Goal: Task Accomplishment & Management: Complete application form

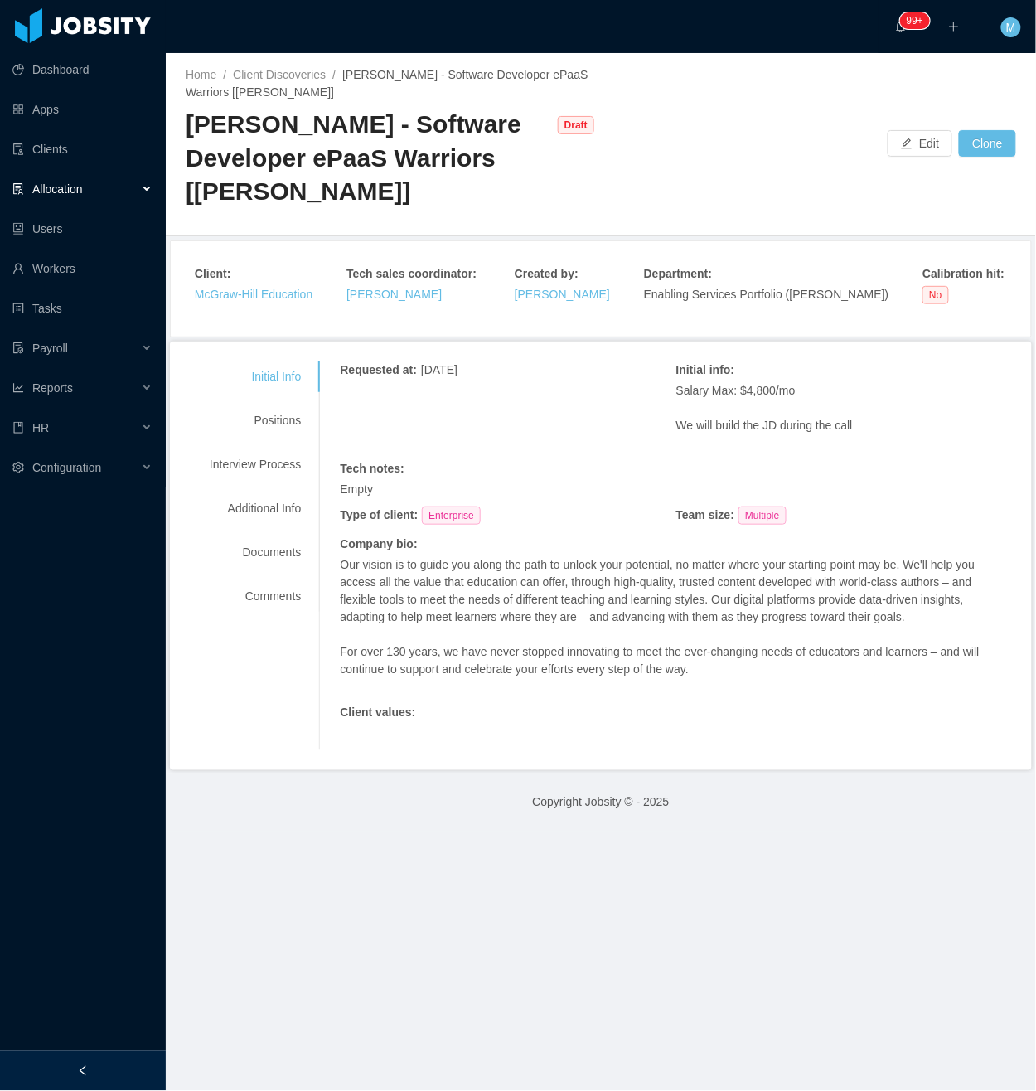
drag, startPoint x: 123, startPoint y: 1071, endPoint x: 129, endPoint y: 1031, distance: 40.3
click at [121, 1072] on div at bounding box center [83, 1071] width 166 height 40
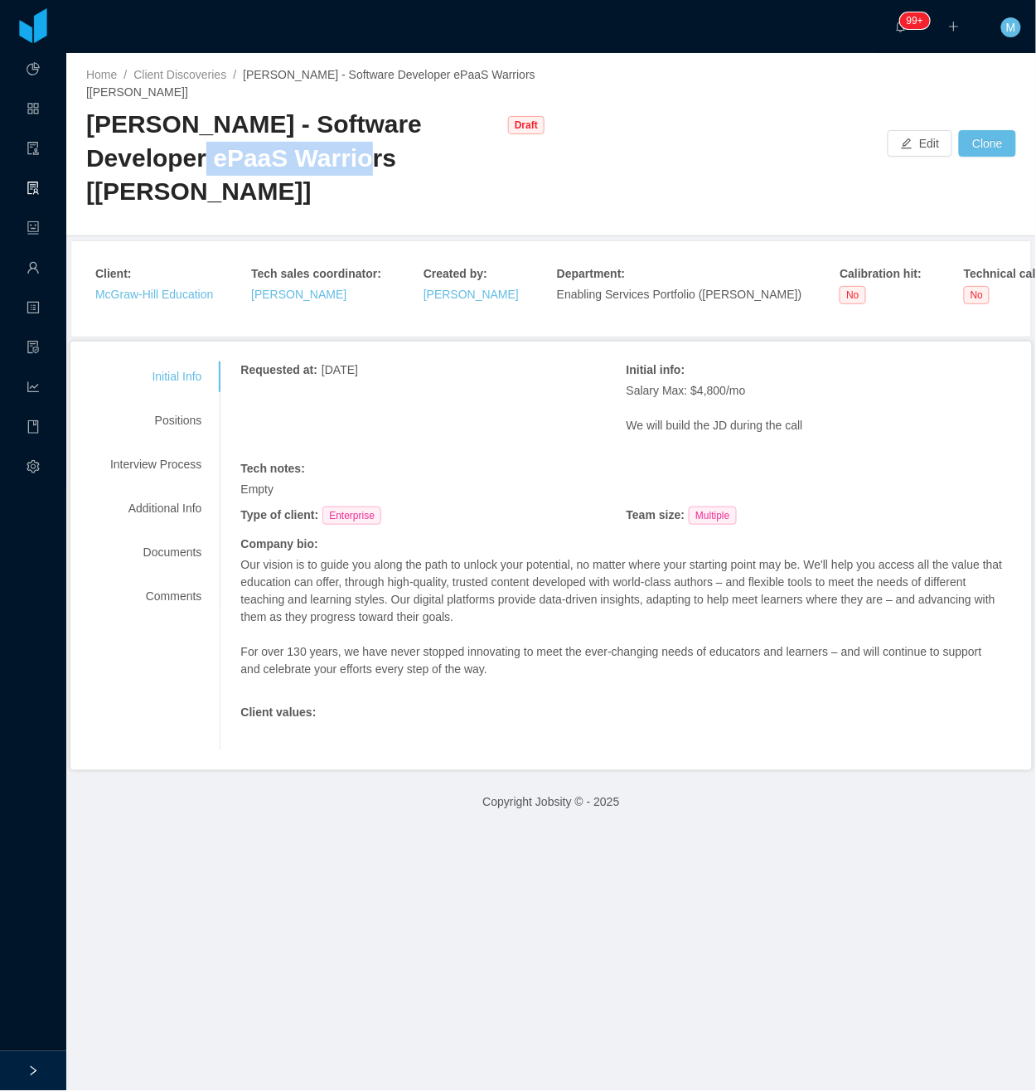
drag, startPoint x: 256, startPoint y: 157, endPoint x: 93, endPoint y: 156, distance: 163.3
click at [93, 156] on div "McGraw-Hill - Software Developer ePaaS Warriors [Mohammed Zayeem]" at bounding box center [293, 158] width 414 height 101
copy div "PaaS Warriors"
click at [249, 160] on div "McGraw-Hill - Software Developer ePaaS Warriors [Mohammed Zayeem]" at bounding box center [293, 158] width 414 height 101
drag, startPoint x: 253, startPoint y: 136, endPoint x: 257, endPoint y: 167, distance: 30.9
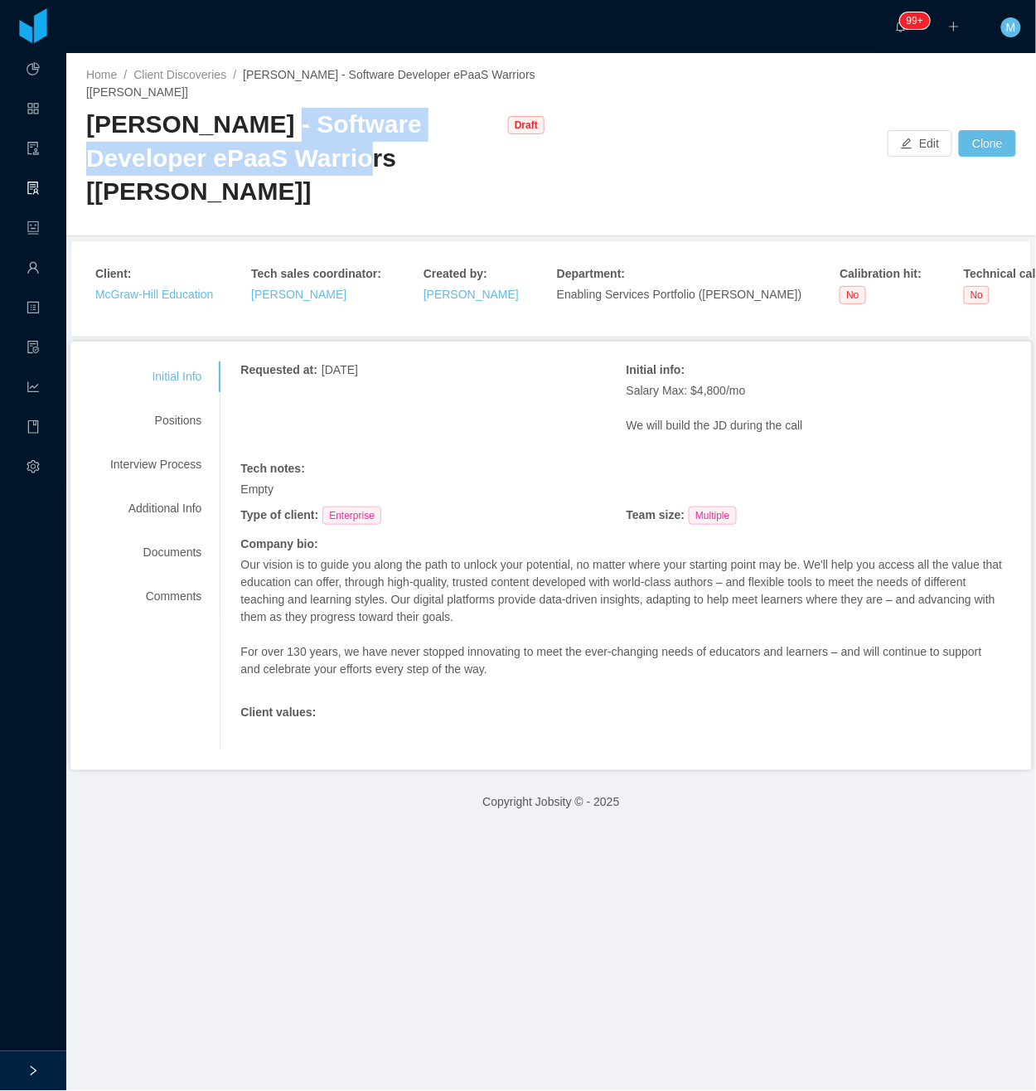
click at [257, 167] on div "McGraw-Hill - Software Developer ePaaS Warriors [Mohammed Zayeem]" at bounding box center [293, 158] width 414 height 101
copy div "Software Developer ePaaS Warriors"
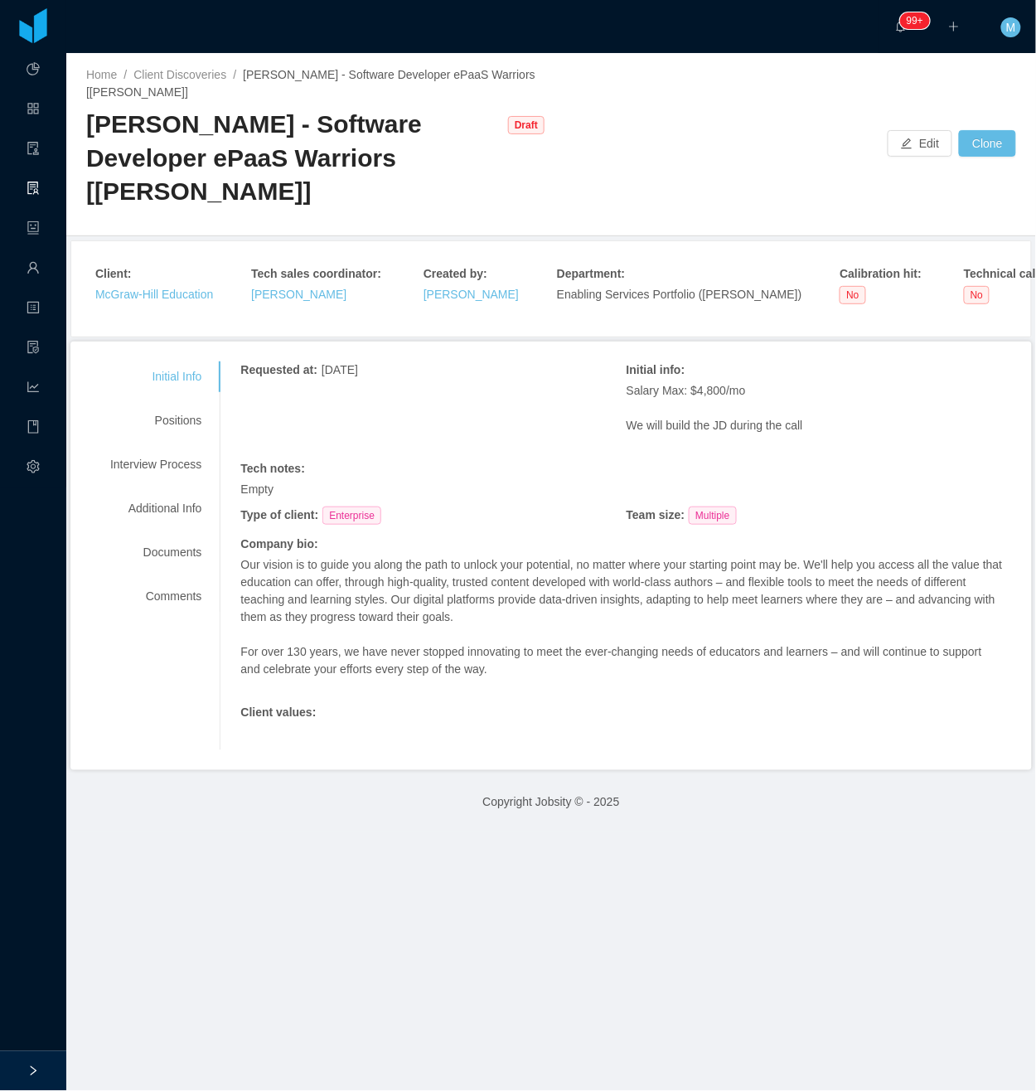
click at [385, 203] on div "McGraw-Hill - Software Developer ePaaS Warriors [Mohammed Zayeem]" at bounding box center [293, 158] width 414 height 101
drag, startPoint x: 254, startPoint y: 161, endPoint x: 94, endPoint y: 170, distance: 159.4
click at [94, 170] on div "McGraw-Hill - Software Developer ePaaS Warriors [Mohammed Zayeem]" at bounding box center [293, 158] width 414 height 101
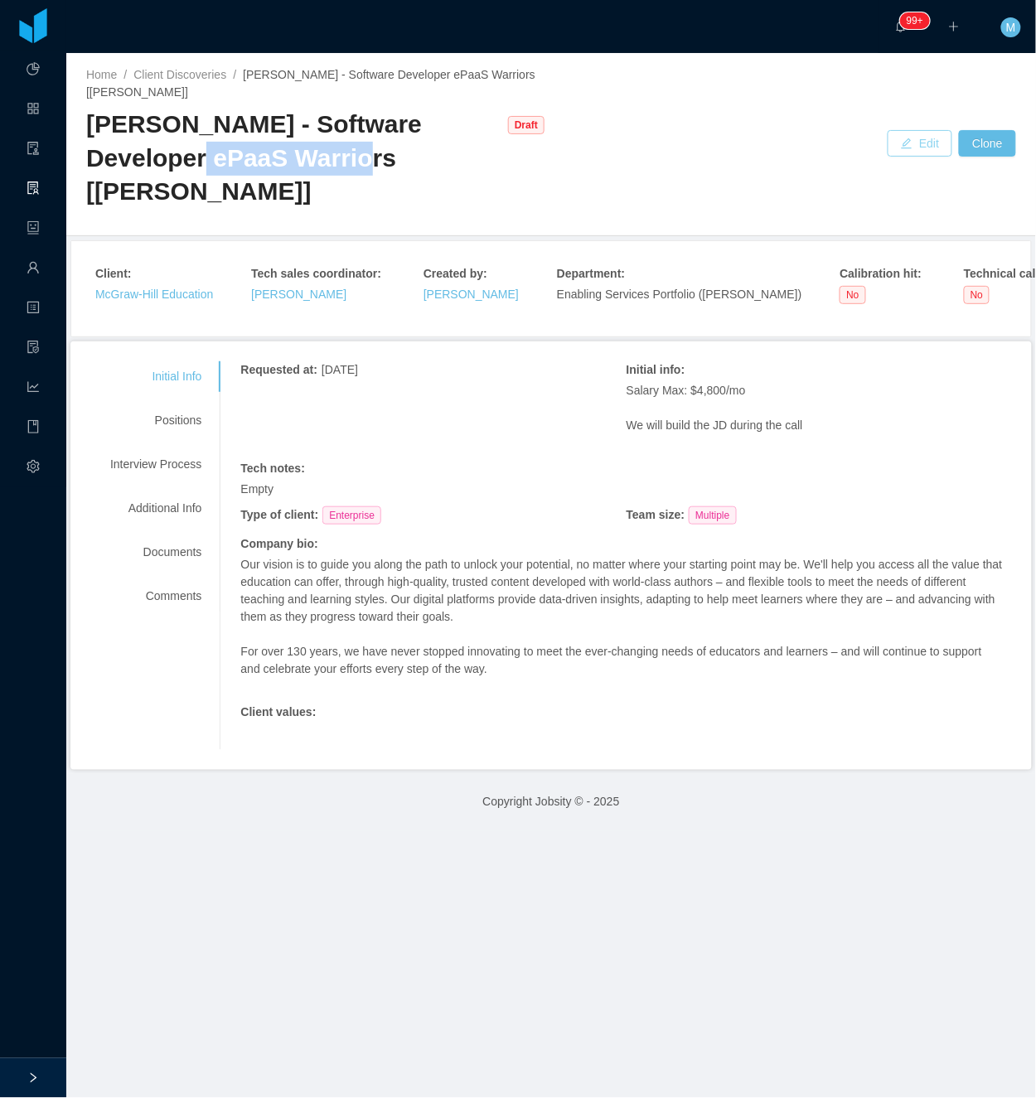
click at [888, 141] on button "Edit" at bounding box center [920, 143] width 65 height 27
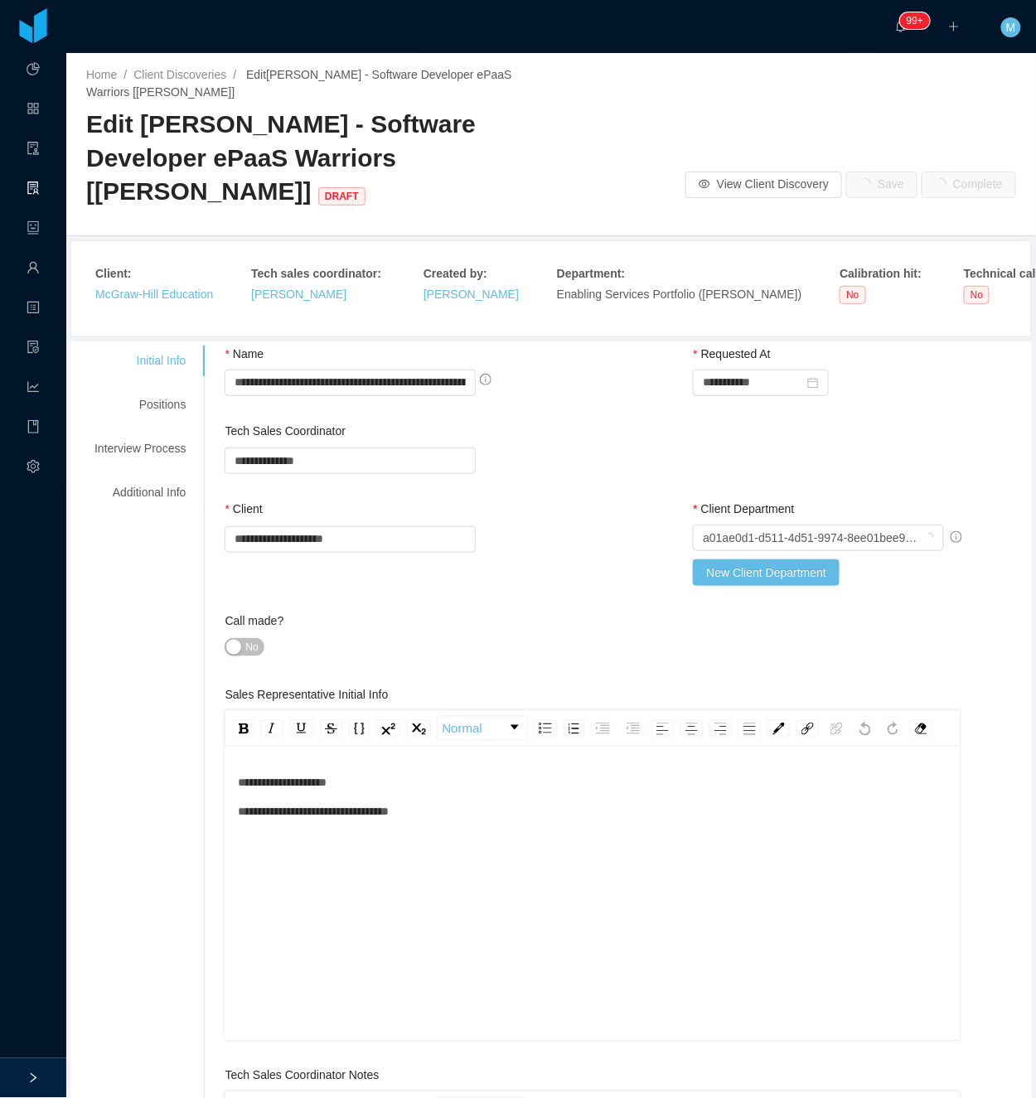
click at [245, 654] on span "No" at bounding box center [251, 647] width 12 height 17
click at [157, 399] on div "Positions" at bounding box center [140, 405] width 131 height 31
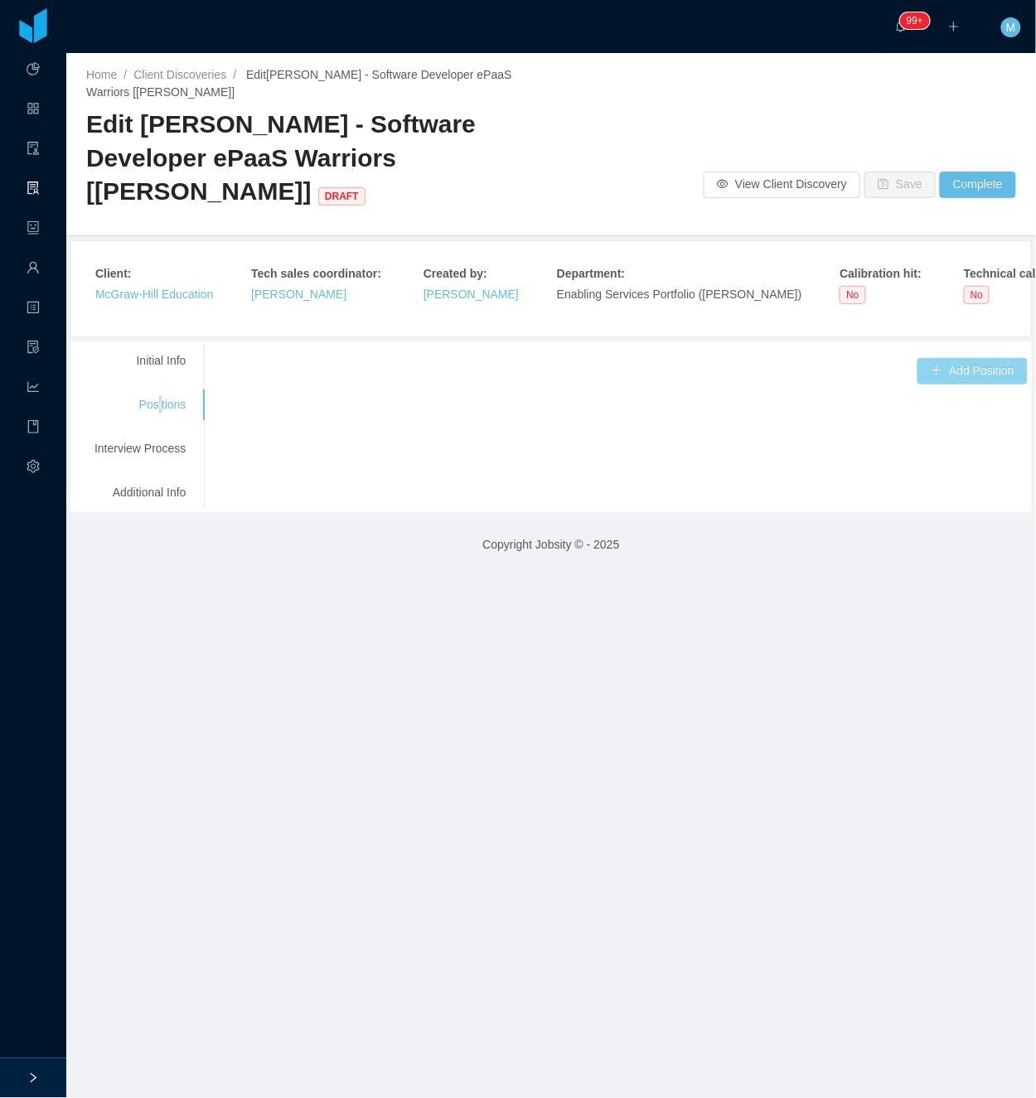
click at [958, 381] on button "Add Position" at bounding box center [973, 371] width 110 height 27
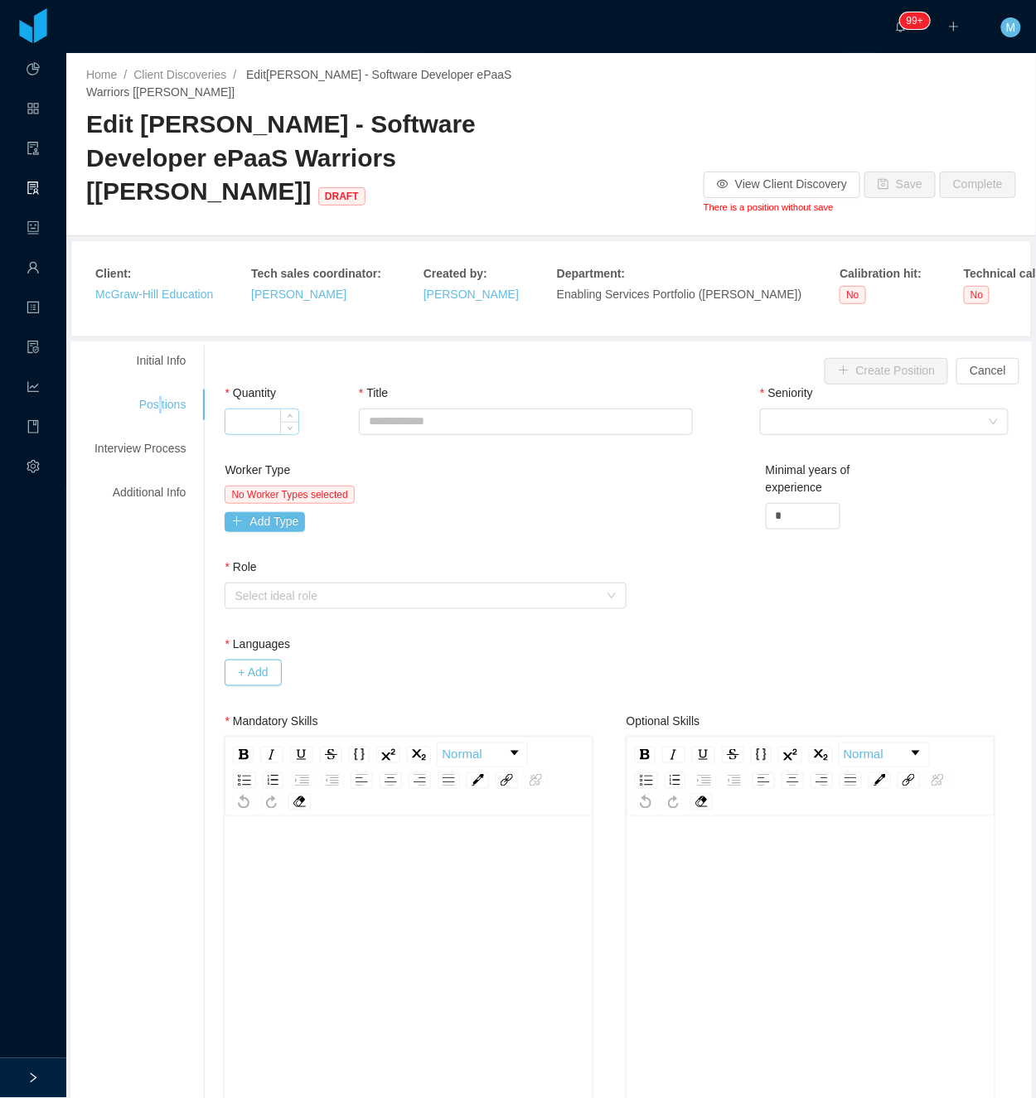
click at [263, 434] on input "Quantity" at bounding box center [261, 421] width 73 height 25
type input "*"
click at [451, 435] on input "Title" at bounding box center [526, 422] width 335 height 27
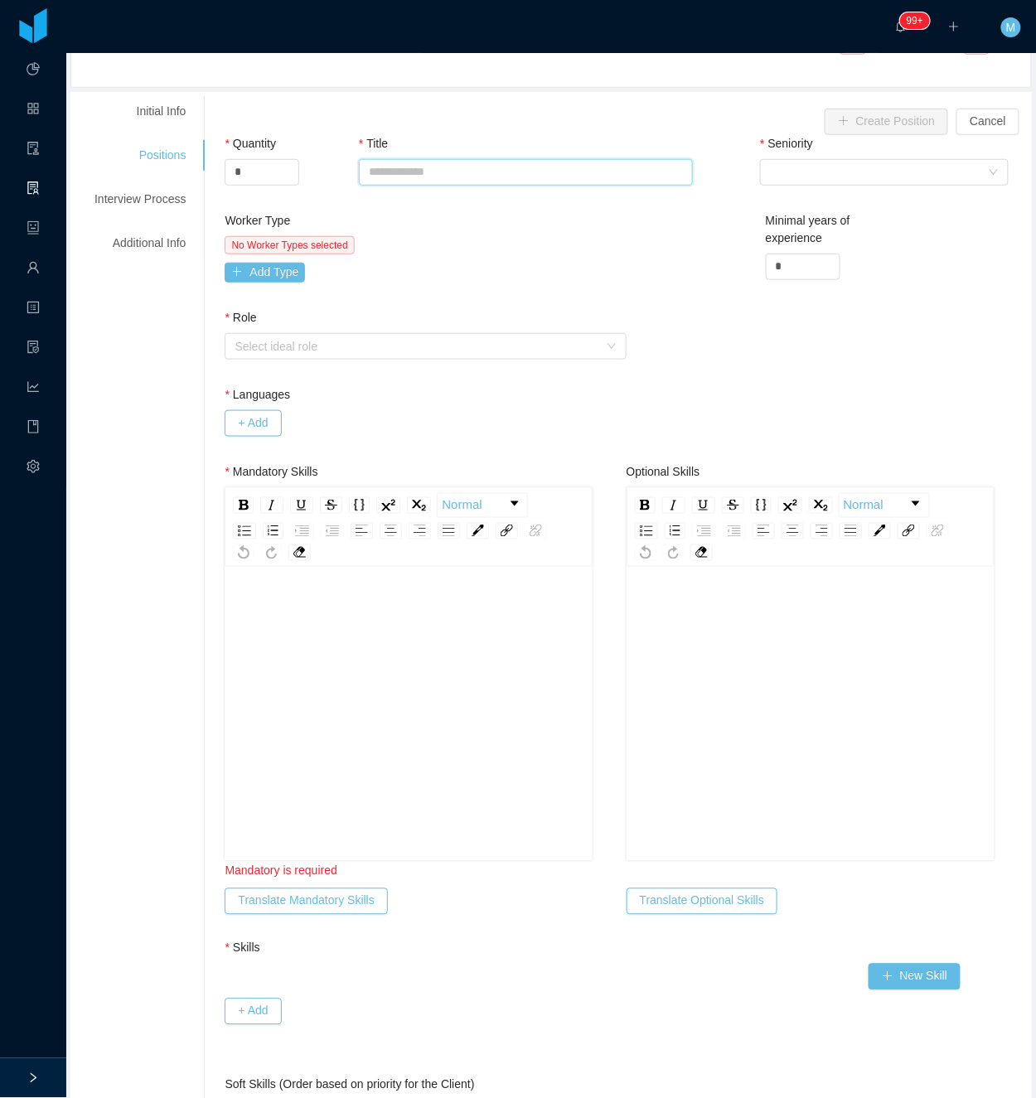
scroll to position [442, 0]
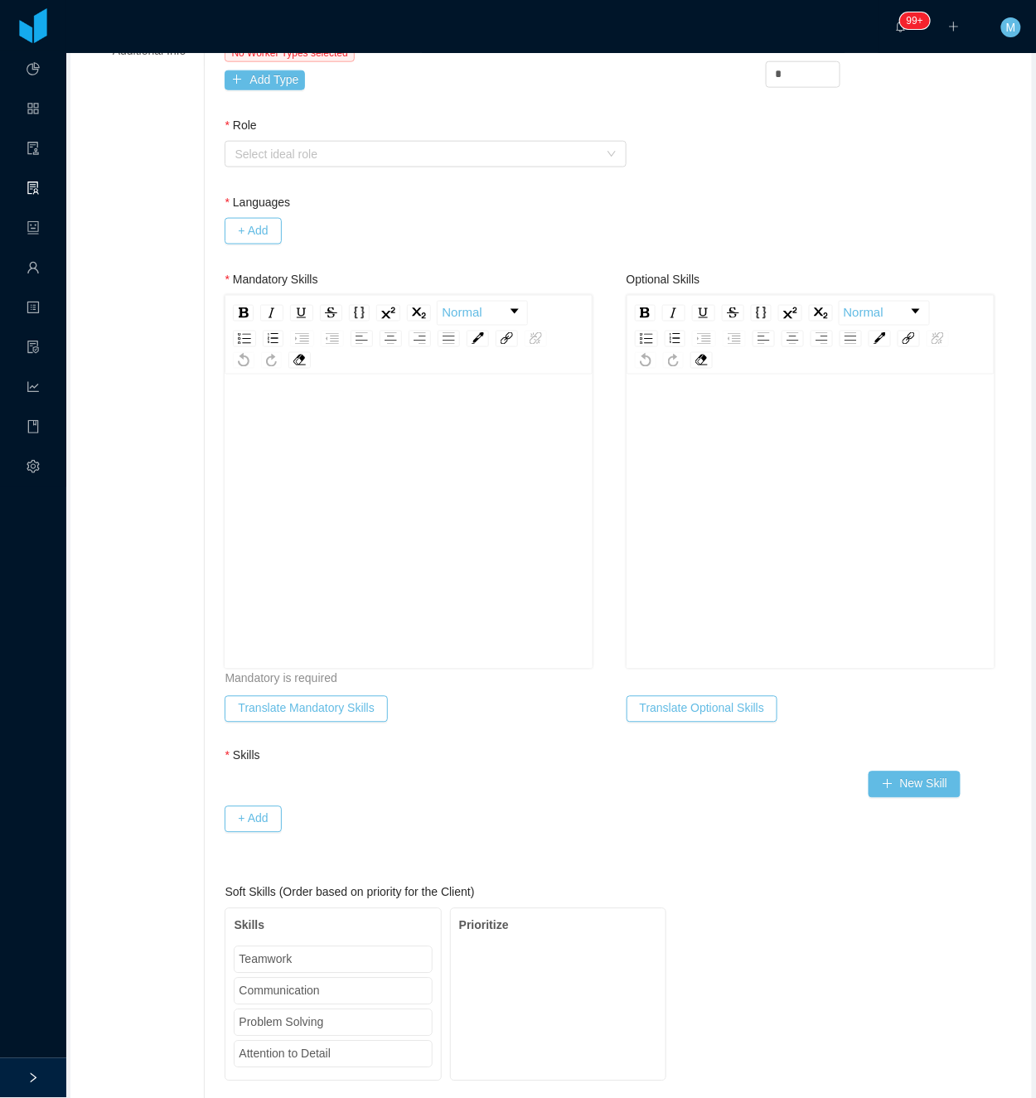
click at [361, 462] on div "rdw-editor" at bounding box center [409, 548] width 342 height 290
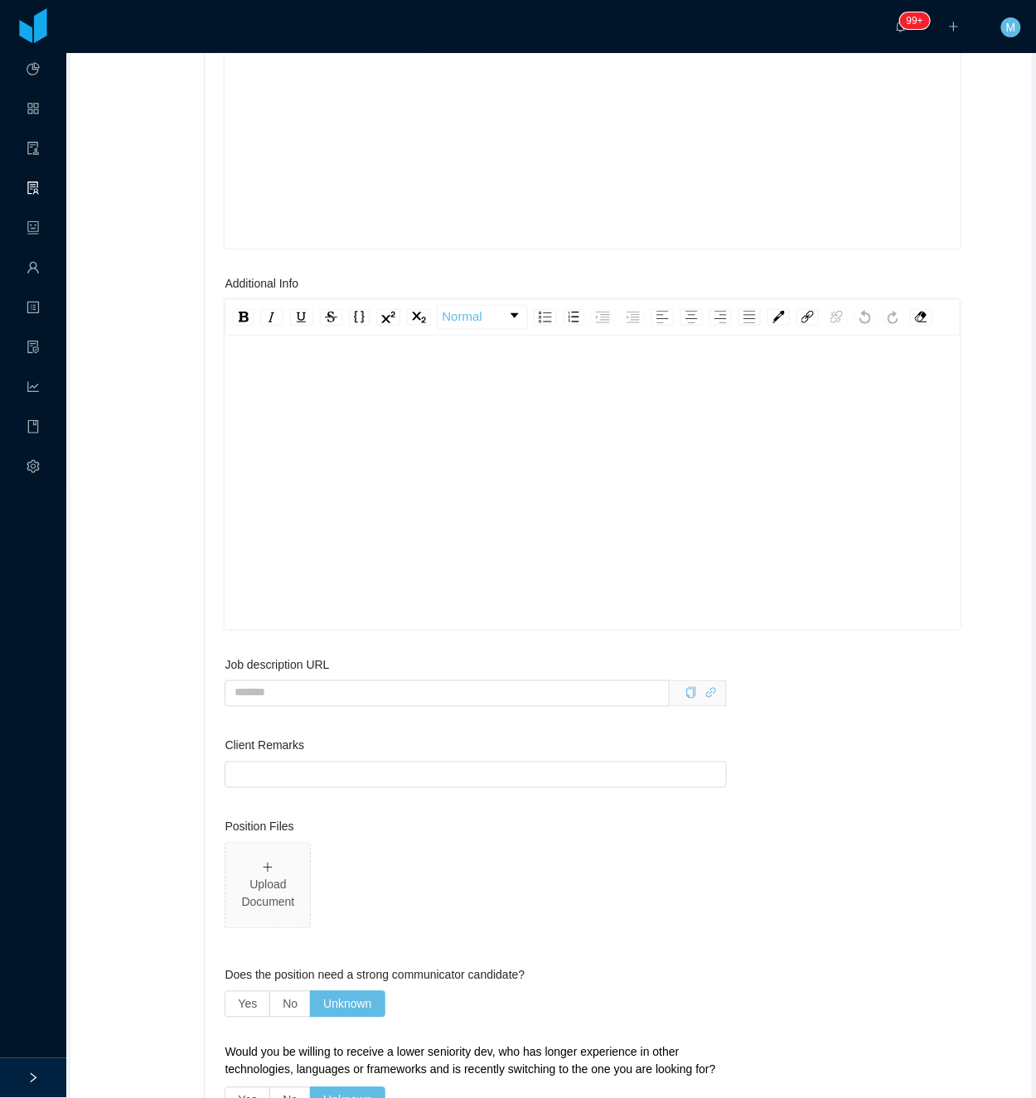
scroll to position [1658, 0]
click at [328, 521] on div "rdw-editor" at bounding box center [593, 507] width 710 height 290
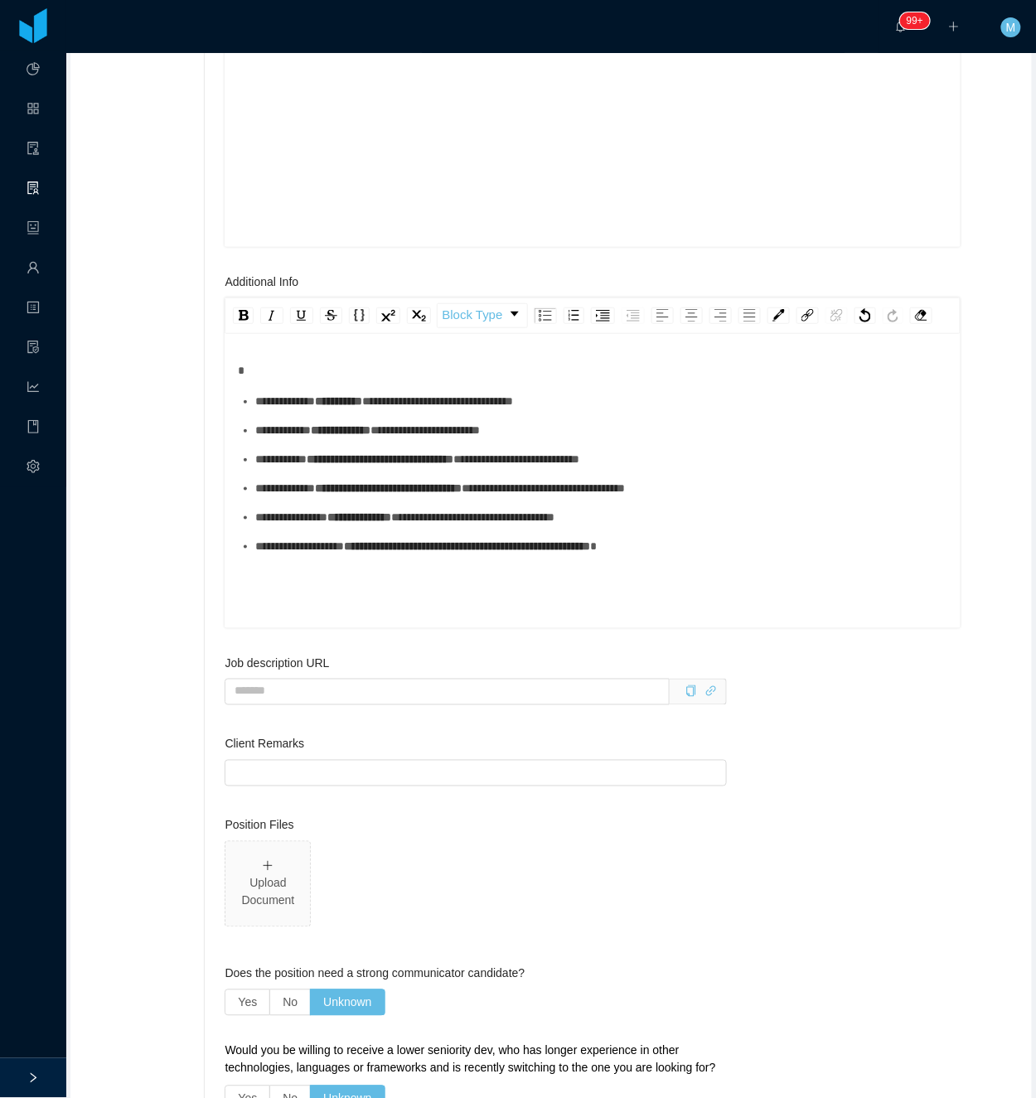
drag, startPoint x: 290, startPoint y: 419, endPoint x: 302, endPoint y: 429, distance: 14.8
click at [290, 380] on div "rdw-editor" at bounding box center [593, 370] width 710 height 17
drag, startPoint x: 310, startPoint y: 449, endPoint x: 313, endPoint y: 464, distance: 15.3
click at [313, 410] on div "**********" at bounding box center [601, 401] width 693 height 17
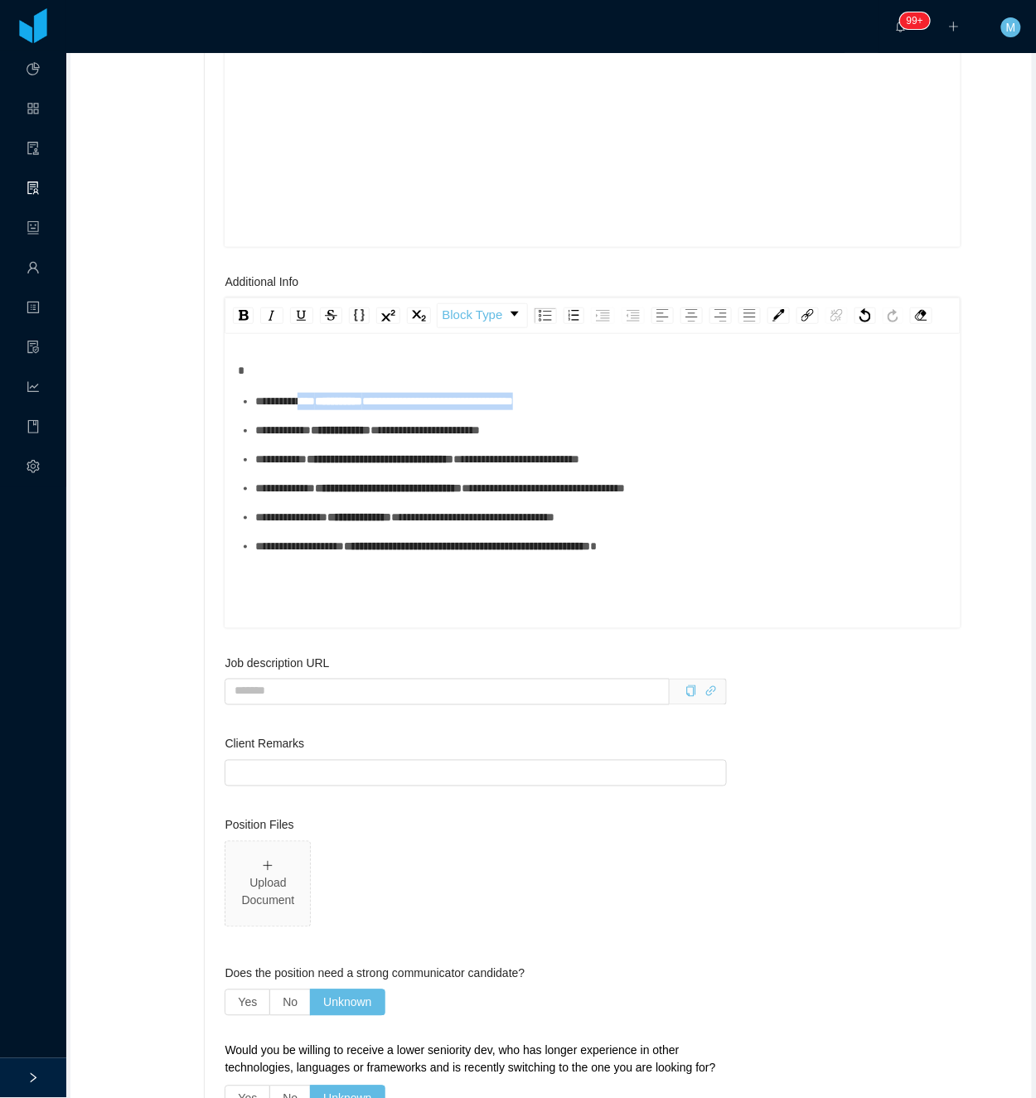
click at [296, 410] on div "**********" at bounding box center [601, 401] width 693 height 17
click at [312, 439] on div "**********" at bounding box center [601, 430] width 693 height 17
click at [259, 436] on span "**********" at bounding box center [283, 430] width 56 height 12
click at [316, 468] on div "**********" at bounding box center [601, 459] width 693 height 17
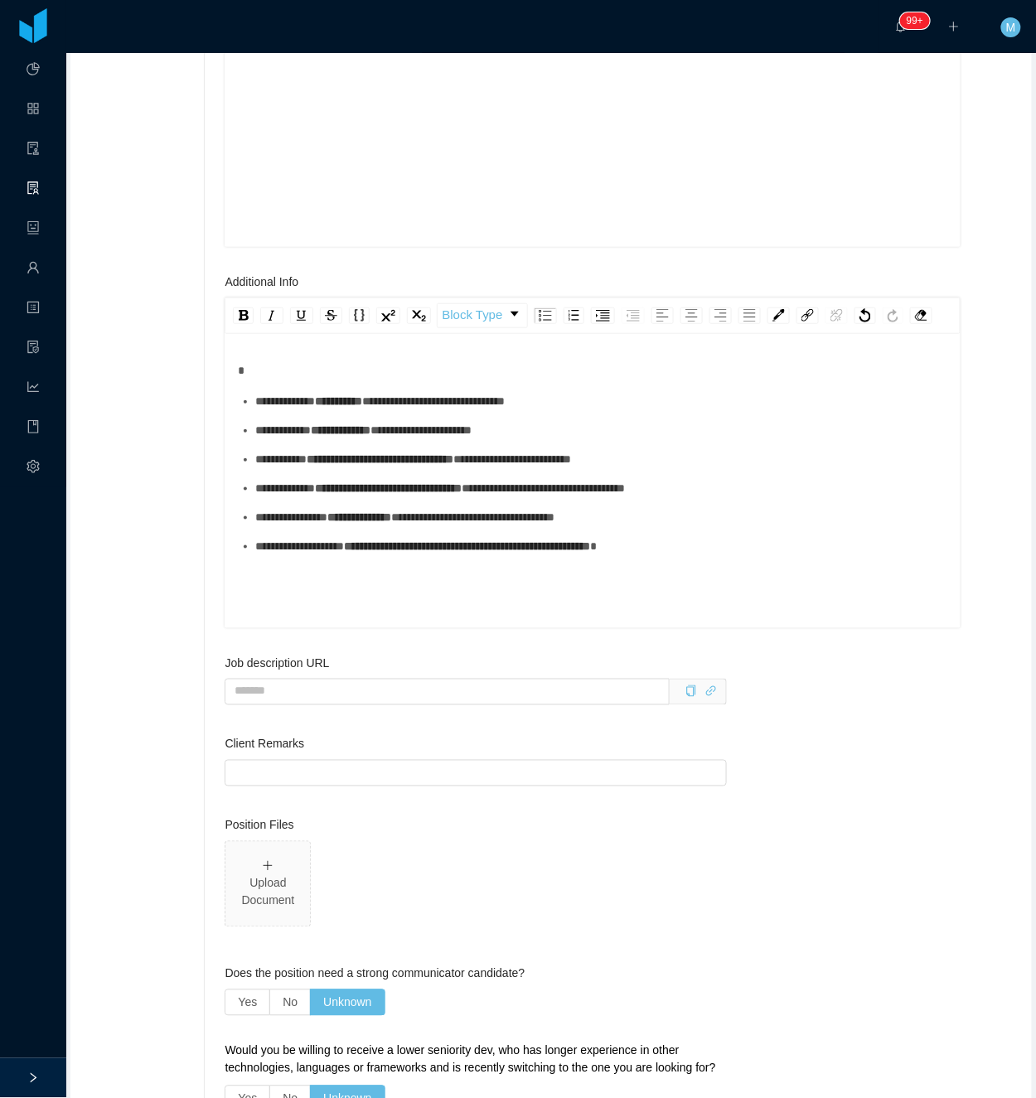
click at [312, 497] on div "**********" at bounding box center [601, 488] width 693 height 17
click at [340, 526] on div "**********" at bounding box center [601, 517] width 693 height 17
click at [340, 627] on div "**********" at bounding box center [593, 507] width 710 height 290
click at [340, 622] on div "**********" at bounding box center [593, 507] width 710 height 290
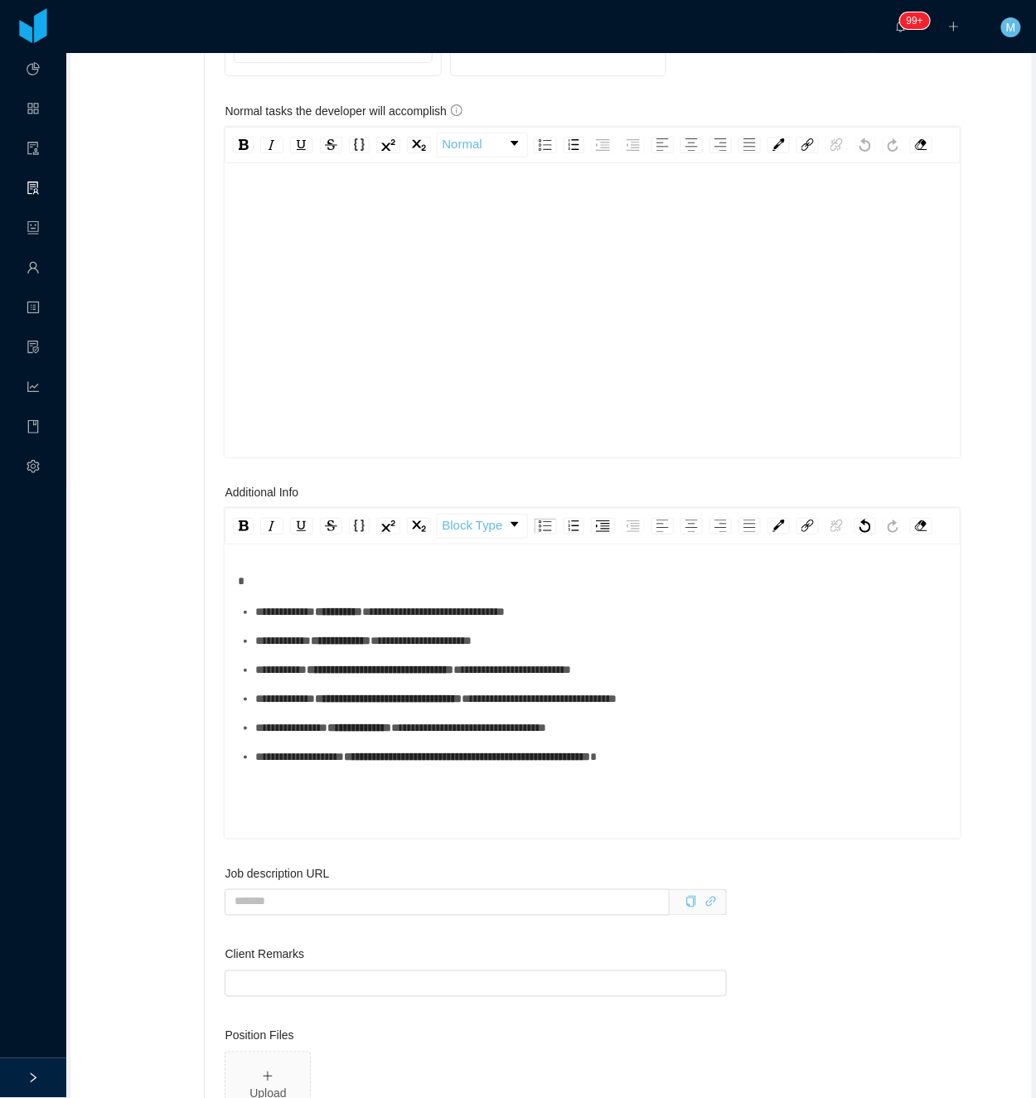
scroll to position [1215, 0]
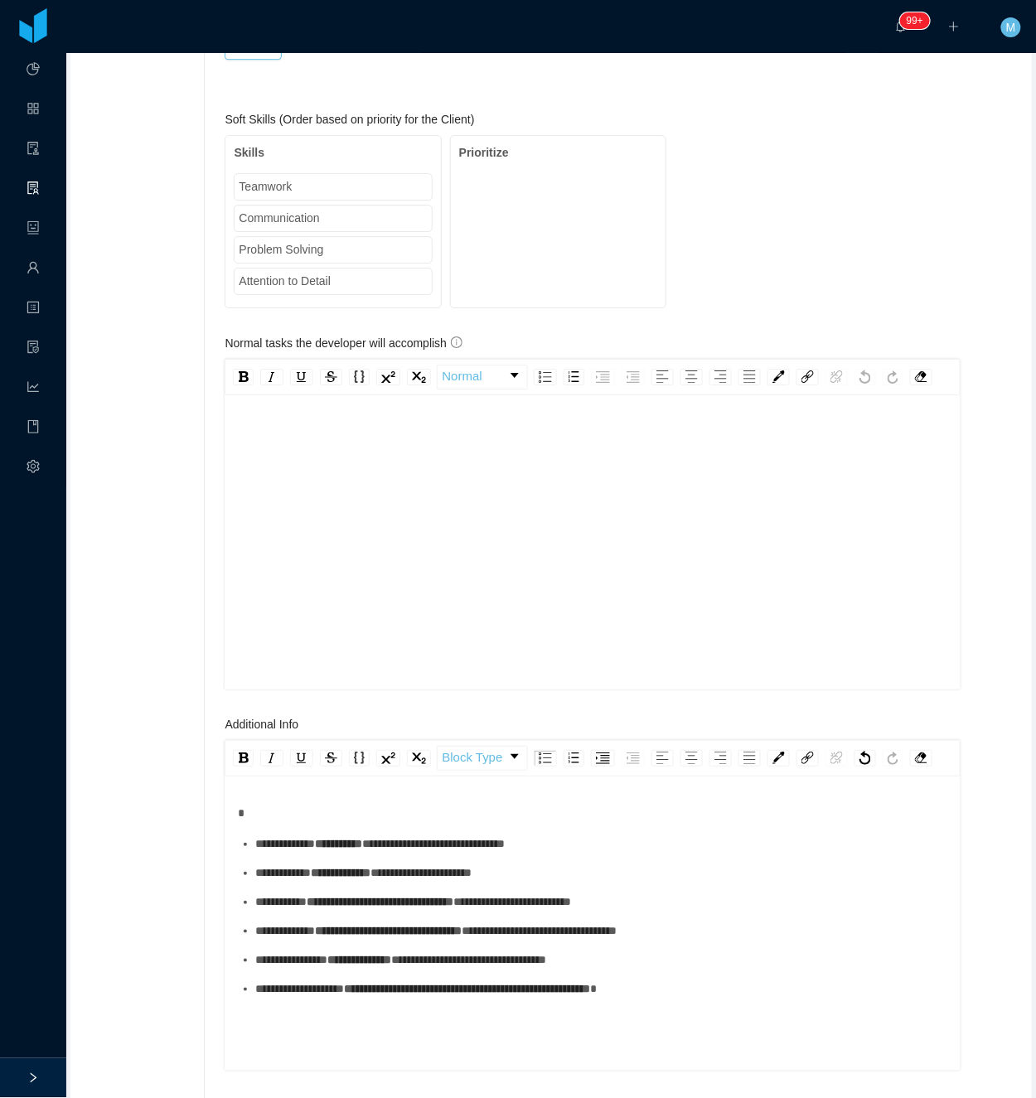
drag, startPoint x: 393, startPoint y: 531, endPoint x: 379, endPoint y: 514, distance: 21.8
click at [392, 531] on div "rdw-editor" at bounding box center [593, 569] width 710 height 290
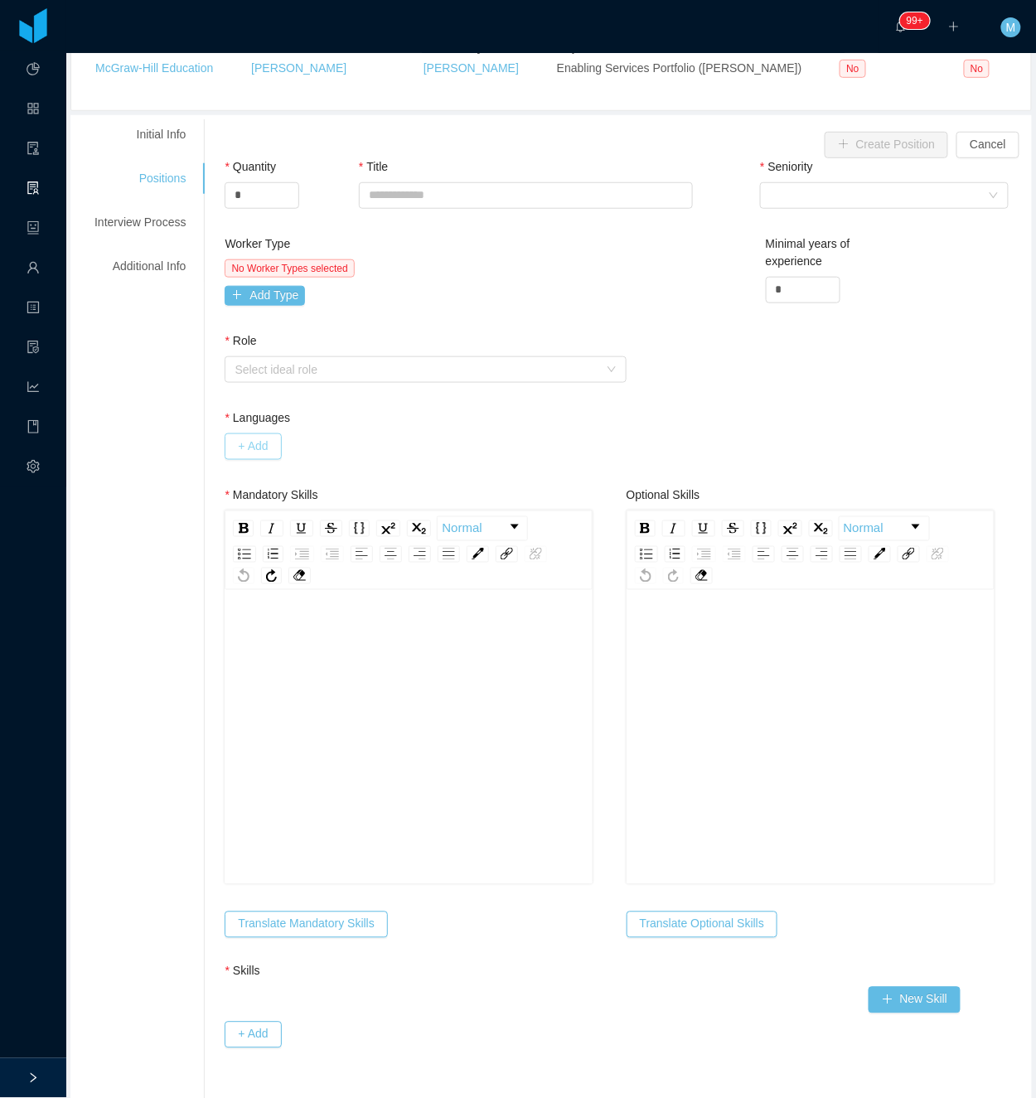
scroll to position [0, 0]
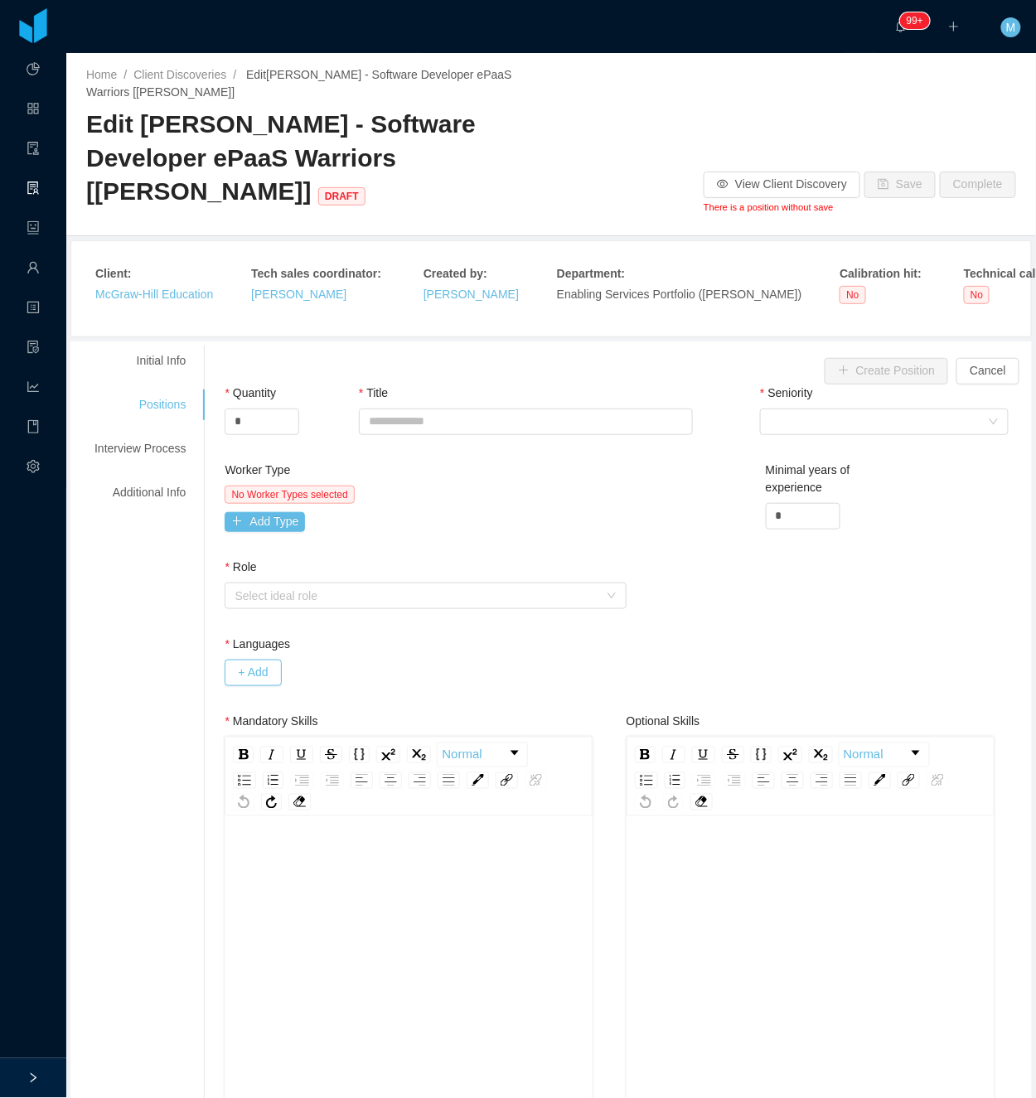
click at [292, 893] on div "rdw-editor" at bounding box center [409, 953] width 342 height 290
paste div "rdw-editor"
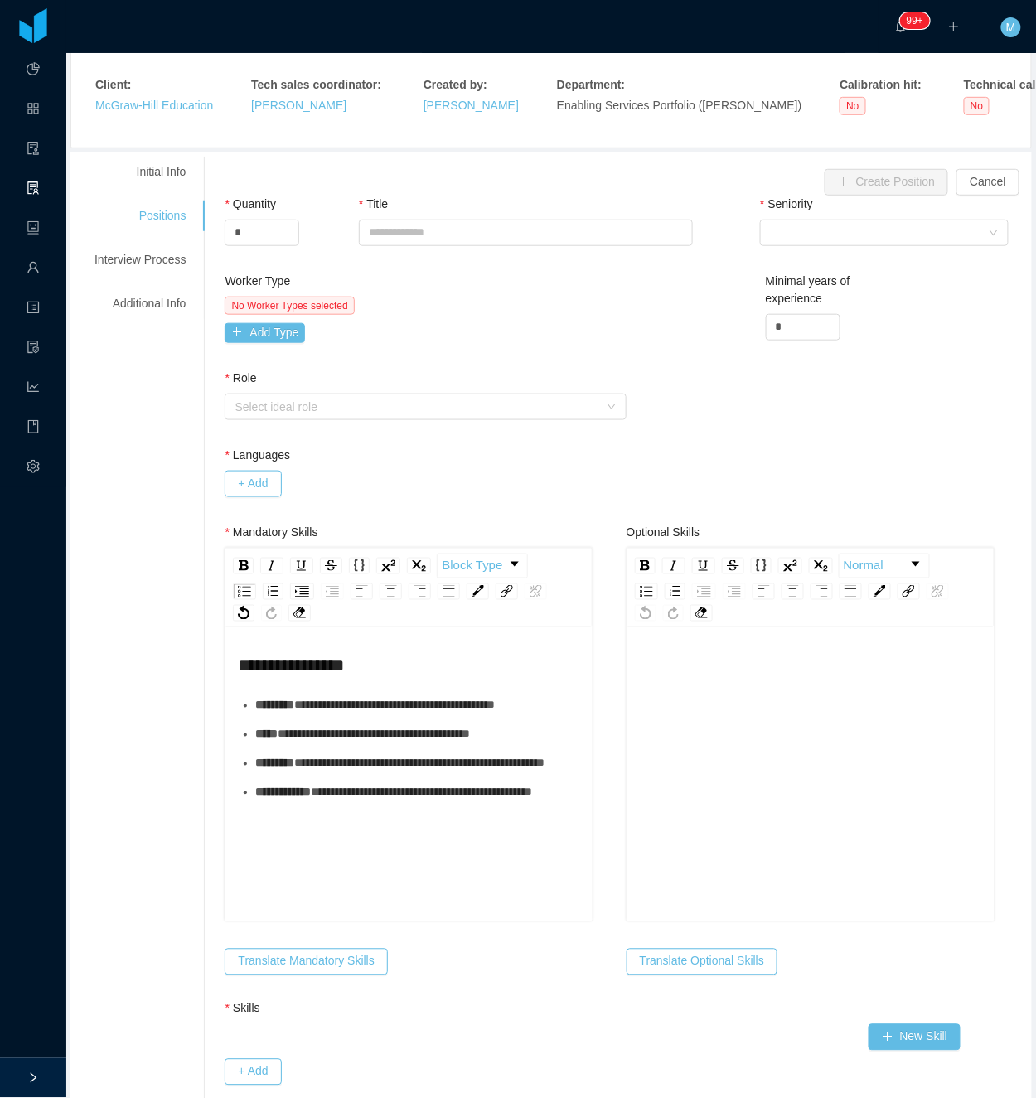
scroll to position [220, 0]
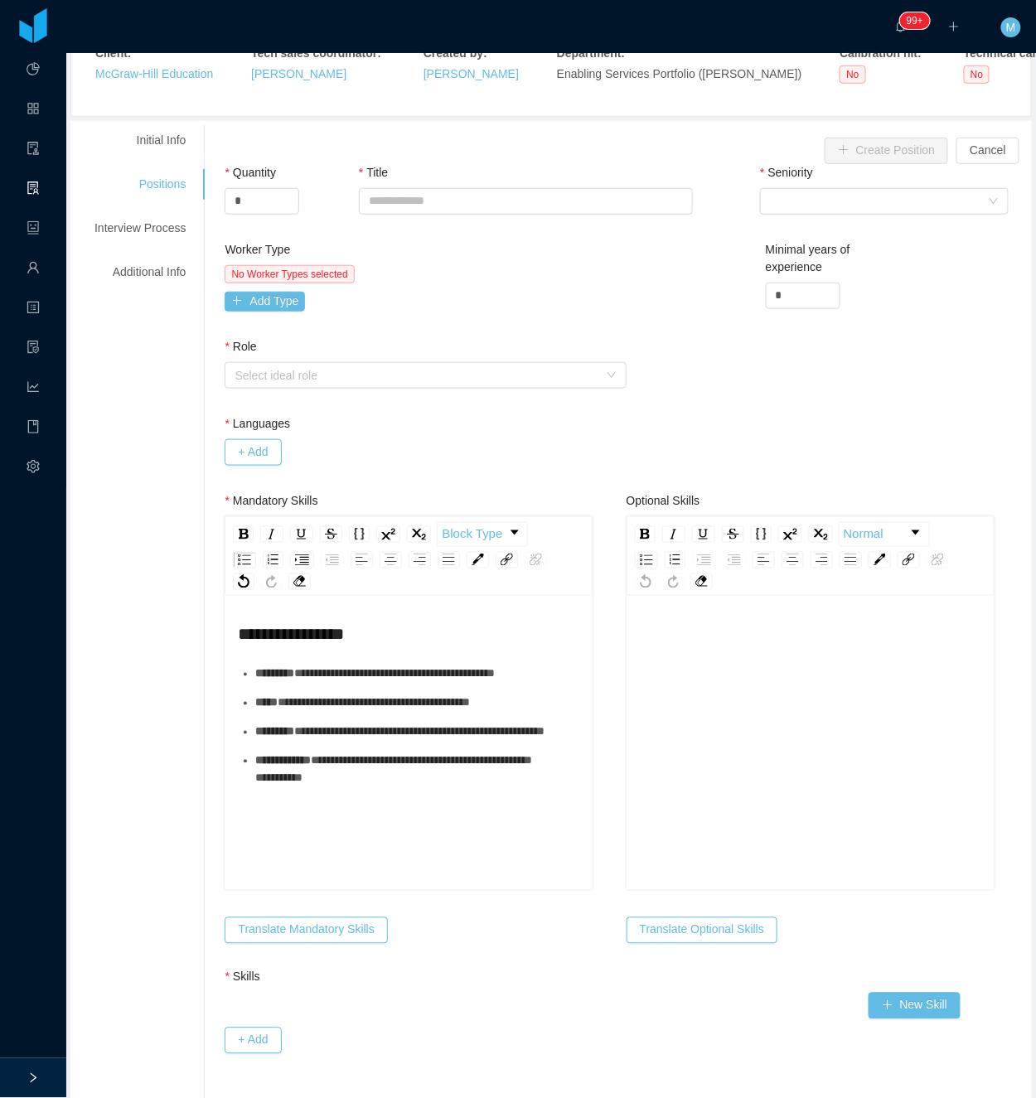
click at [293, 784] on span "**********" at bounding box center [393, 769] width 277 height 29
click at [274, 784] on span "**********" at bounding box center [278, 779] width 47 height 12
click at [256, 784] on span "**********" at bounding box center [278, 779] width 47 height 12
click at [259, 796] on span "**********" at bounding box center [278, 790] width 47 height 12
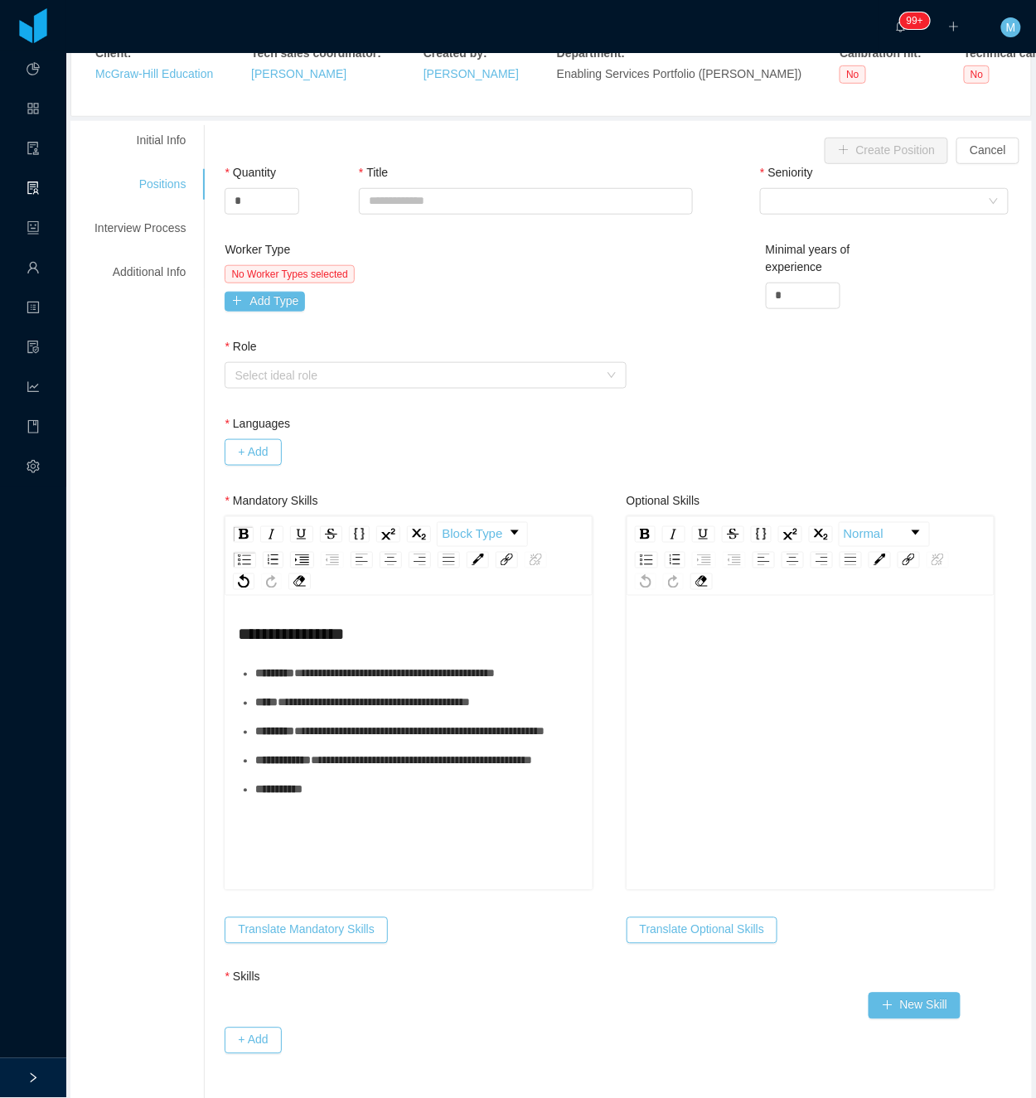
click at [273, 796] on span "**********" at bounding box center [278, 790] width 47 height 12
click at [267, 796] on span "**********" at bounding box center [278, 790] width 47 height 12
click at [360, 799] on ul "**********" at bounding box center [409, 732] width 342 height 133
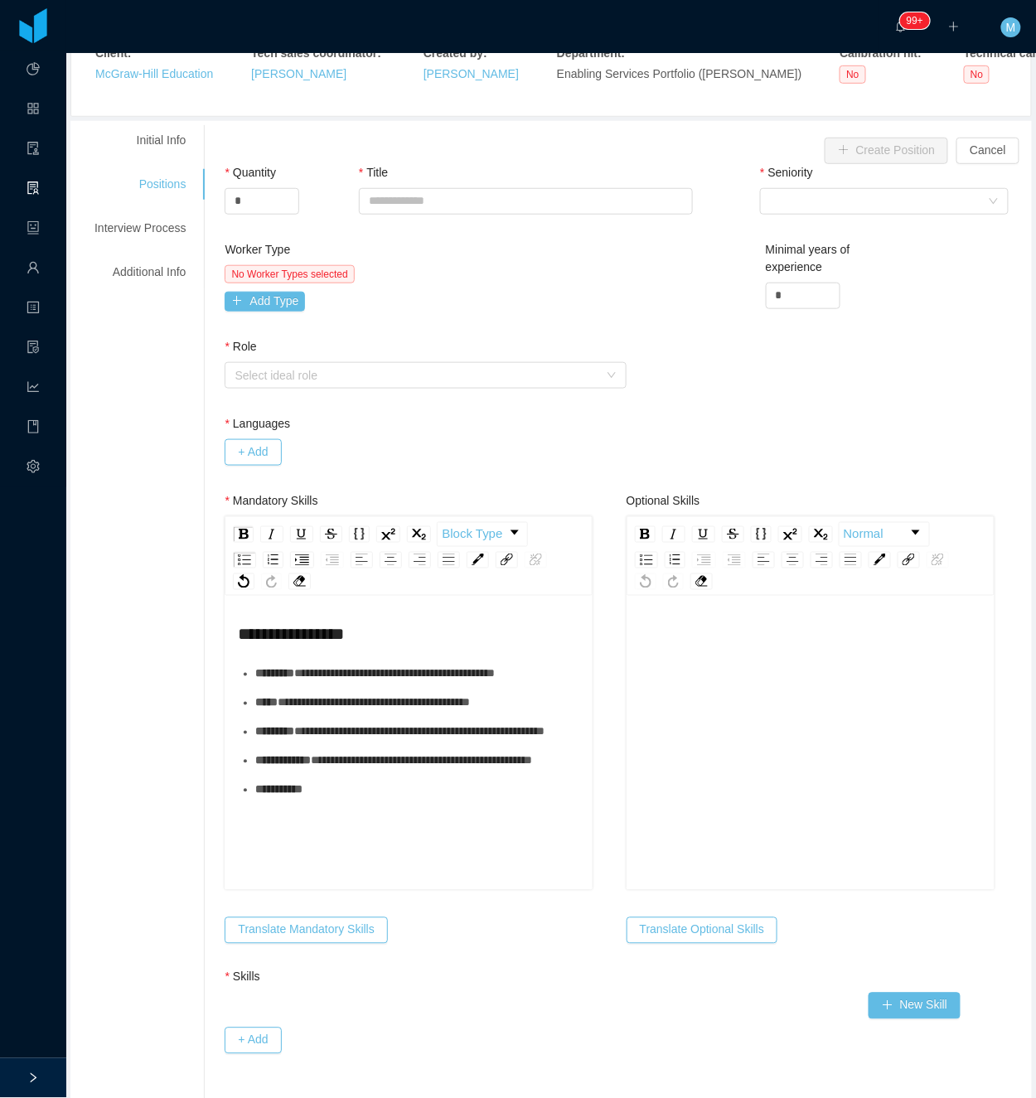
drag, startPoint x: 369, startPoint y: 859, endPoint x: 337, endPoint y: 857, distance: 32.4
click at [366, 799] on ul "**********" at bounding box center [409, 732] width 342 height 133
click at [276, 796] on span "**********" at bounding box center [278, 790] width 47 height 12
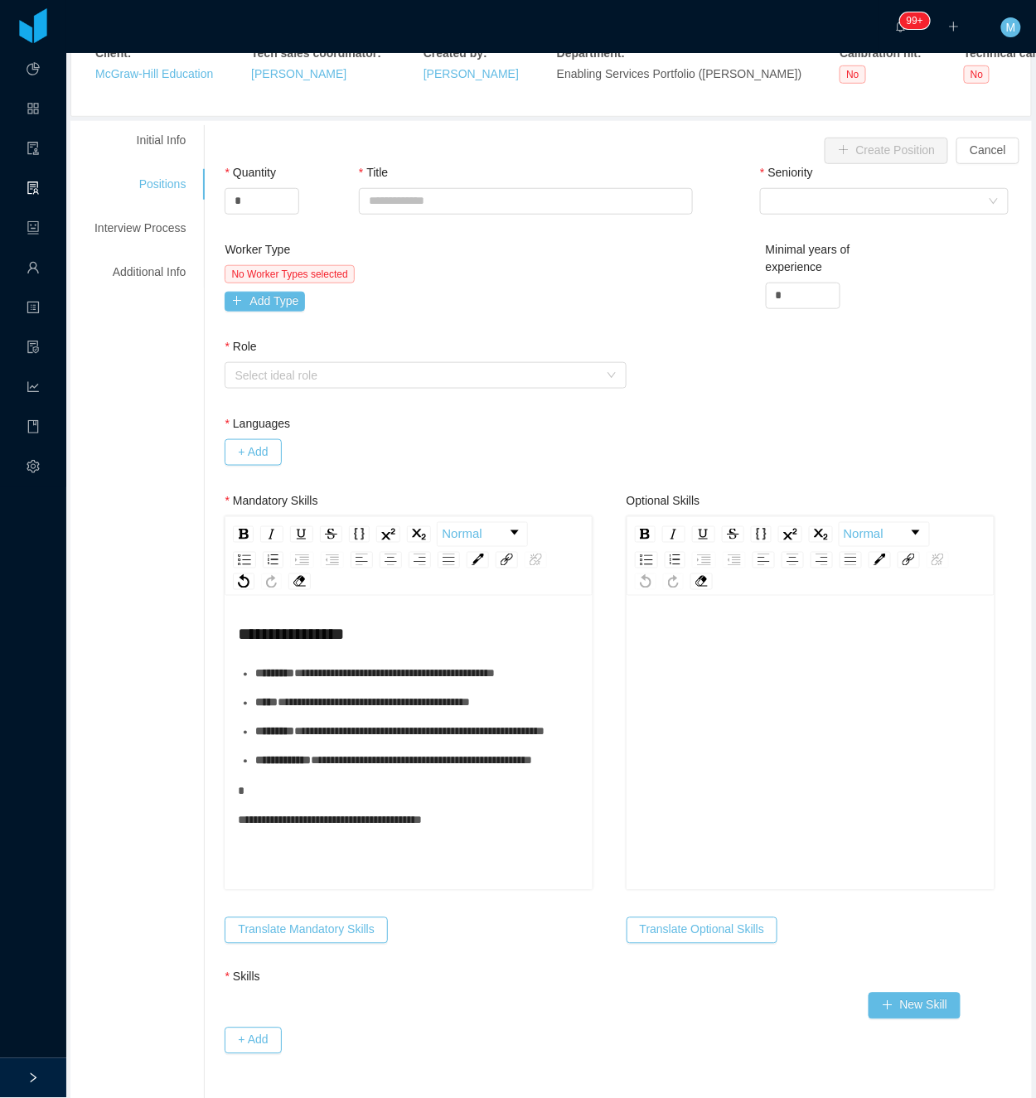
click at [253, 831] on div "**********" at bounding box center [409, 709] width 342 height 243
click at [234, 876] on div "**********" at bounding box center [409, 745] width 368 height 290
click at [254, 826] on span "**********" at bounding box center [330, 821] width 184 height 12
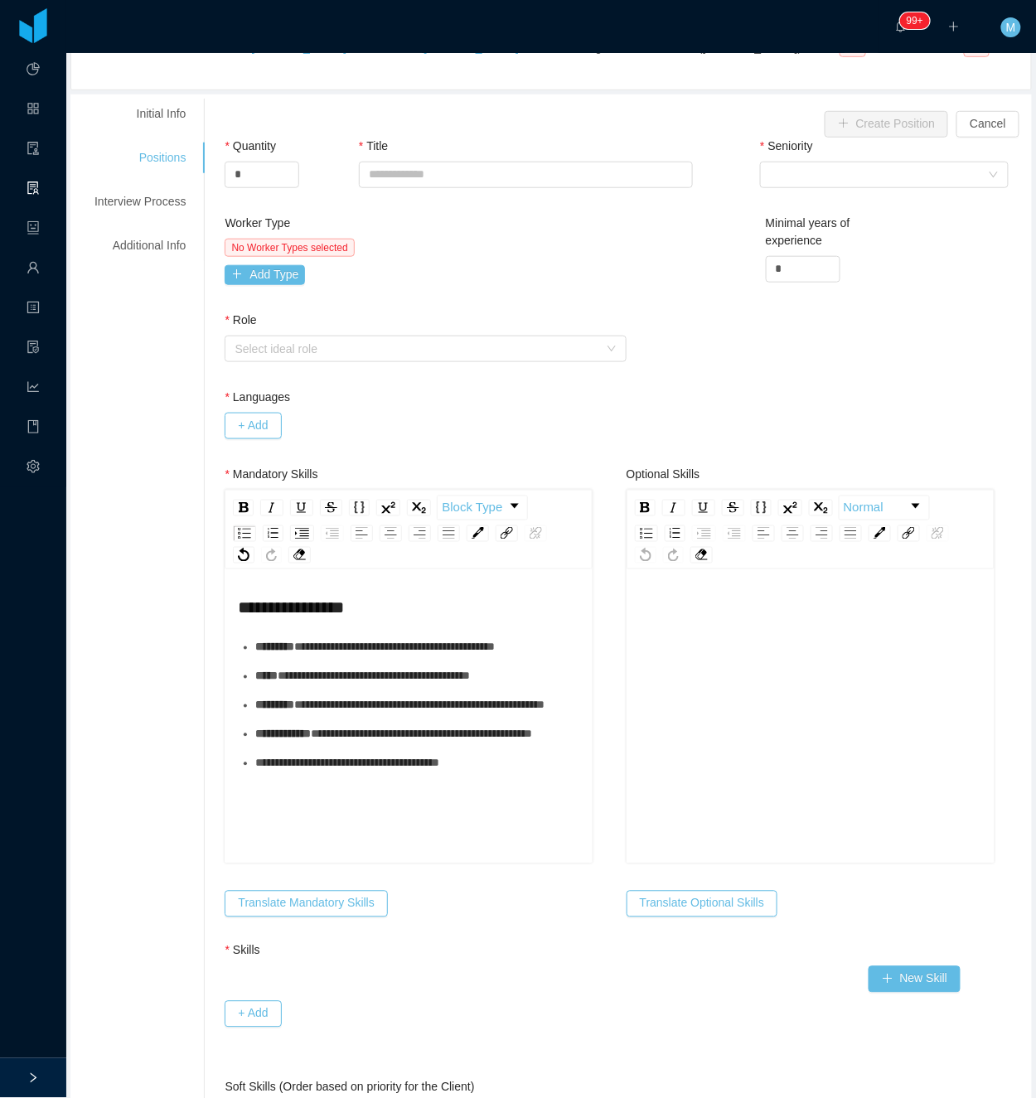
click at [358, 769] on span "**********" at bounding box center [347, 764] width 184 height 12
click at [244, 639] on ul "**********" at bounding box center [409, 720] width 342 height 162
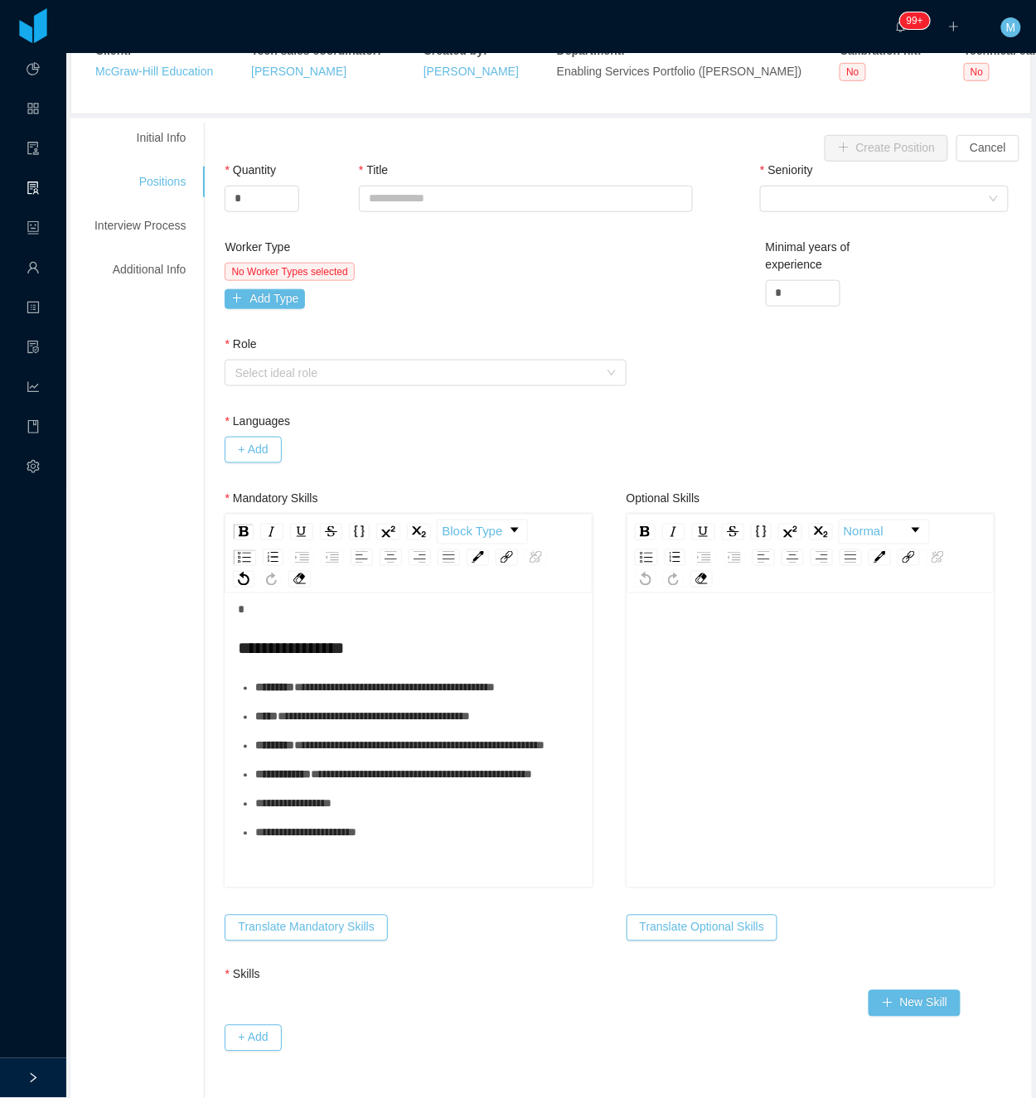
scroll to position [0, 0]
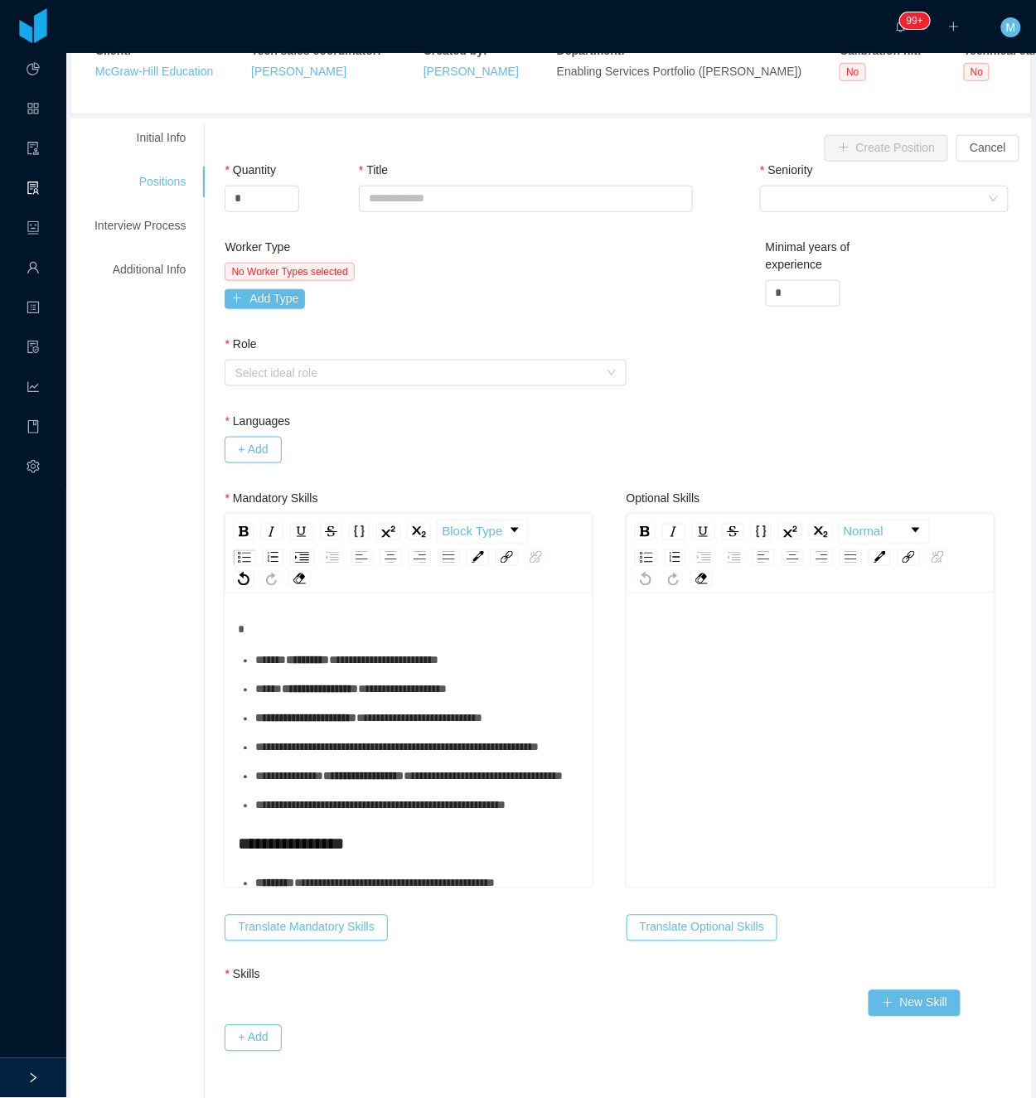
click at [264, 660] on span "******" at bounding box center [270, 661] width 31 height 12
click at [399, 615] on div "**********" at bounding box center [409, 743] width 368 height 290
drag, startPoint x: 372, startPoint y: 625, endPoint x: 327, endPoint y: 623, distance: 45.6
click at [370, 625] on div "**********" at bounding box center [409, 743] width 368 height 290
click at [312, 625] on div "**********" at bounding box center [409, 743] width 368 height 290
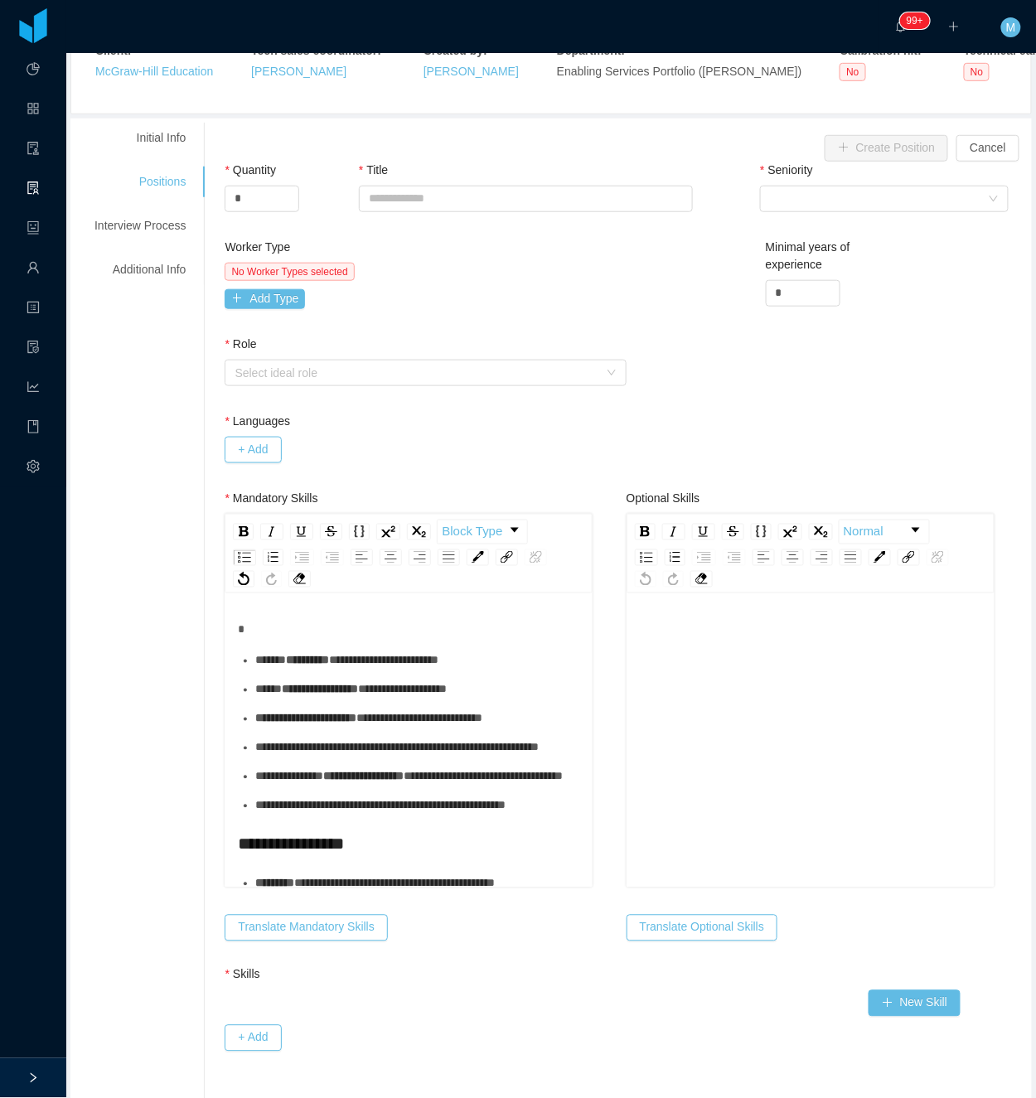
click at [263, 634] on div "rdw-editor" at bounding box center [409, 630] width 342 height 17
click at [413, 197] on input "Title" at bounding box center [526, 199] width 335 height 27
type input "**********"
click at [853, 202] on div "Select Seniority" at bounding box center [879, 199] width 218 height 25
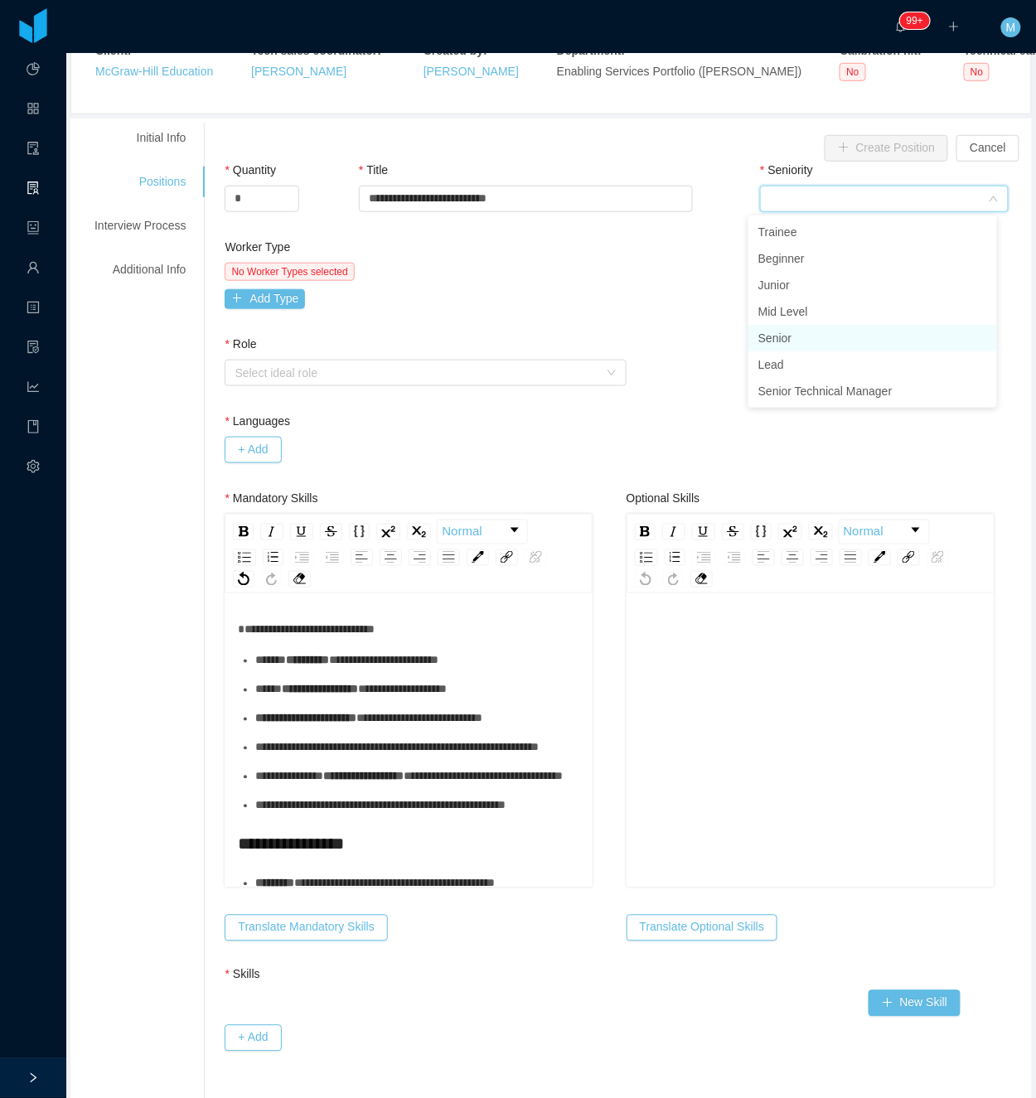
click at [797, 335] on li "Senior" at bounding box center [873, 338] width 249 height 27
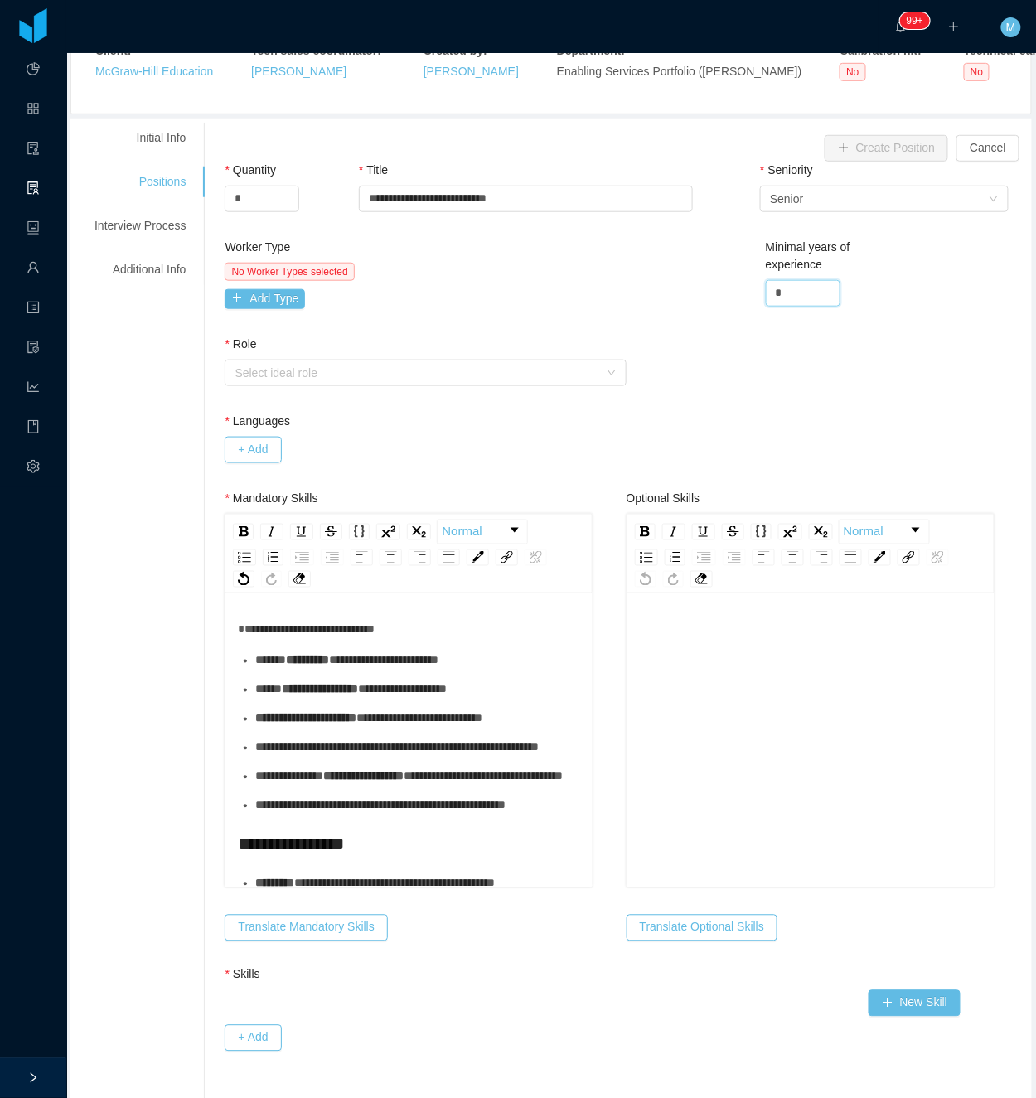
drag, startPoint x: 792, startPoint y: 289, endPoint x: 694, endPoint y: 295, distance: 98.8
click at [694, 295] on div "Worker Type No Worker Types selected Add Type Minimal years of experience *" at bounding box center [626, 287] width 812 height 97
click at [346, 371] on div "Select ideal role" at bounding box center [416, 373] width 363 height 17
type input "*"
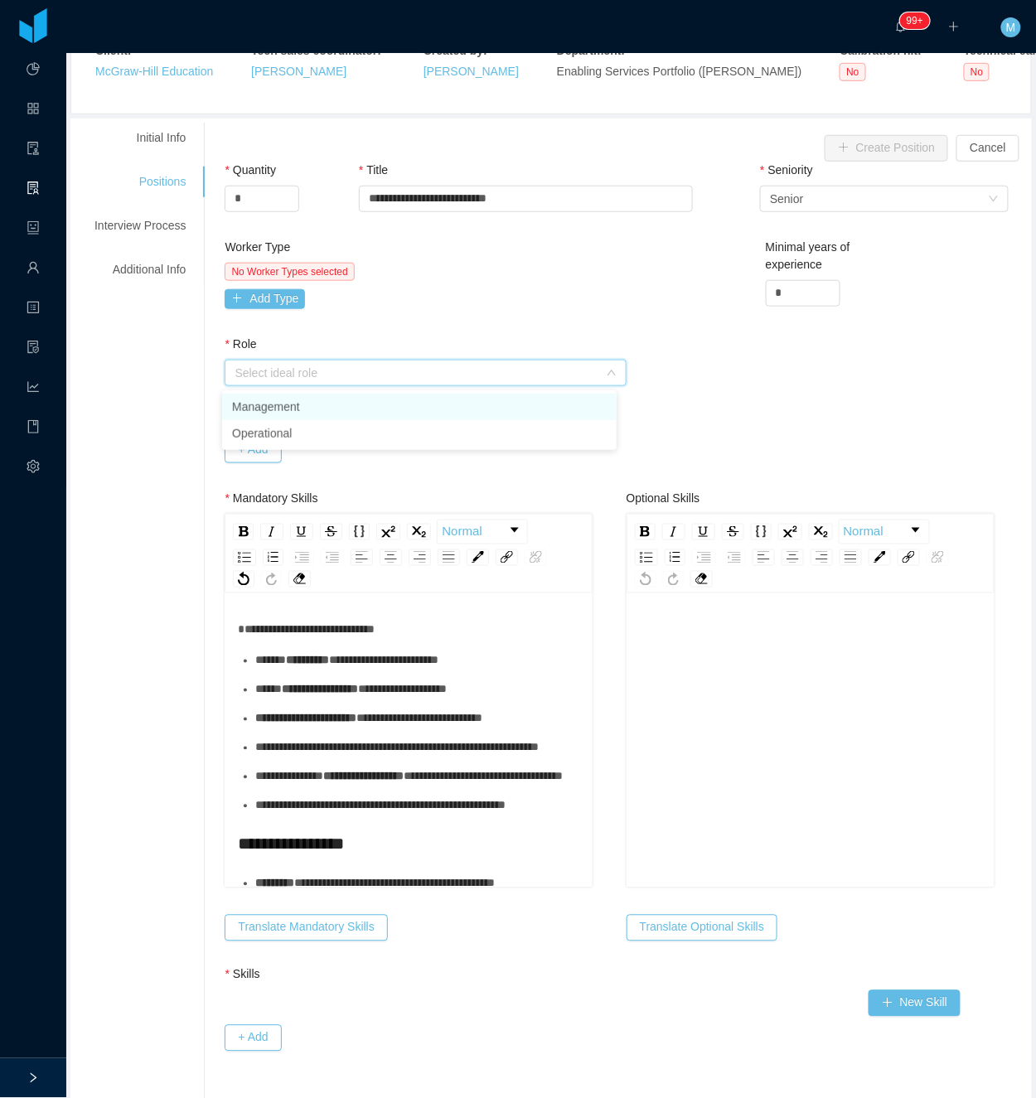
click at [283, 315] on div "Worker Type No Worker Types selected Add Type" at bounding box center [423, 277] width 397 height 77
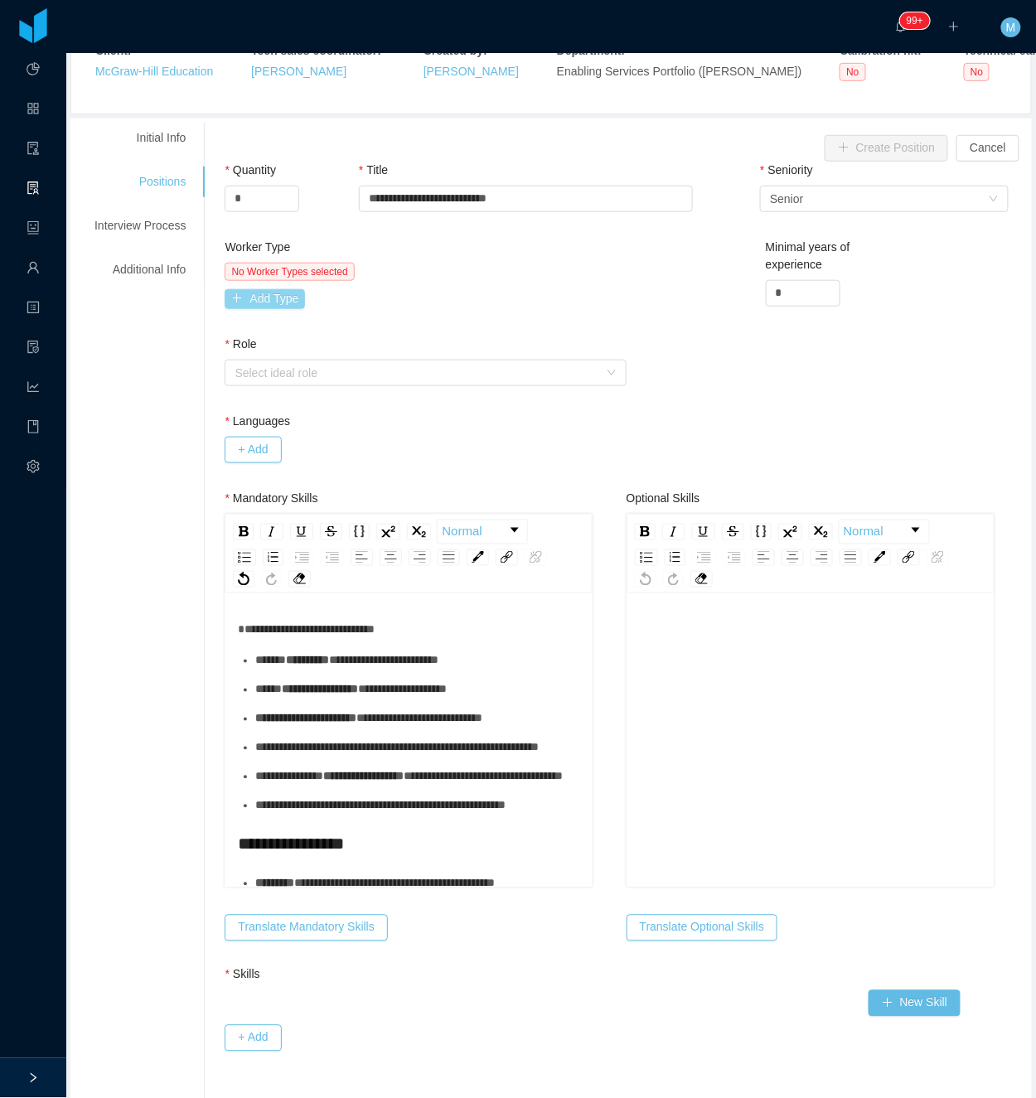
click at [282, 302] on button "Add Type" at bounding box center [265, 299] width 80 height 20
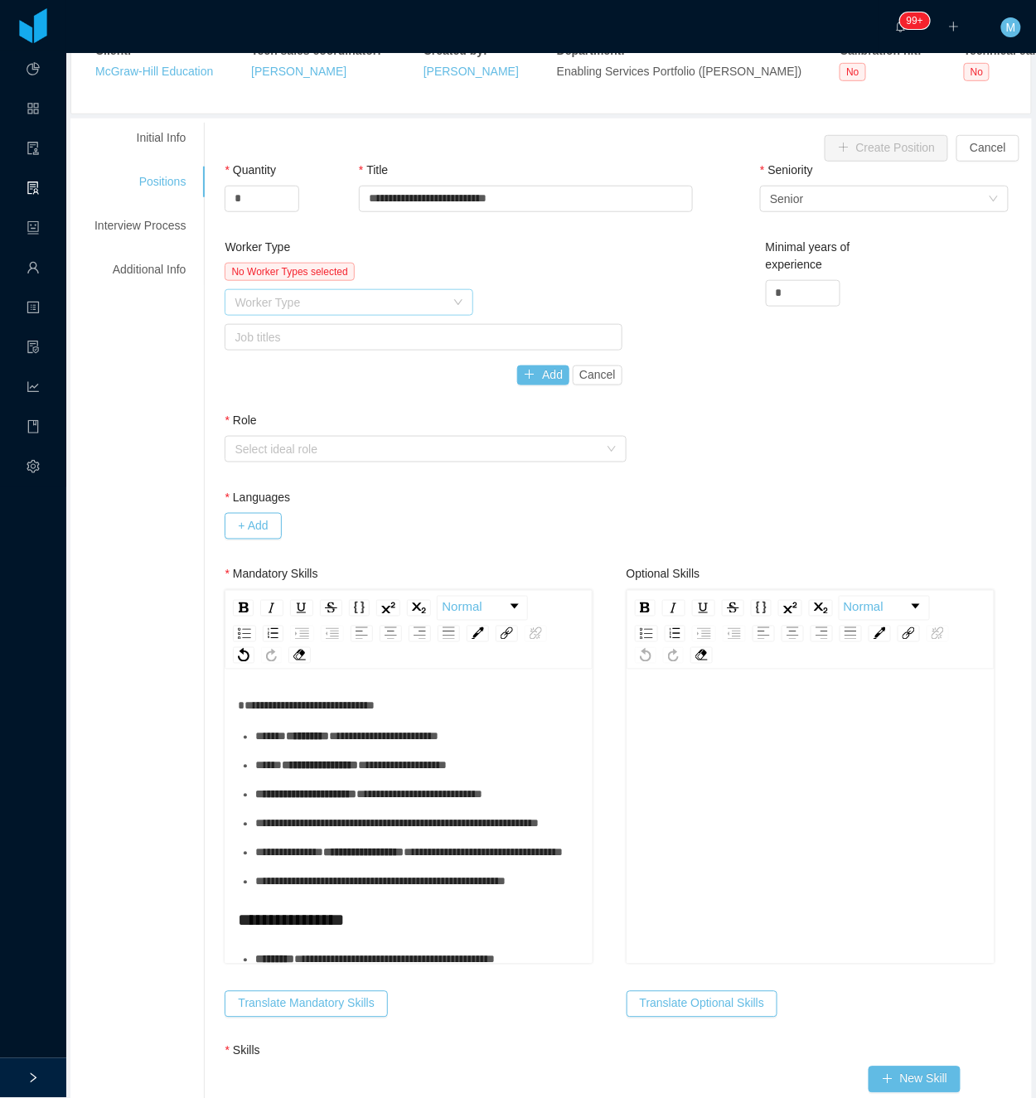
click at [308, 311] on div "Worker Type" at bounding box center [340, 302] width 211 height 17
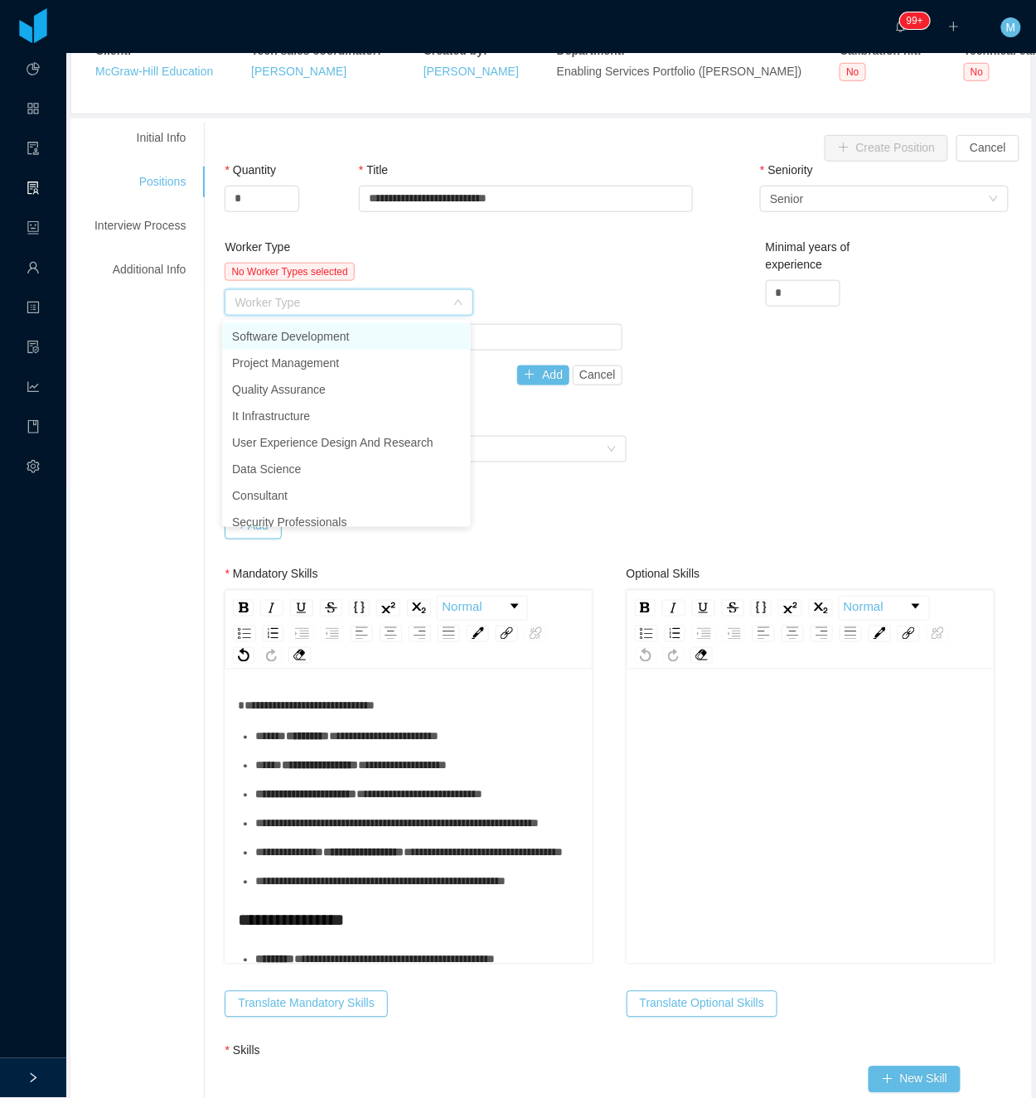
click at [312, 328] on li "Software Development" at bounding box center [346, 336] width 249 height 27
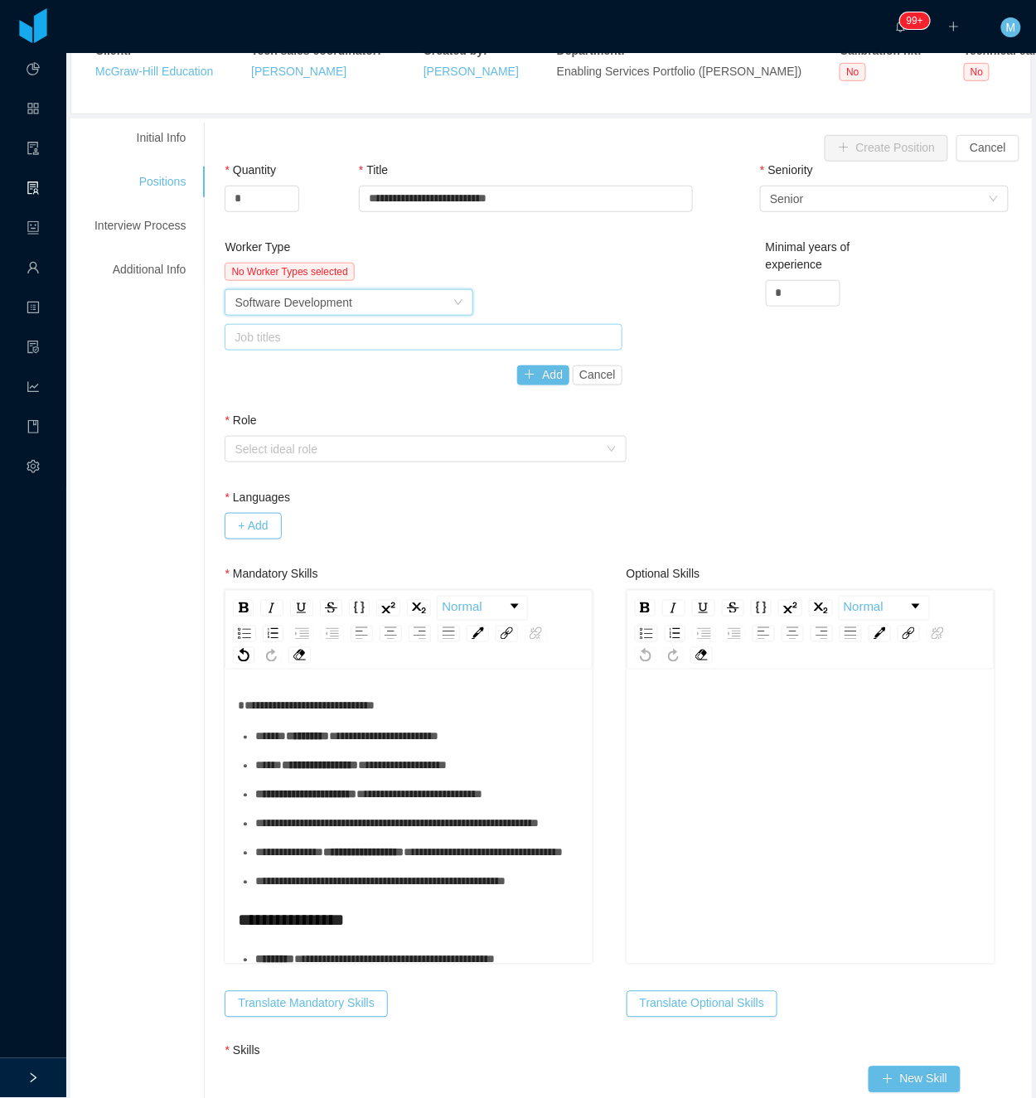
drag, startPoint x: 594, startPoint y: 293, endPoint x: 501, endPoint y: 326, distance: 97.5
click at [584, 303] on div "Worker Type Software Development" at bounding box center [423, 302] width 397 height 27
click at [441, 338] on div "Job titles" at bounding box center [420, 337] width 370 height 17
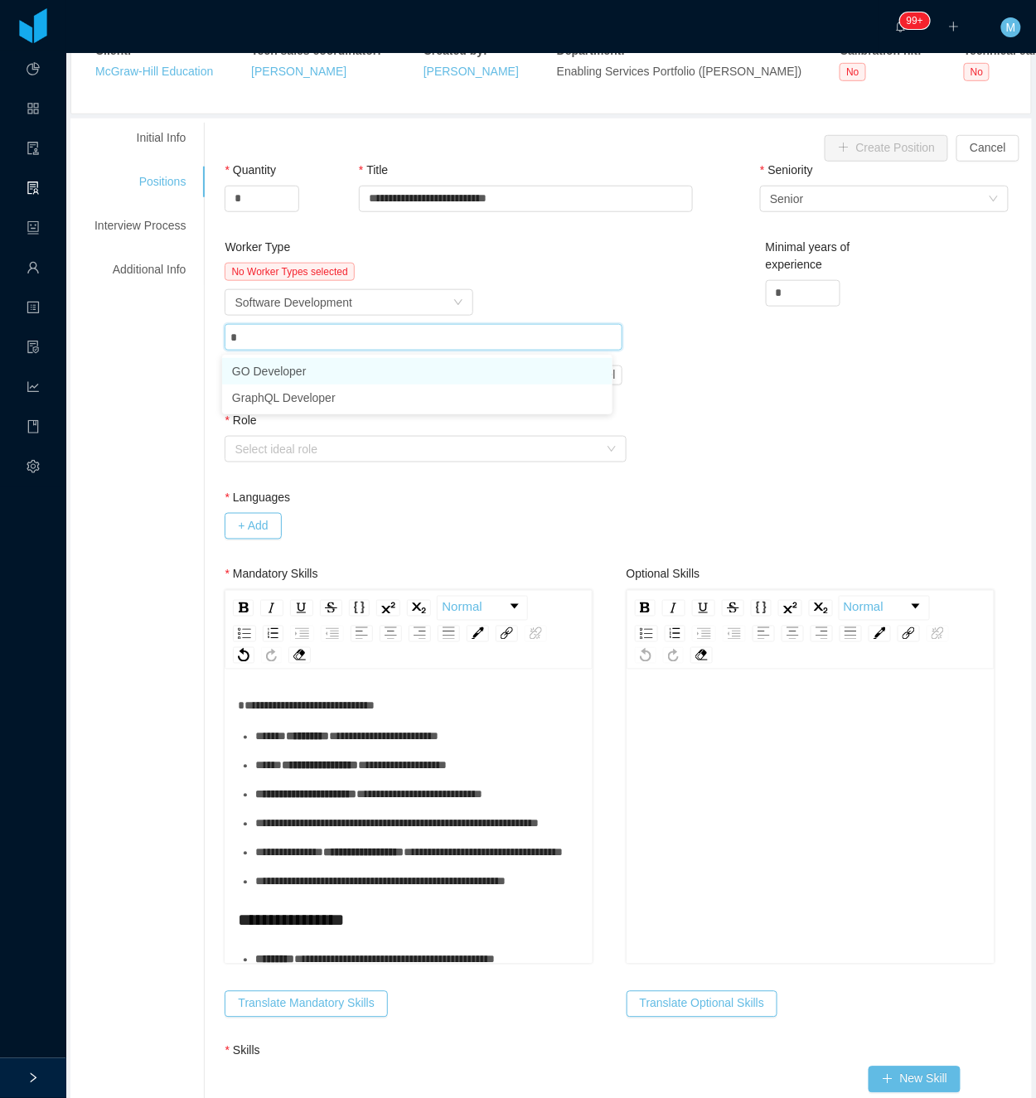
type input "**"
click at [320, 376] on li "GO Developer" at bounding box center [417, 371] width 390 height 27
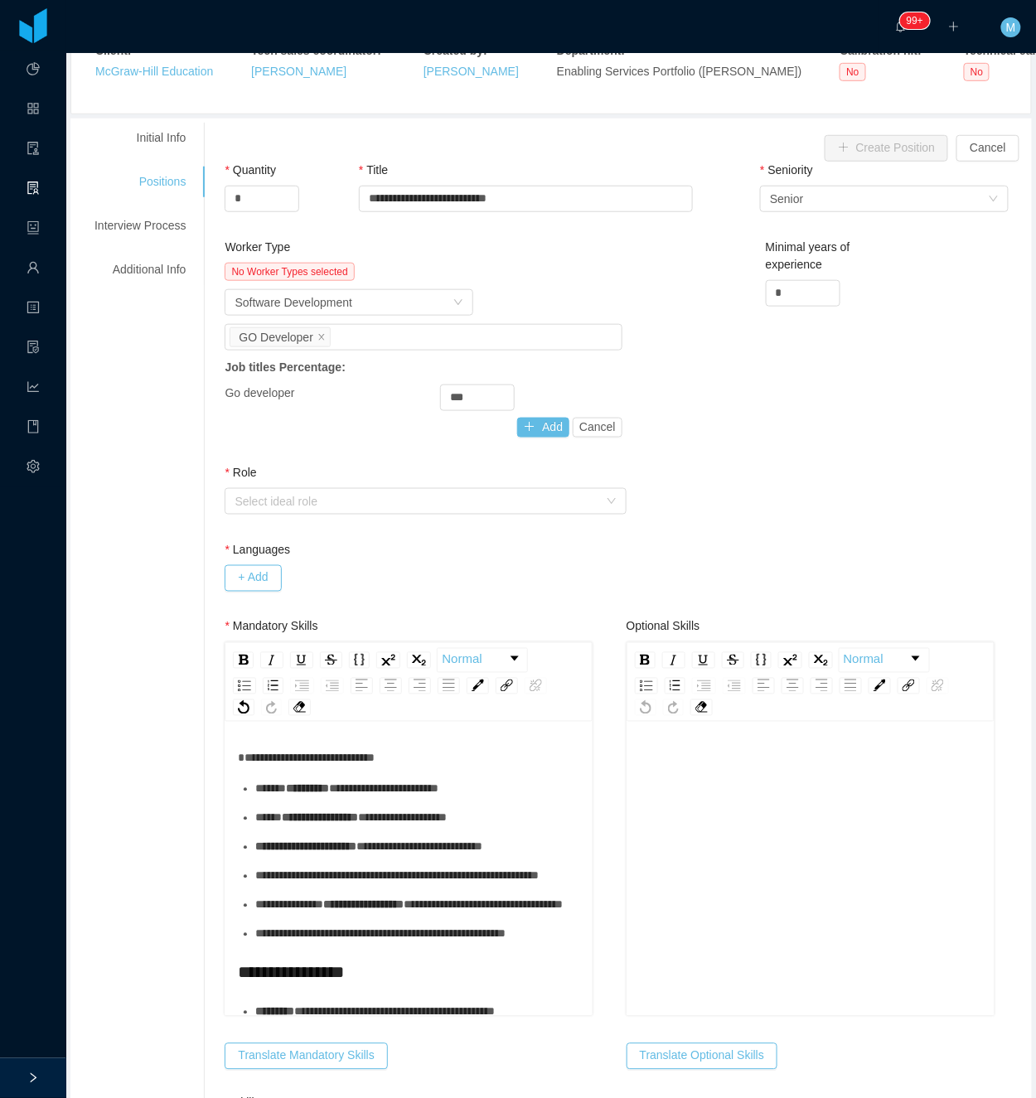
drag, startPoint x: 518, startPoint y: 296, endPoint x: 482, endPoint y: 361, distance: 75.0
click at [518, 302] on div "Worker Type Software Development" at bounding box center [423, 302] width 397 height 27
drag, startPoint x: 464, startPoint y: 396, endPoint x: 408, endPoint y: 399, distance: 56.4
click at [408, 399] on div "Go developer ***" at bounding box center [423, 398] width 397 height 27
type input "**"
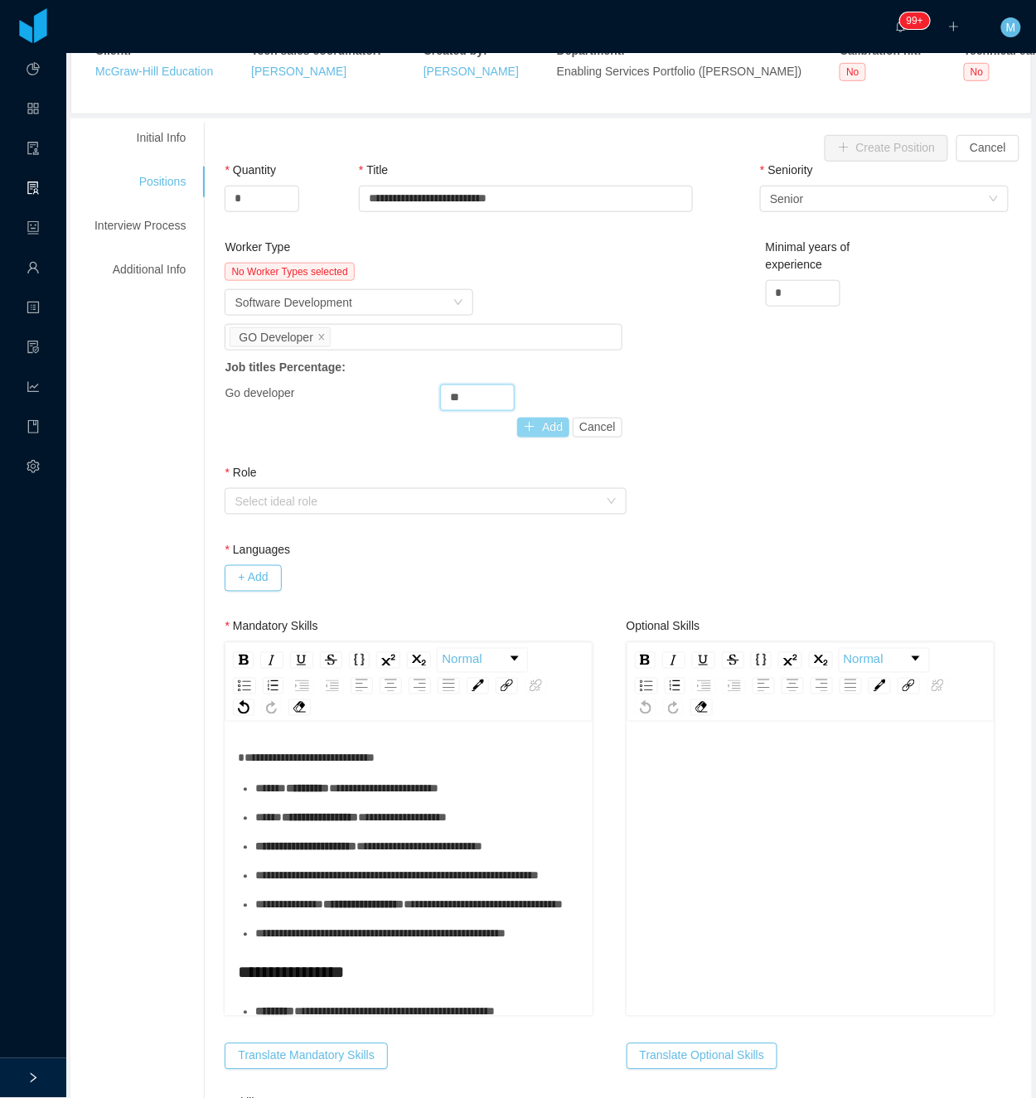
drag, startPoint x: 527, startPoint y: 424, endPoint x: 451, endPoint y: 413, distance: 77.1
click at [526, 425] on button "Add" at bounding box center [543, 428] width 52 height 20
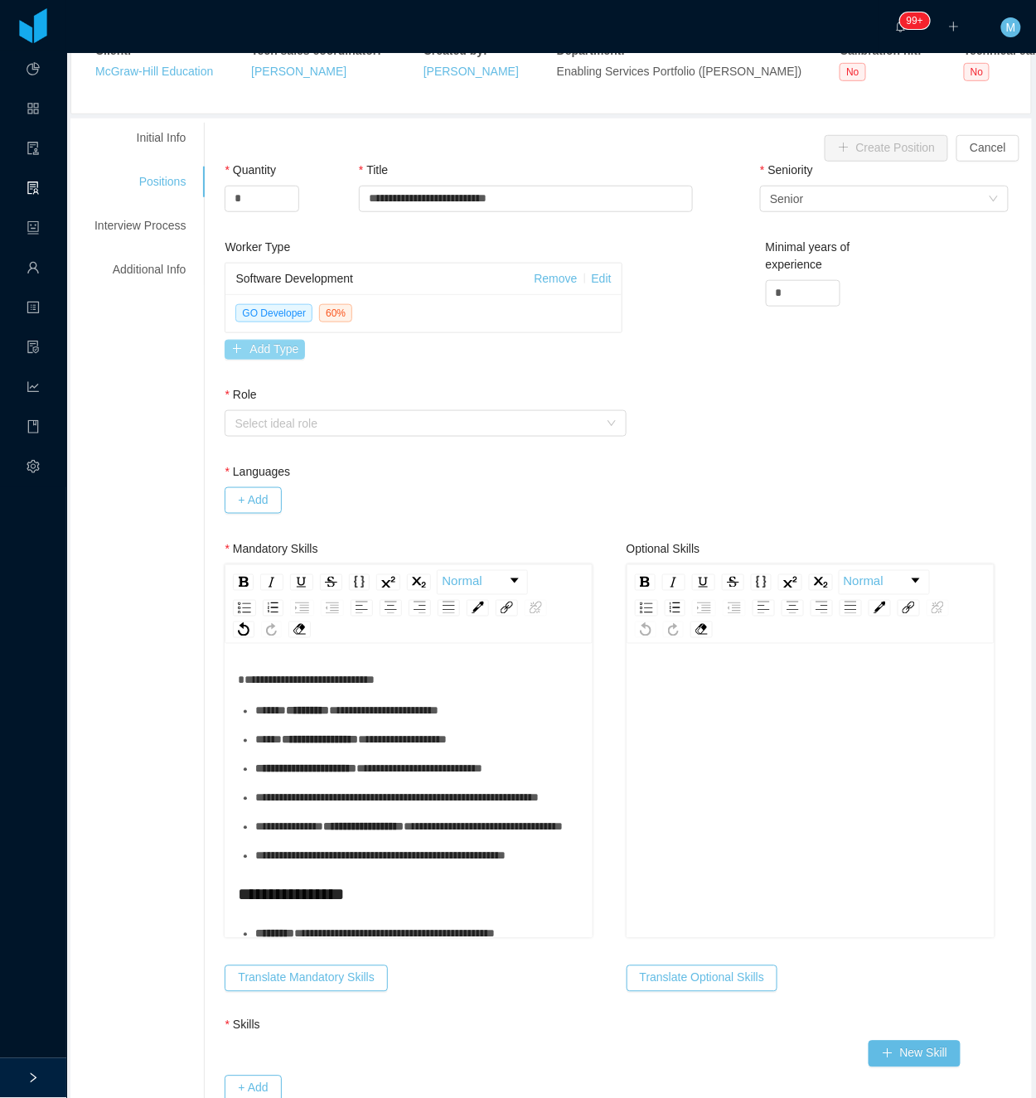
click at [273, 360] on button "Add Type" at bounding box center [265, 350] width 80 height 20
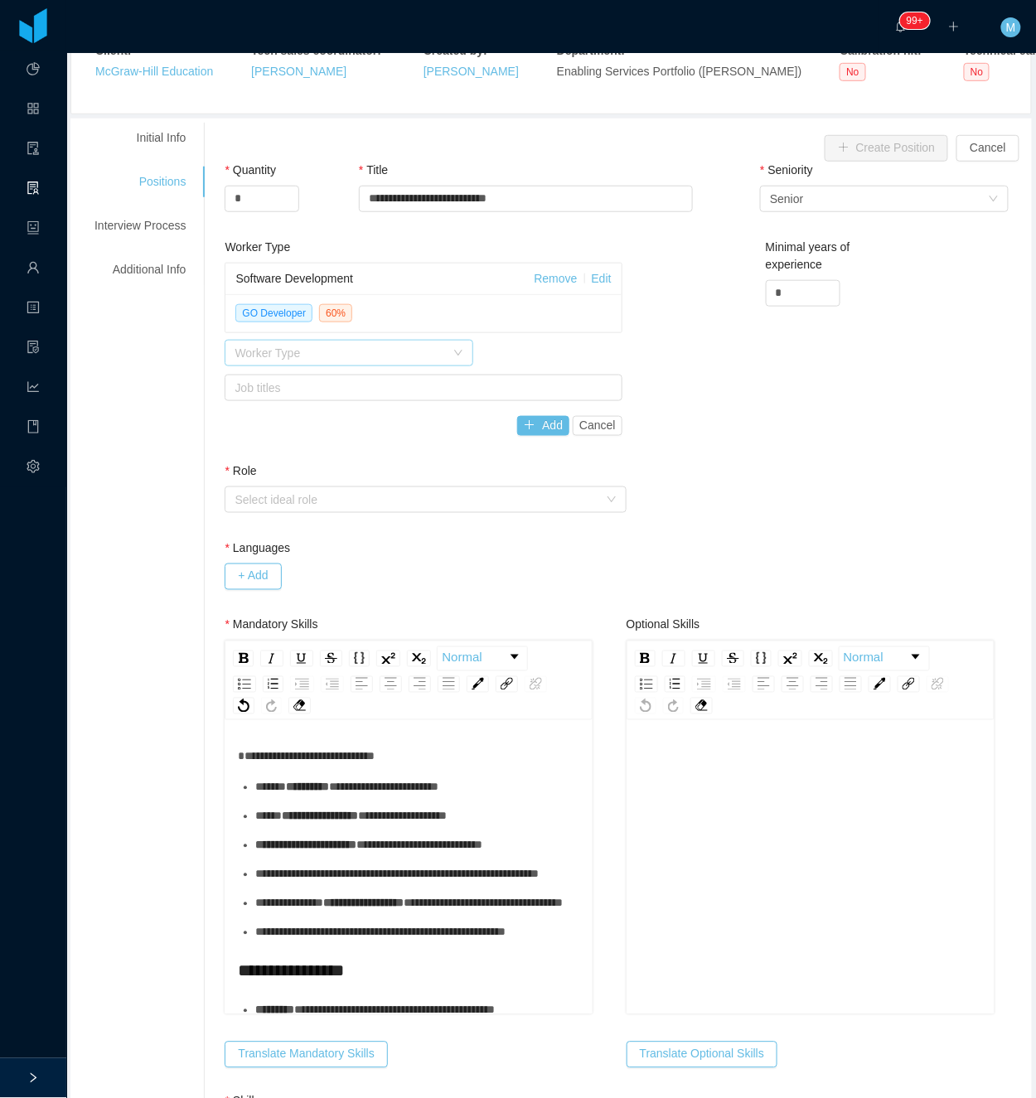
click at [362, 353] on div "Worker Type" at bounding box center [340, 353] width 211 height 17
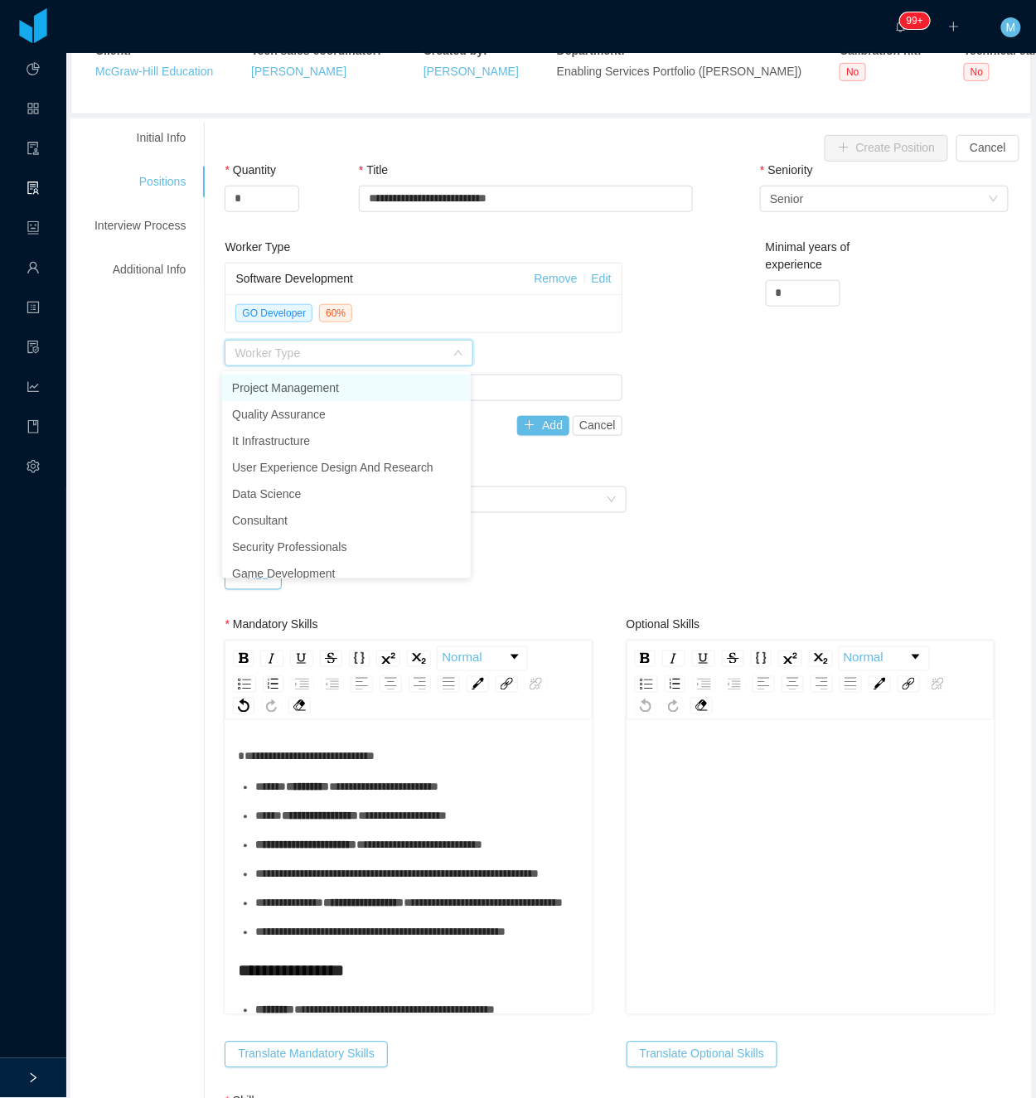
click at [605, 356] on div "Worker Type" at bounding box center [423, 353] width 397 height 27
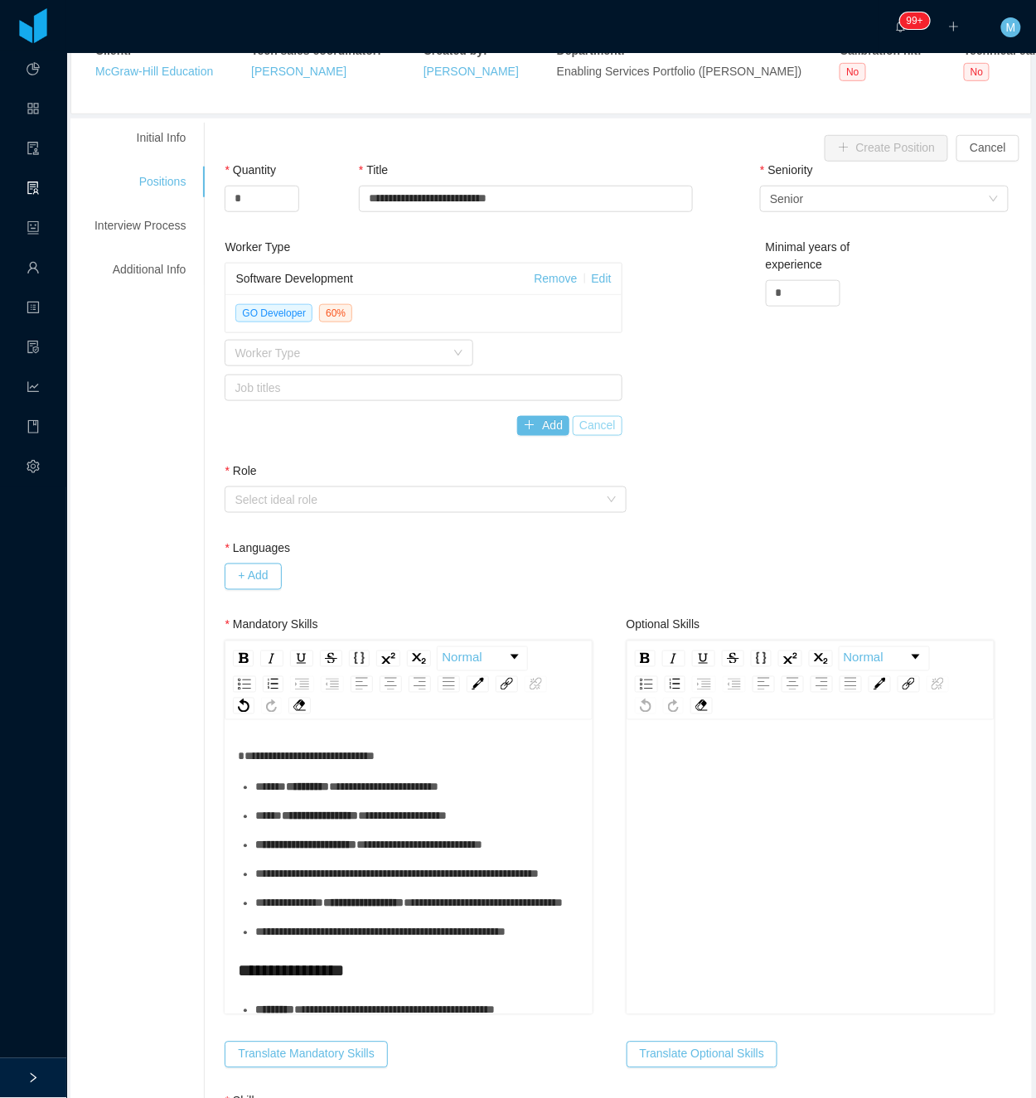
click at [589, 424] on button "Cancel" at bounding box center [598, 426] width 50 height 20
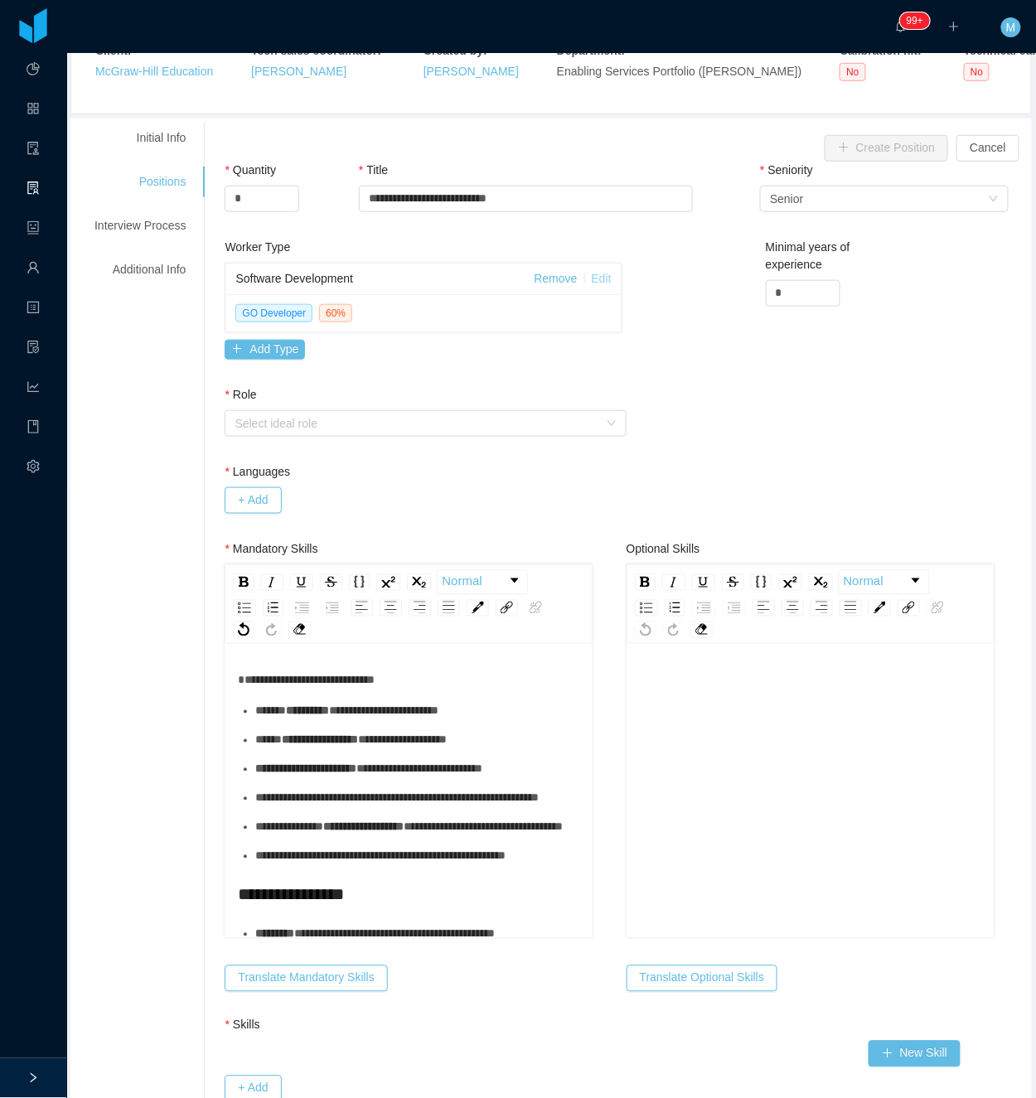
click at [592, 279] on link "Edit" at bounding box center [602, 278] width 20 height 13
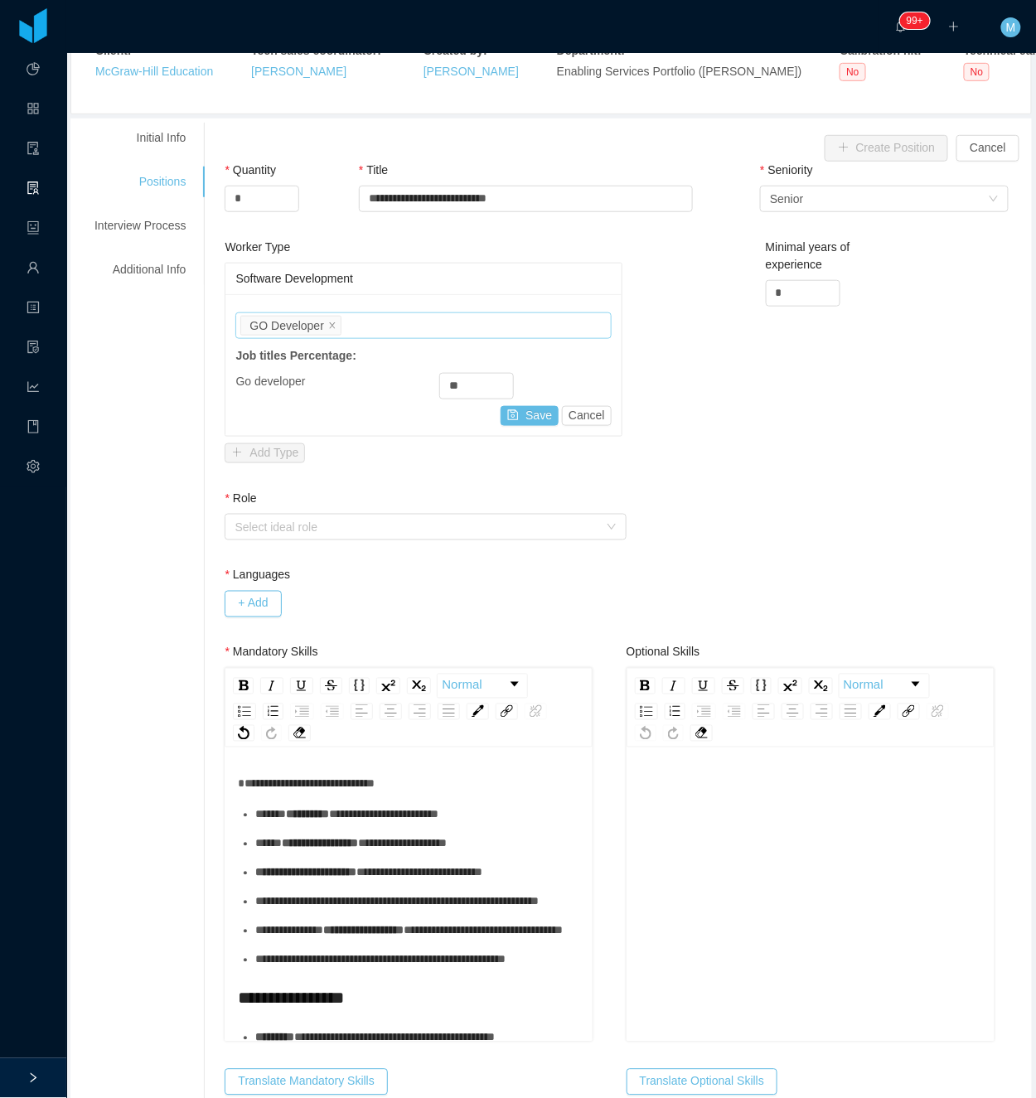
click at [478, 326] on div "Job titles GO Developer" at bounding box center [420, 325] width 361 height 25
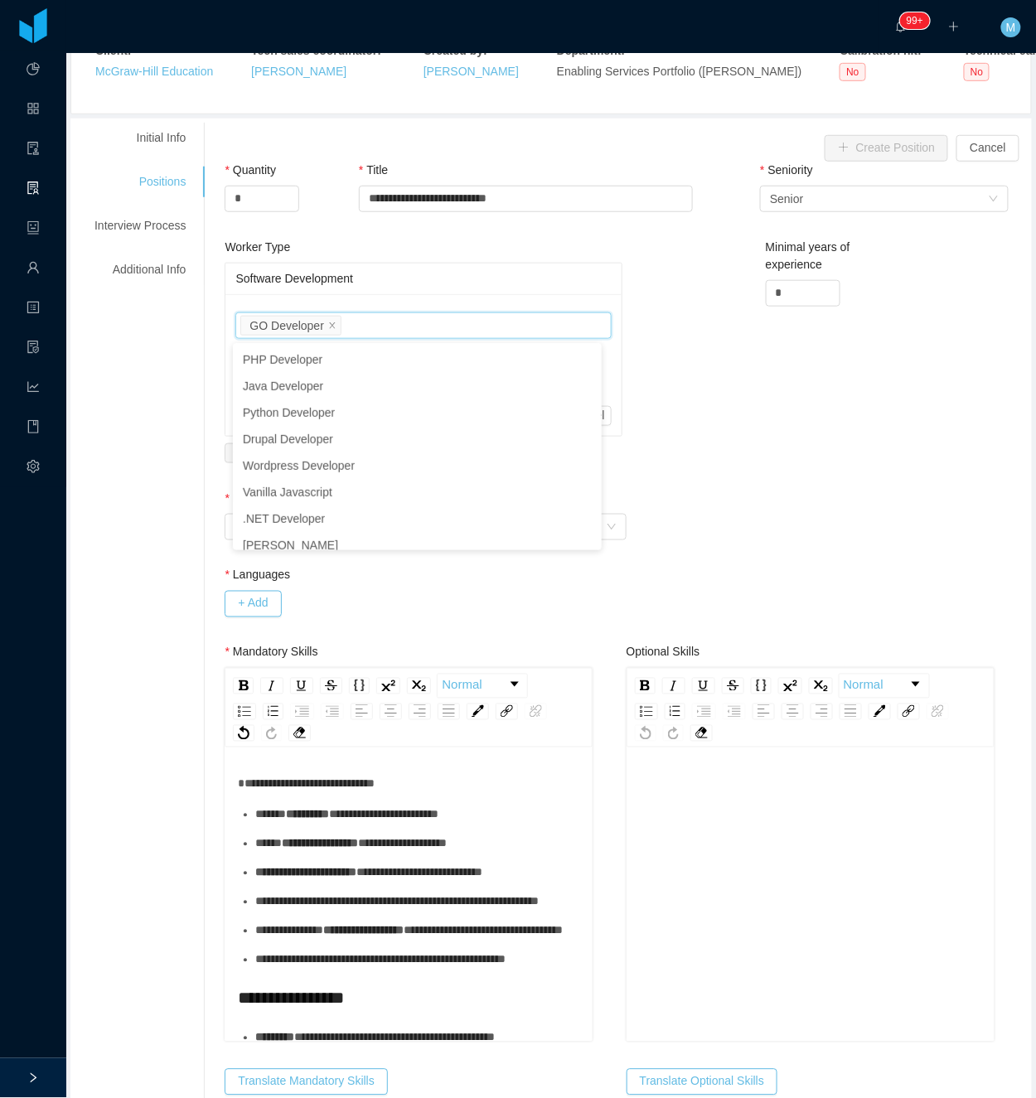
scroll to position [88, 0]
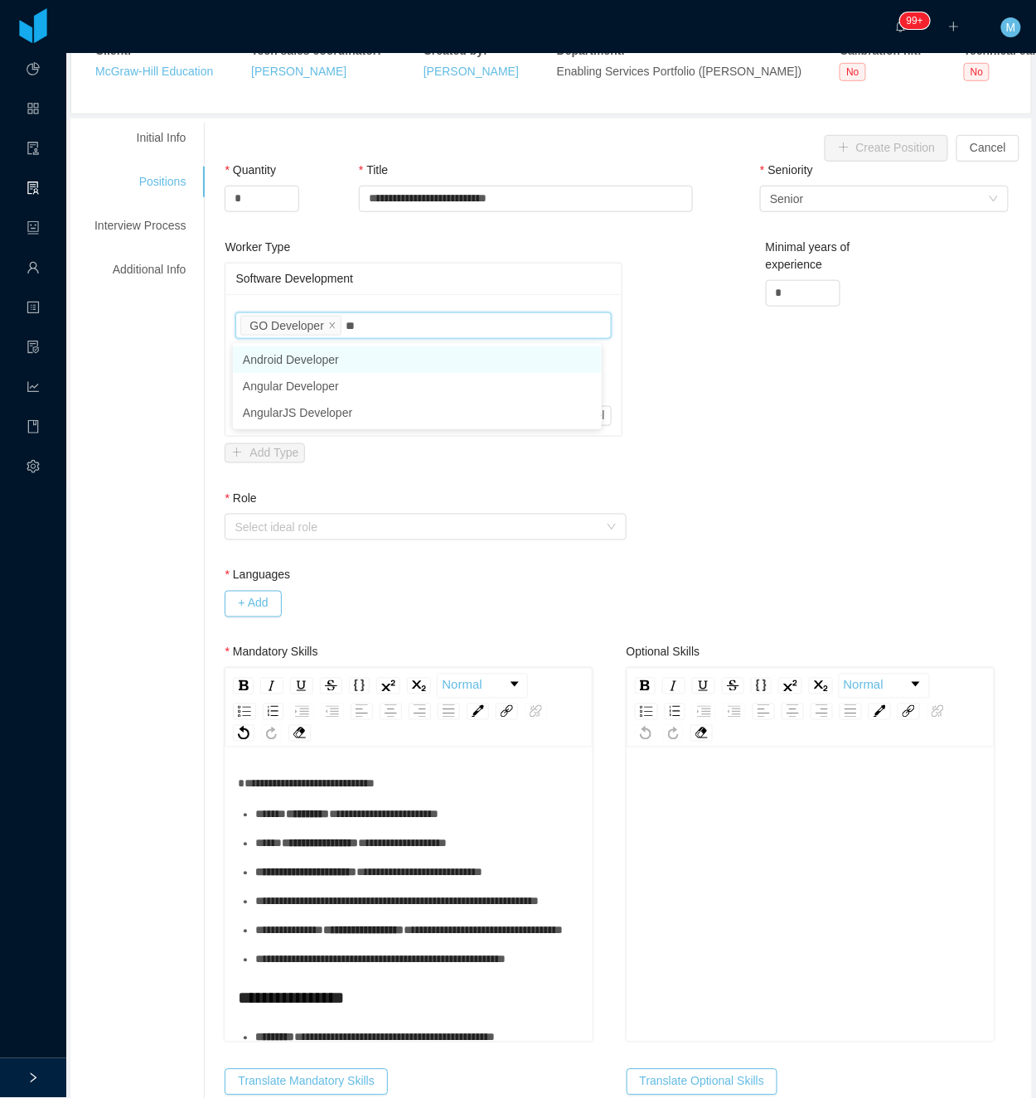
type input "***"
click at [391, 366] on li "Angular Developer" at bounding box center [417, 359] width 369 height 27
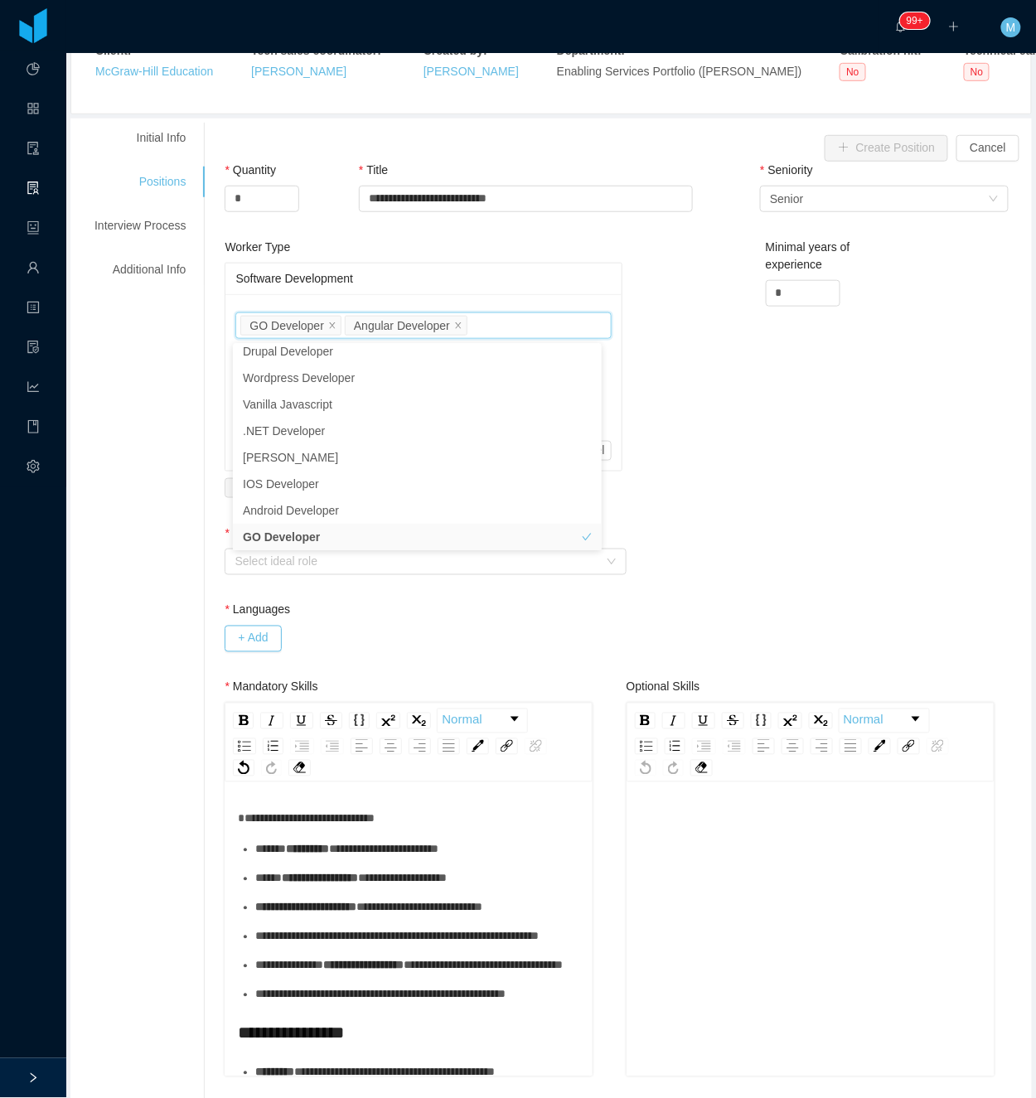
click at [730, 392] on div "Worker Type Software Development Job titles GO Developer Angular Developer Job …" at bounding box center [626, 382] width 812 height 286
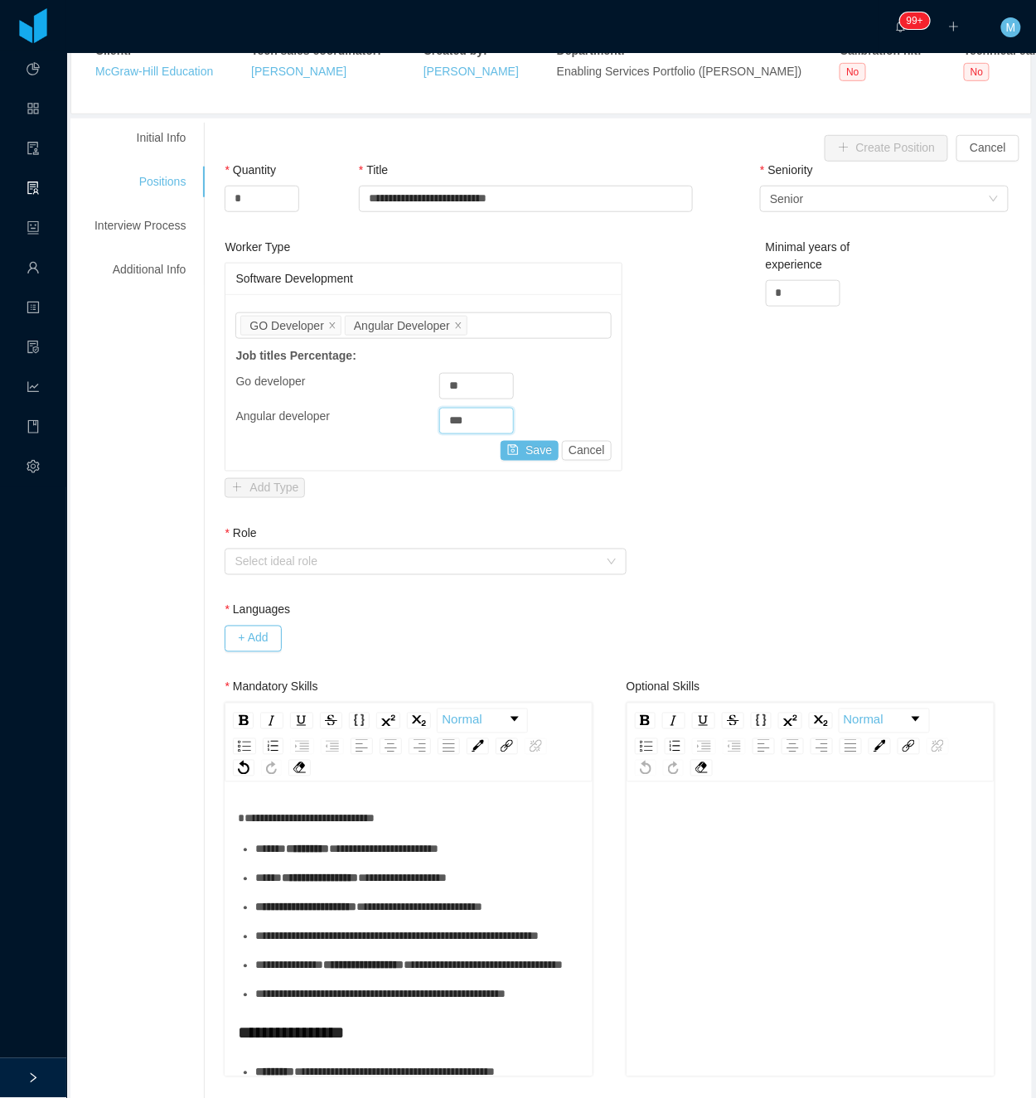
drag, startPoint x: 448, startPoint y: 422, endPoint x: 401, endPoint y: 422, distance: 47.2
click at [401, 422] on div "Angular developer ***" at bounding box center [423, 421] width 376 height 27
type input "**"
click at [511, 445] on button "Save" at bounding box center [530, 451] width 58 height 20
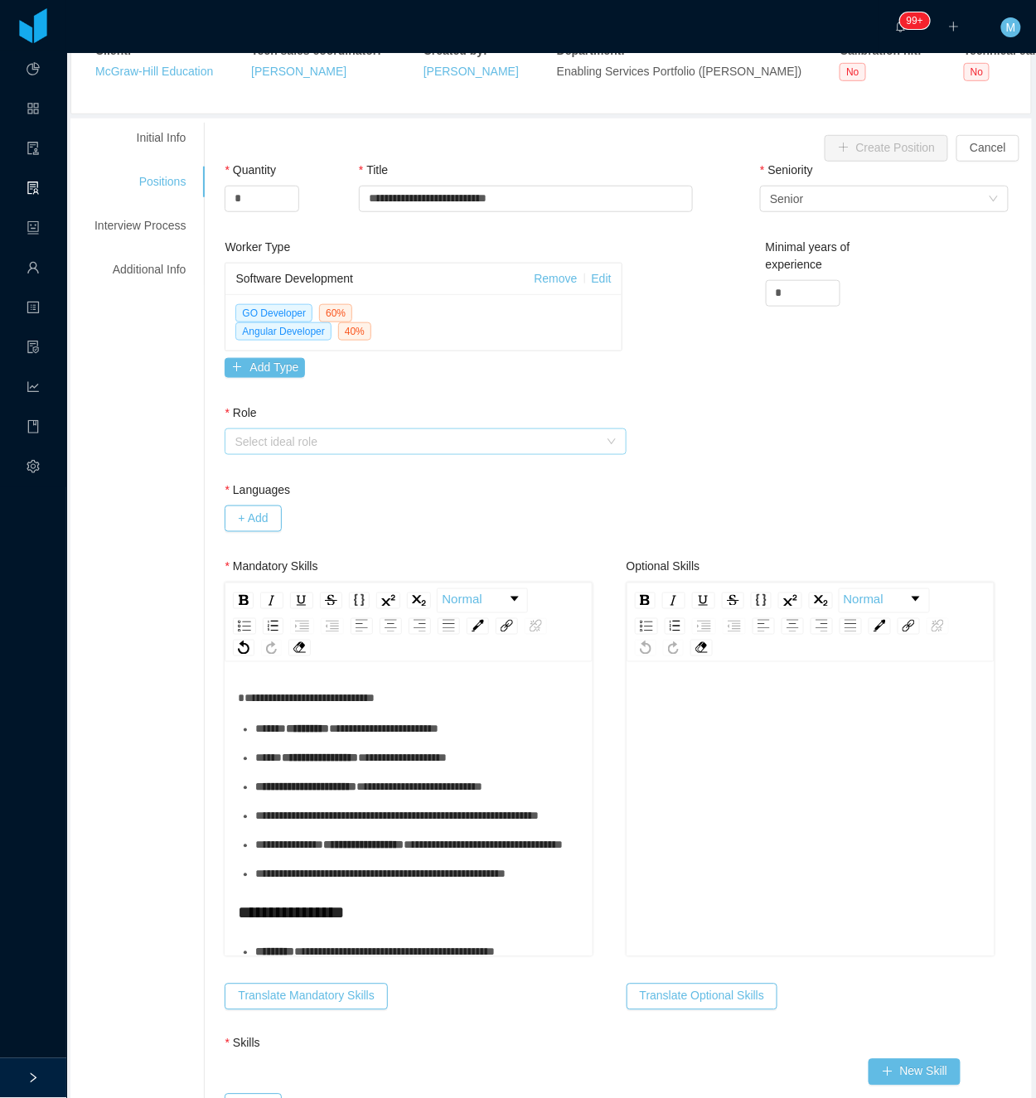
click at [511, 445] on div "Select ideal role" at bounding box center [416, 442] width 363 height 17
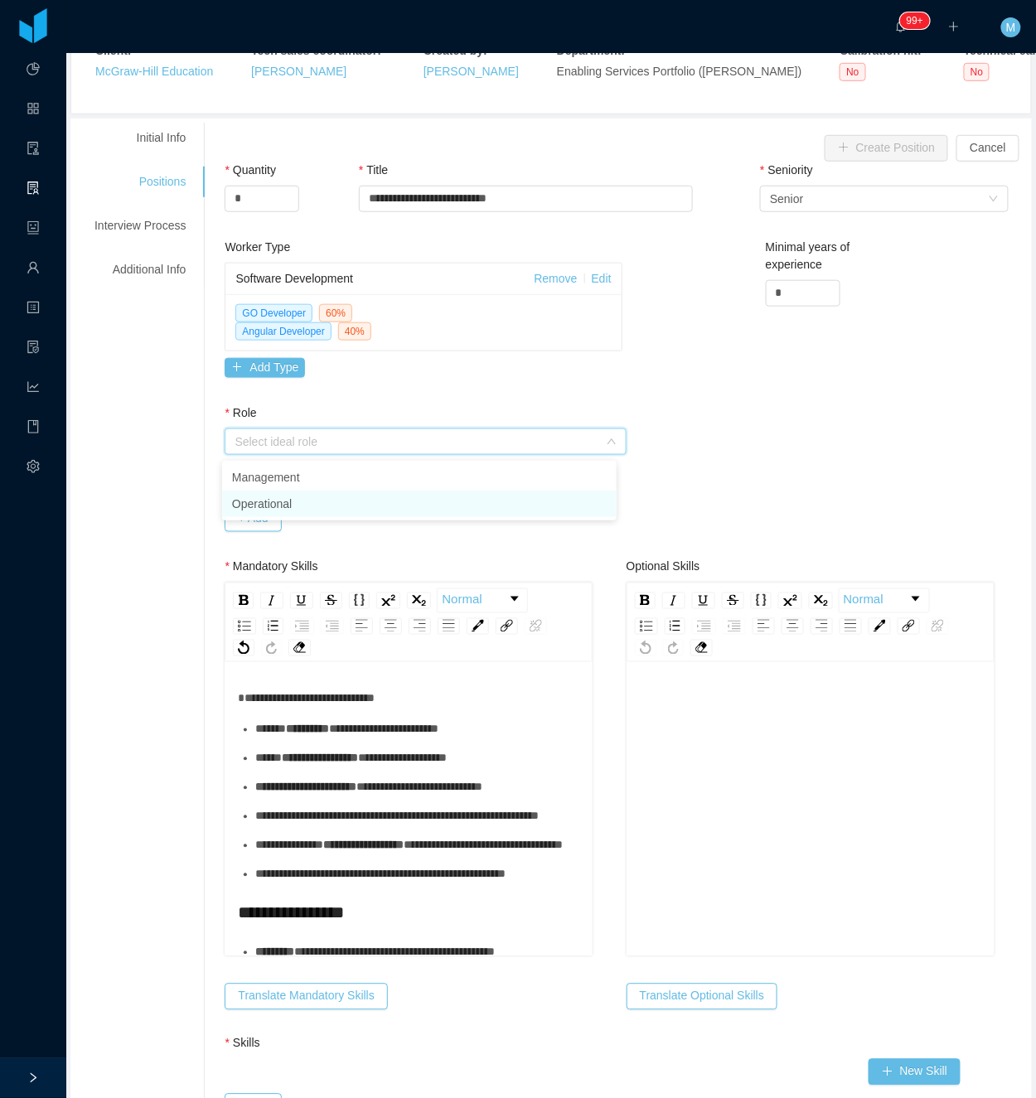
click at [279, 497] on li "Operational" at bounding box center [419, 504] width 395 height 27
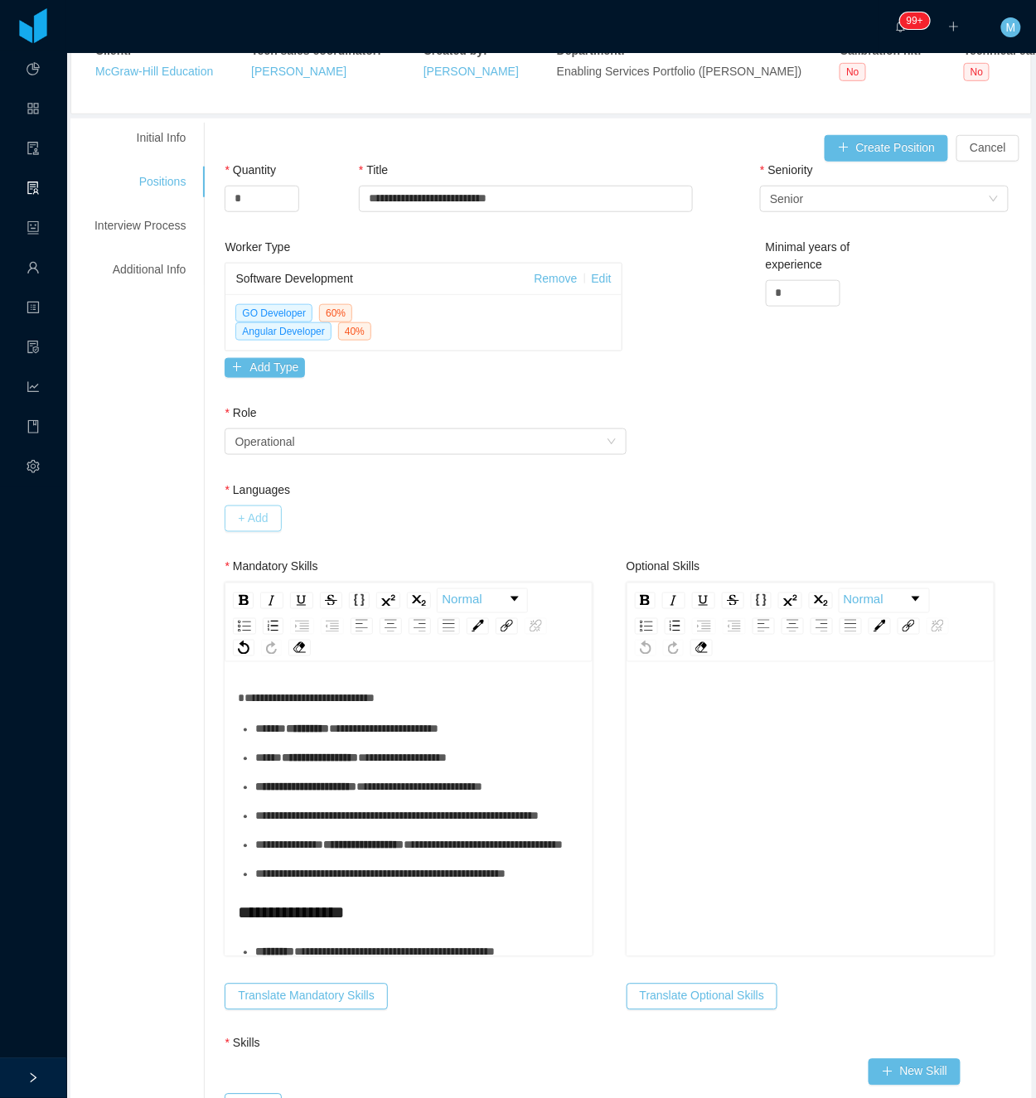
click at [242, 527] on button "+ Add" at bounding box center [253, 519] width 56 height 27
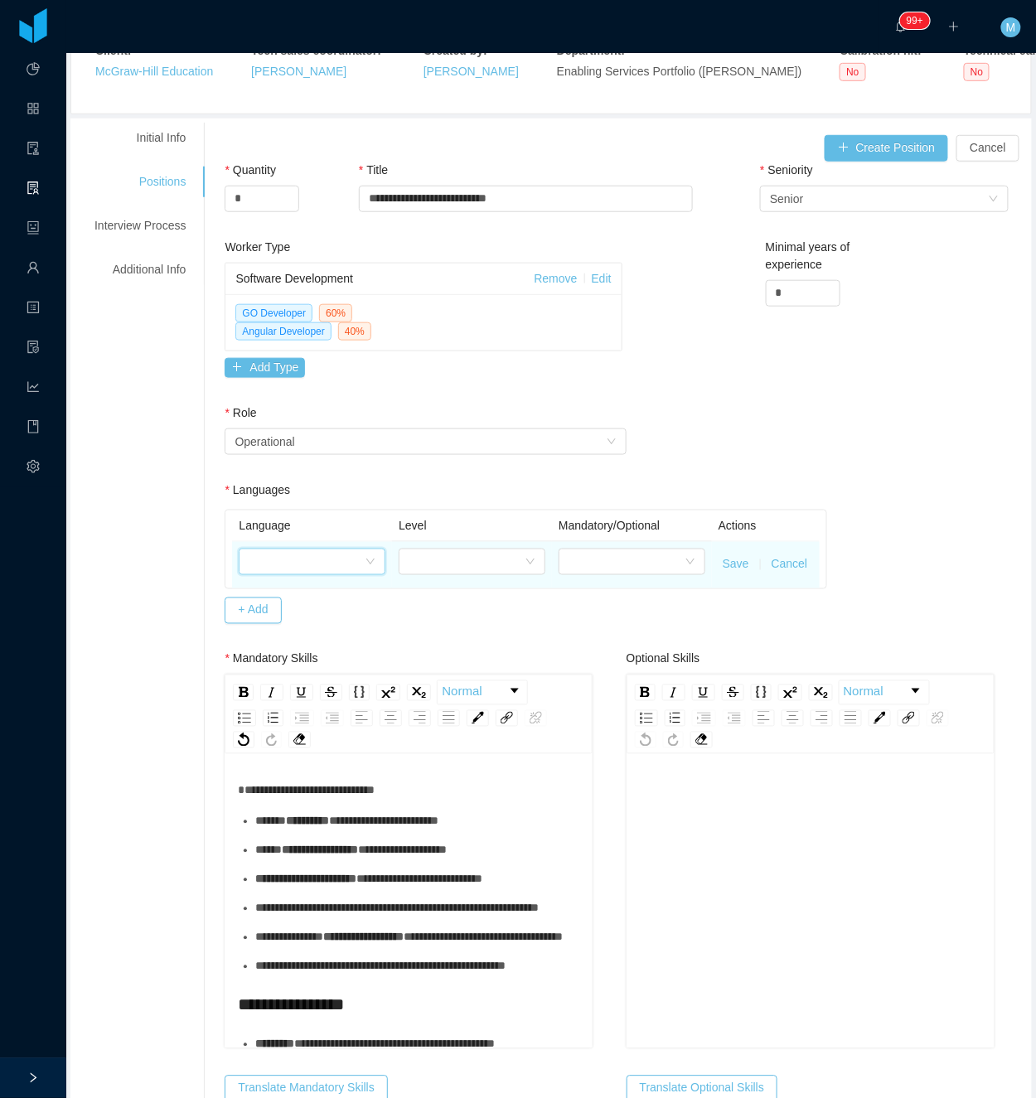
click at [275, 561] on div at bounding box center [307, 562] width 116 height 25
type input "***"
click at [293, 620] on li "English" at bounding box center [307, 624] width 143 height 27
click at [419, 570] on div at bounding box center [469, 562] width 114 height 25
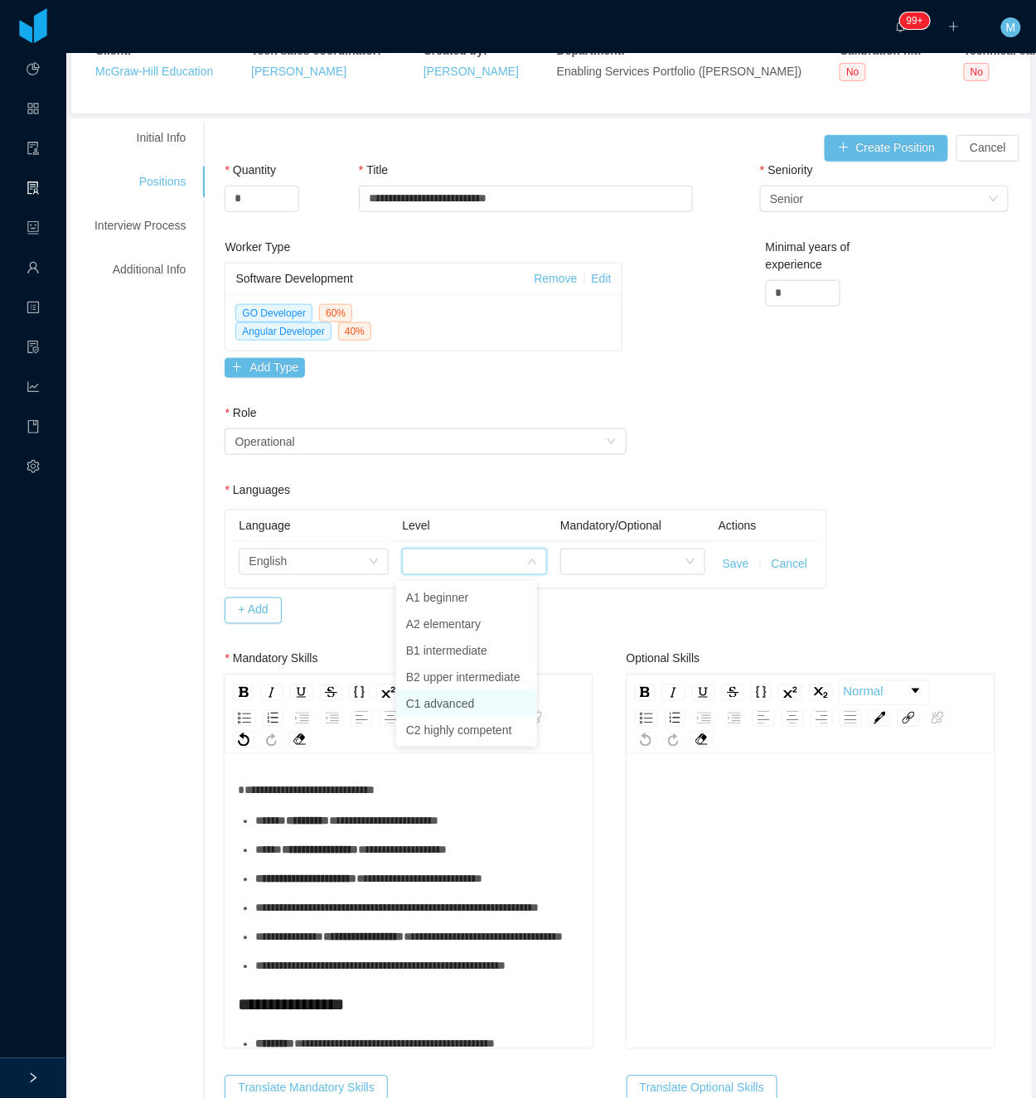
click at [441, 700] on li "C1 advanced" at bounding box center [466, 703] width 141 height 27
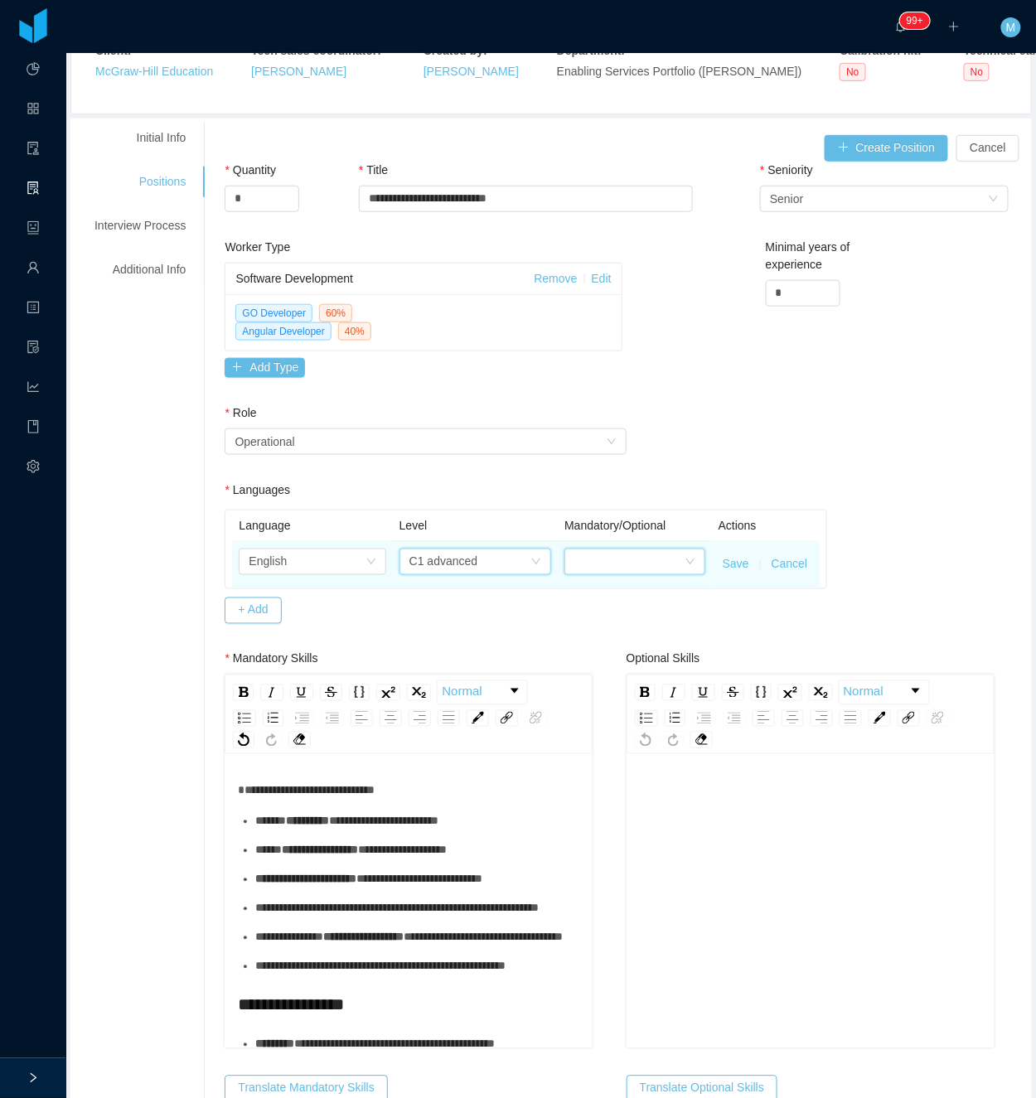
drag, startPoint x: 598, startPoint y: 557, endPoint x: 597, endPoint y: 571, distance: 14.2
click at [597, 571] on div at bounding box center [629, 562] width 110 height 25
click at [613, 597] on li "Mandatory" at bounding box center [623, 597] width 137 height 27
click at [723, 564] on button "Save" at bounding box center [736, 564] width 27 height 17
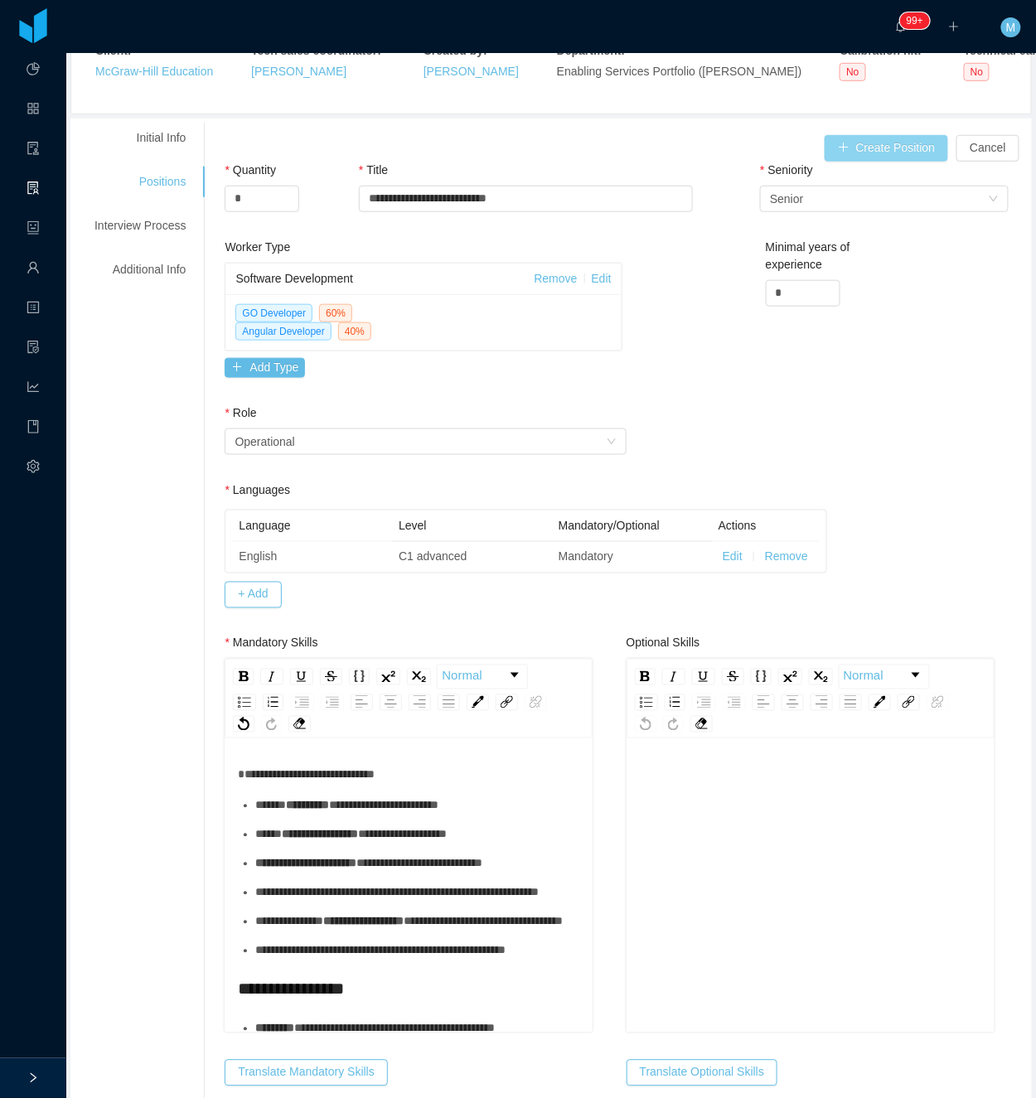
click at [827, 149] on button "Create Position" at bounding box center [887, 148] width 124 height 27
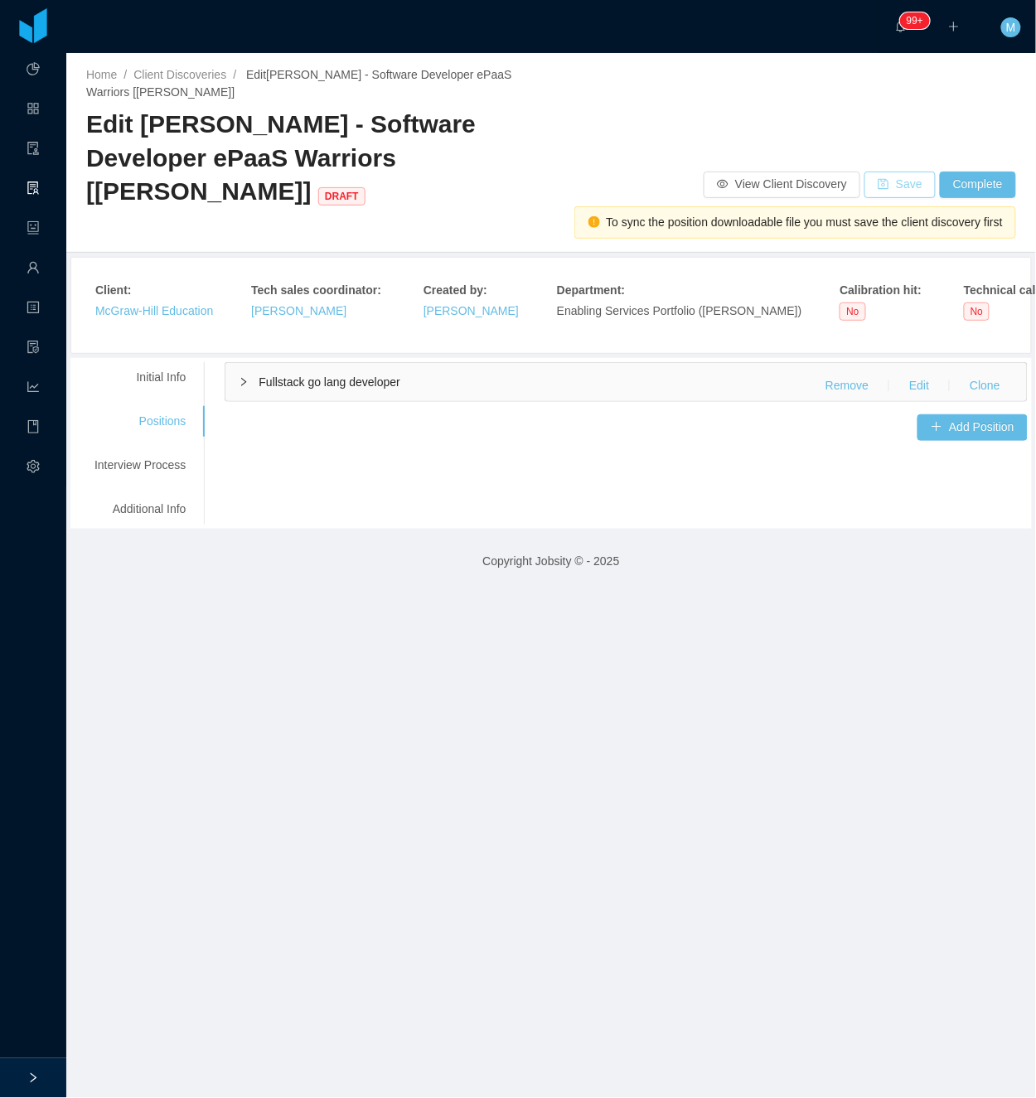
click at [899, 183] on button "Save" at bounding box center [900, 185] width 71 height 27
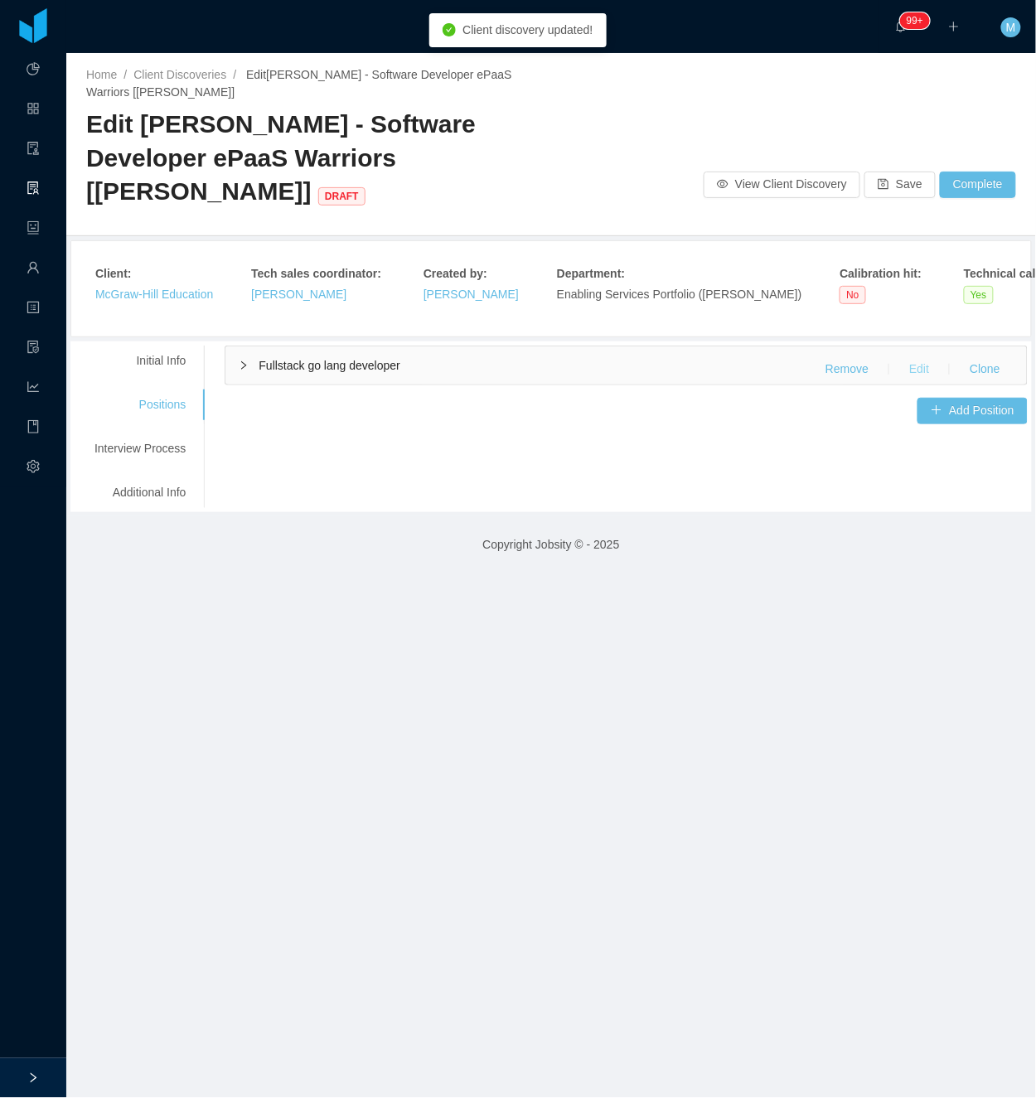
click at [907, 365] on button "Edit" at bounding box center [919, 369] width 46 height 27
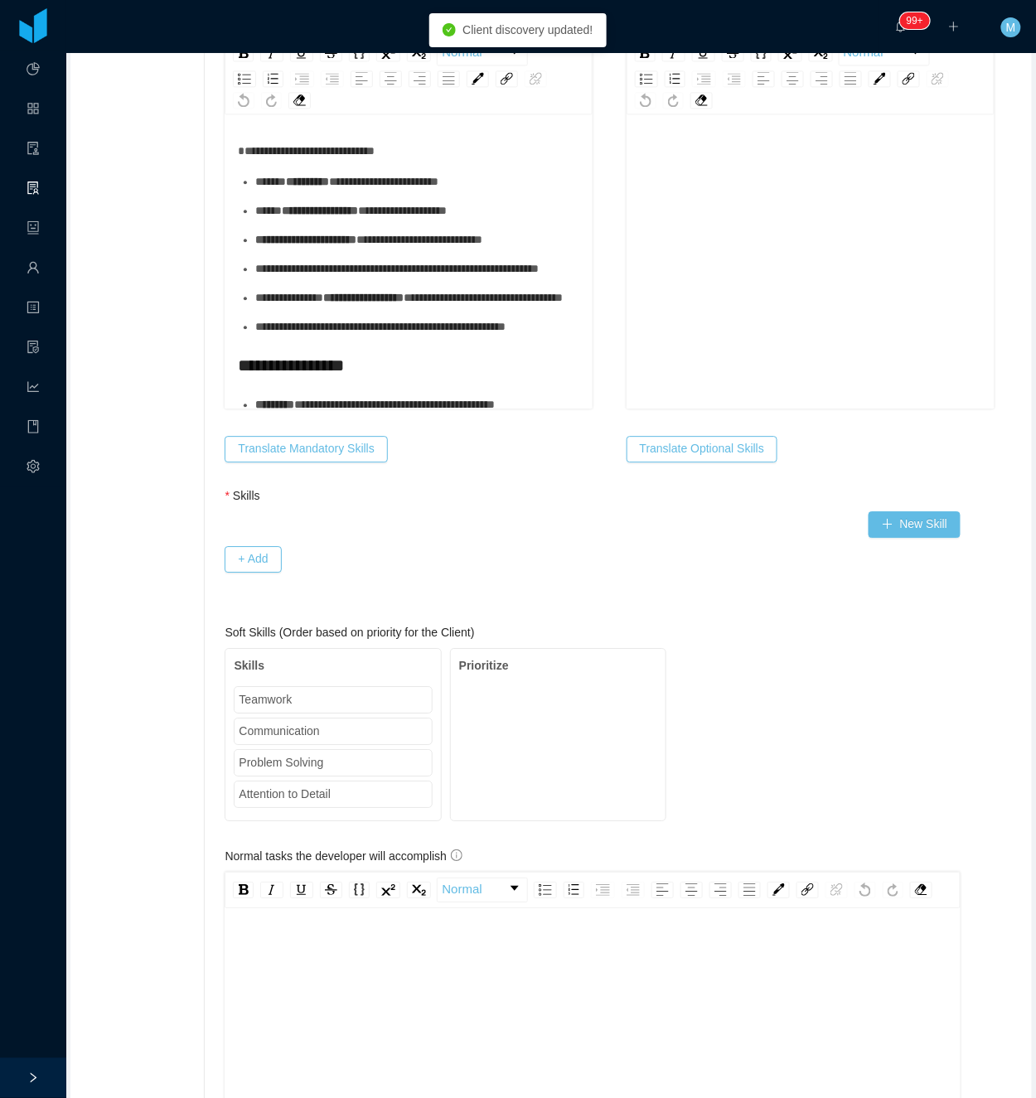
scroll to position [663, 0]
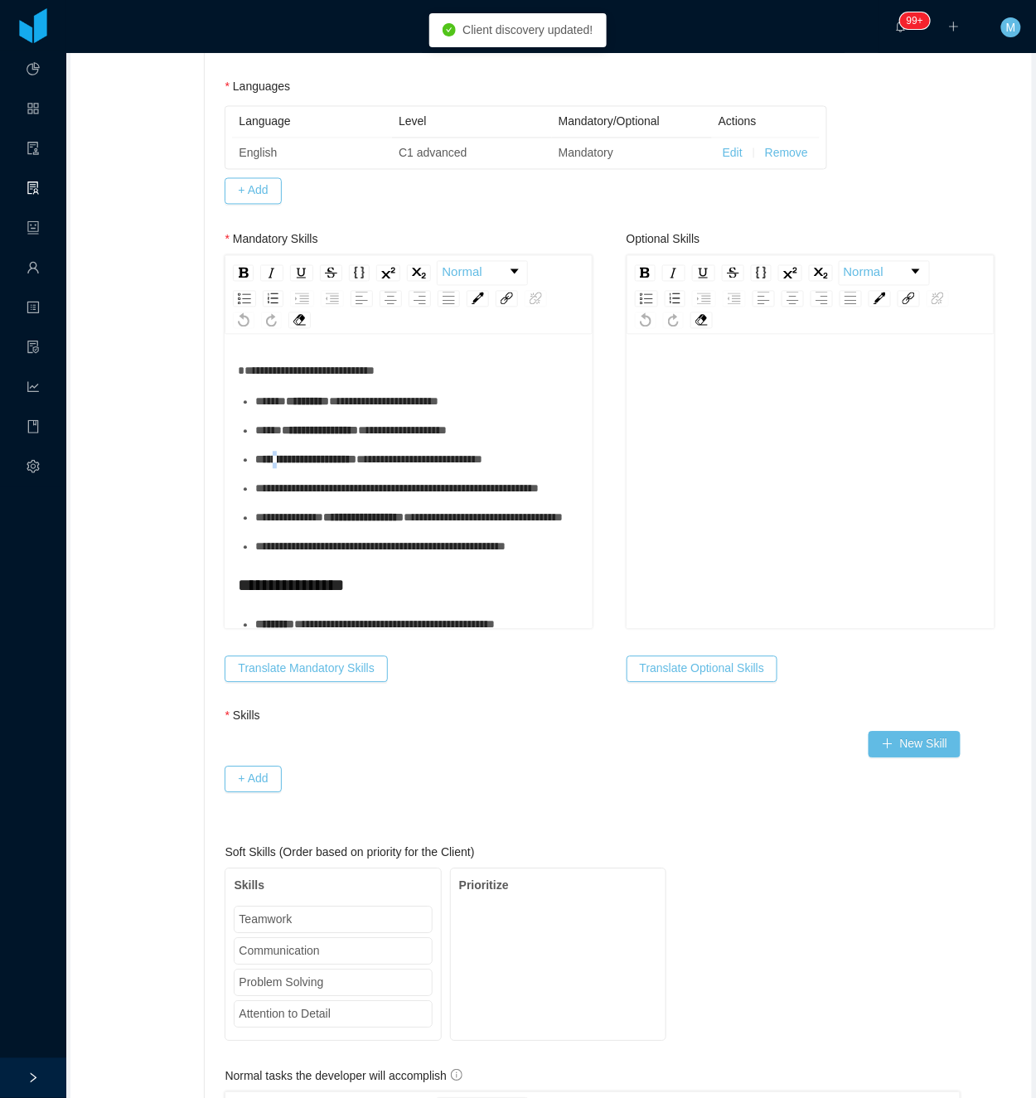
drag, startPoint x: 283, startPoint y: 492, endPoint x: 302, endPoint y: 472, distance: 27.0
click at [287, 466] on span "**********" at bounding box center [305, 460] width 101 height 12
click at [315, 438] on ul "**********" at bounding box center [409, 475] width 342 height 162
click at [316, 411] on div "**********" at bounding box center [417, 402] width 325 height 17
click at [307, 440] on div "**********" at bounding box center [417, 431] width 325 height 17
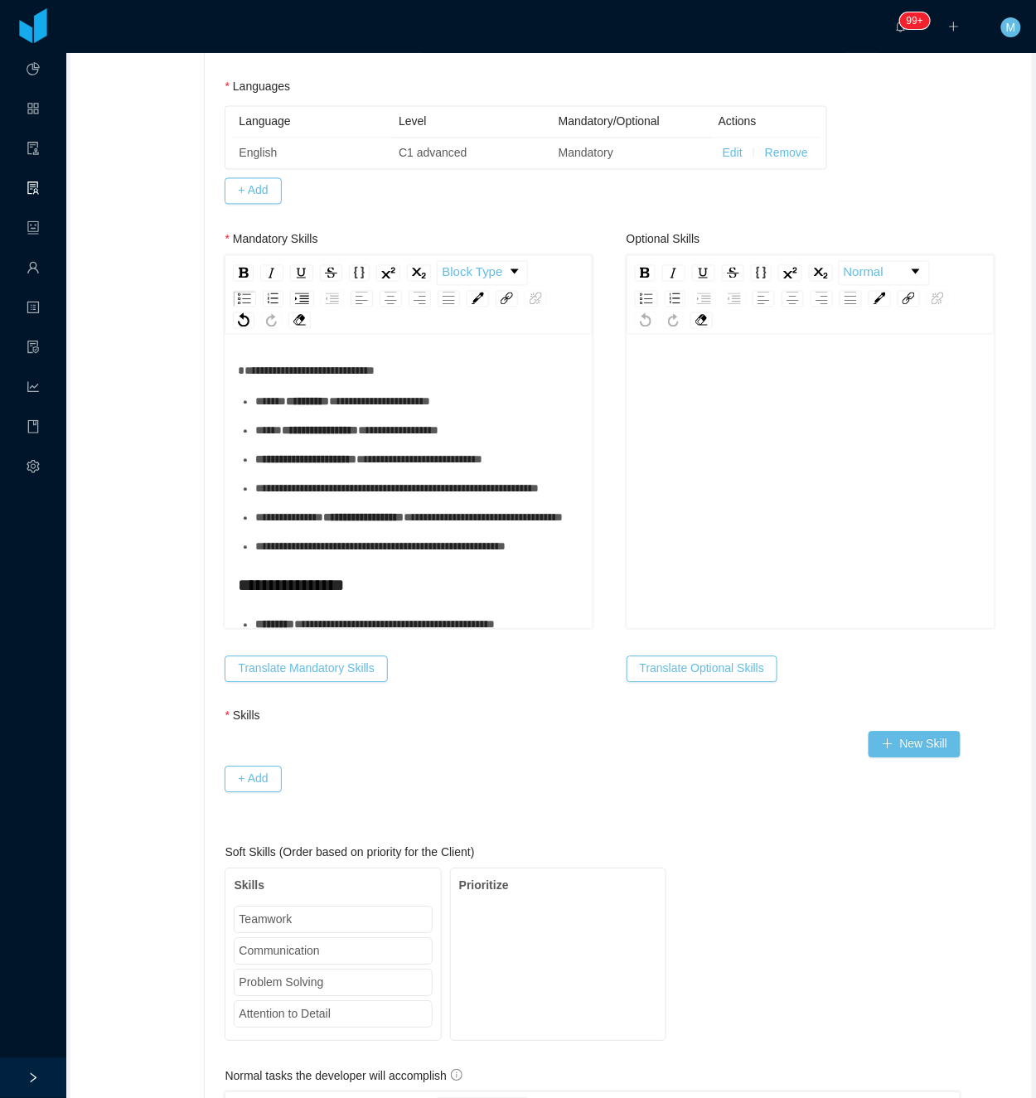
click at [306, 469] on div "**********" at bounding box center [417, 460] width 325 height 17
click at [285, 498] on div "**********" at bounding box center [417, 489] width 325 height 17
click at [302, 556] on ul "**********" at bounding box center [409, 475] width 342 height 162
click at [305, 527] on div "**********" at bounding box center [417, 518] width 325 height 17
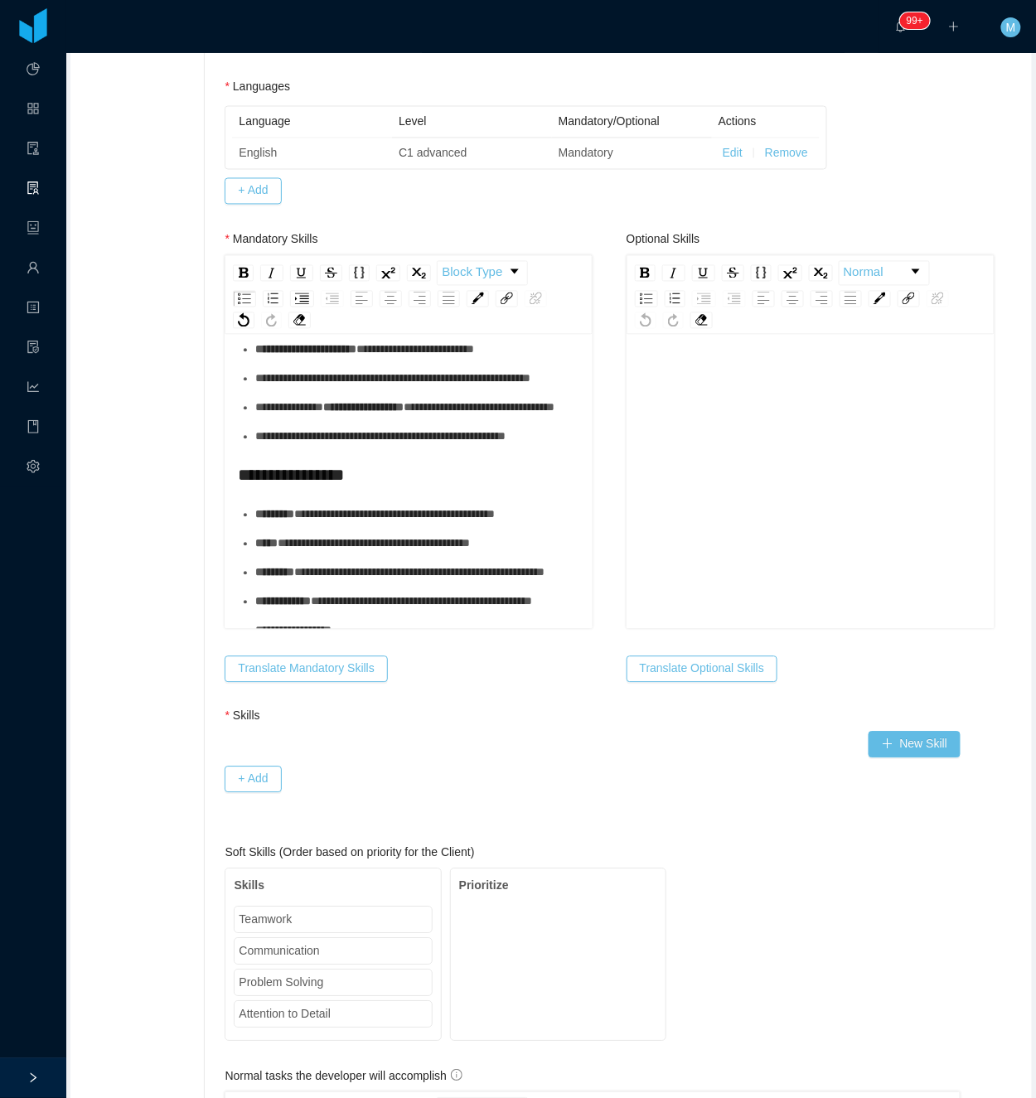
click at [320, 508] on div "**********" at bounding box center [409, 461] width 342 height 417
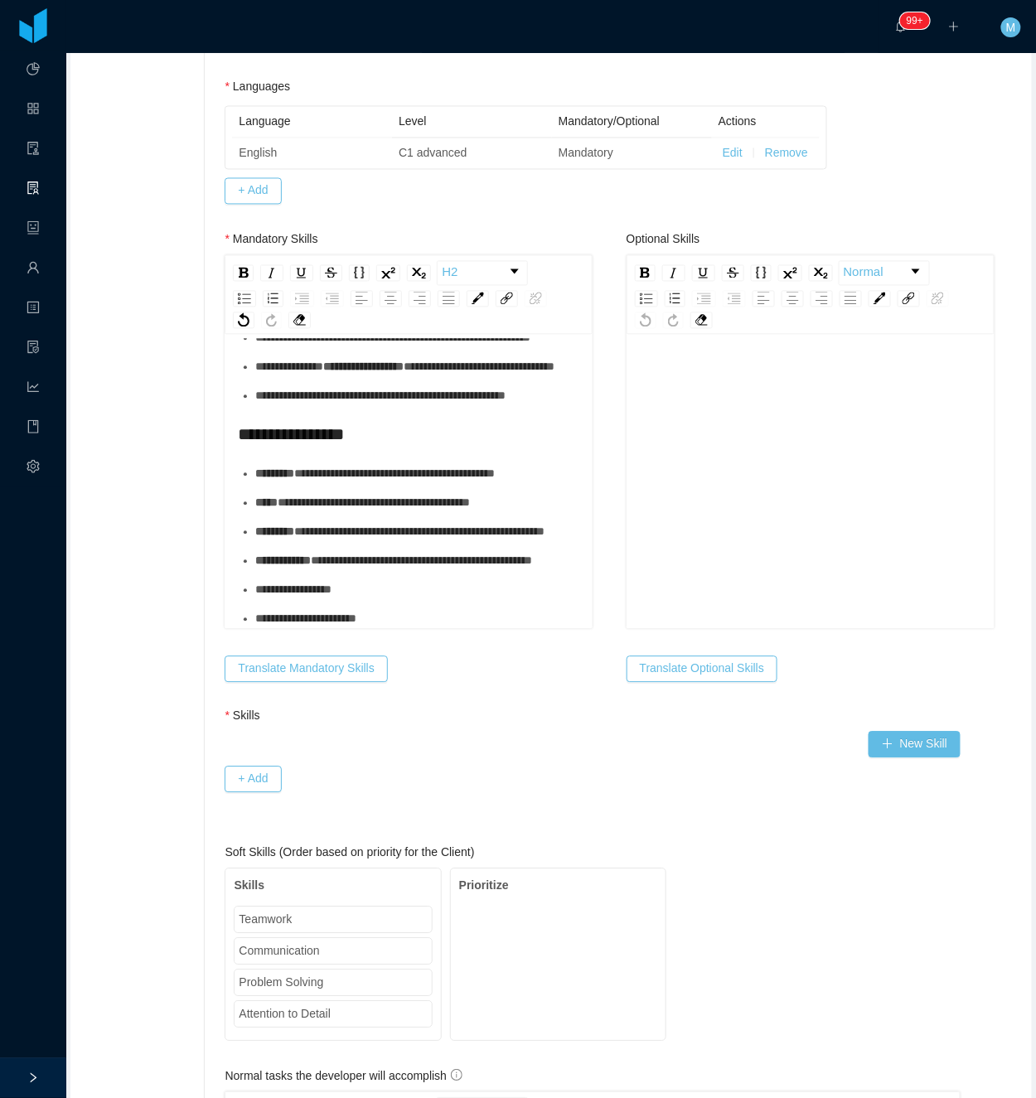
scroll to position [220, 0]
click at [292, 483] on div "**********" at bounding box center [417, 474] width 325 height 17
click at [286, 507] on div "**********" at bounding box center [417, 503] width 325 height 17
click at [287, 541] on div "**********" at bounding box center [417, 532] width 325 height 17
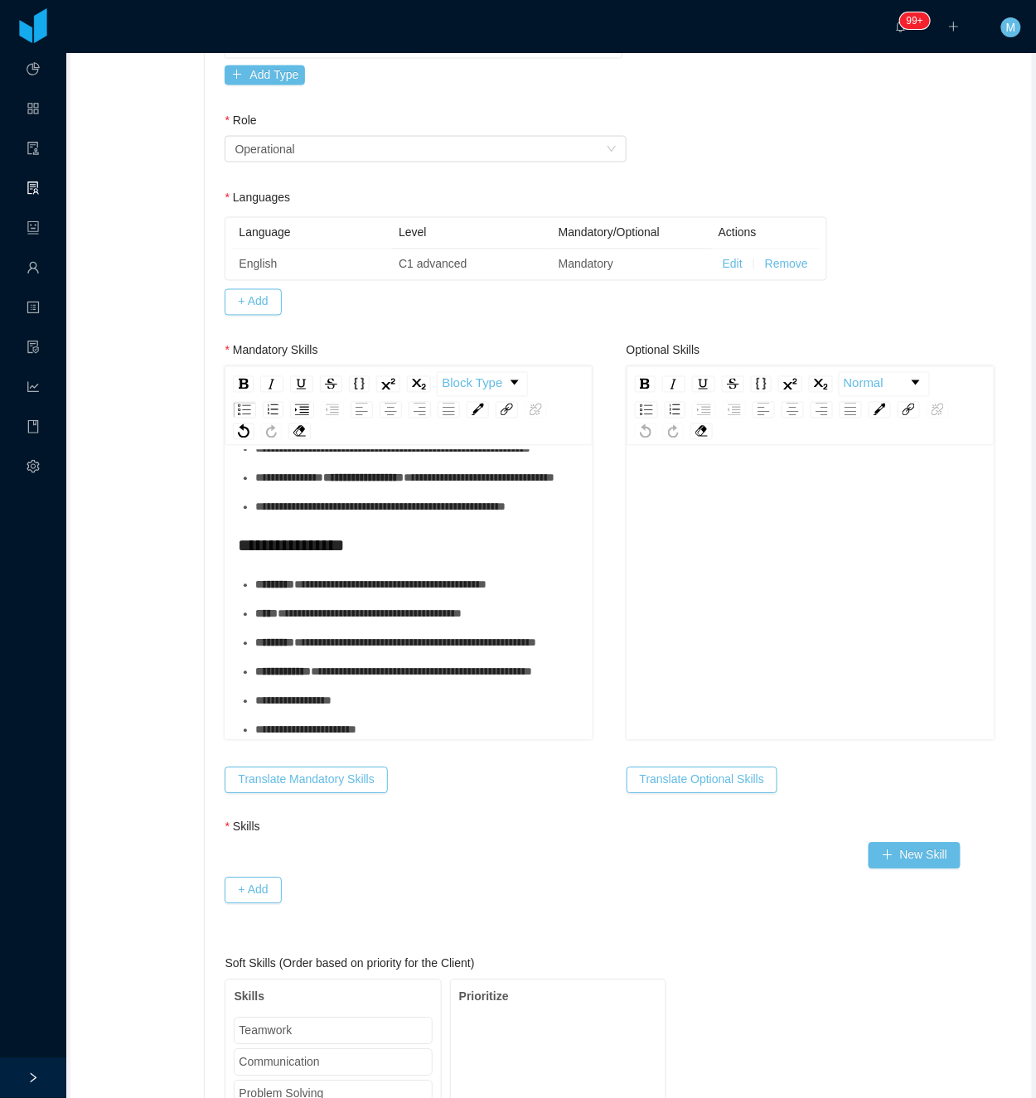
scroll to position [236, 0]
drag, startPoint x: 766, startPoint y: 521, endPoint x: 756, endPoint y: 517, distance: 10.8
click at [763, 521] on div "rdw-editor" at bounding box center [811, 619] width 342 height 290
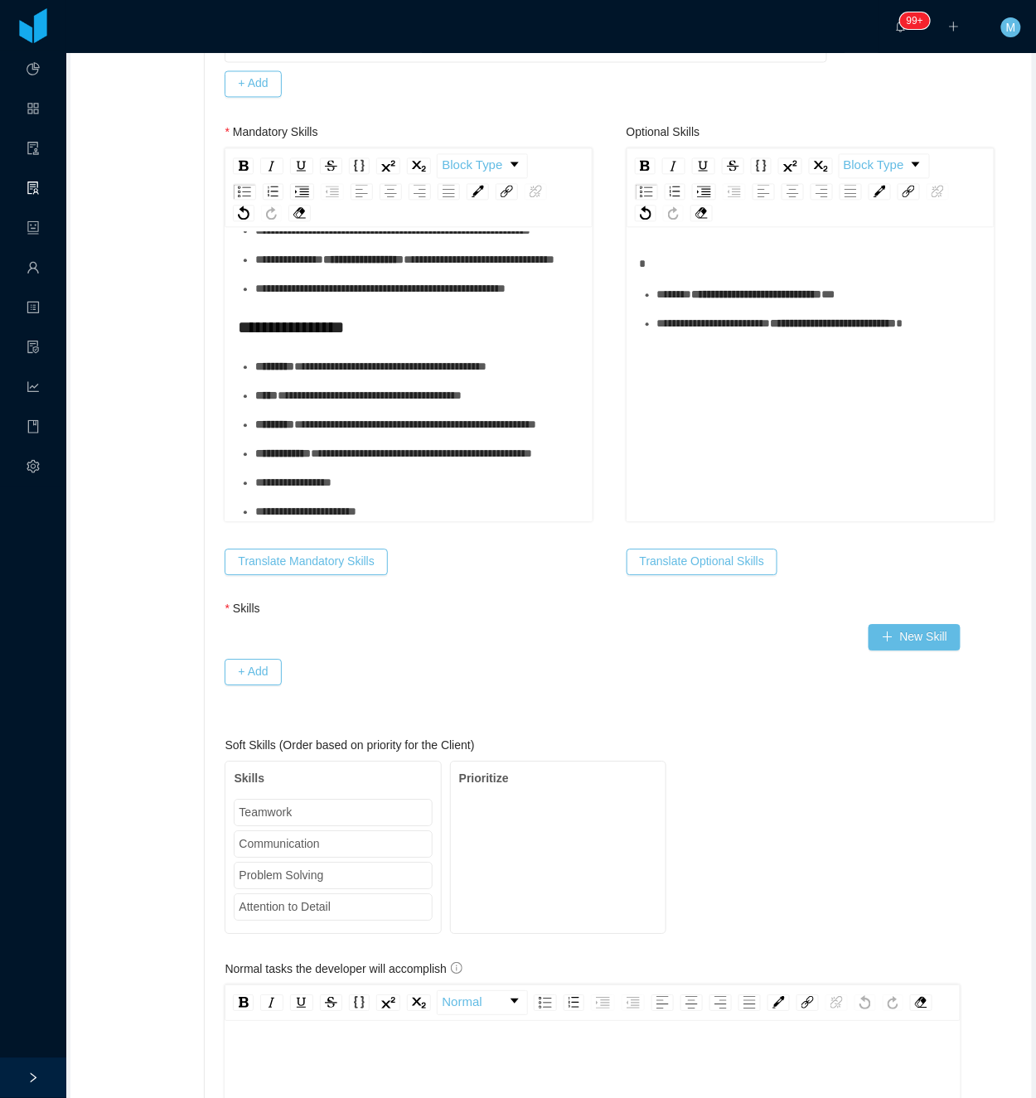
scroll to position [884, 0]
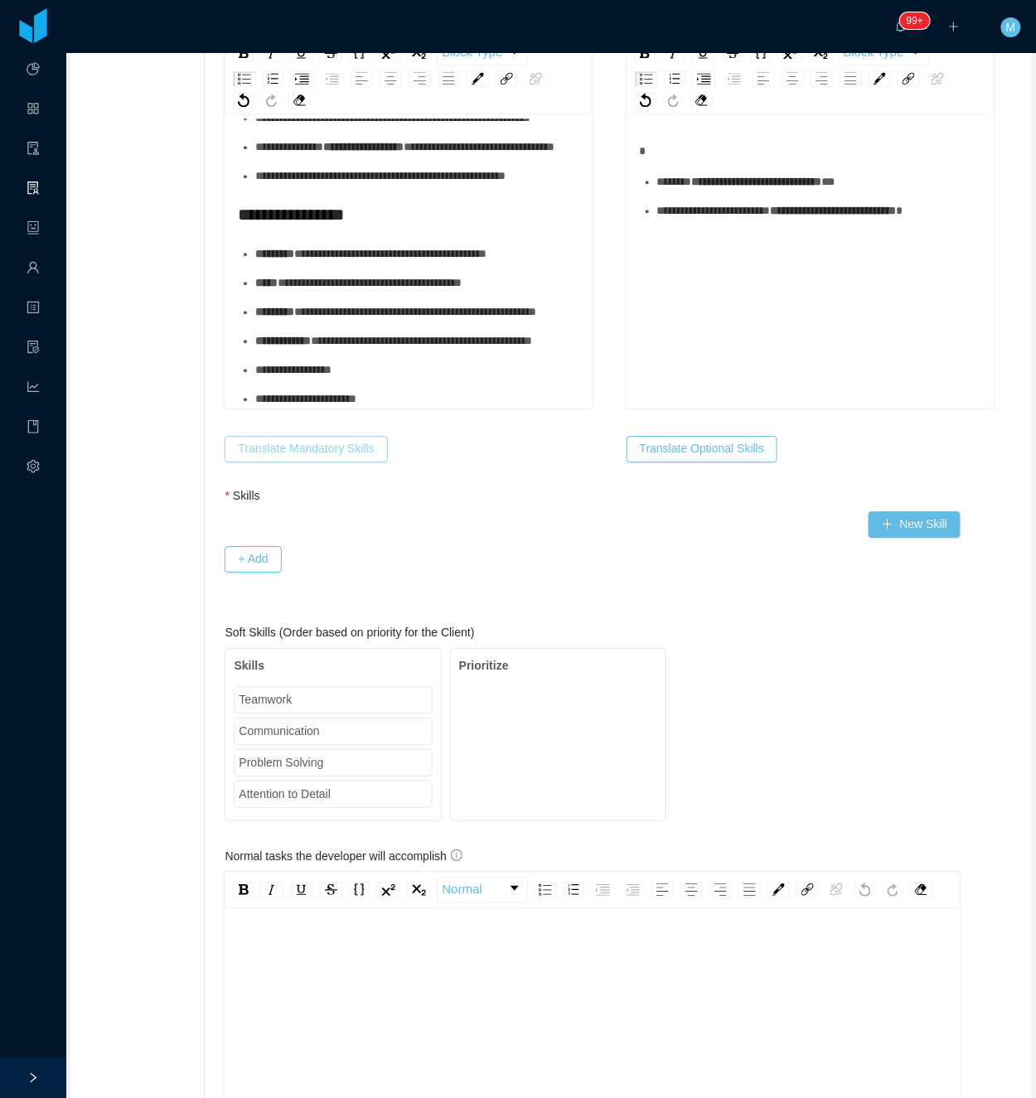
click at [307, 441] on button "Translate Mandatory Skills" at bounding box center [306, 449] width 162 height 27
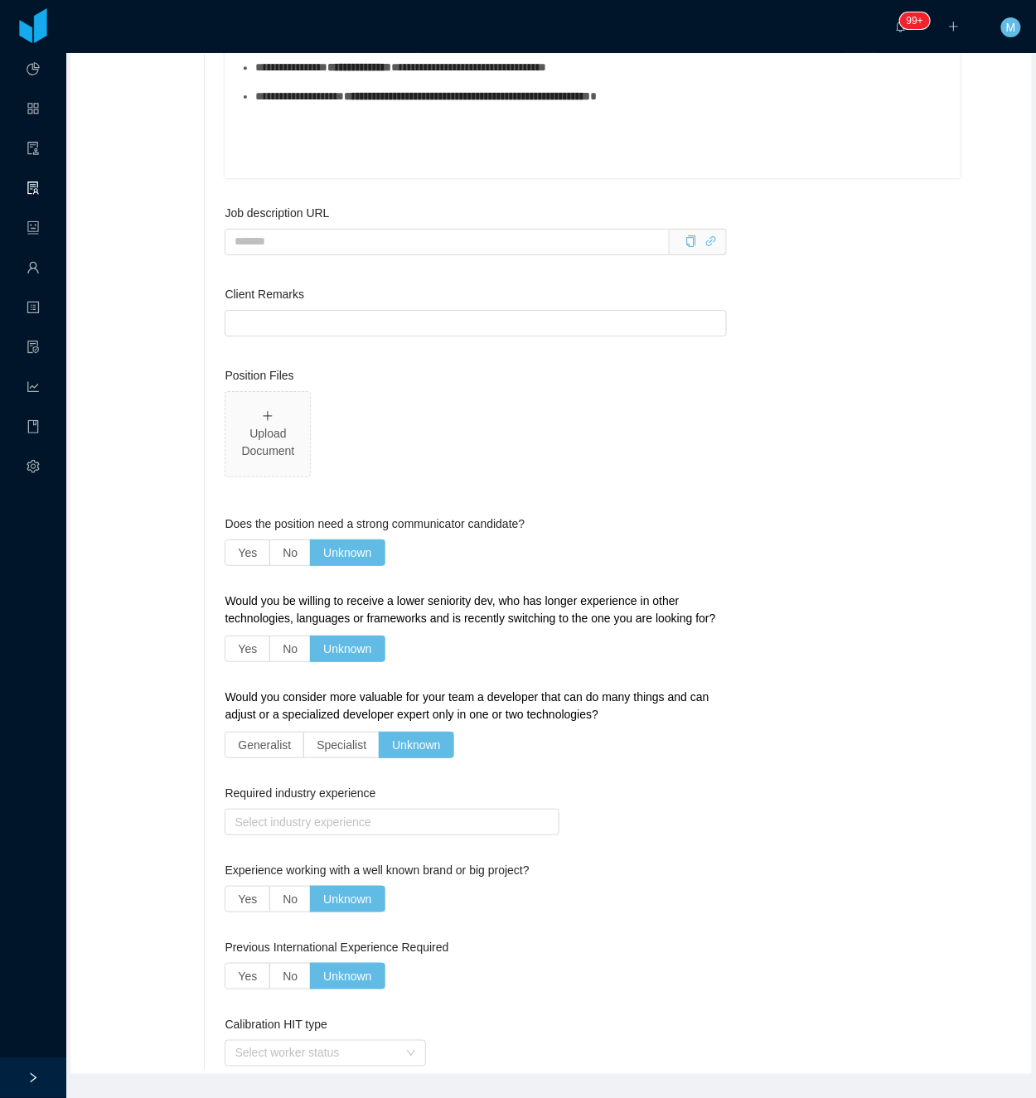
scroll to position [2935, 0]
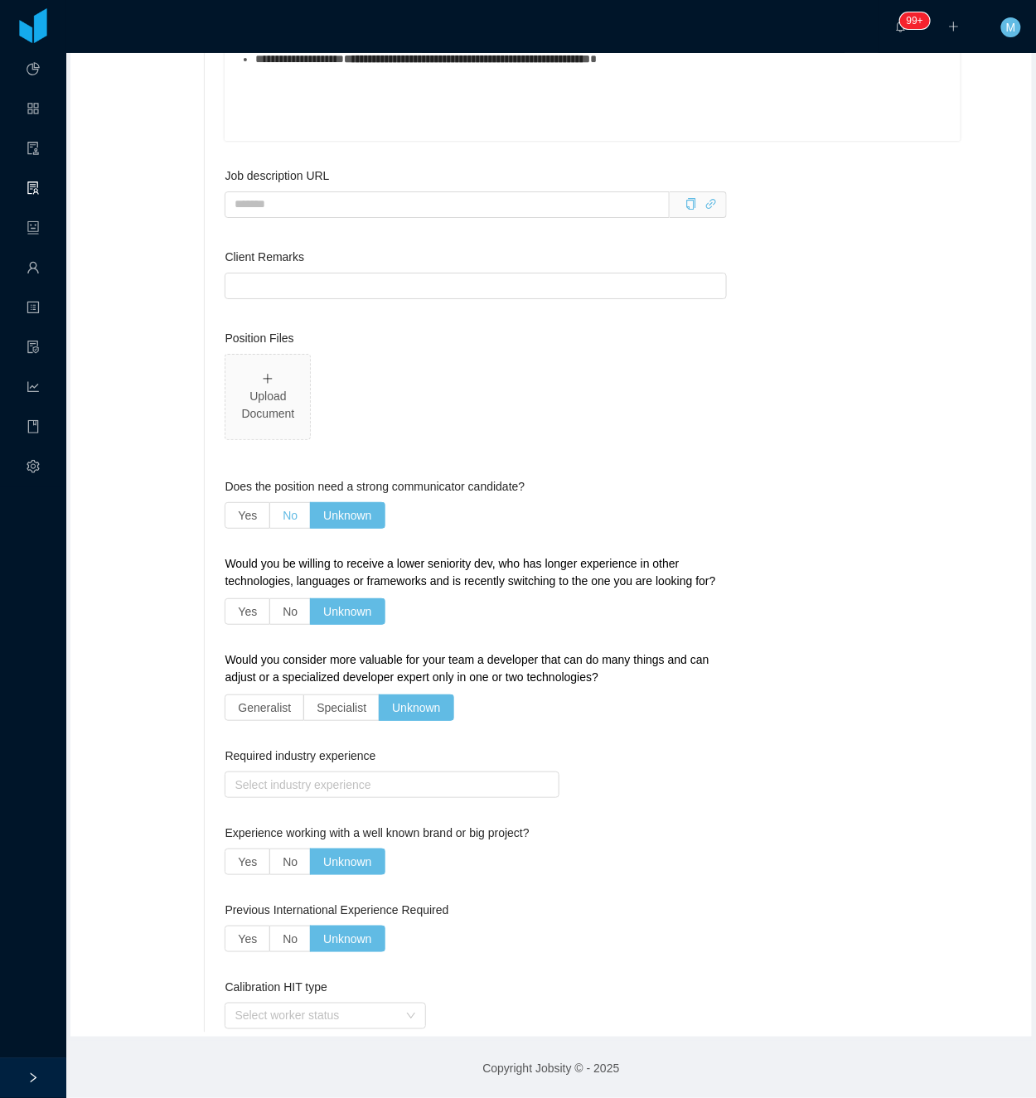
click at [283, 511] on span "No" at bounding box center [290, 515] width 15 height 13
click at [276, 612] on label "No" at bounding box center [290, 611] width 41 height 27
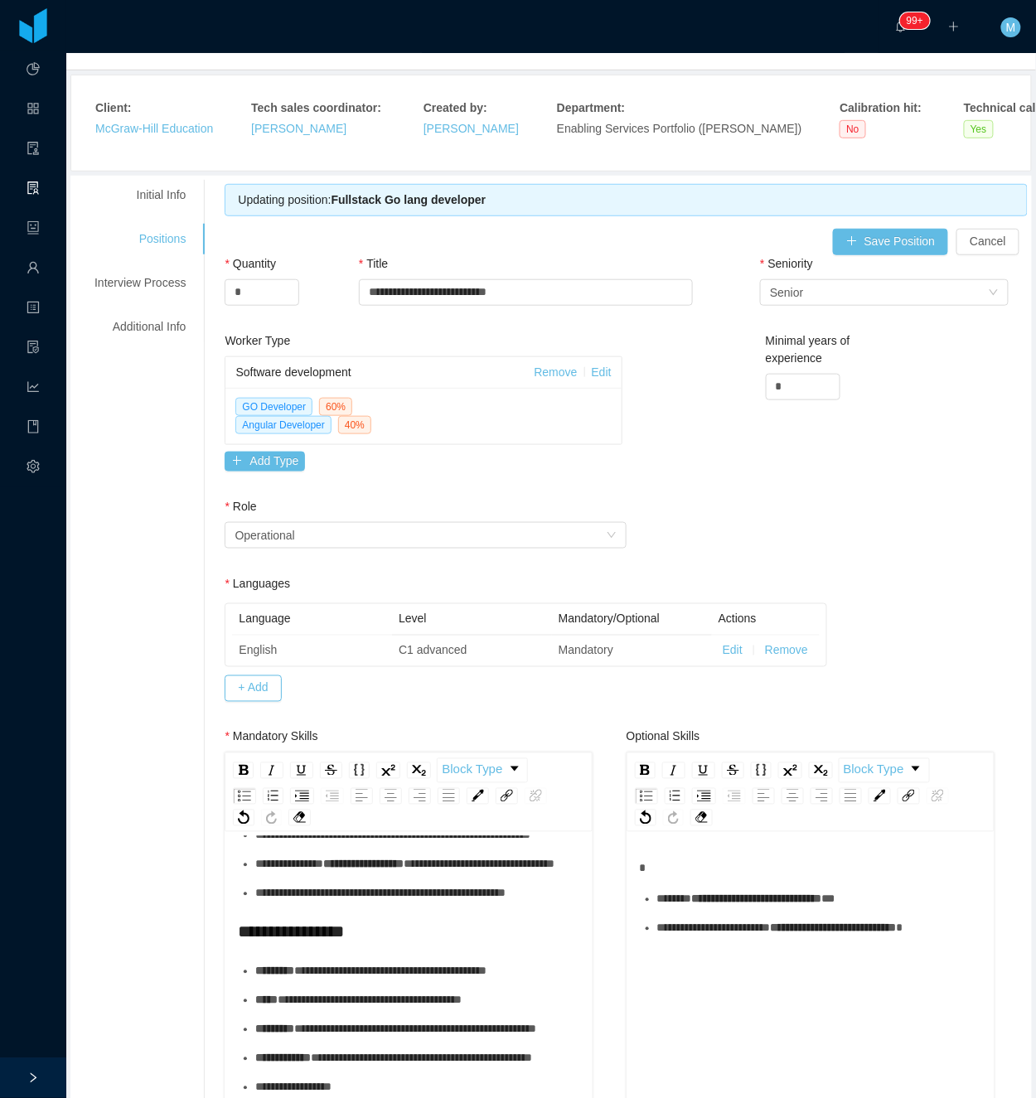
scroll to position [0, 0]
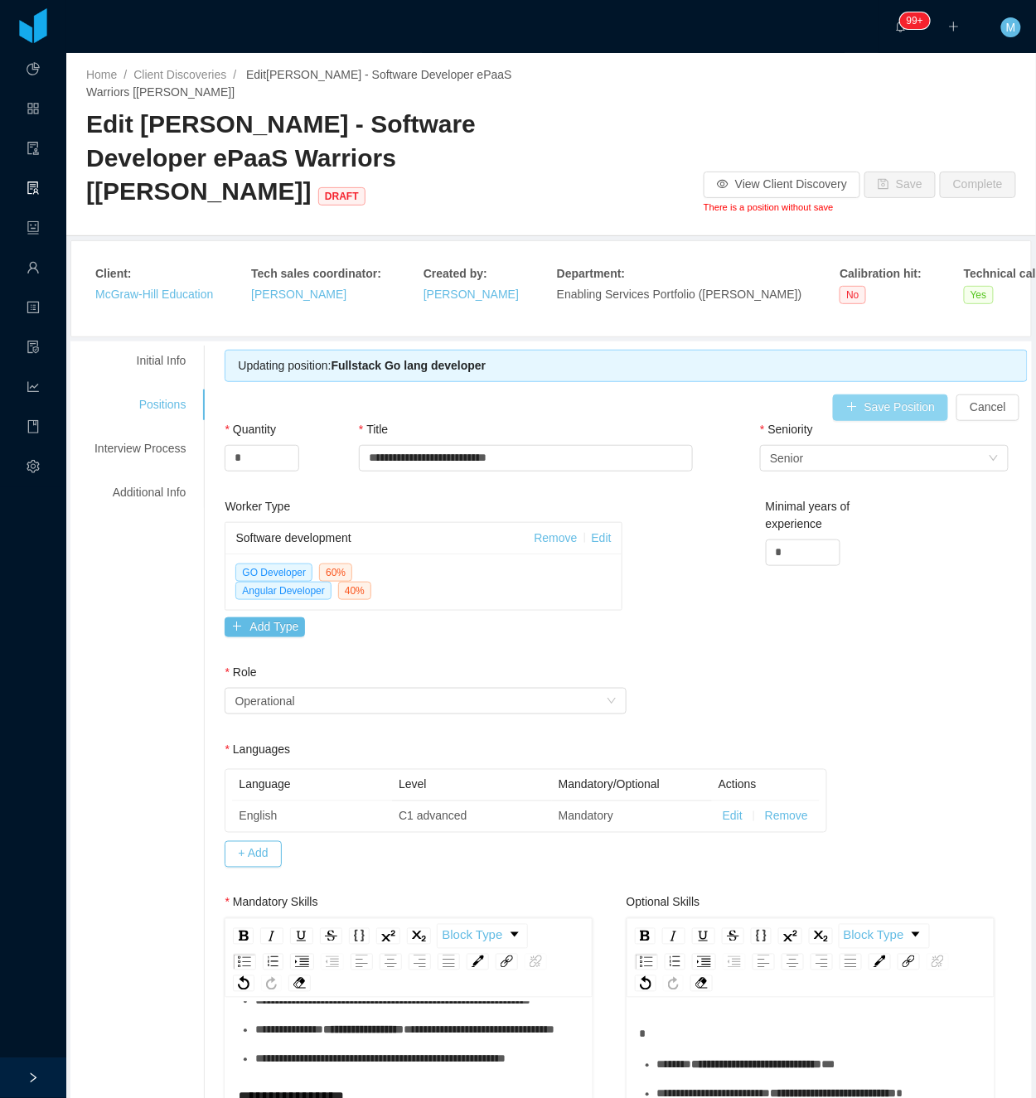
click at [863, 402] on button "Save Position" at bounding box center [891, 408] width 116 height 27
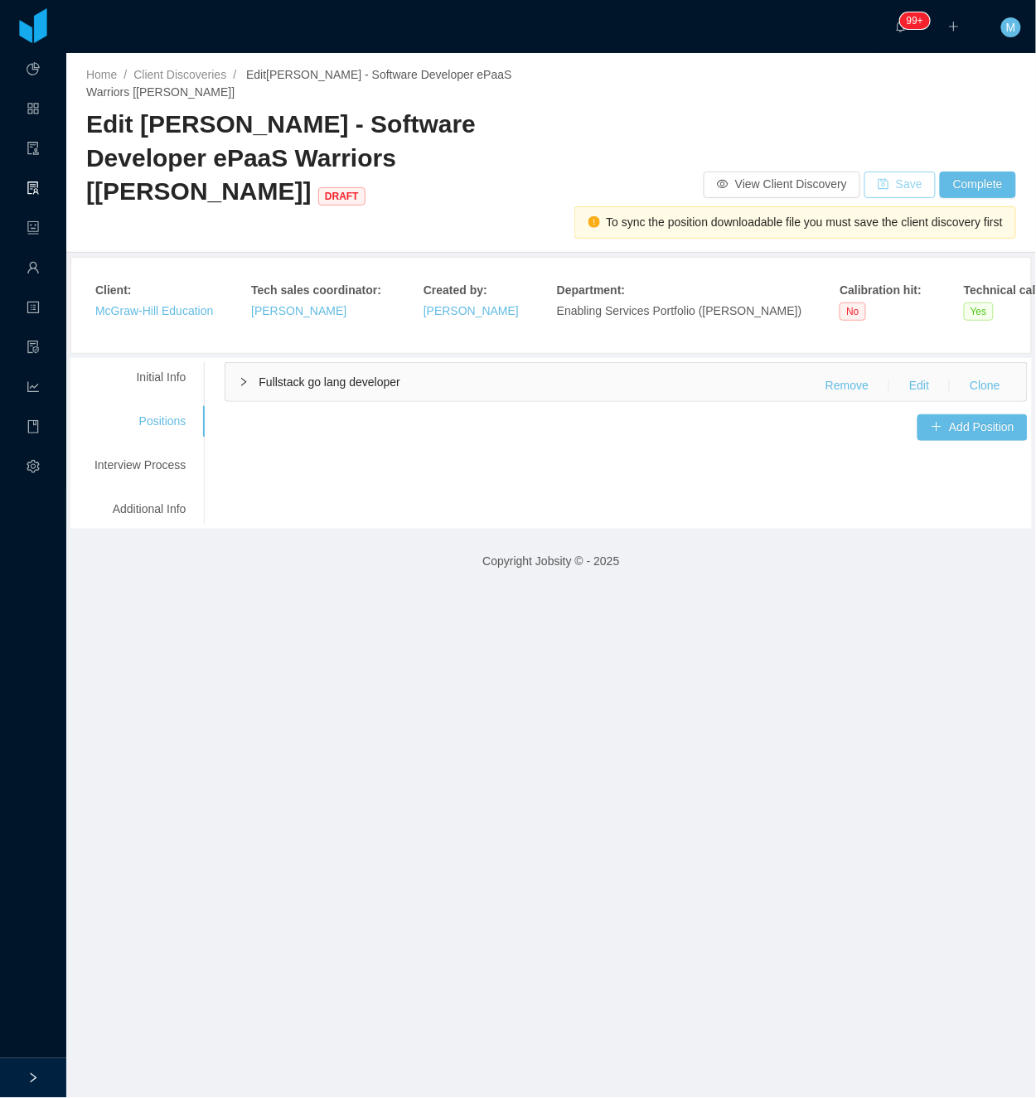
click at [885, 182] on button "Save" at bounding box center [900, 185] width 71 height 27
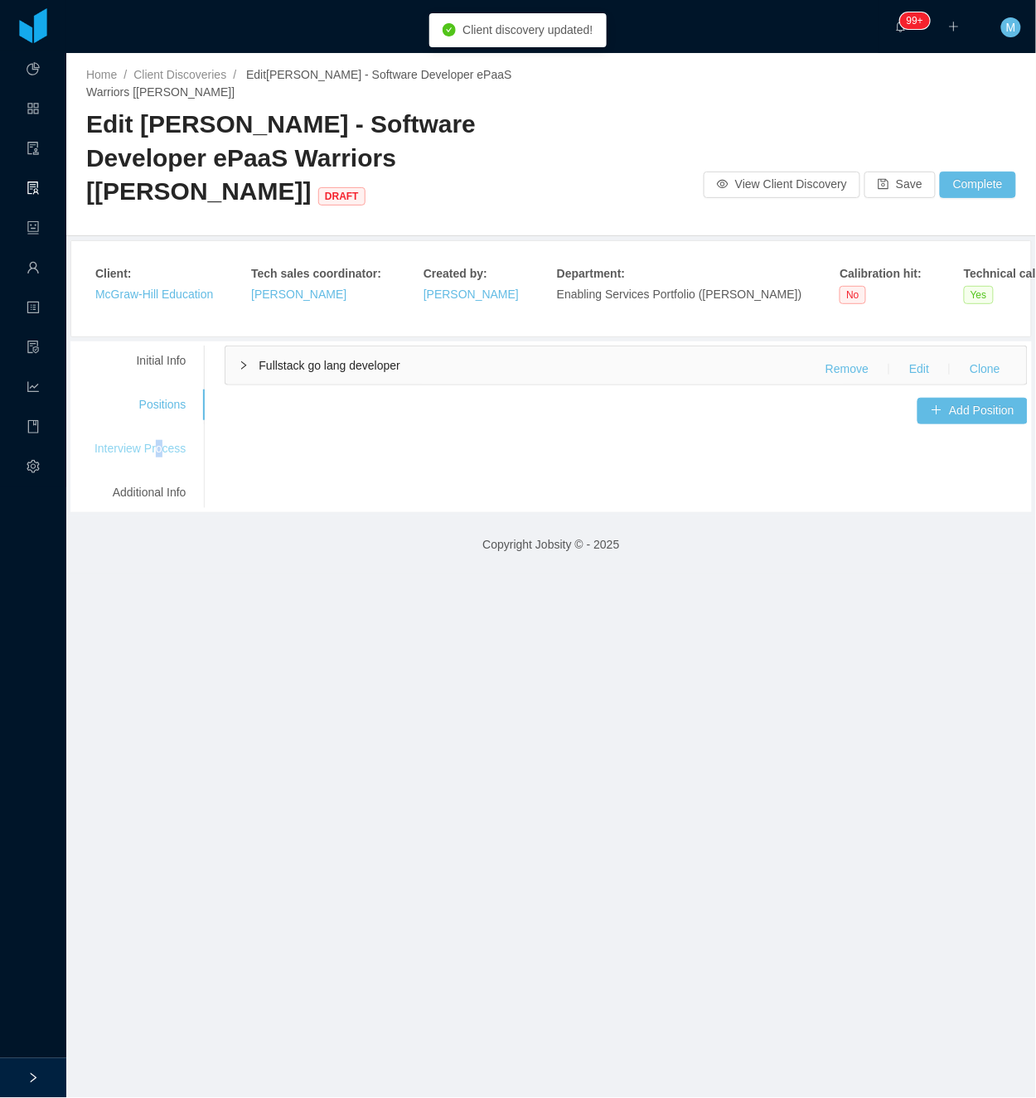
click at [157, 444] on div "Interview Process" at bounding box center [140, 449] width 131 height 31
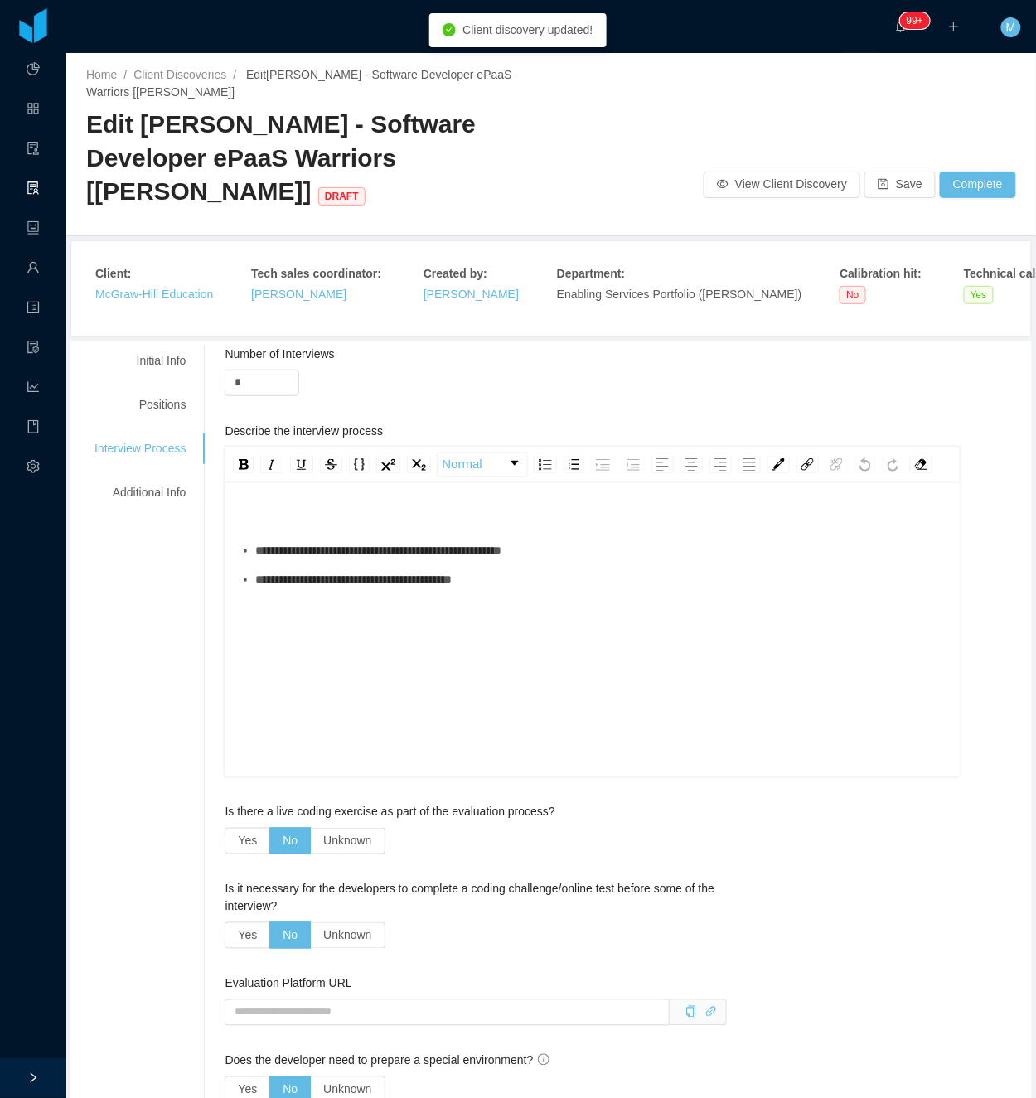
click at [549, 617] on div "**********" at bounding box center [593, 656] width 710 height 290
drag, startPoint x: 554, startPoint y: 613, endPoint x: 127, endPoint y: 531, distance: 434.7
click at [127, 531] on div "**********" at bounding box center [551, 1006] width 953 height 1320
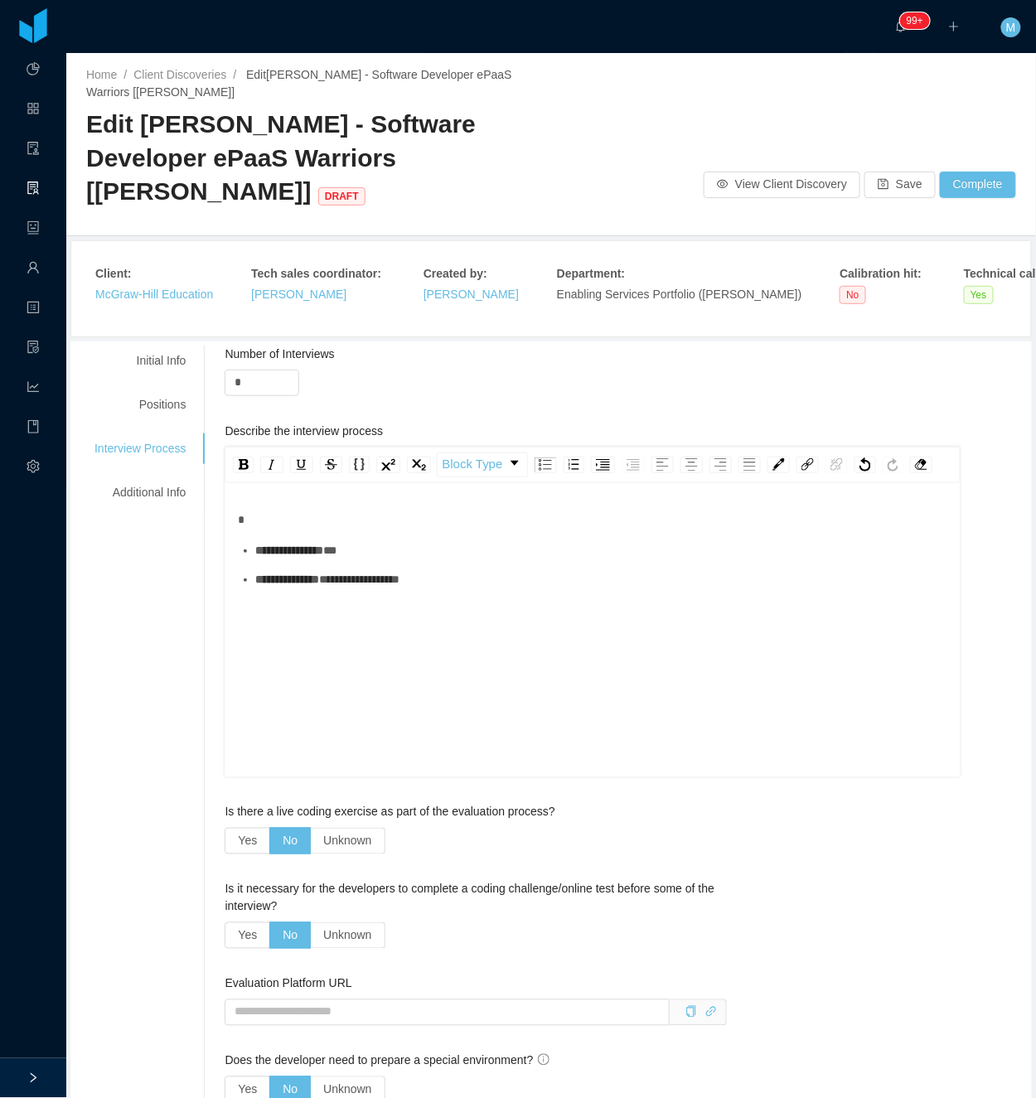
click at [293, 560] on div "**********" at bounding box center [601, 550] width 693 height 17
click at [297, 589] on ul "**********" at bounding box center [593, 565] width 710 height 46
click at [295, 560] on div "**********" at bounding box center [601, 550] width 693 height 17
click at [167, 486] on div "Additional Info" at bounding box center [140, 492] width 131 height 31
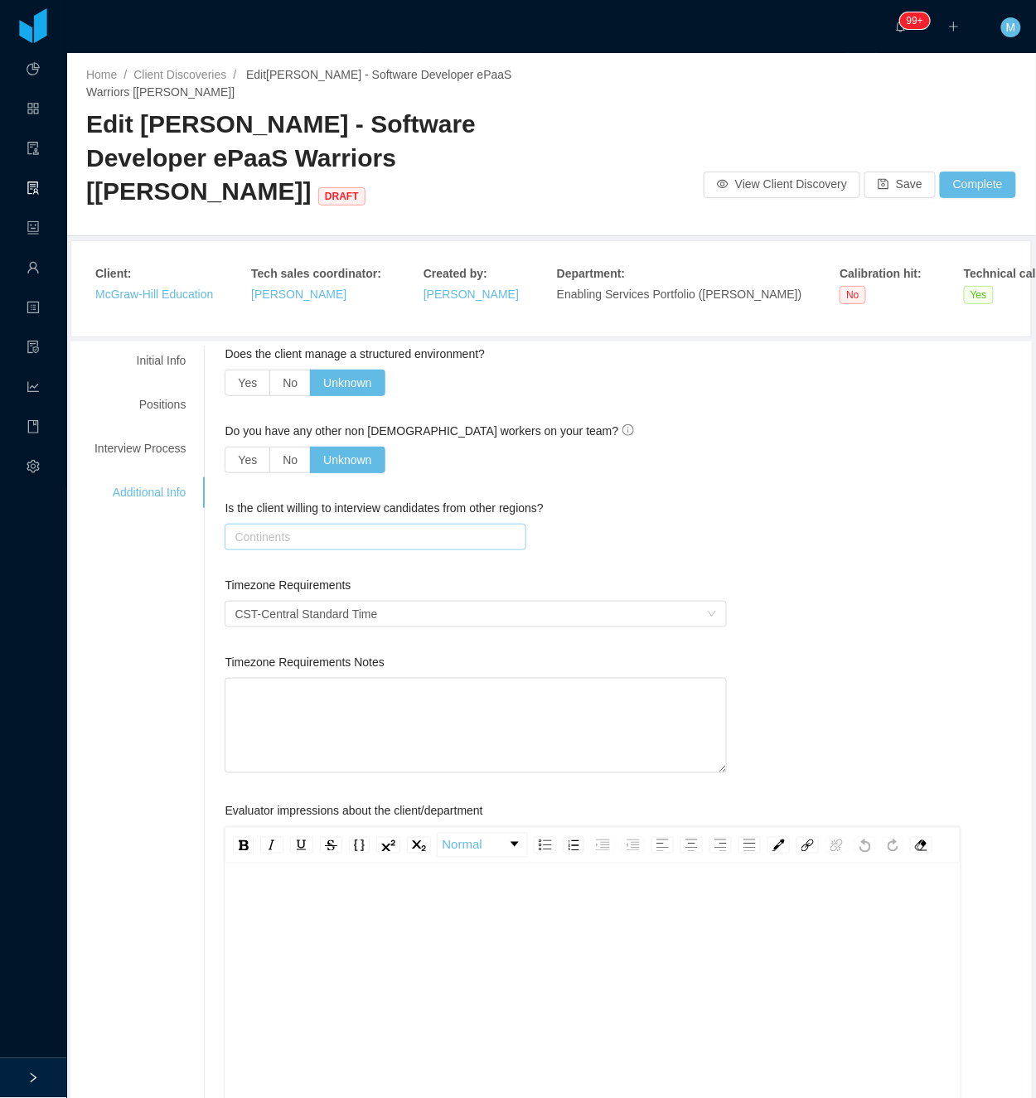
click at [274, 542] on div "Continents" at bounding box center [372, 537] width 274 height 17
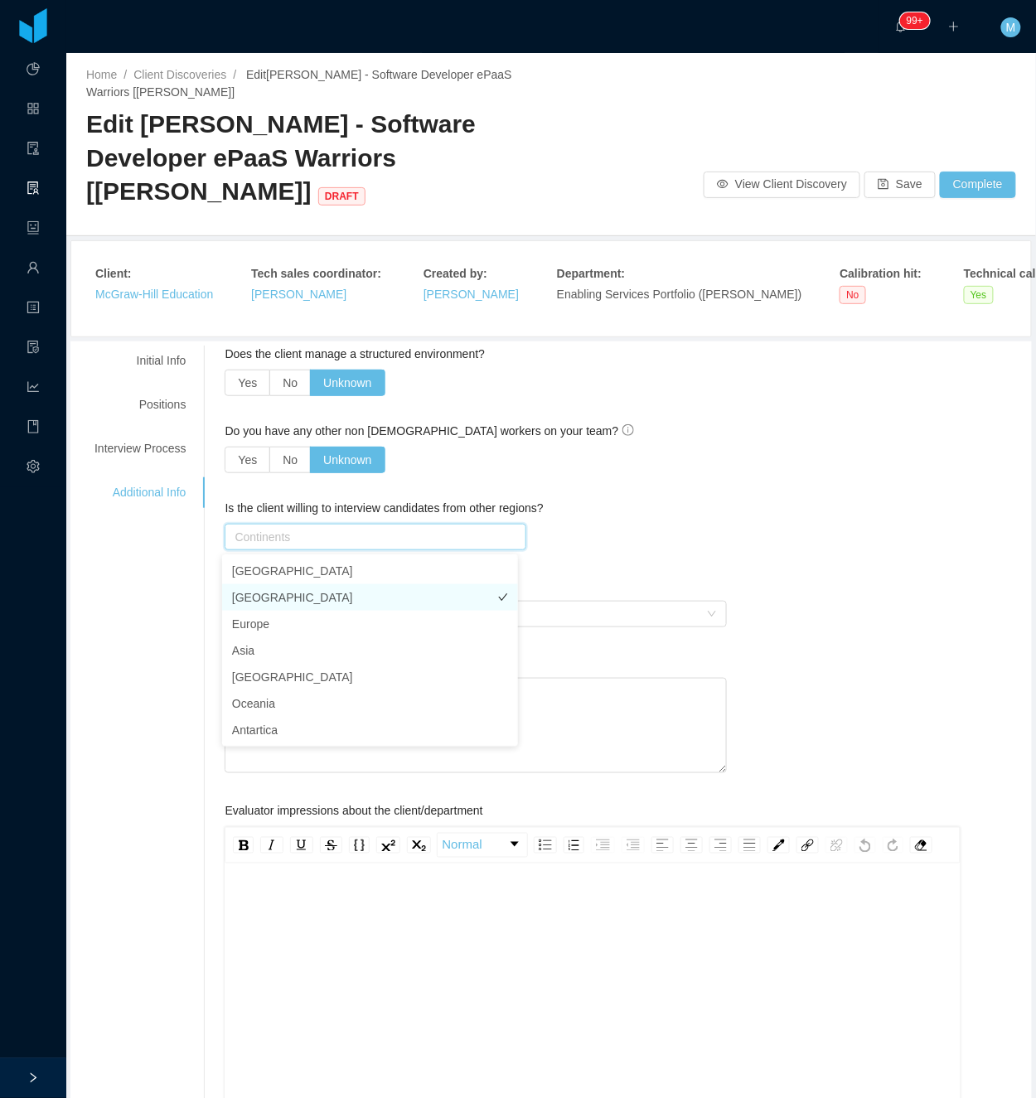
click at [293, 592] on li "South America" at bounding box center [370, 597] width 296 height 27
click at [759, 535] on div "Does the client manage a structured environment? Yes No Unknown Do you have any…" at bounding box center [626, 891] width 803 height 1090
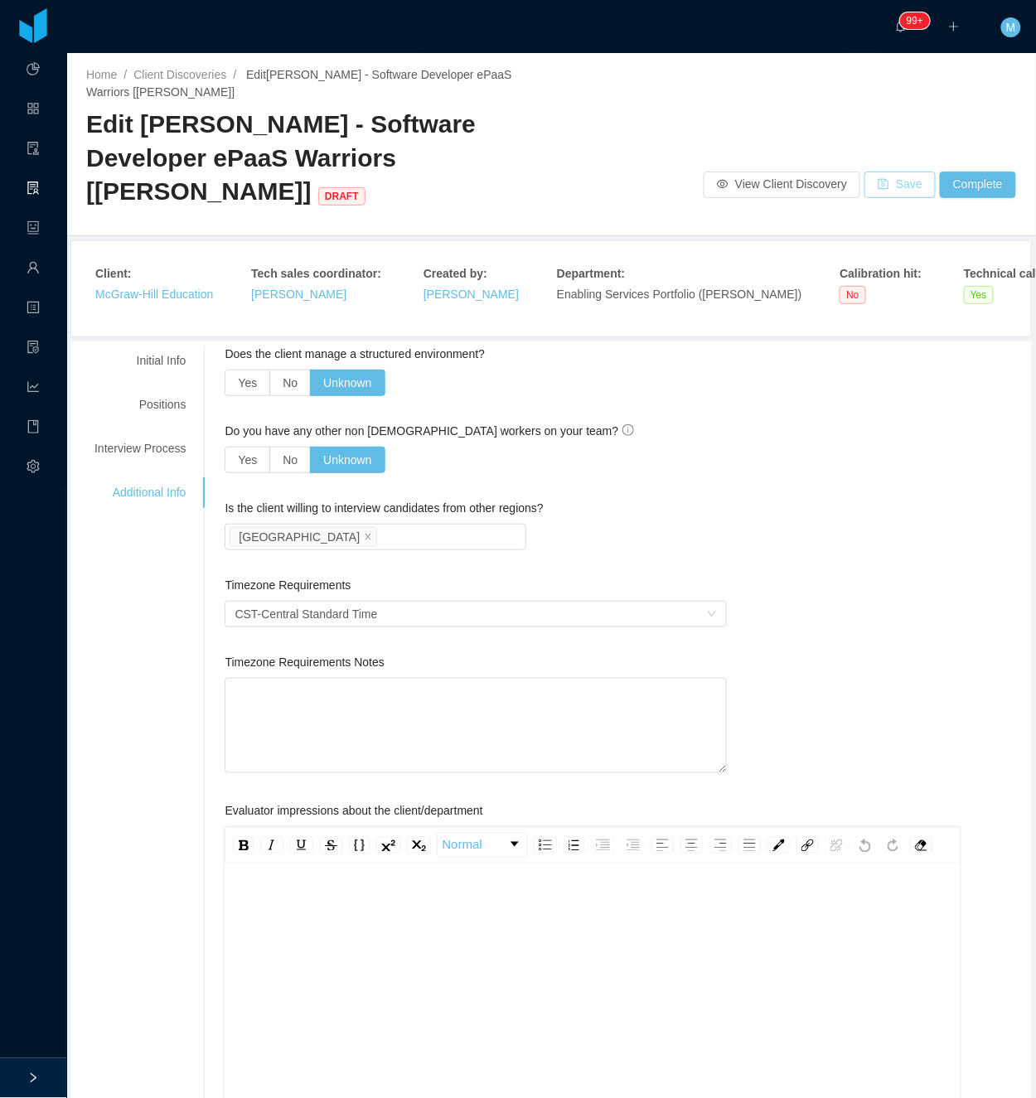
click at [892, 187] on button "Save" at bounding box center [900, 185] width 71 height 27
click at [183, 448] on div "Interview Process" at bounding box center [140, 449] width 131 height 31
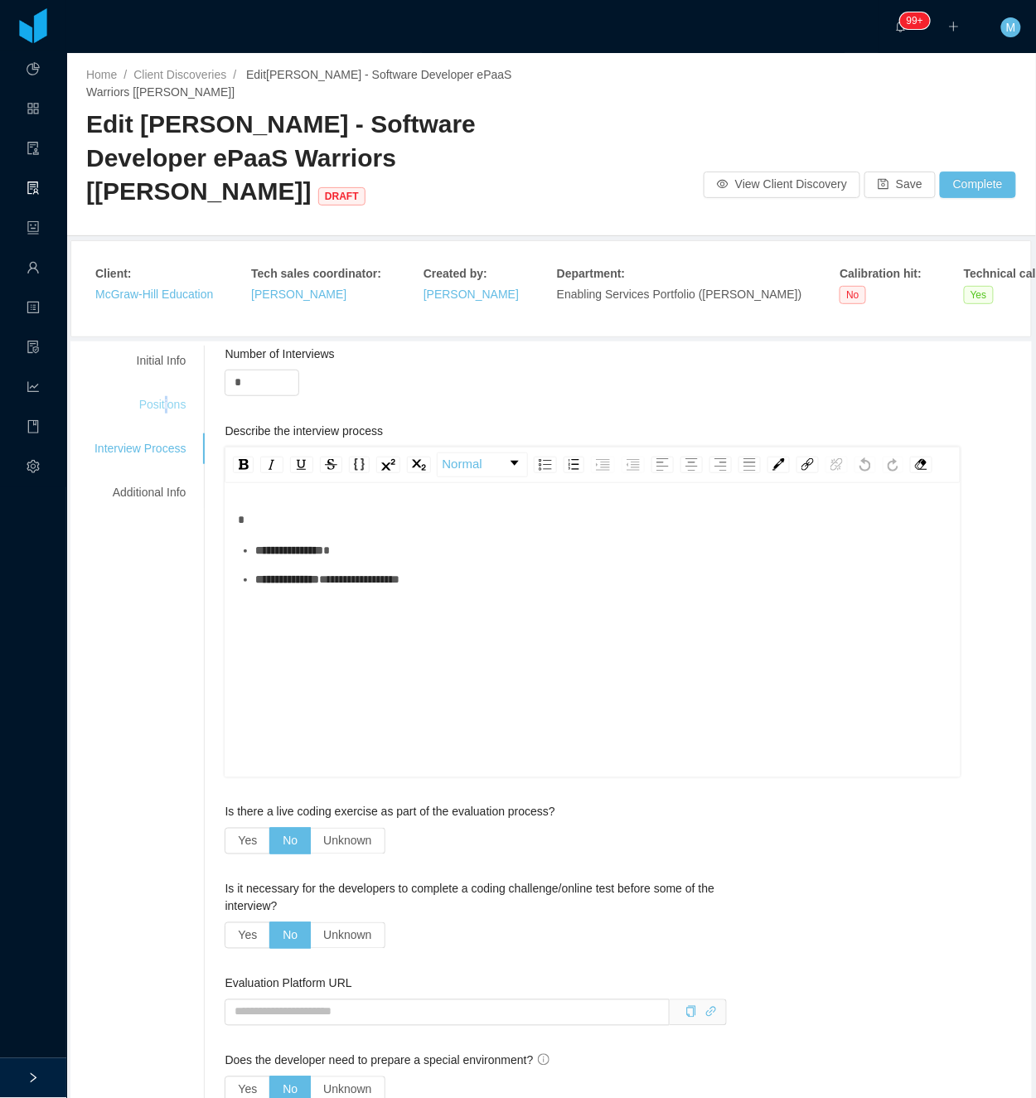
click at [163, 399] on div "Positions" at bounding box center [140, 405] width 131 height 31
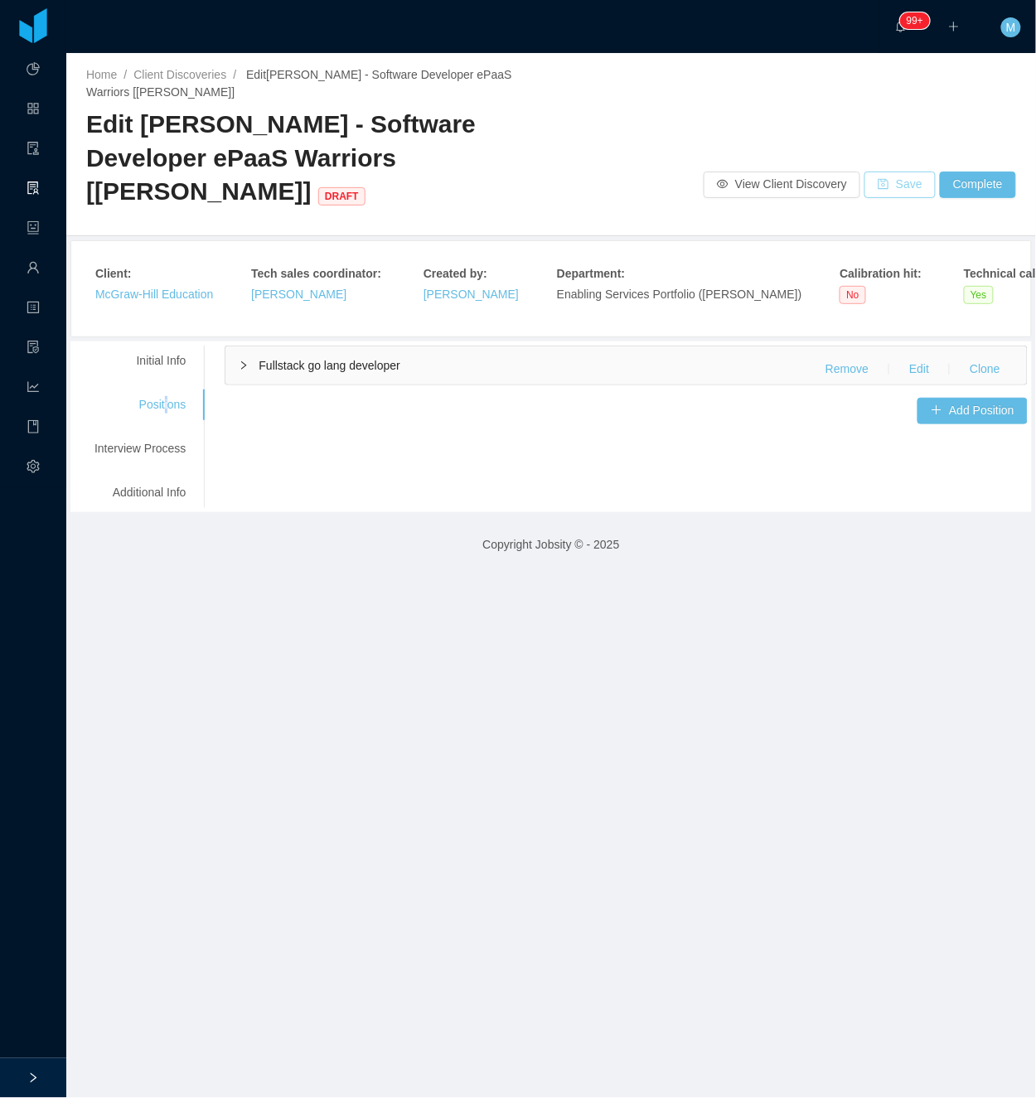
click at [890, 189] on button "Save" at bounding box center [900, 185] width 71 height 27
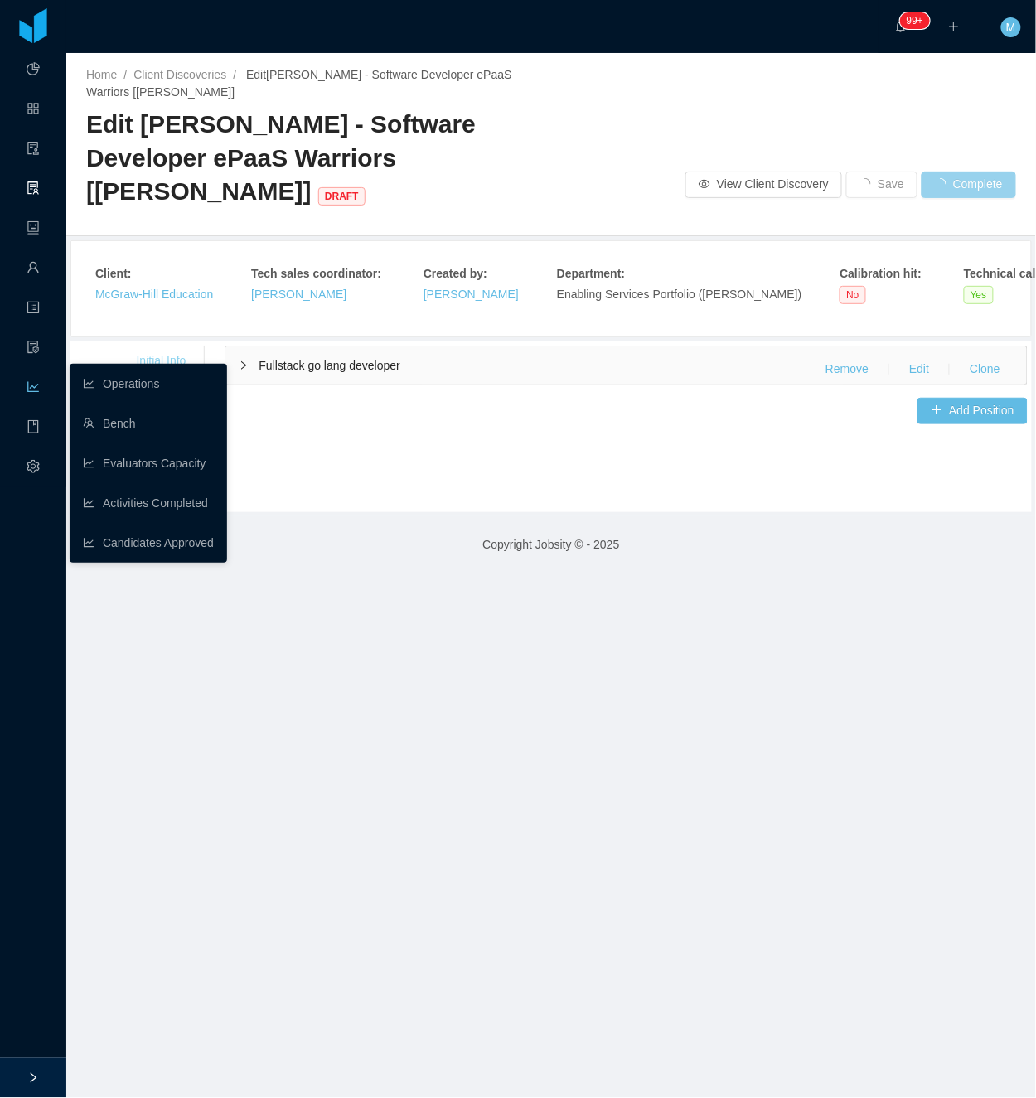
click at [151, 343] on div "**********" at bounding box center [551, 427] width 962 height 171
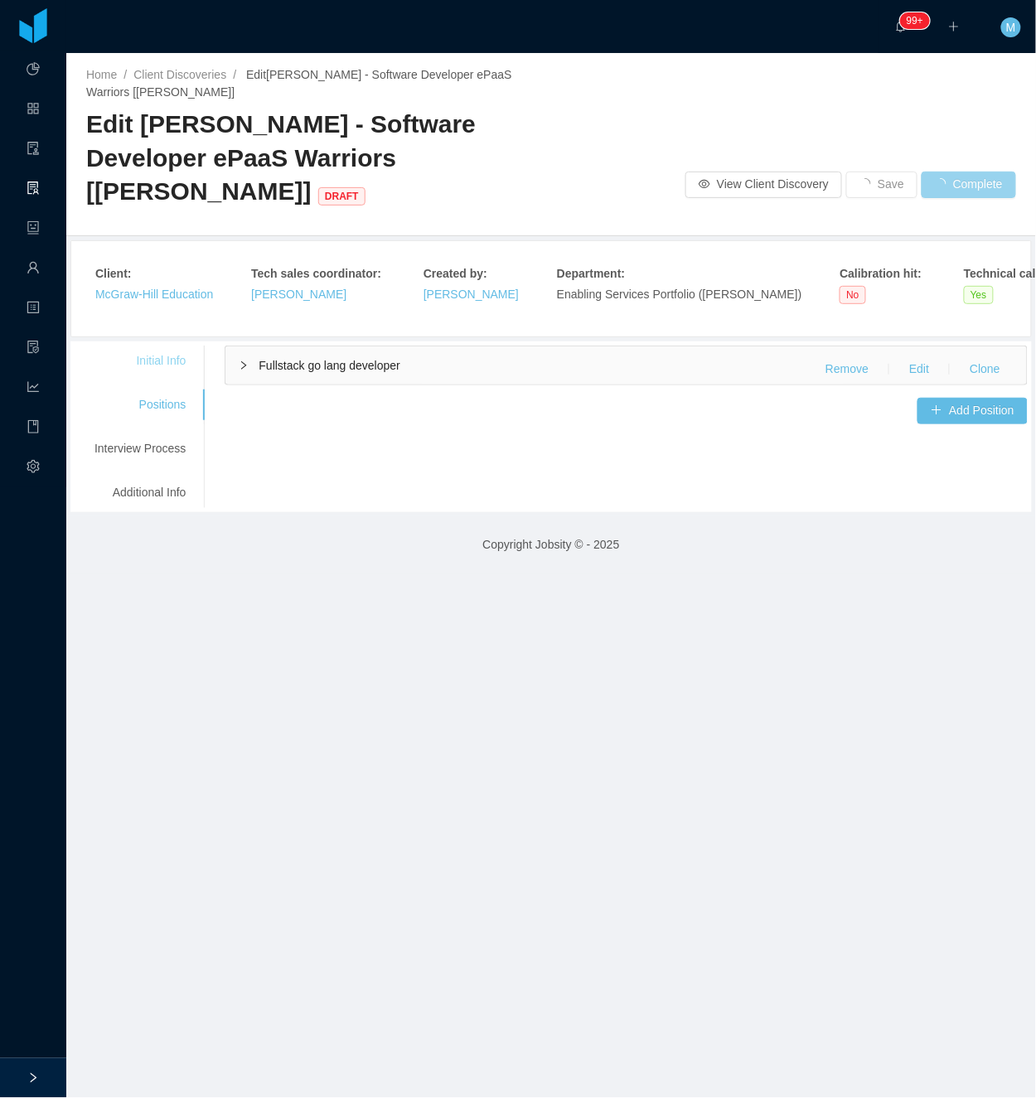
click at [161, 358] on div "Initial Info" at bounding box center [140, 361] width 131 height 31
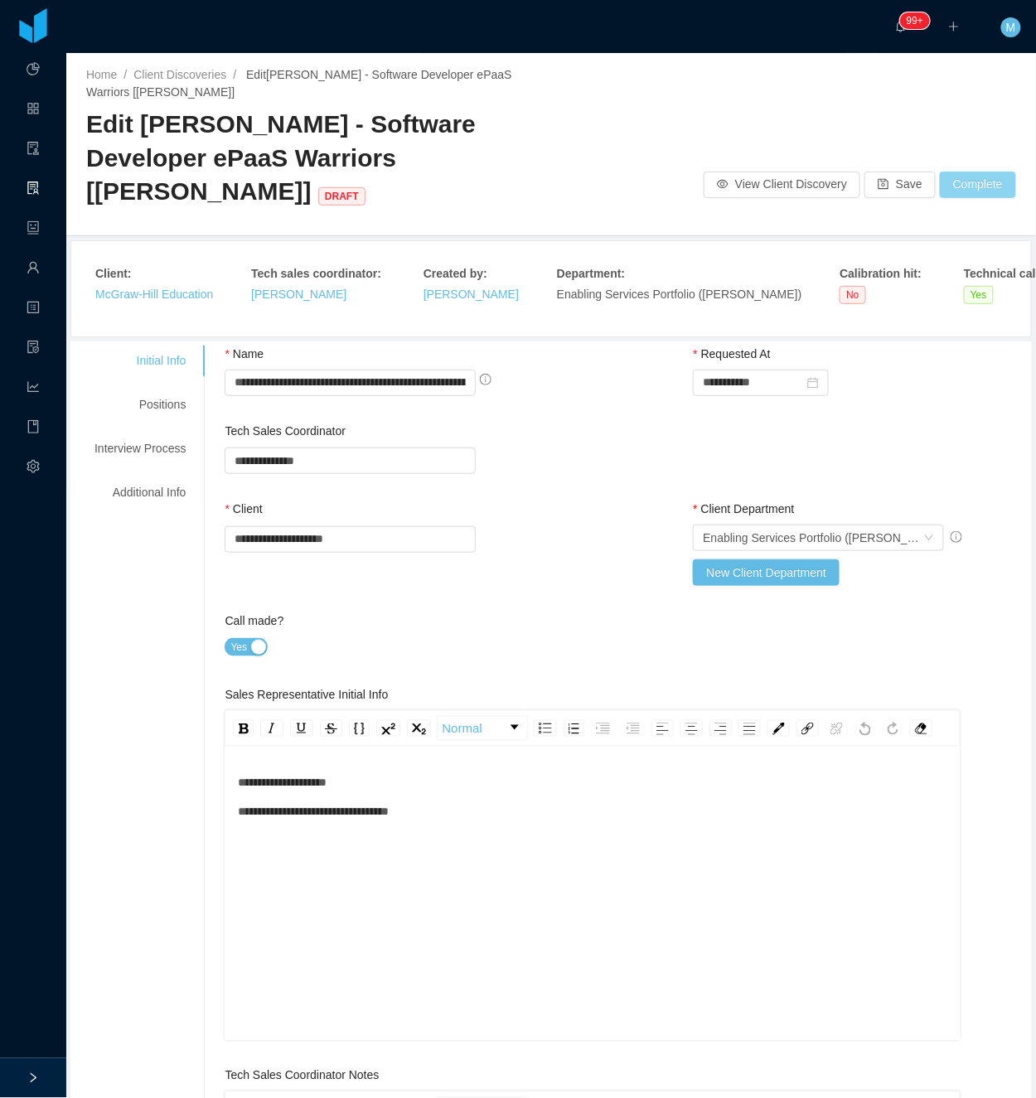
click at [982, 182] on button "Complete" at bounding box center [978, 185] width 76 height 27
click at [979, 138] on button "OK" at bounding box center [972, 136] width 30 height 20
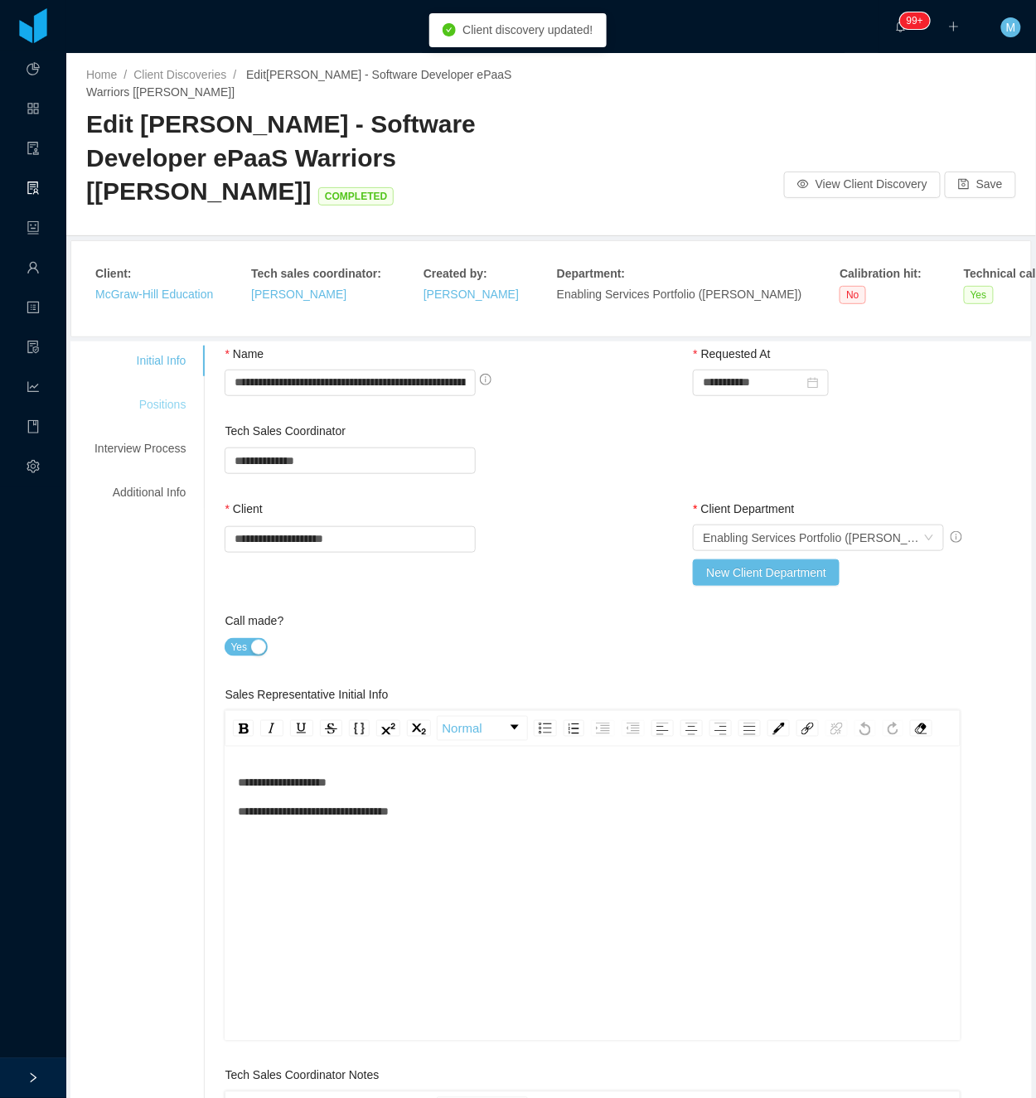
click at [157, 406] on div "Positions" at bounding box center [140, 405] width 131 height 31
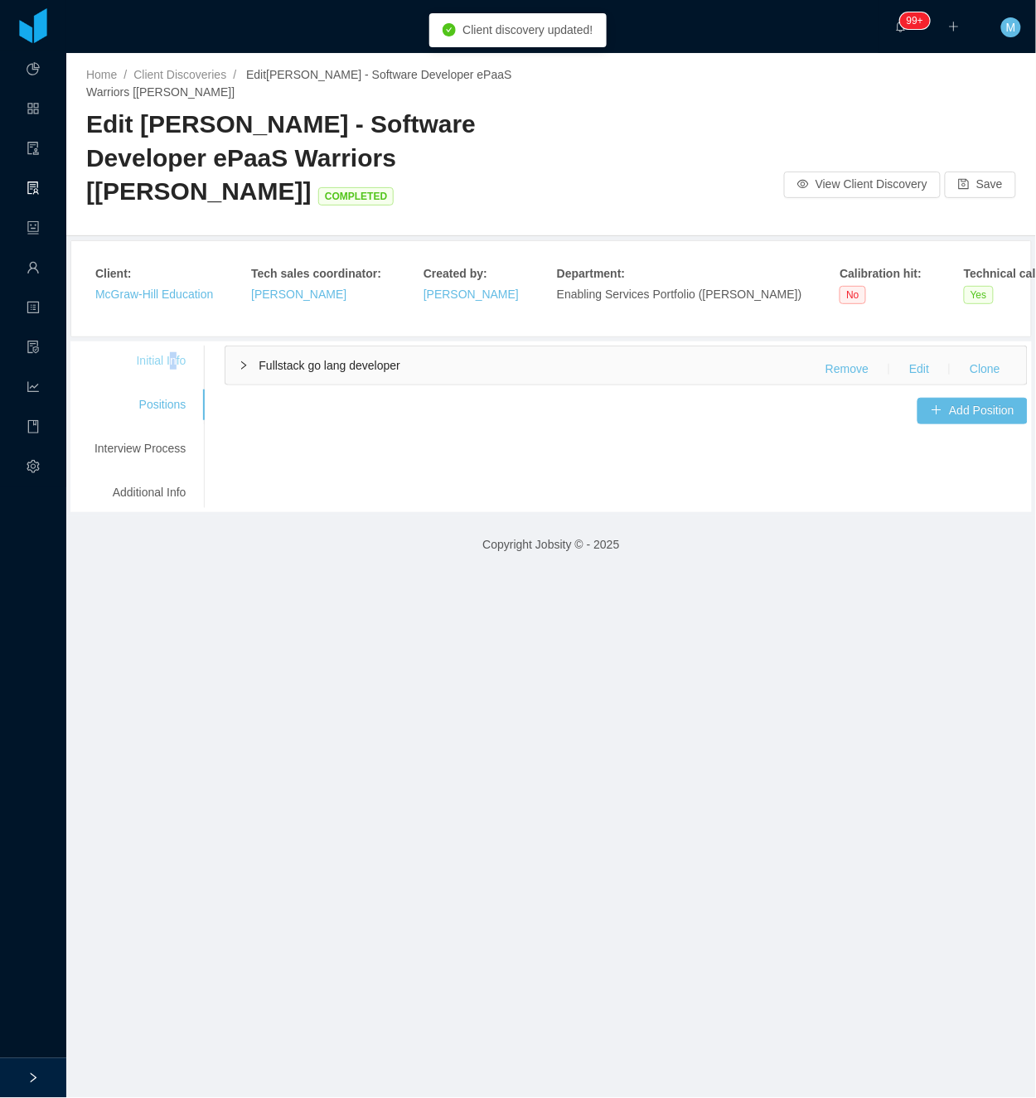
click at [167, 359] on div "Initial Info" at bounding box center [140, 361] width 131 height 31
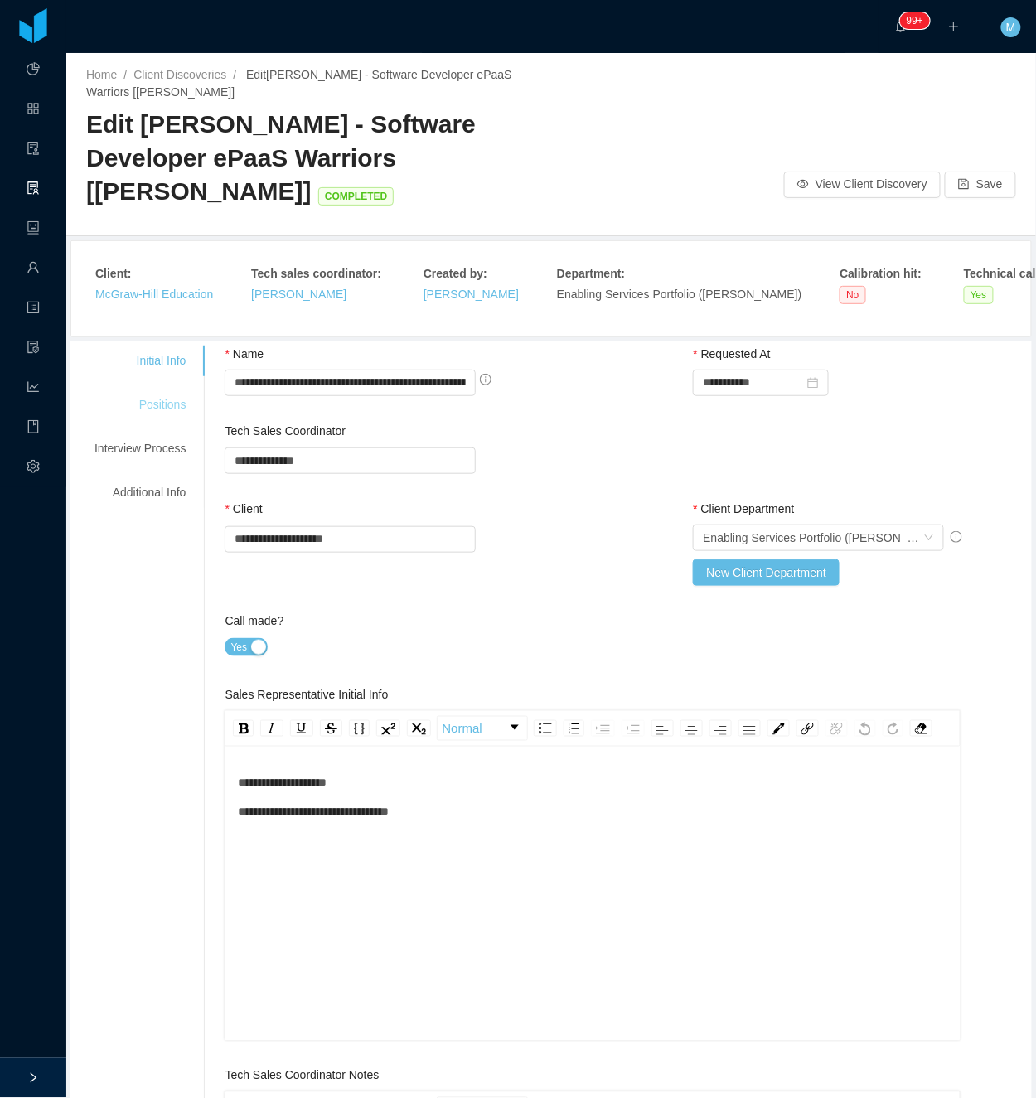
drag, startPoint x: 167, startPoint y: 359, endPoint x: 160, endPoint y: 391, distance: 33.2
click at [160, 391] on div "Positions" at bounding box center [140, 405] width 131 height 31
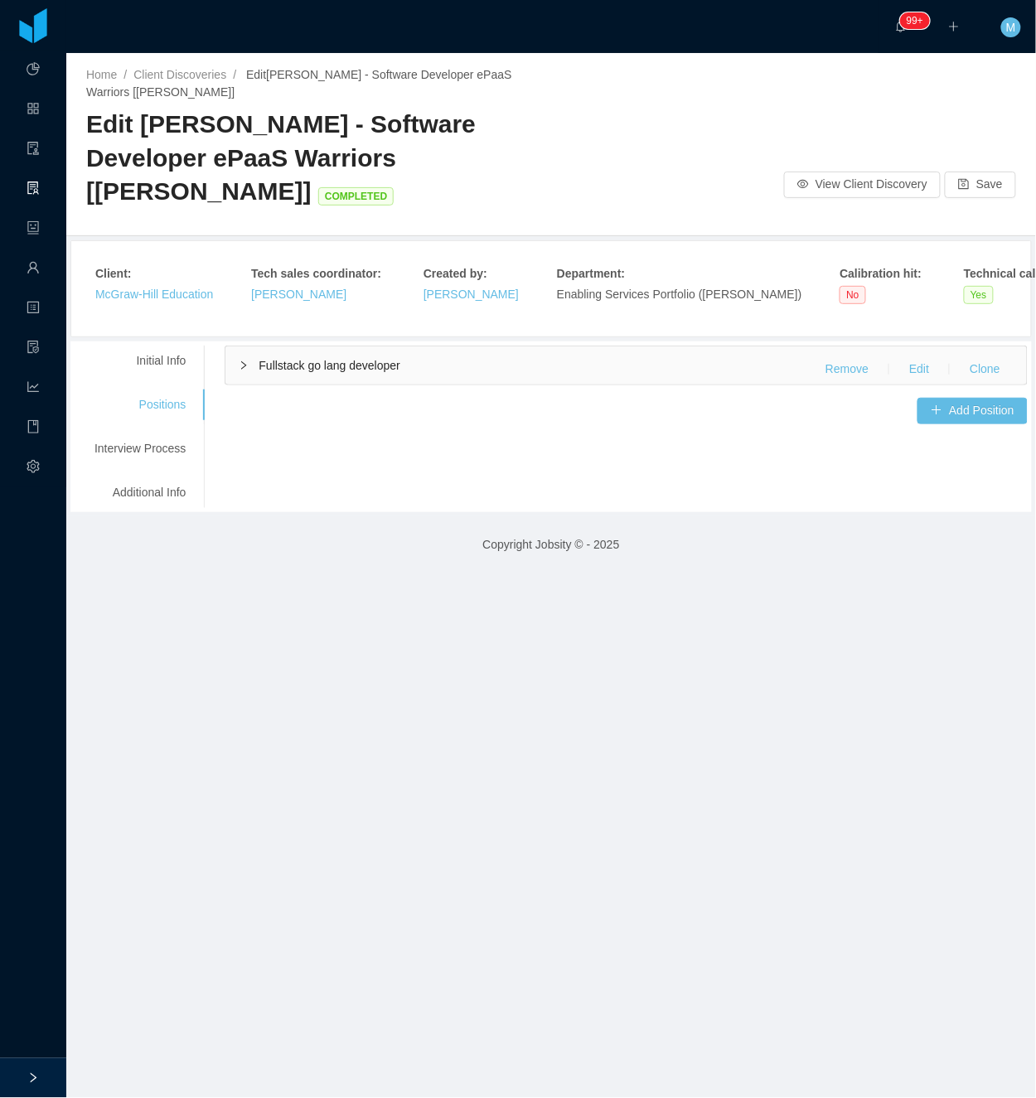
drag, startPoint x: 234, startPoint y: 352, endPoint x: 236, endPoint y: 365, distance: 12.7
click at [234, 365] on div "Fullstack go lang developer Remove Edit Clone" at bounding box center [626, 365] width 802 height 38
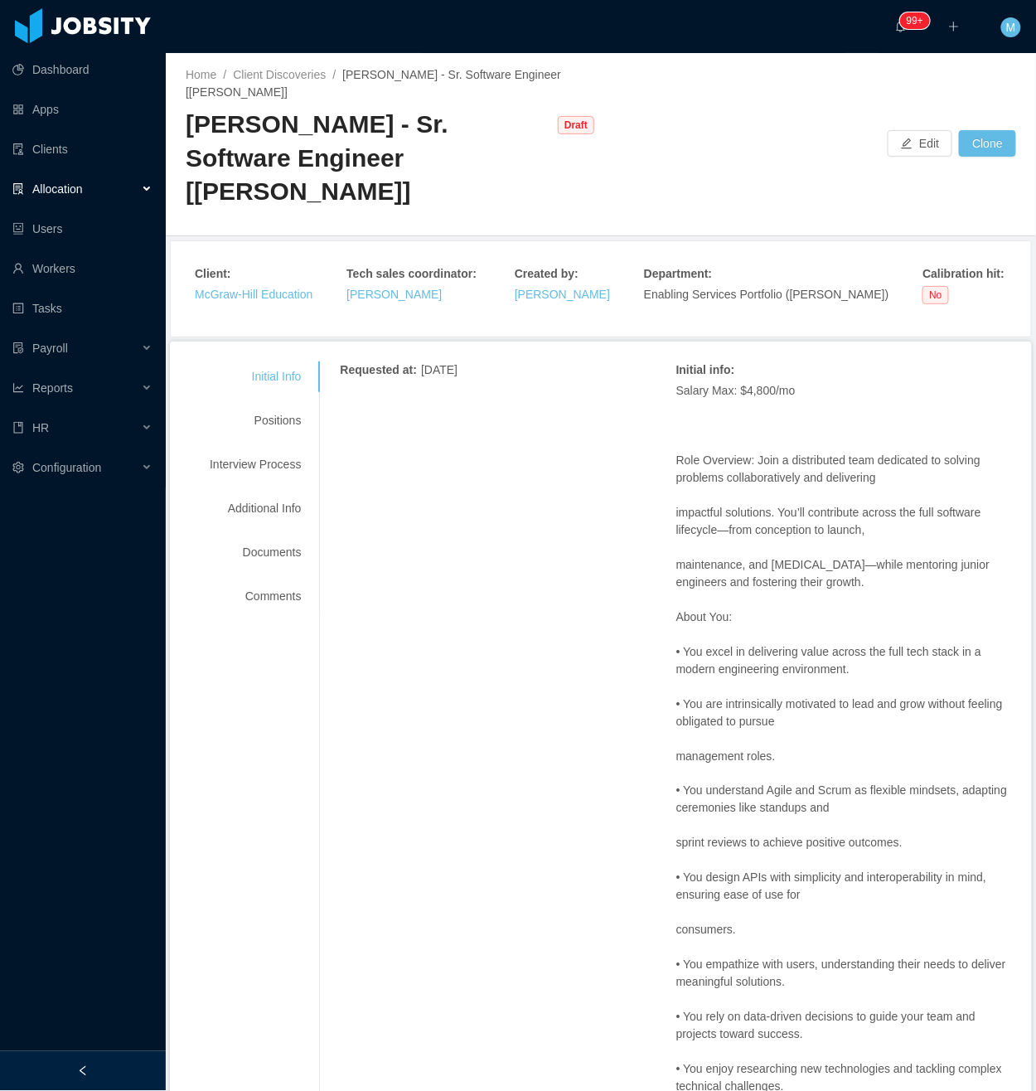
click at [104, 1049] on aside "Dashboard Apps Clients Allocation Users Workers Tasks Payroll Reports HR Config…" at bounding box center [83, 525] width 166 height 1051
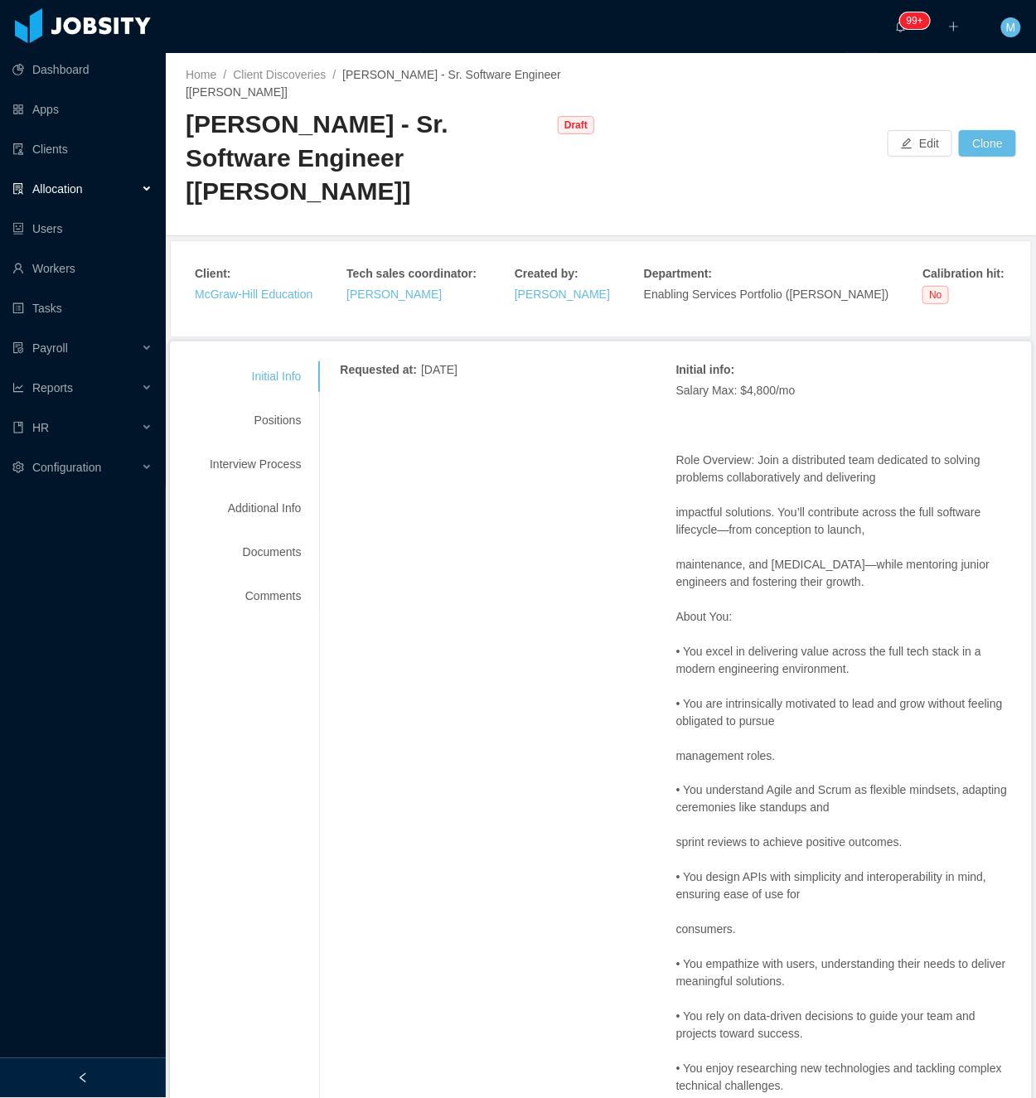
click at [143, 191] on div "Allocation" at bounding box center [83, 188] width 166 height 33
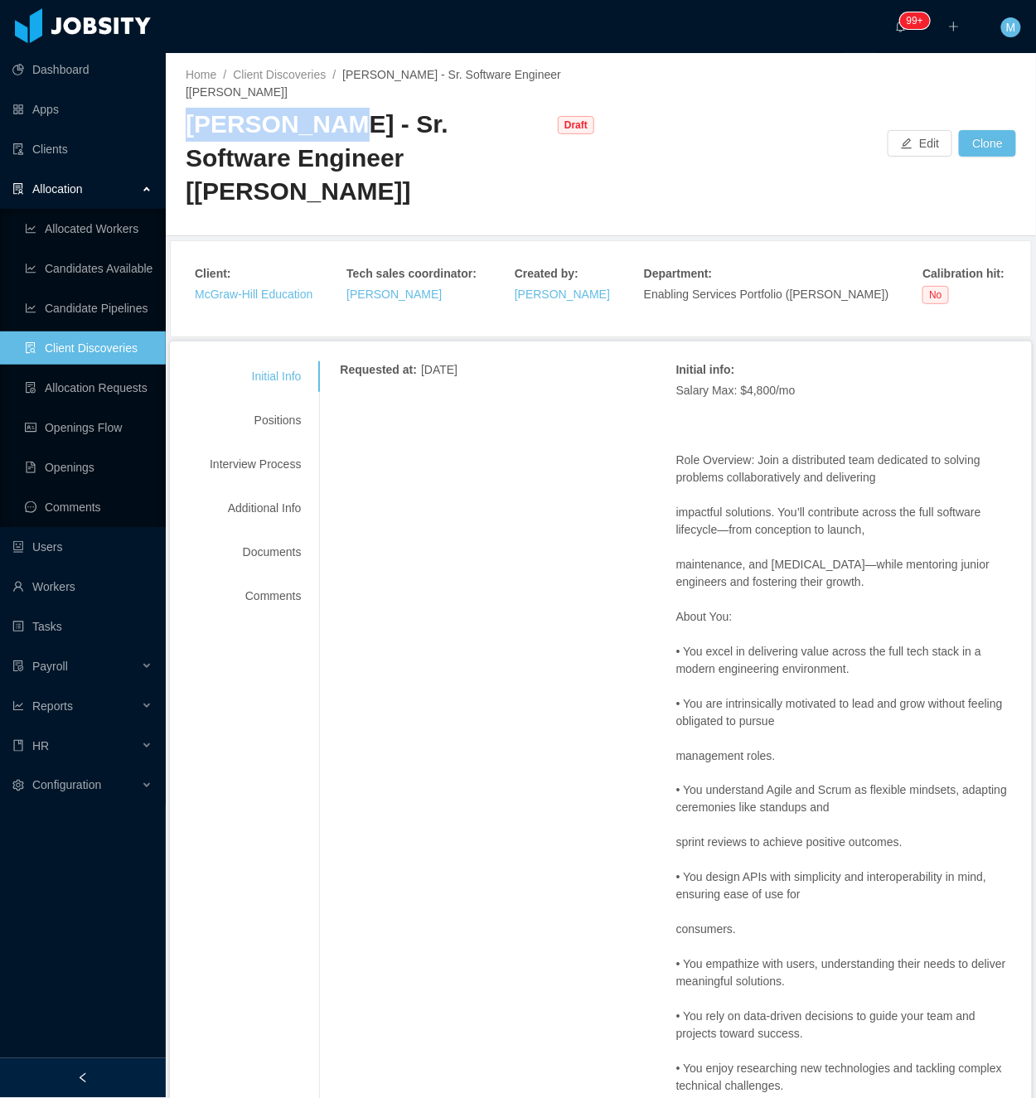
drag, startPoint x: 183, startPoint y: 109, endPoint x: 325, endPoint y: 109, distance: 141.7
click at [325, 109] on div "Home / Client Discoveries / McGraw-Hill - Sr. Software Engineer [Sai Yeluri] / …" at bounding box center [601, 144] width 870 height 183
copy div "McGraw-Hill"
click at [274, 405] on div "Positions" at bounding box center [255, 420] width 131 height 31
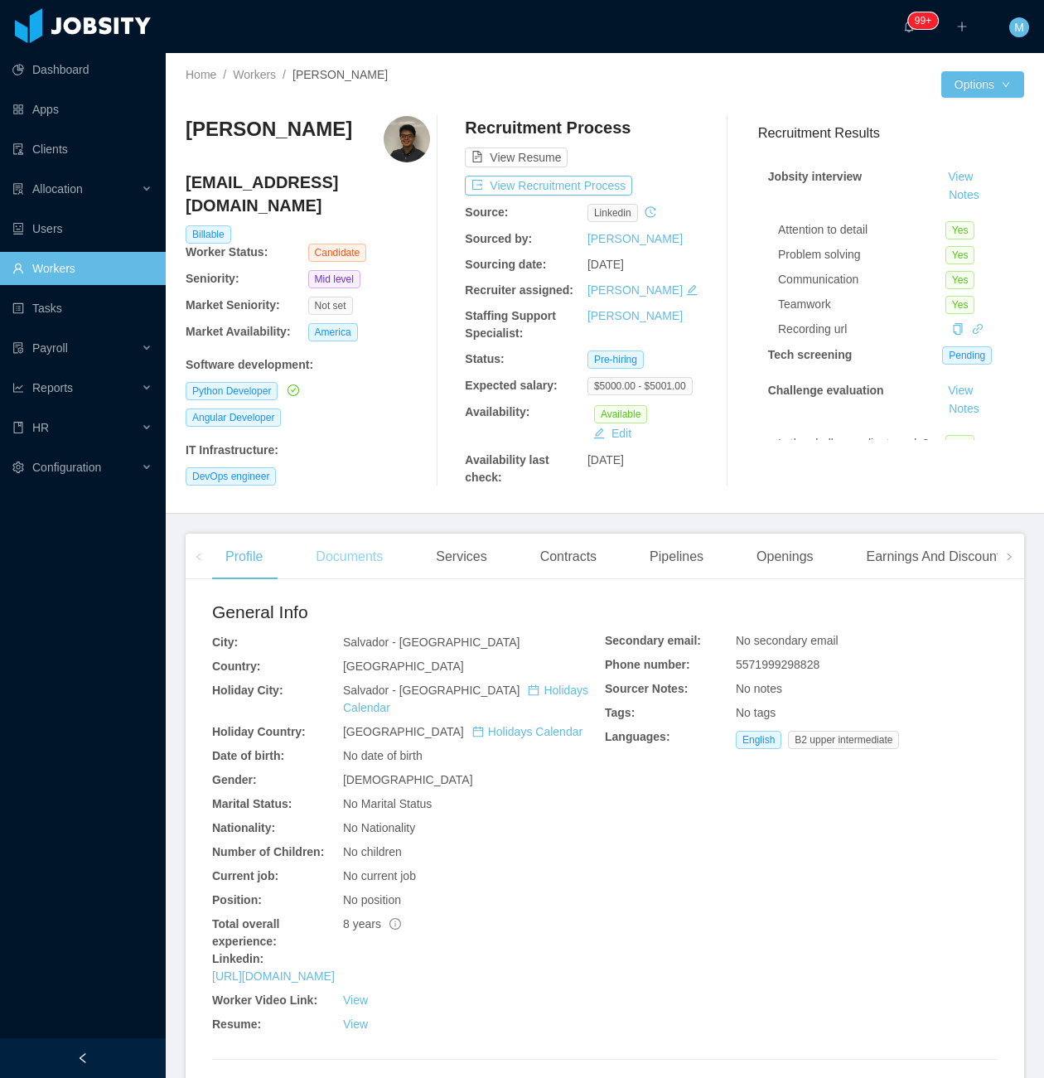
click at [342, 567] on div "Documents" at bounding box center [350, 557] width 94 height 46
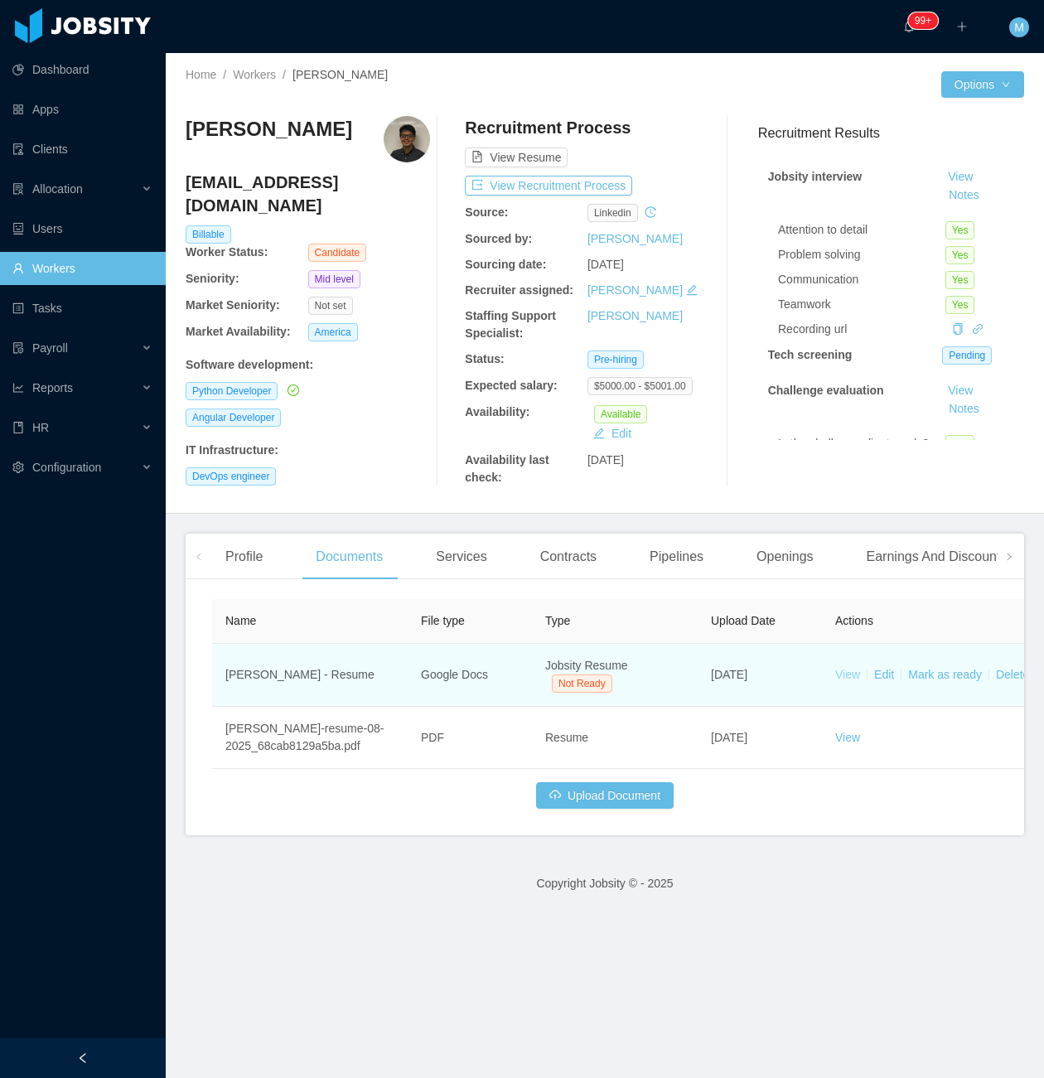
click at [846, 675] on link "View" at bounding box center [848, 674] width 25 height 13
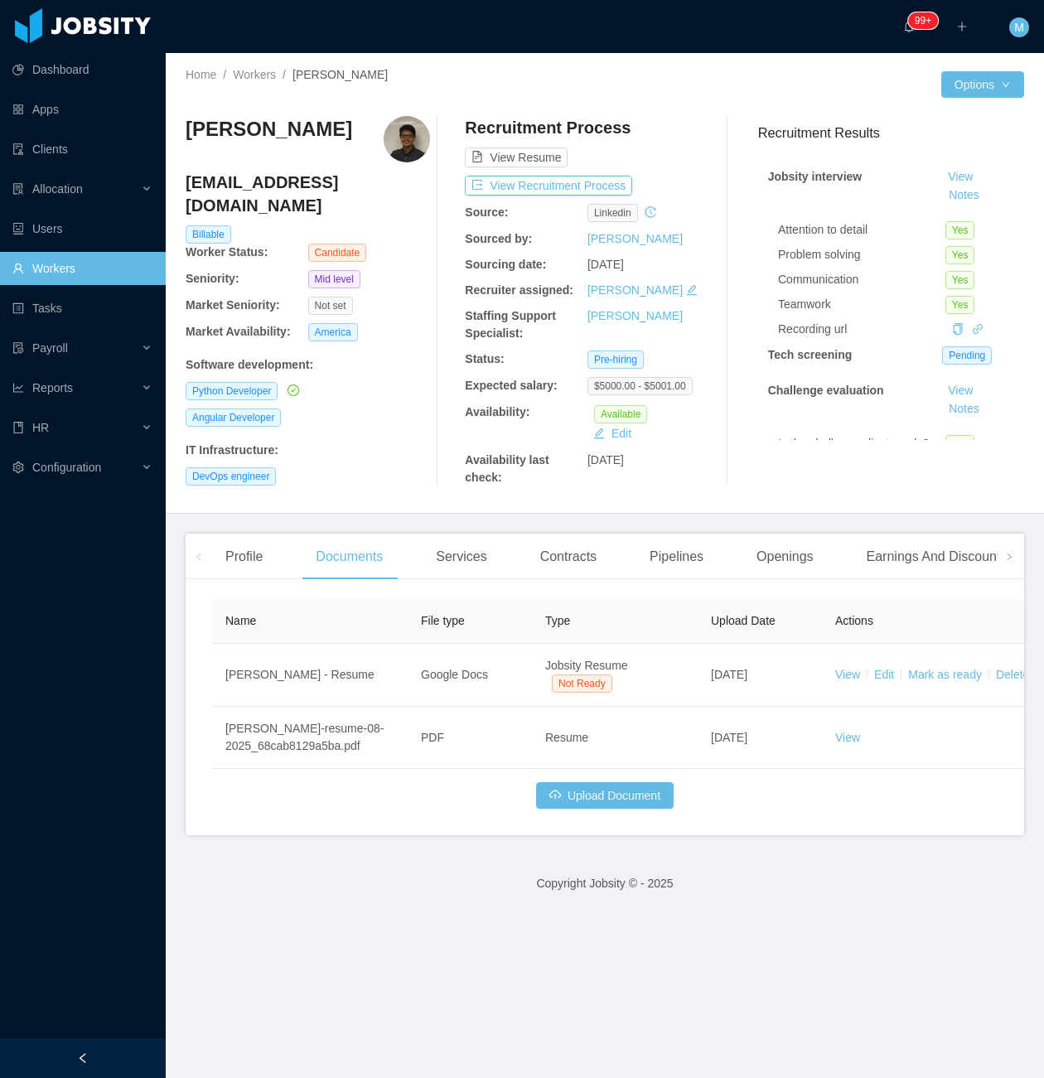
click at [104, 1058] on div at bounding box center [83, 1059] width 166 height 40
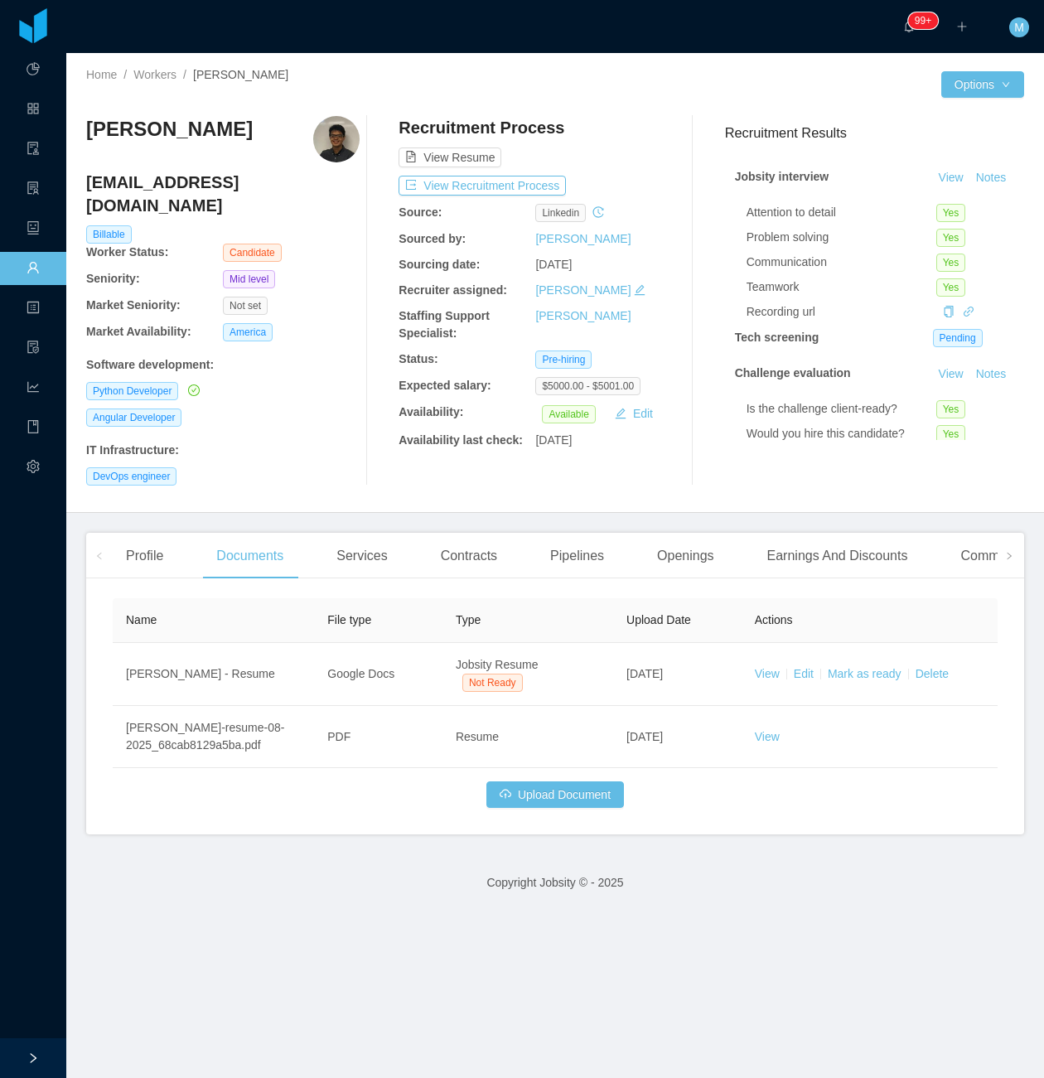
drag, startPoint x: 299, startPoint y: 507, endPoint x: 514, endPoint y: 559, distance: 220.8
click at [299, 507] on main "Home / Workers / Henrique Chang / Options Henrique Chang henrique.chang71@gmail…" at bounding box center [555, 565] width 978 height 1025
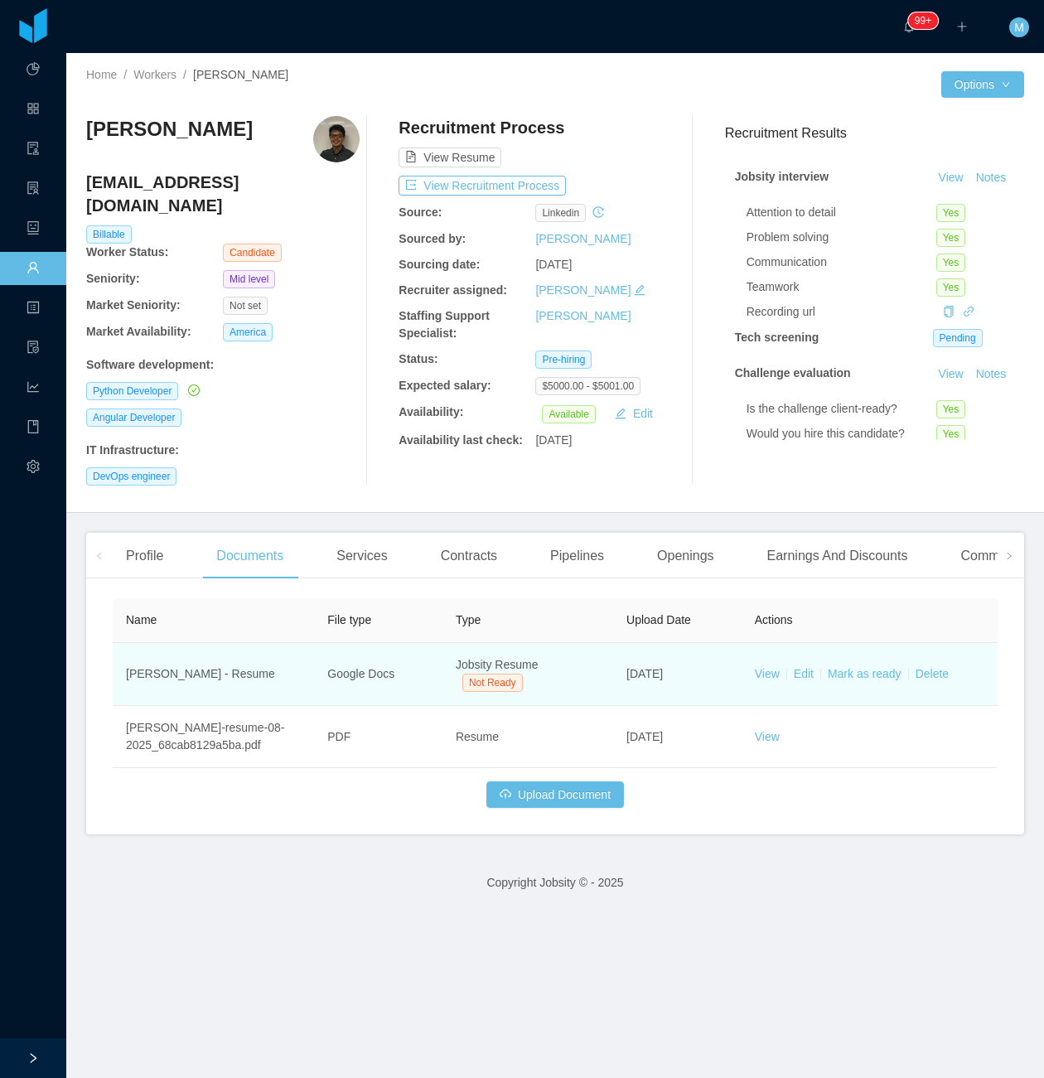
click at [860, 666] on td "View Edit Mark as ready Delete" at bounding box center [870, 674] width 256 height 63
click at [862, 667] on link "Mark as ready" at bounding box center [865, 673] width 74 height 13
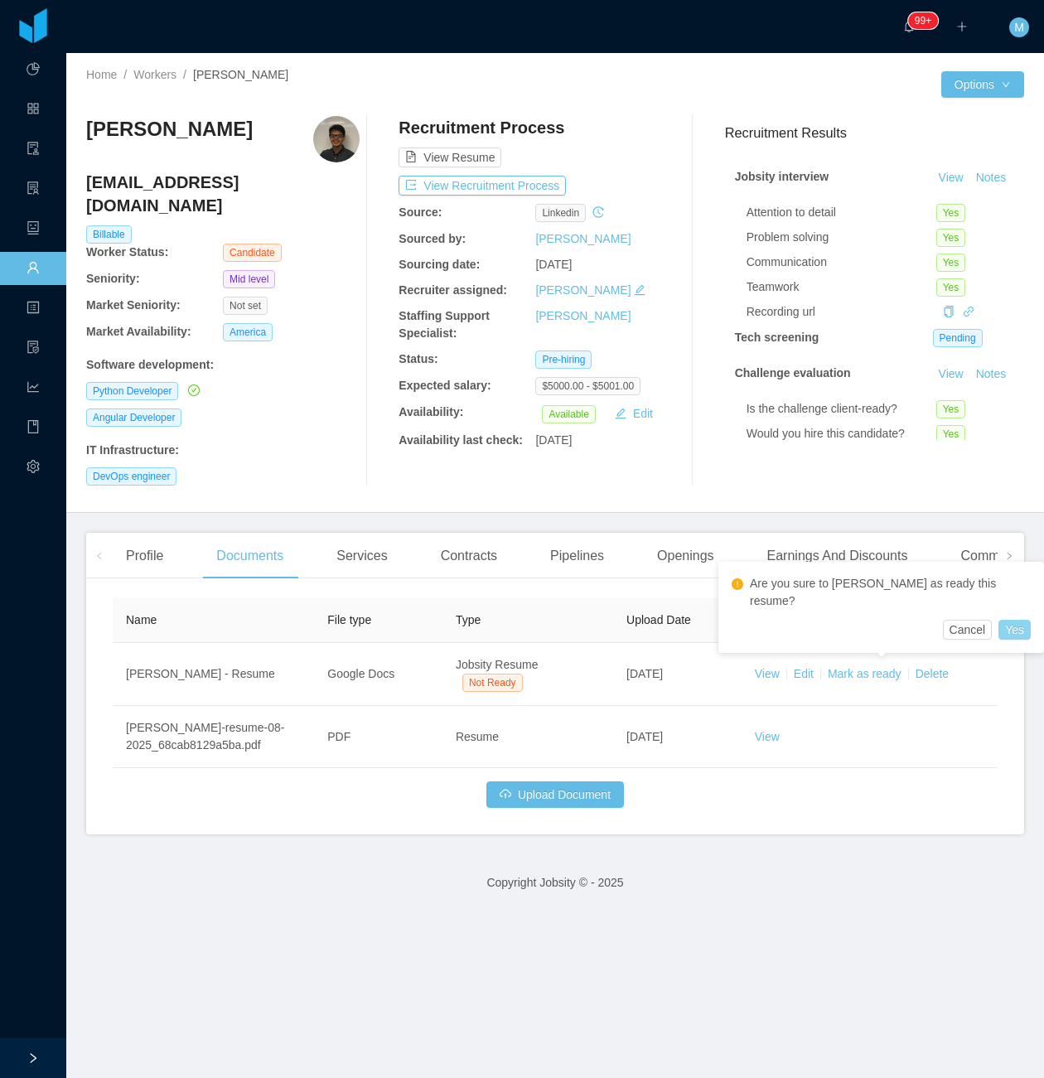
click at [999, 620] on button "Yes" at bounding box center [1015, 630] width 32 height 20
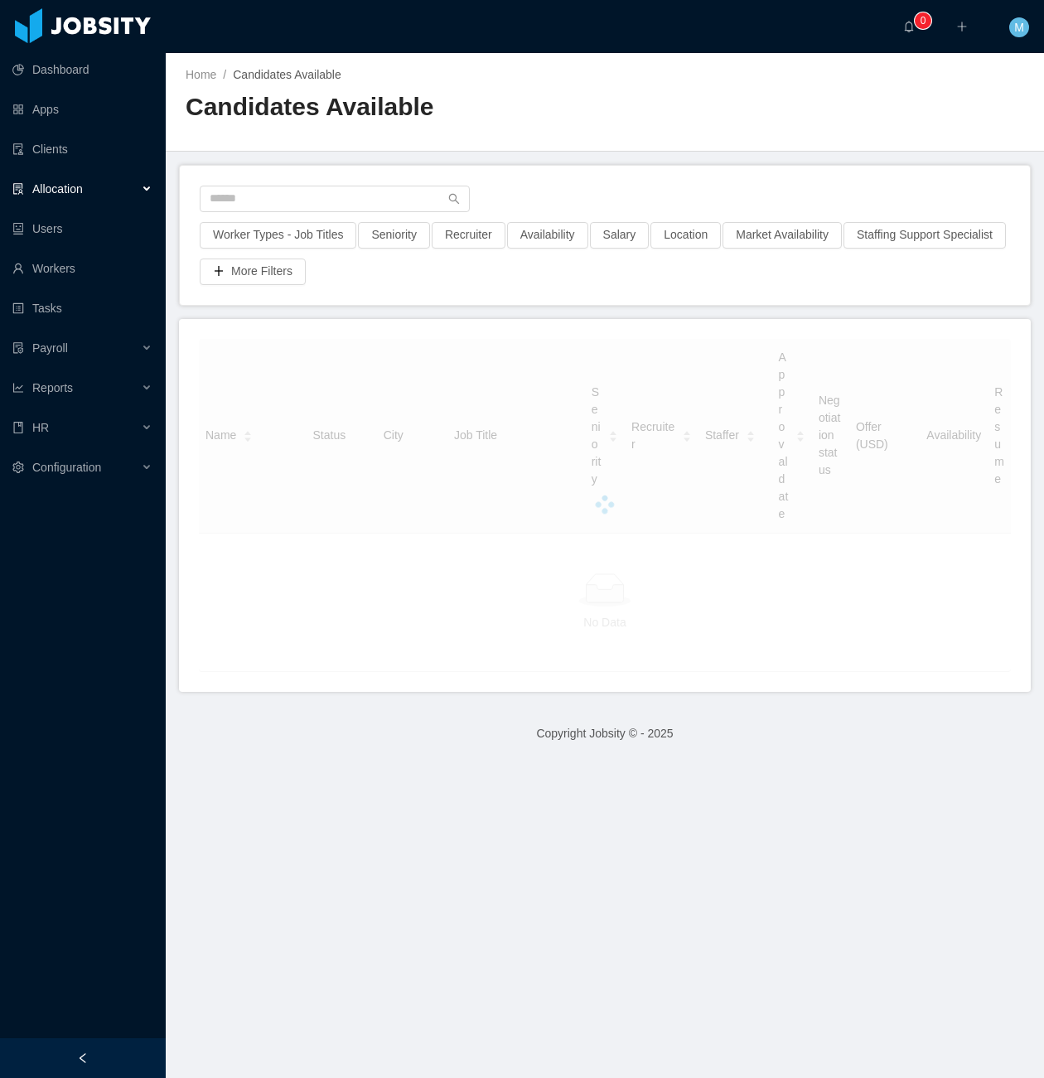
click at [140, 196] on div "Allocation" at bounding box center [83, 188] width 166 height 33
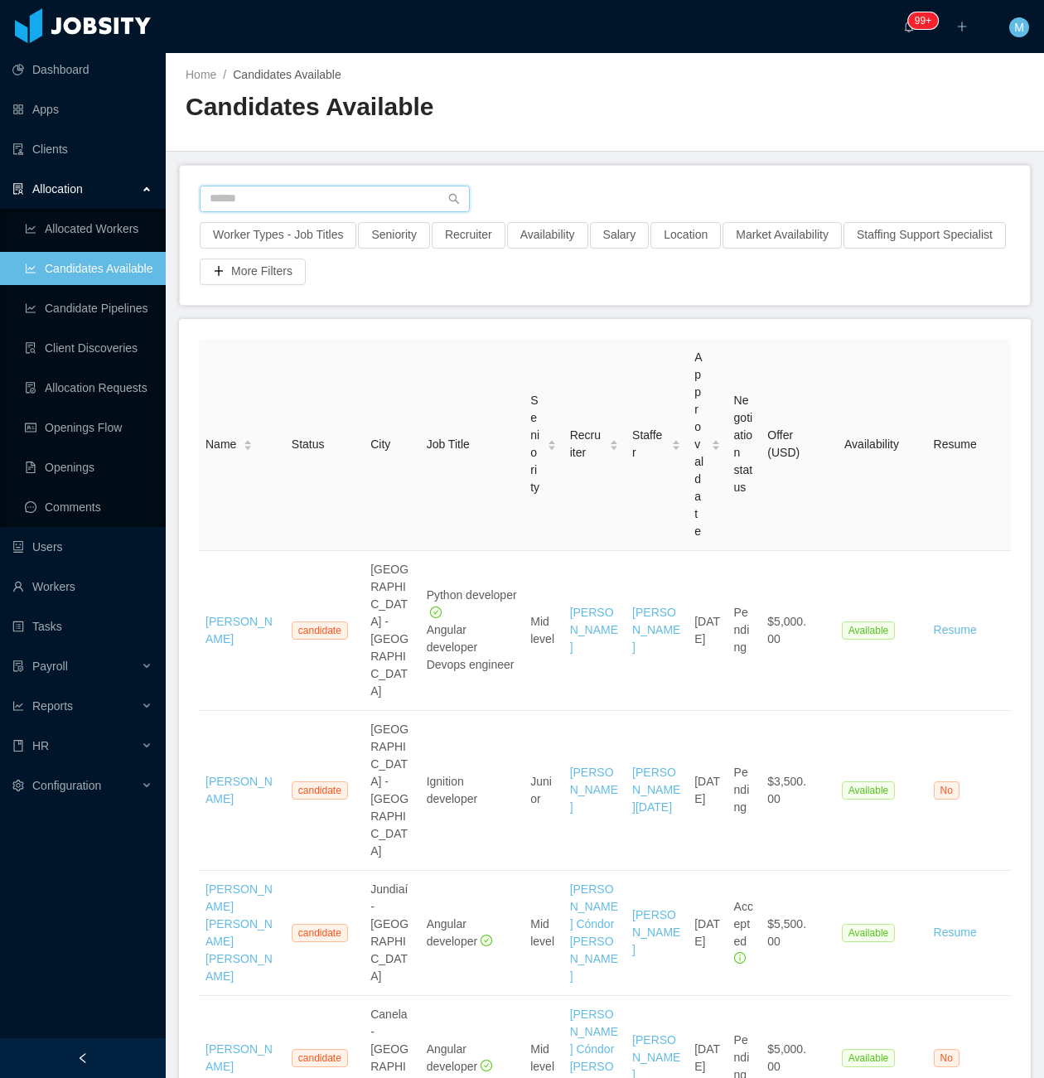
click at [358, 196] on input "text" at bounding box center [335, 199] width 270 height 27
click at [316, 240] on button "Worker Types - Job Titles" at bounding box center [278, 235] width 157 height 27
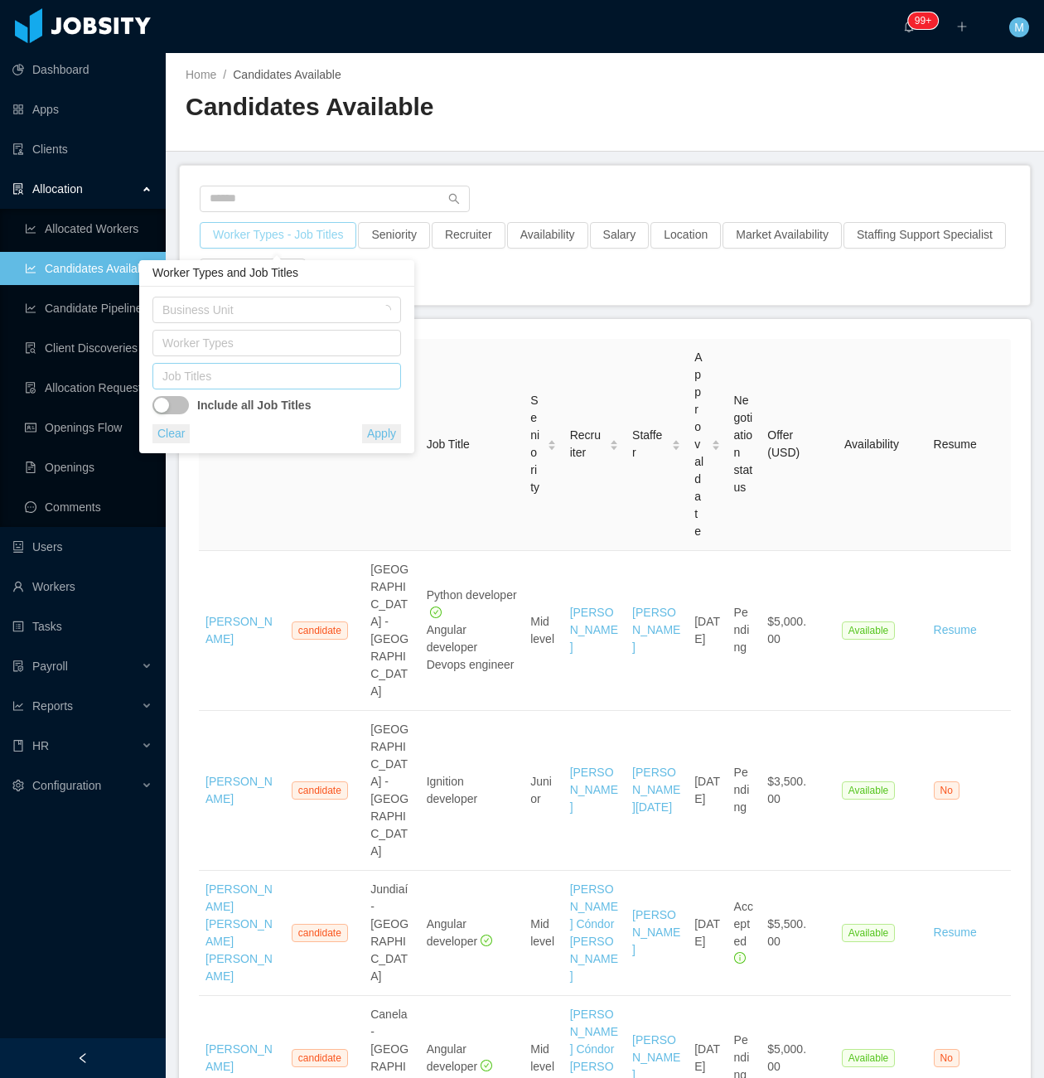
click at [259, 371] on div "Job Titles" at bounding box center [272, 376] width 221 height 17
type input "**"
click at [350, 416] on li "GO Developer" at bounding box center [277, 409] width 249 height 27
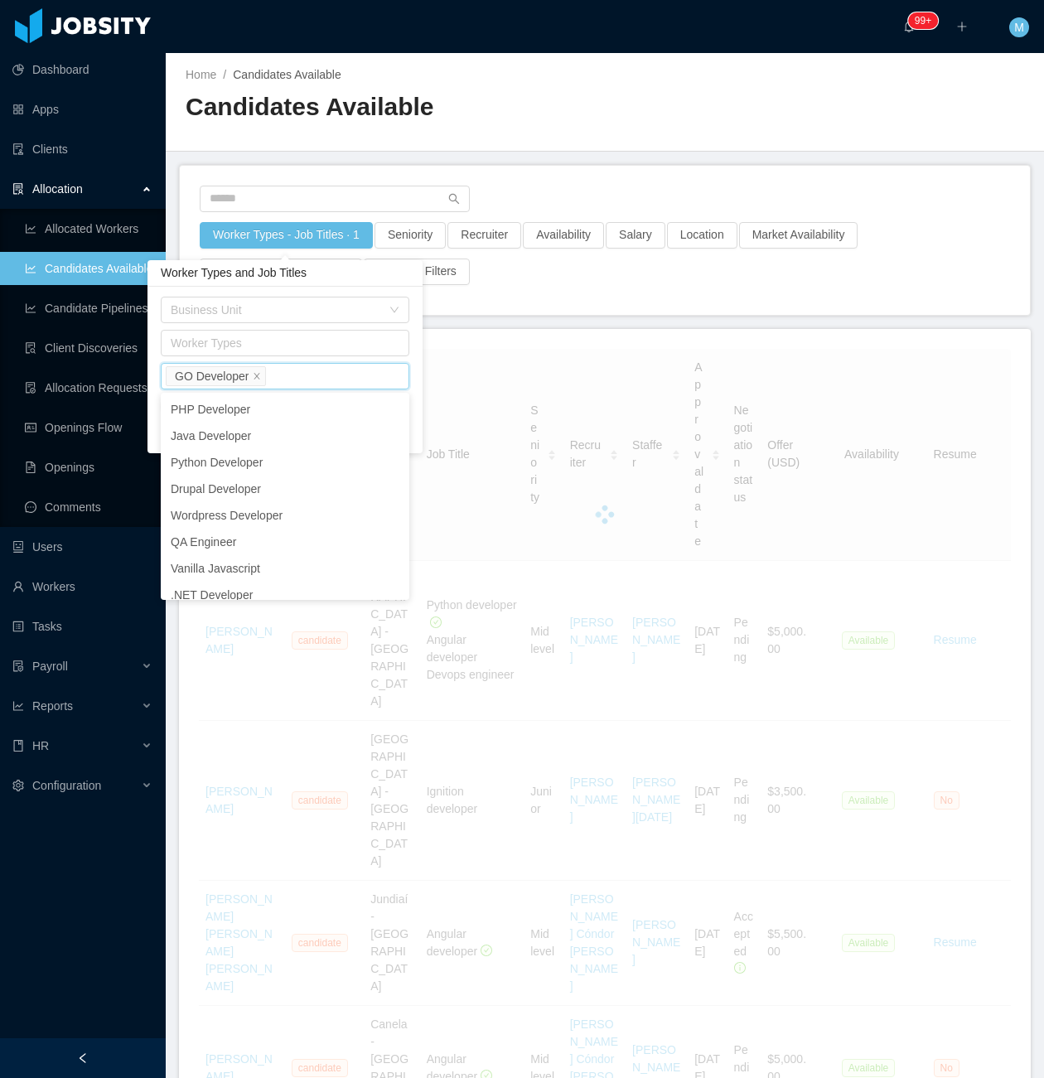
click at [541, 313] on div "Worker Types - Job Titles · 1 Seniority Recruiter Availability Salary Location …" at bounding box center [605, 240] width 850 height 149
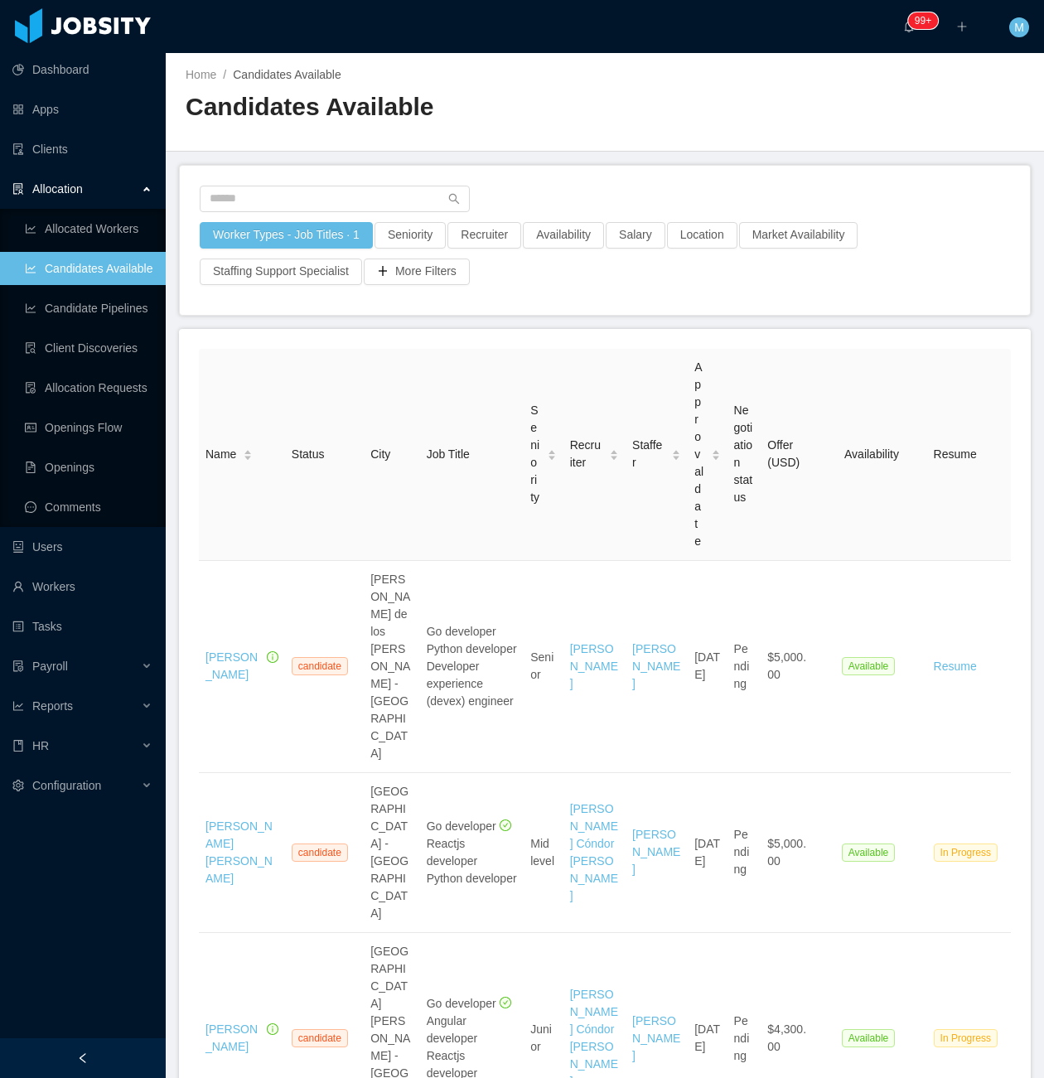
drag, startPoint x: 114, startPoint y: 1041, endPoint x: 143, endPoint y: 992, distance: 57.3
click at [114, 1042] on div at bounding box center [83, 1059] width 166 height 40
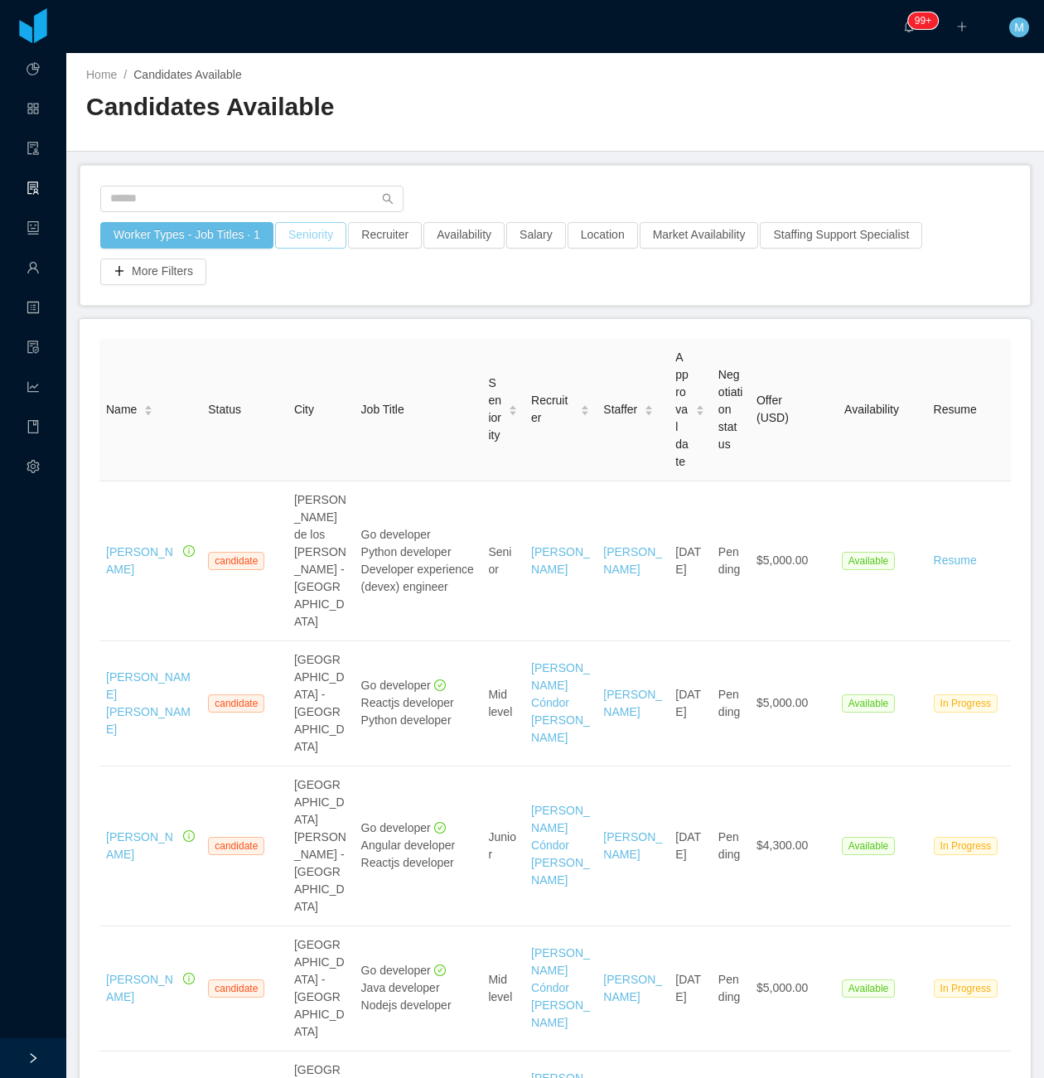
click at [317, 243] on button "Seniority" at bounding box center [310, 235] width 71 height 27
click at [521, 177] on div "Worker Types - Job Titles · 1 Seniority Recruiter Availability Salary Location …" at bounding box center [555, 235] width 950 height 139
click at [445, 234] on button "Availability" at bounding box center [464, 235] width 81 height 27
click at [468, 303] on div "Select one" at bounding box center [459, 310] width 234 height 25
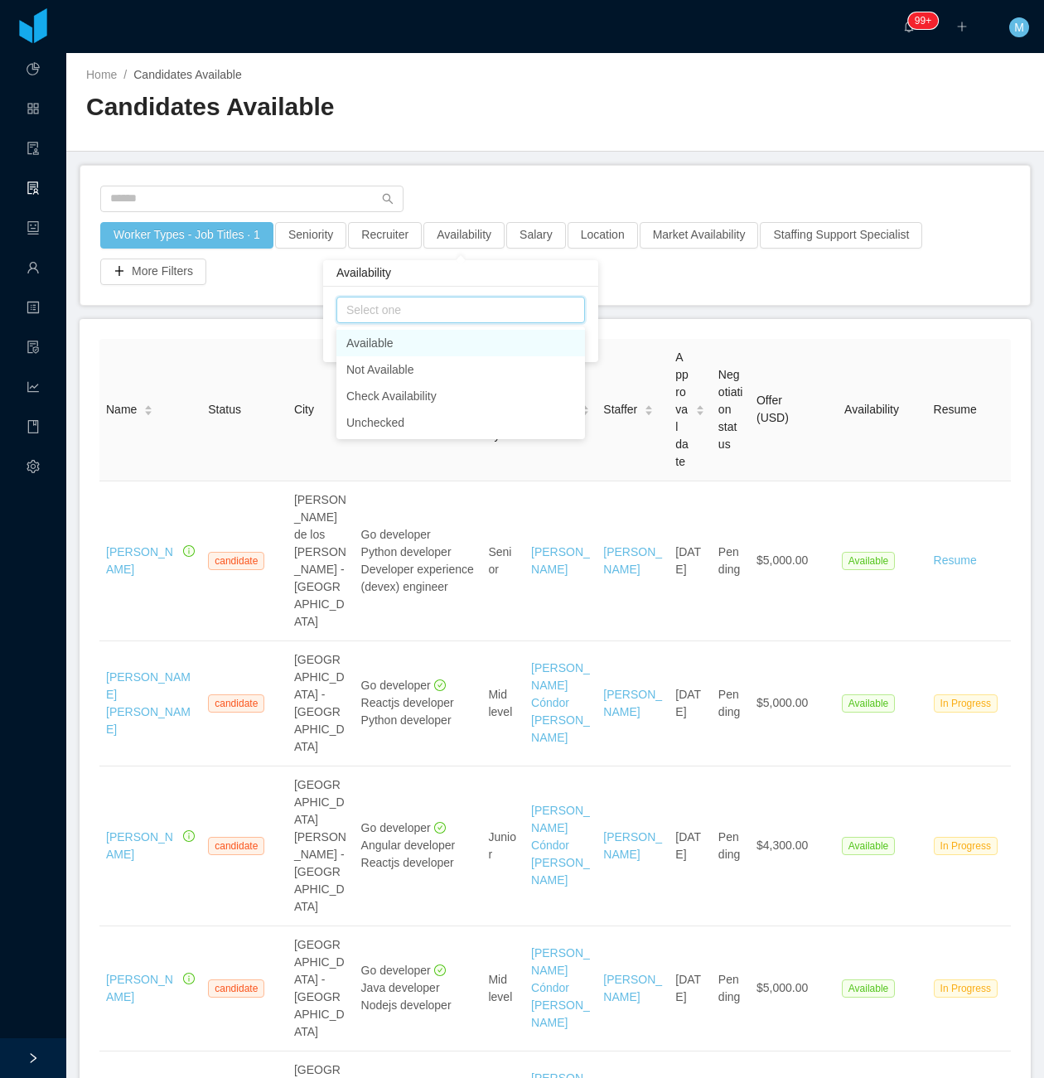
click at [511, 165] on div "Worker Types - Job Titles · 1 Seniority Recruiter Availability Salary Location …" at bounding box center [556, 235] width 952 height 141
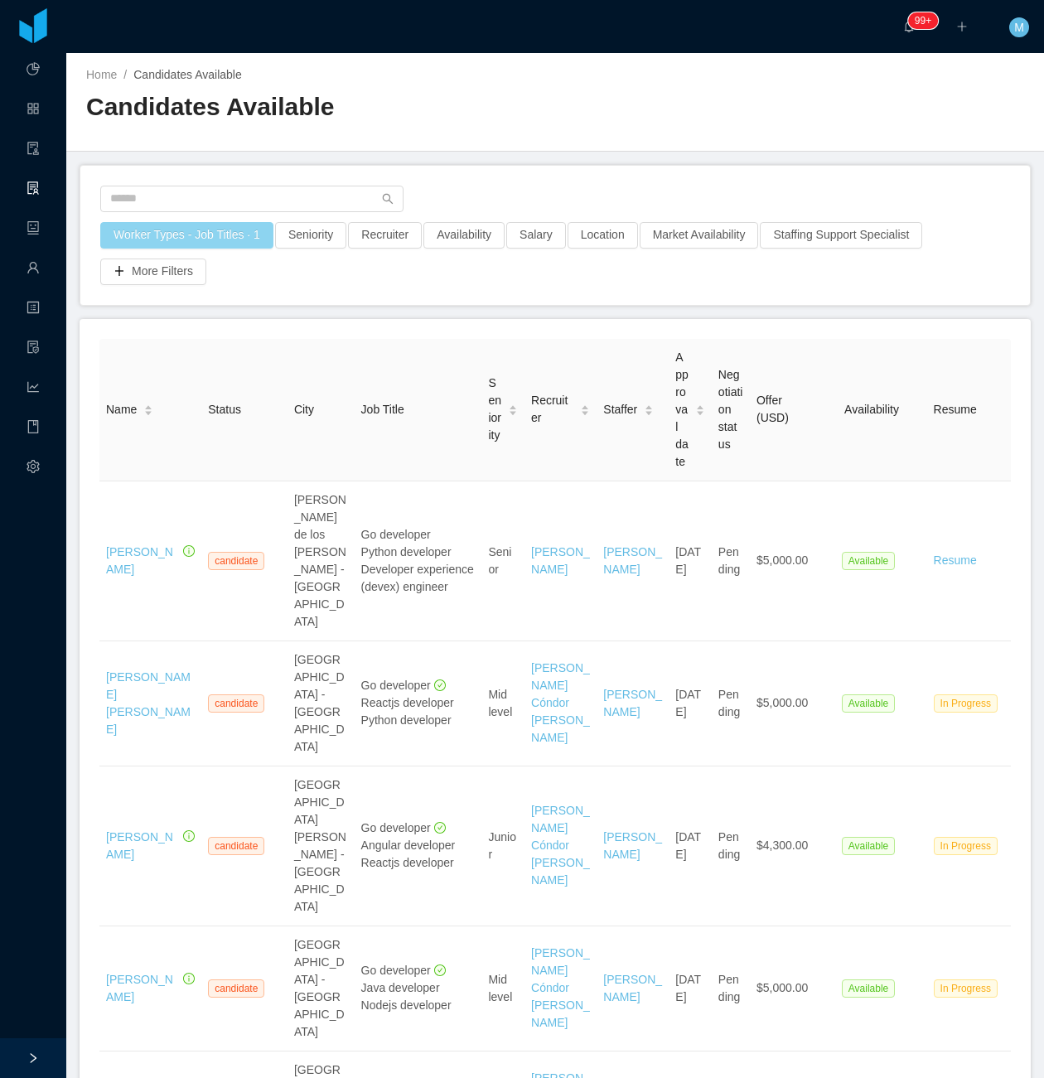
click at [184, 223] on button "Worker Types - Job Titles · 1" at bounding box center [186, 235] width 173 height 27
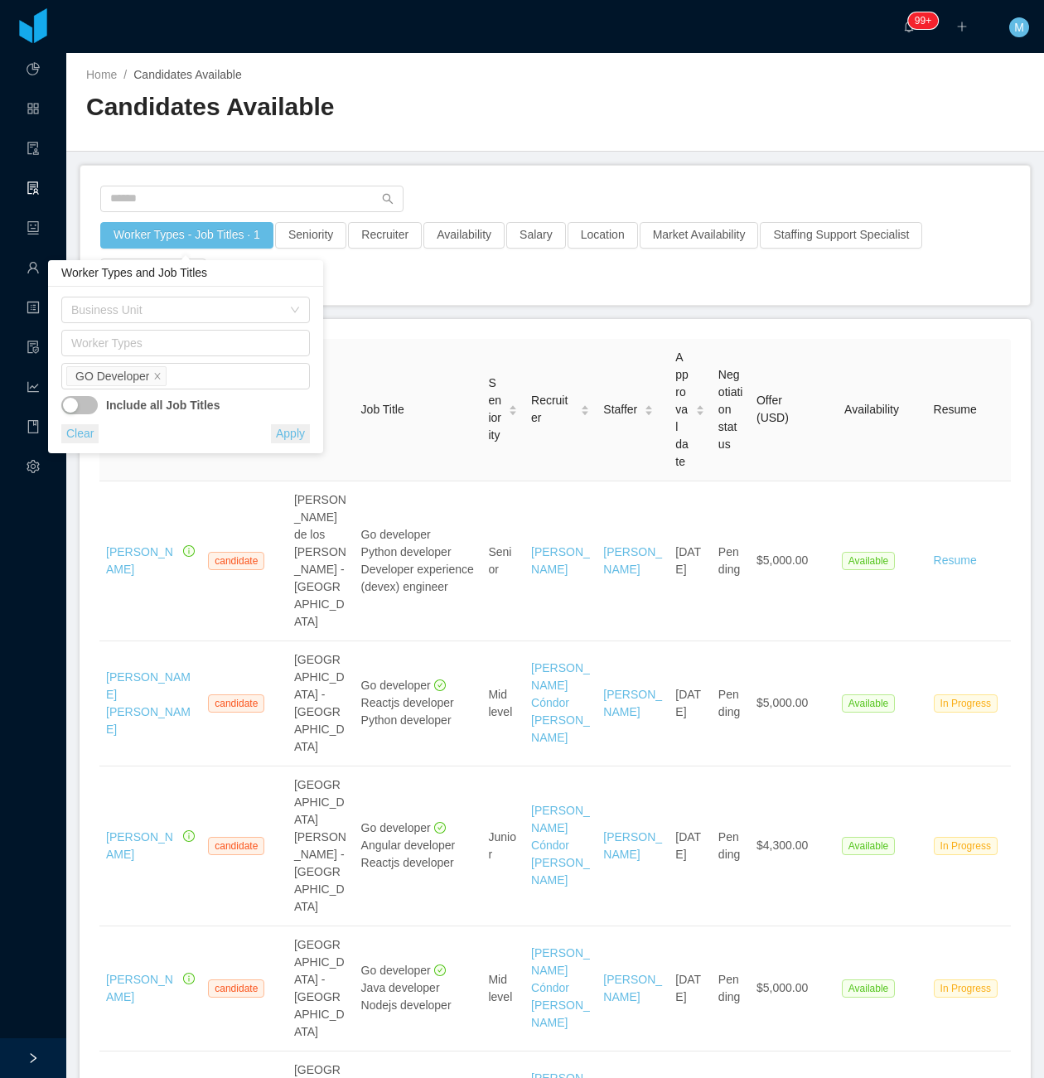
click at [508, 182] on div "Worker Types - Job Titles · 1 Seniority Recruiter Availability Salary Location …" at bounding box center [555, 235] width 950 height 139
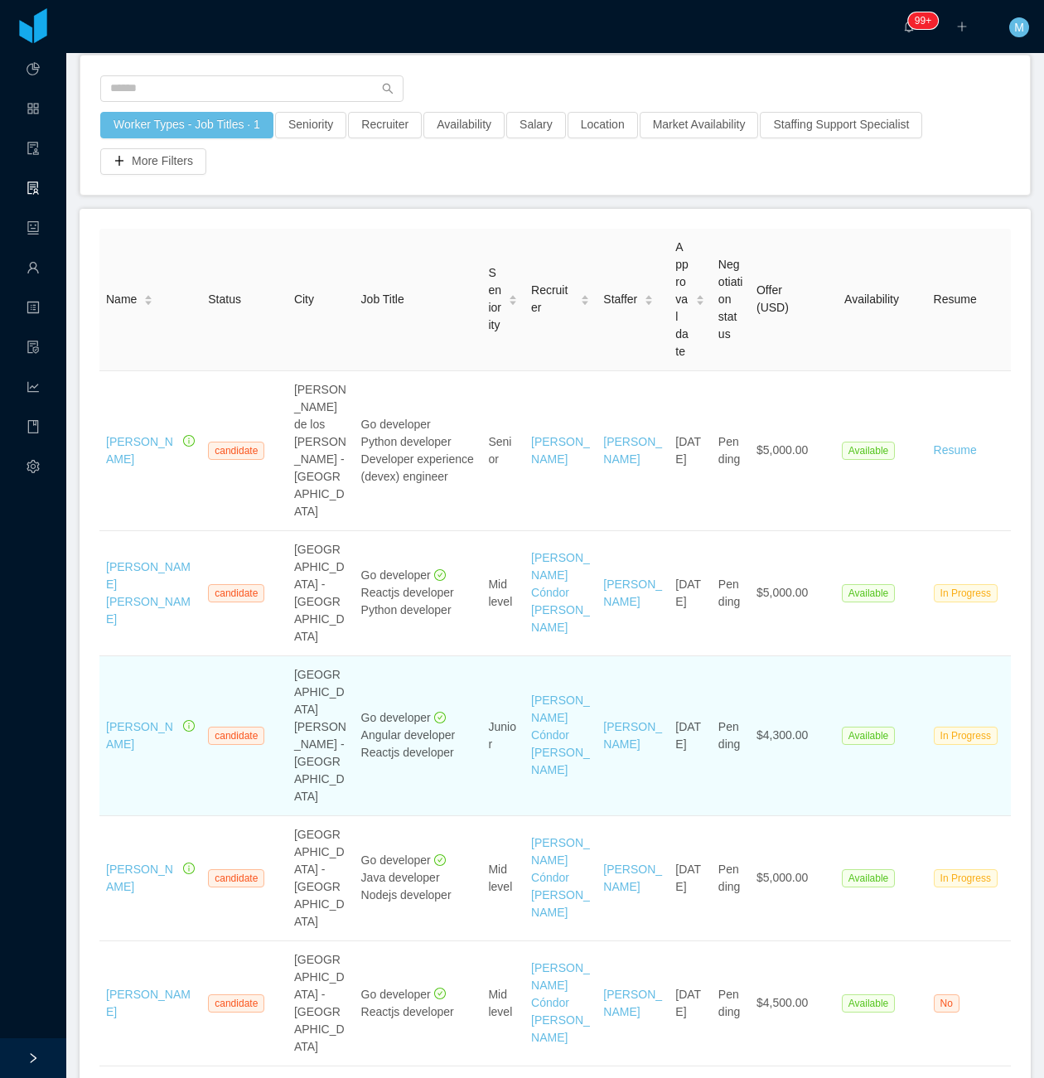
scroll to position [220, 0]
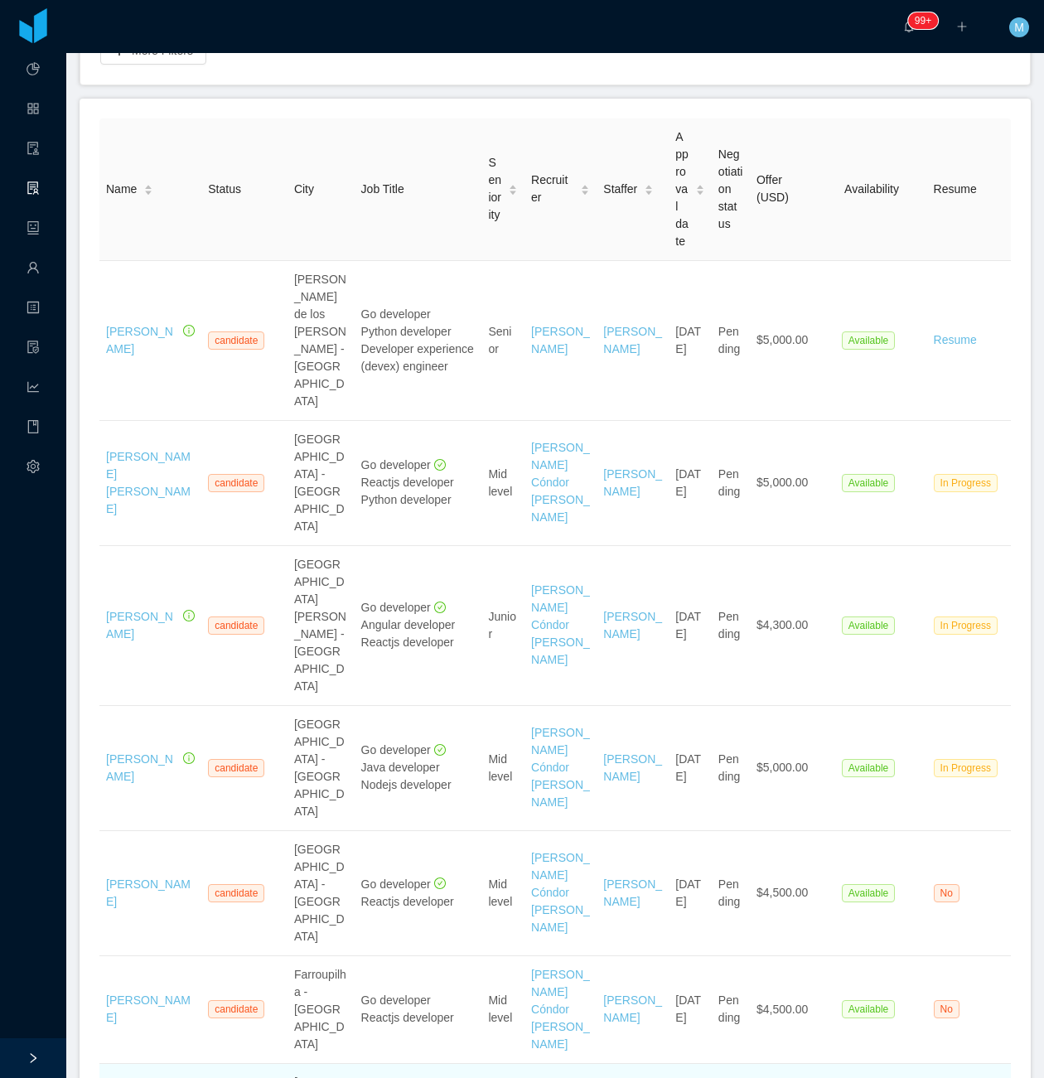
drag, startPoint x: 293, startPoint y: 836, endPoint x: 289, endPoint y: 845, distance: 10.8
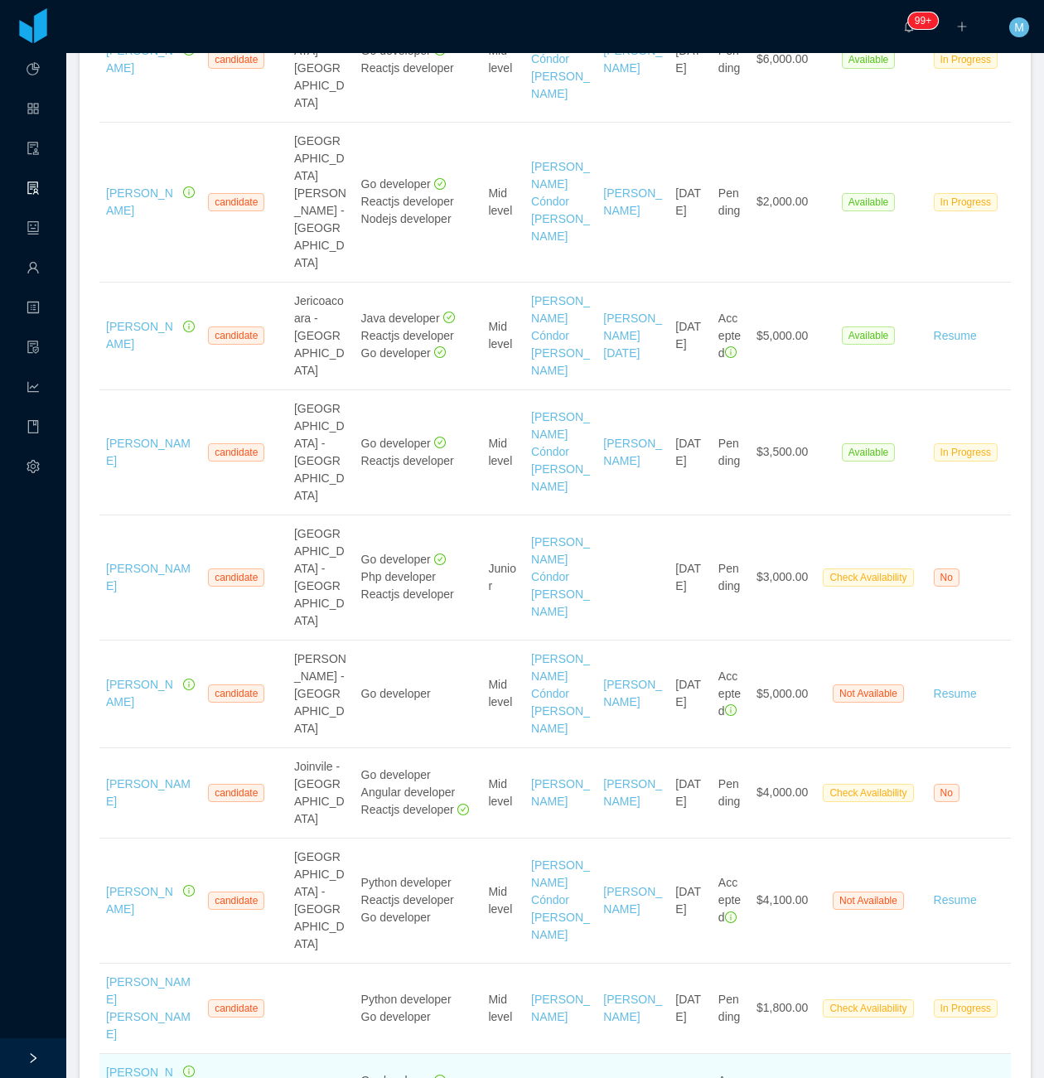
scroll to position [1326, 0]
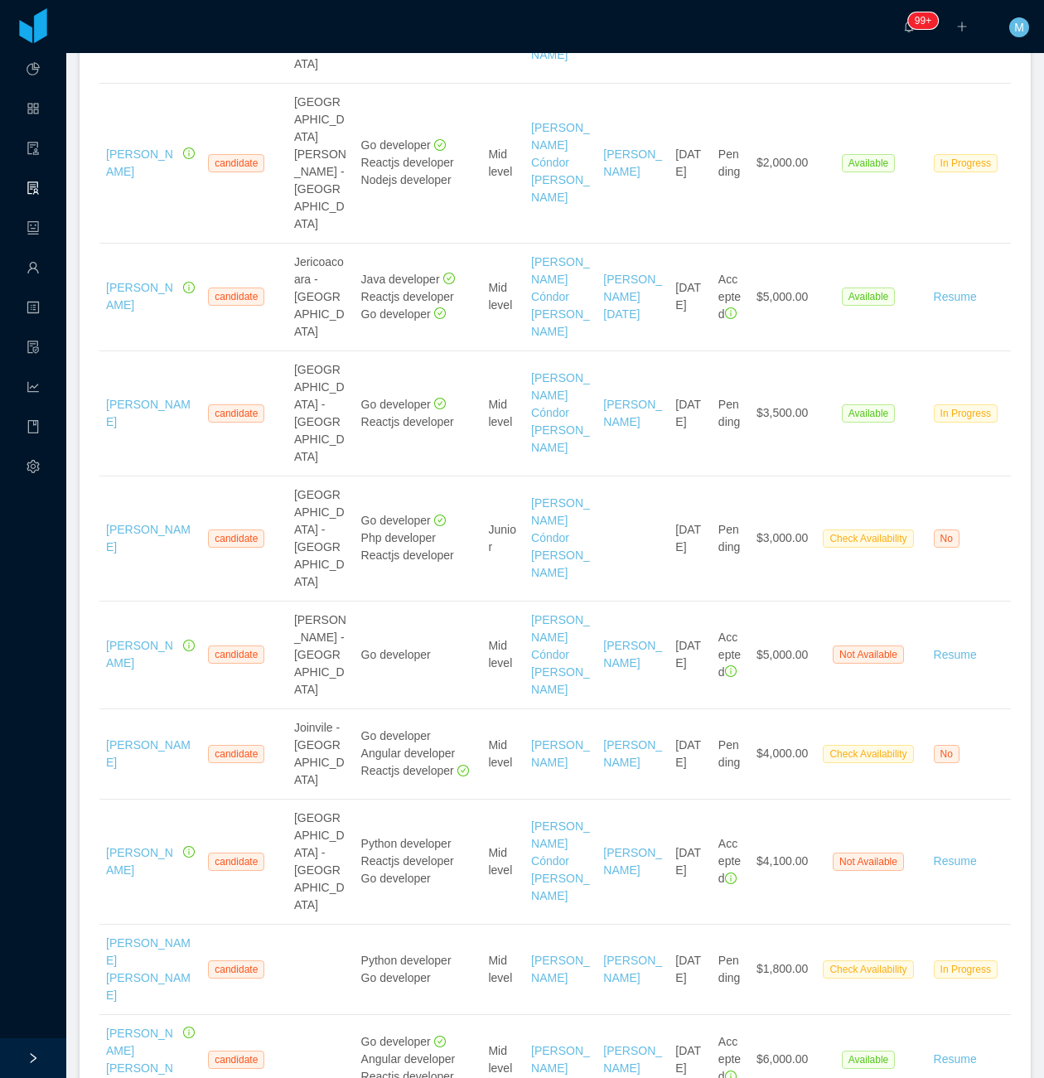
drag, startPoint x: 186, startPoint y: 608, endPoint x: 148, endPoint y: 598, distance: 39.2
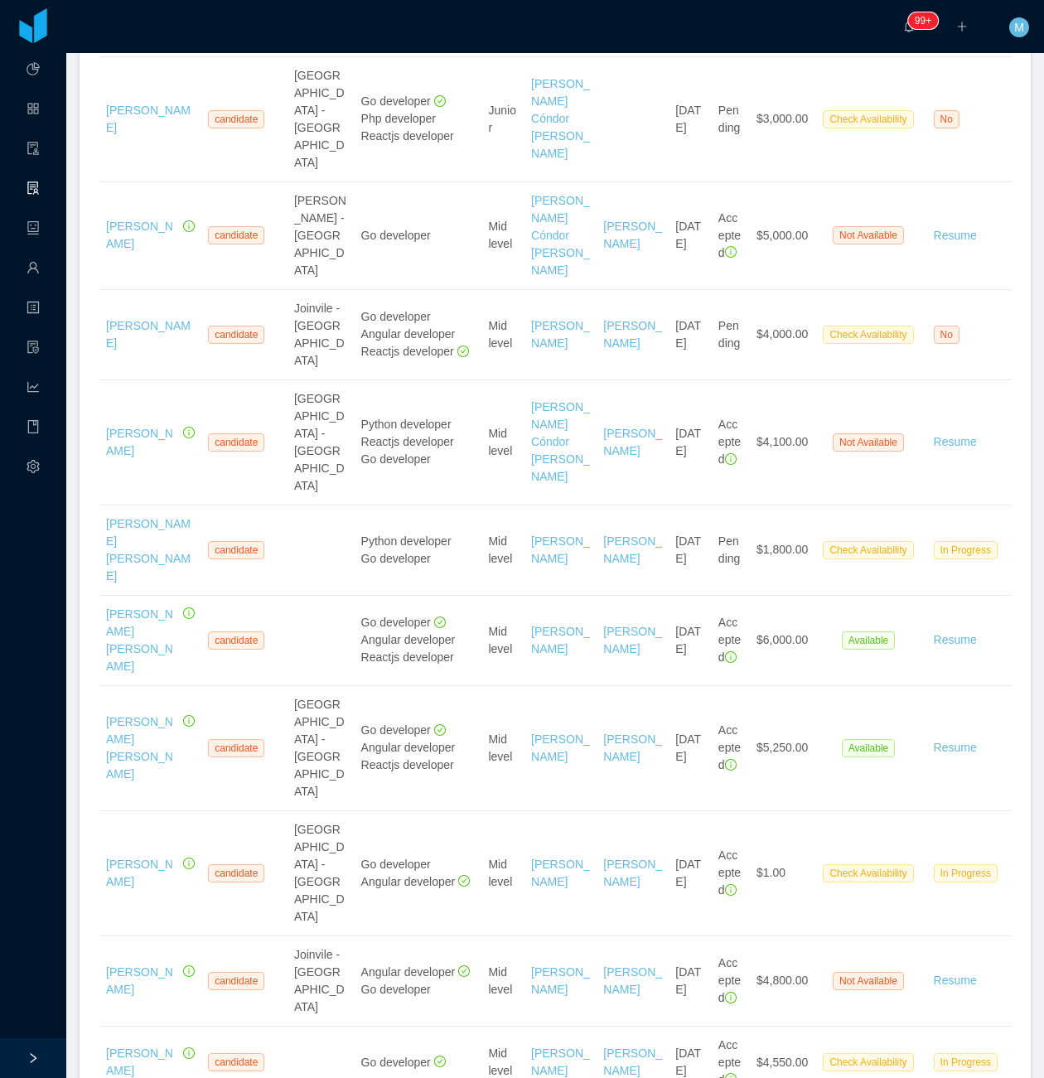
scroll to position [1768, 0]
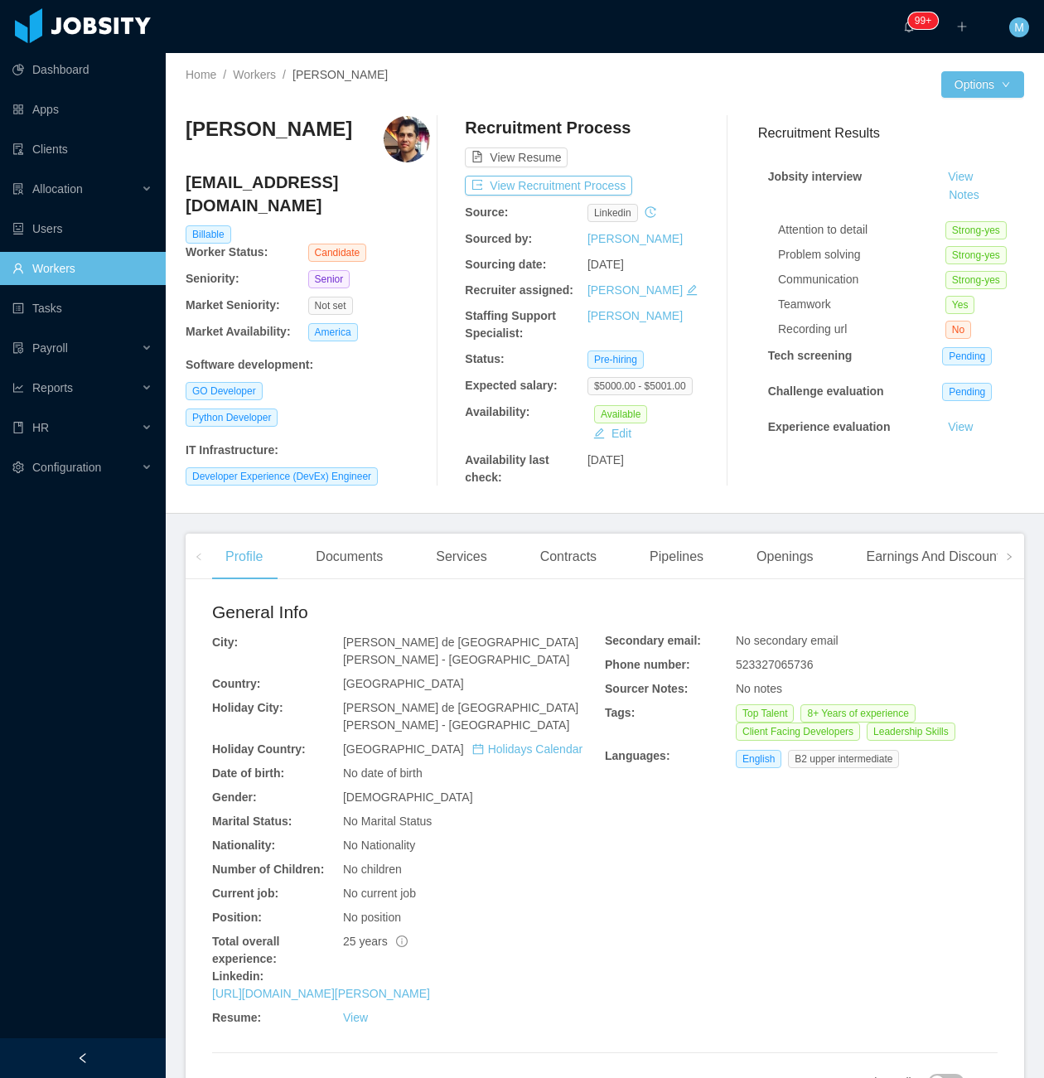
click at [433, 501] on div "Home / Workers / [PERSON_NAME] / Options [PERSON_NAME] [EMAIL_ADDRESS][DOMAIN_N…" at bounding box center [605, 283] width 879 height 461
drag, startPoint x: 326, startPoint y: 121, endPoint x: 191, endPoint y: 133, distance: 135.7
click at [191, 133] on div "Edwin Plauchu" at bounding box center [308, 139] width 245 height 46
copy h3 "dwin Plauchu"
drag, startPoint x: 237, startPoint y: 117, endPoint x: 254, endPoint y: 127, distance: 19.3
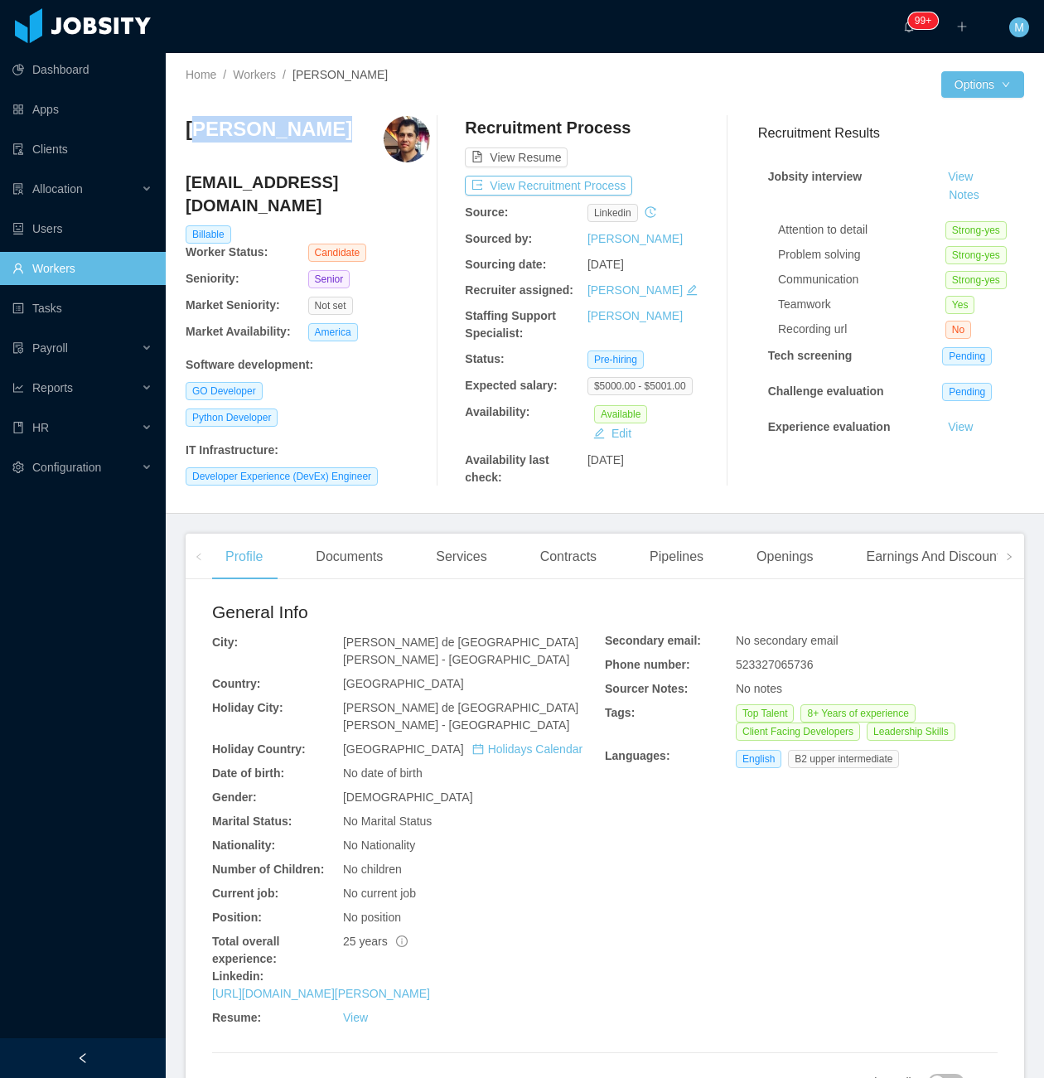
click at [237, 117] on h3 "Edwin Plauchu" at bounding box center [269, 129] width 167 height 27
drag, startPoint x: 312, startPoint y: 133, endPoint x: 186, endPoint y: 140, distance: 126.2
click at [186, 140] on h3 "Edwin Plauchu" at bounding box center [269, 129] width 167 height 27
copy h3 "Edwin Plauchu"
click at [696, 452] on div "Recruitment Process View Resume View Recruitment Process Source: linkedin Sourc…" at bounding box center [587, 301] width 245 height 371
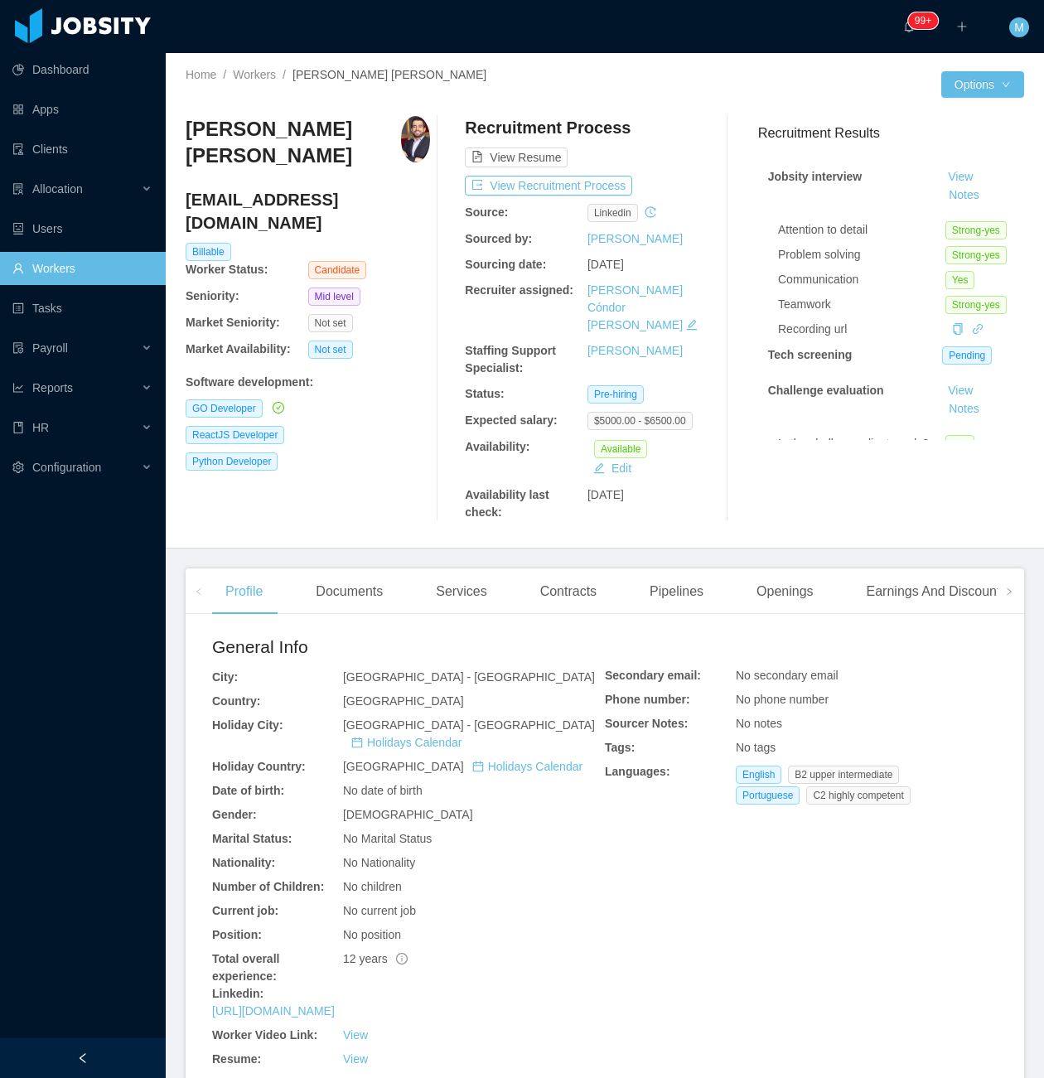
drag, startPoint x: 371, startPoint y: 497, endPoint x: 385, endPoint y: 212, distance: 285.5
click at [371, 496] on div "[PERSON_NAME] [PERSON_NAME] [EMAIL_ADDRESS][DOMAIN_NAME] Billable Worker Status…" at bounding box center [308, 318] width 245 height 405
click at [350, 569] on div "Documents" at bounding box center [350, 592] width 94 height 46
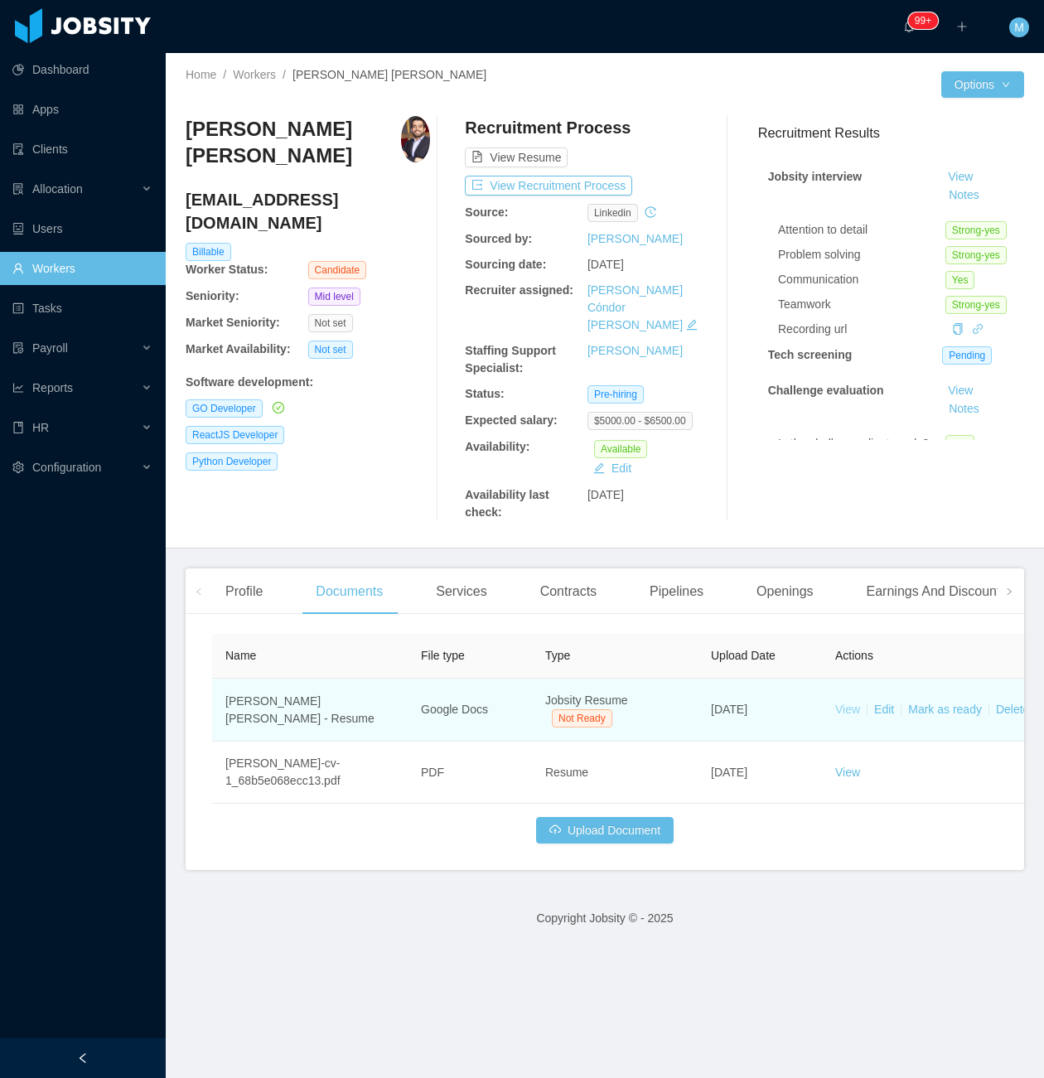
click at [855, 703] on link "View" at bounding box center [848, 709] width 25 height 13
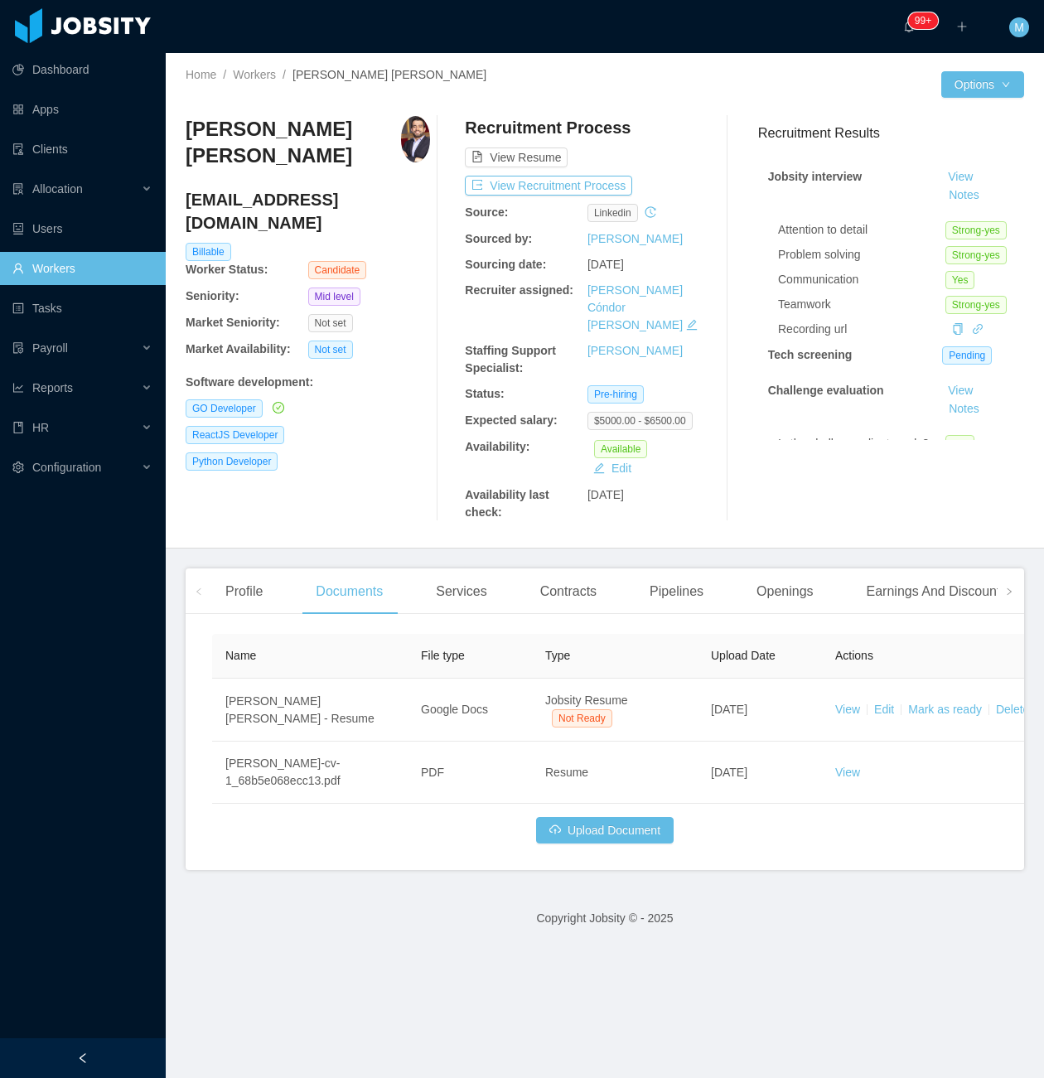
click at [239, 604] on div "Profile Documents Services Contracts Pipelines Openings Earnings And Discounts …" at bounding box center [605, 720] width 839 height 302
click at [237, 627] on div "Name File type Type Upload Date Actions Renato Saraiva Angeline - Resume Google…" at bounding box center [605, 748] width 839 height 243
click at [266, 634] on th "Name" at bounding box center [310, 656] width 196 height 45
click at [256, 578] on div "Profile" at bounding box center [244, 592] width 64 height 46
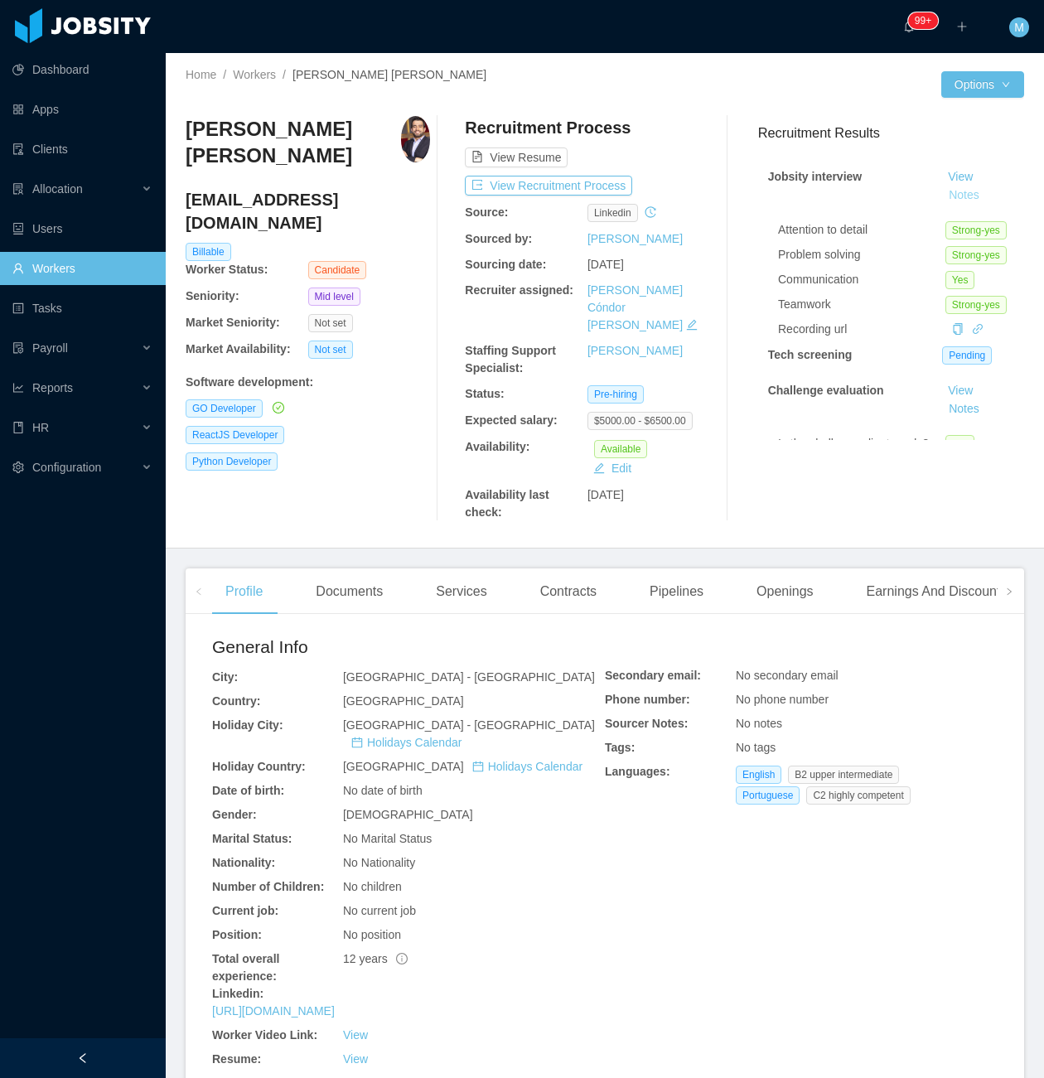
click at [942, 193] on button "Notes" at bounding box center [964, 196] width 44 height 20
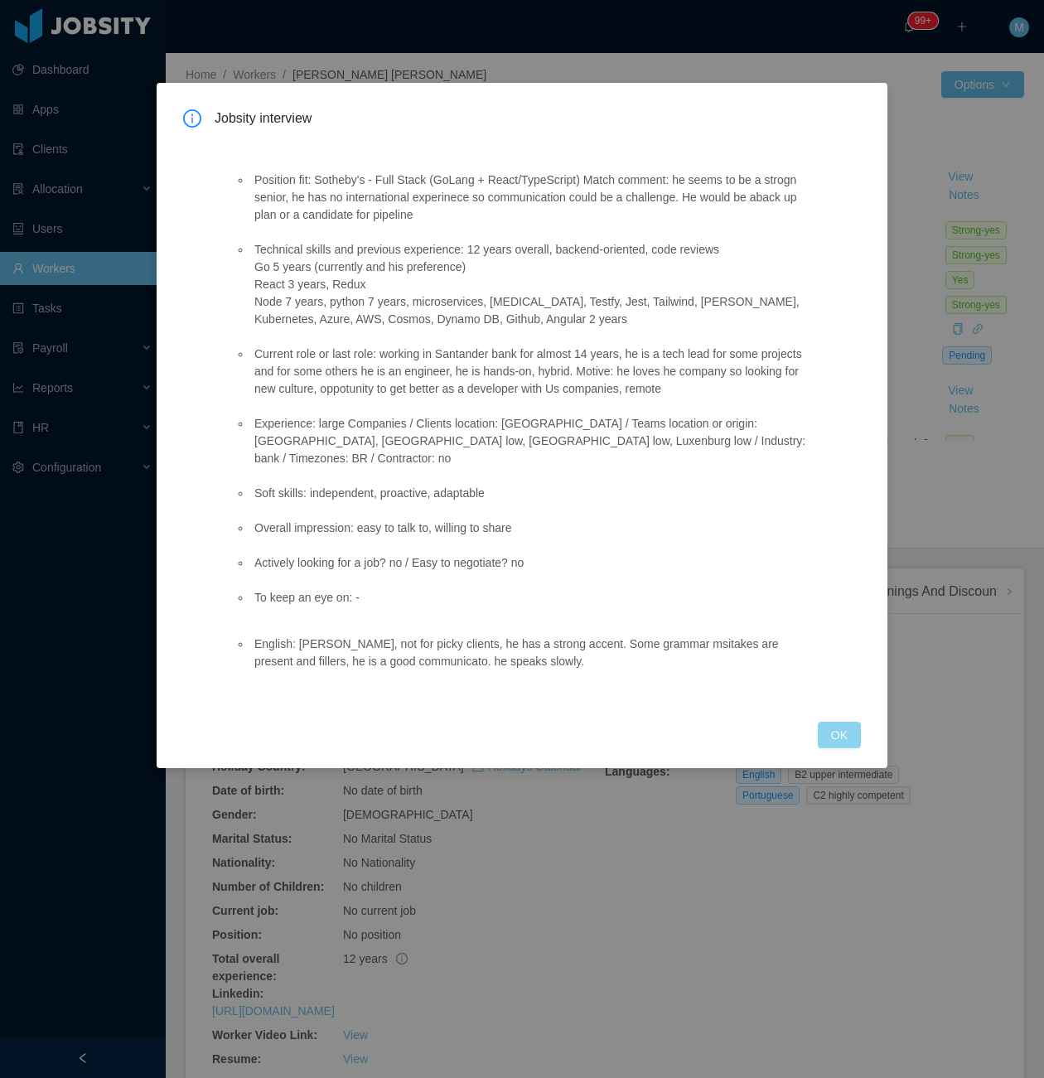
click at [854, 722] on button "OK" at bounding box center [839, 735] width 43 height 27
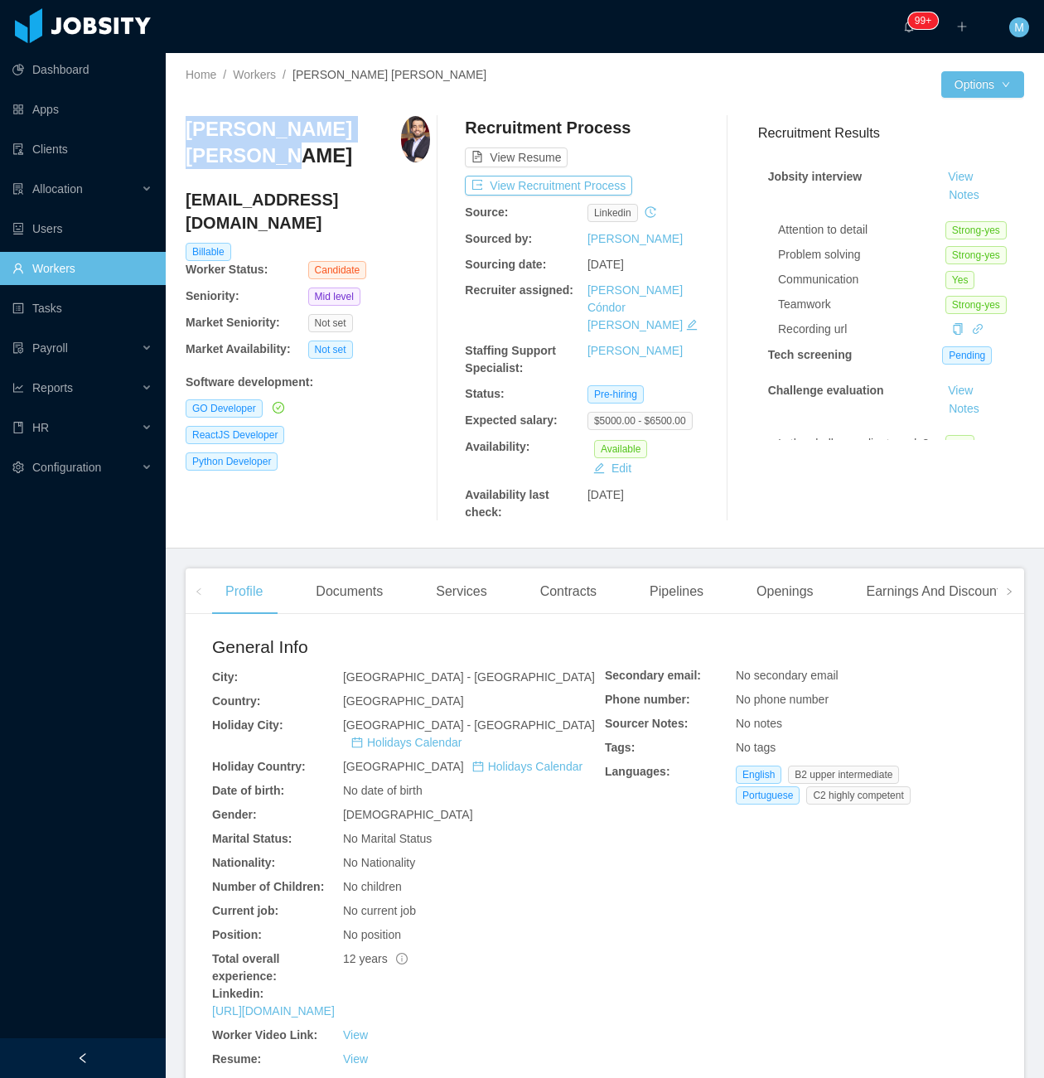
drag, startPoint x: 295, startPoint y: 170, endPoint x: 183, endPoint y: 134, distance: 117.4
click at [183, 134] on div "Home / Workers / Renato Saraiva Angeline / Options Renato Saraiva Angeline rean…" at bounding box center [605, 301] width 879 height 496
copy h3 "Renato Saraiva Angeline"
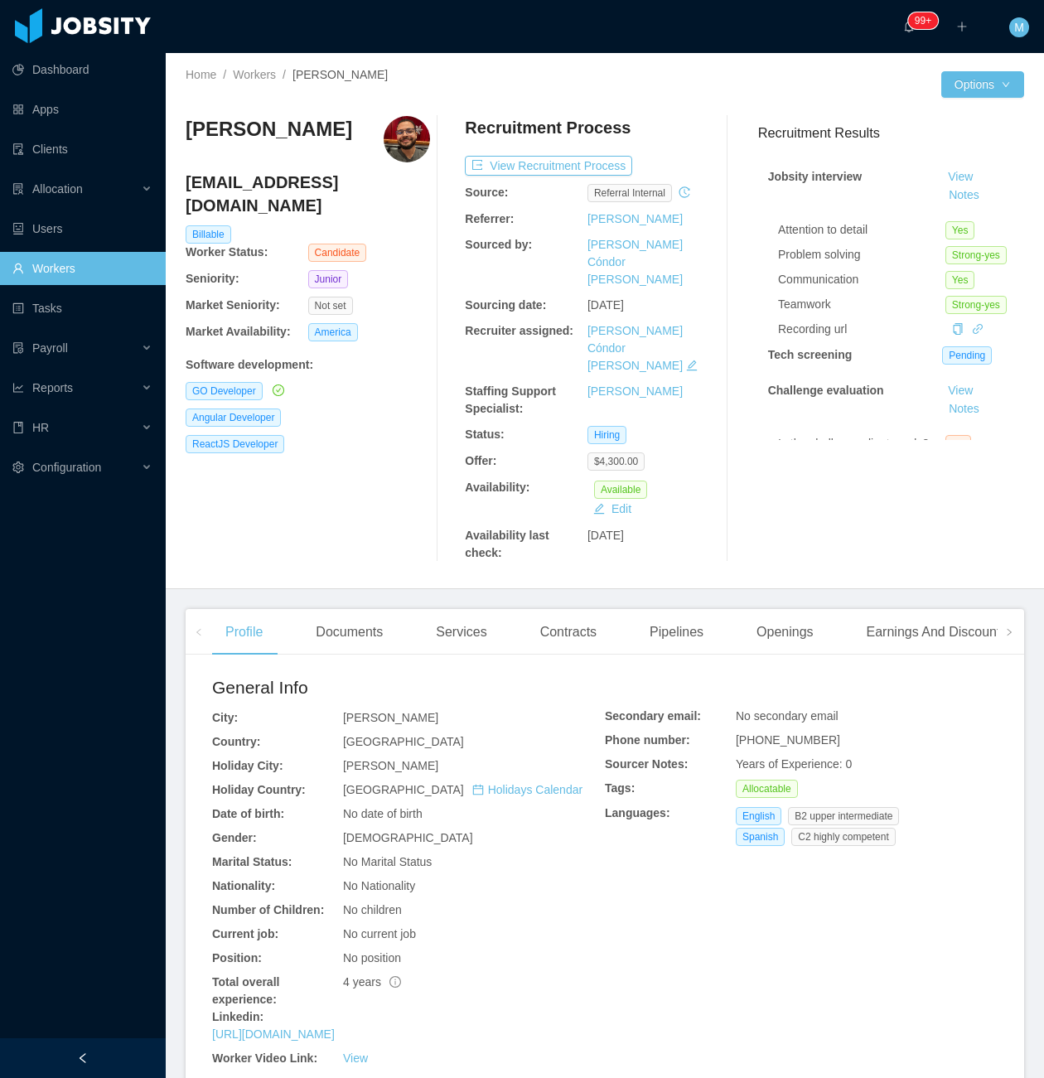
drag, startPoint x: 340, startPoint y: 488, endPoint x: 346, endPoint y: 476, distance: 14.1
click at [342, 488] on div "[PERSON_NAME] [PERSON_NAME][EMAIL_ADDRESS][DOMAIN_NAME] Billable Worker Status:…" at bounding box center [308, 339] width 245 height 446
click at [353, 609] on div "Documents" at bounding box center [350, 632] width 94 height 46
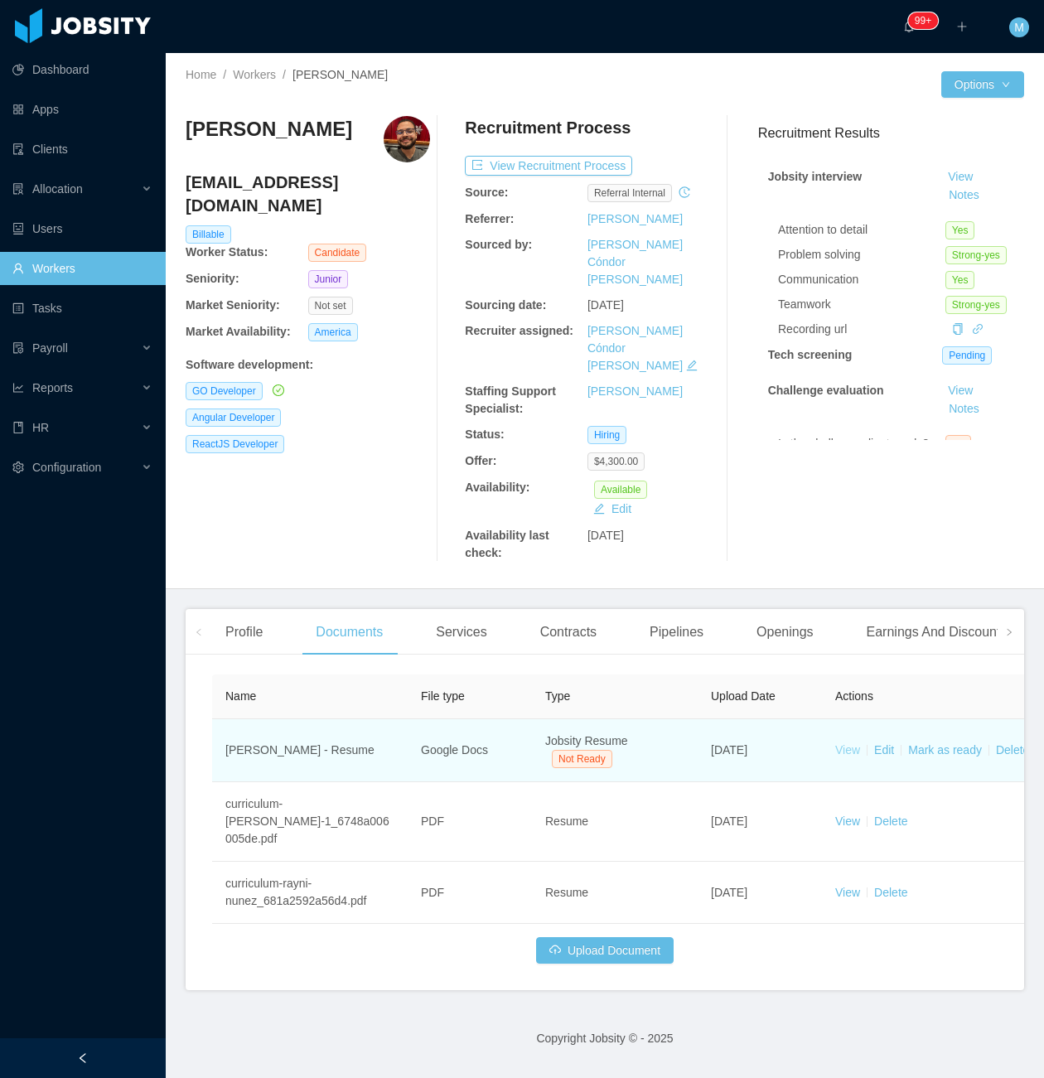
click at [849, 744] on link "View" at bounding box center [848, 750] width 25 height 13
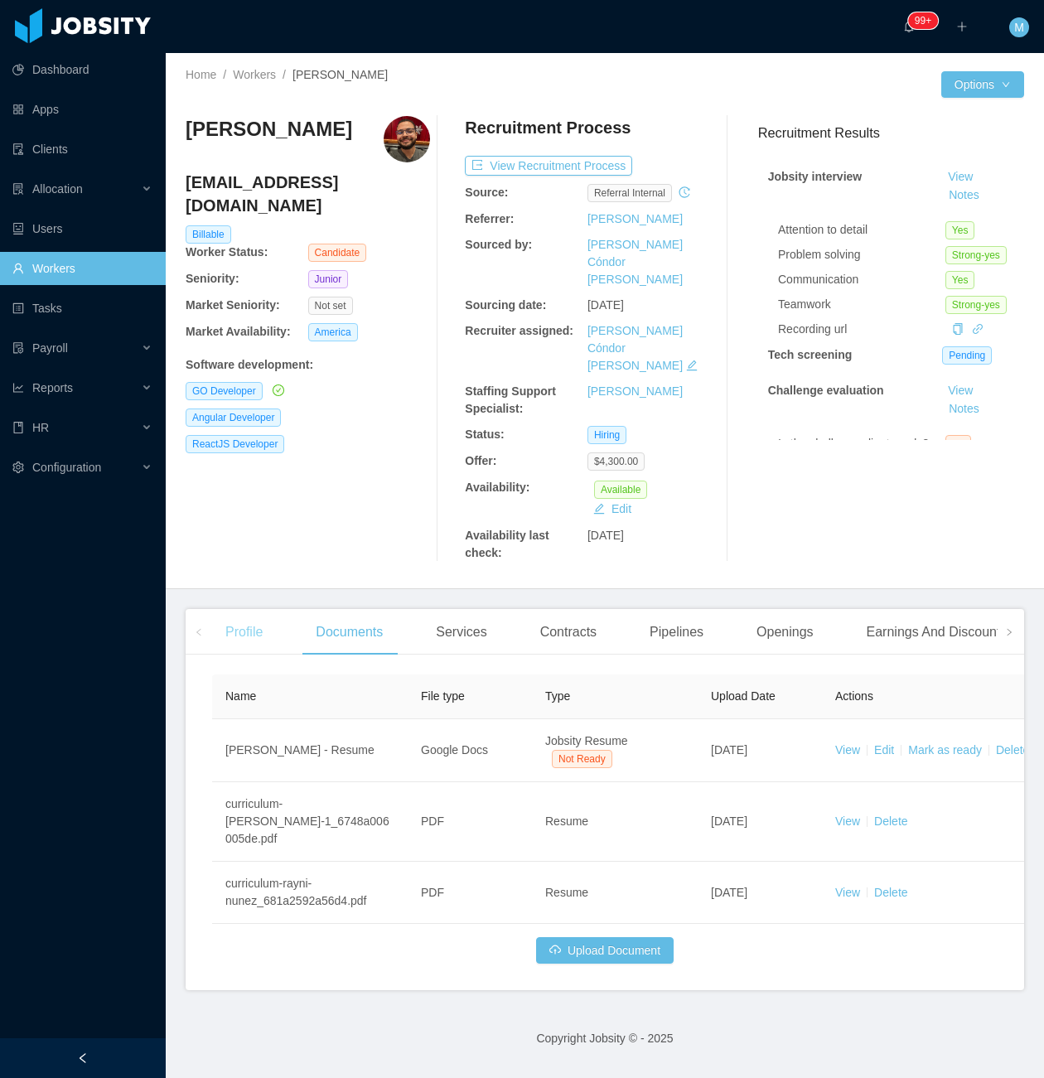
click at [242, 609] on div "Profile" at bounding box center [244, 632] width 64 height 46
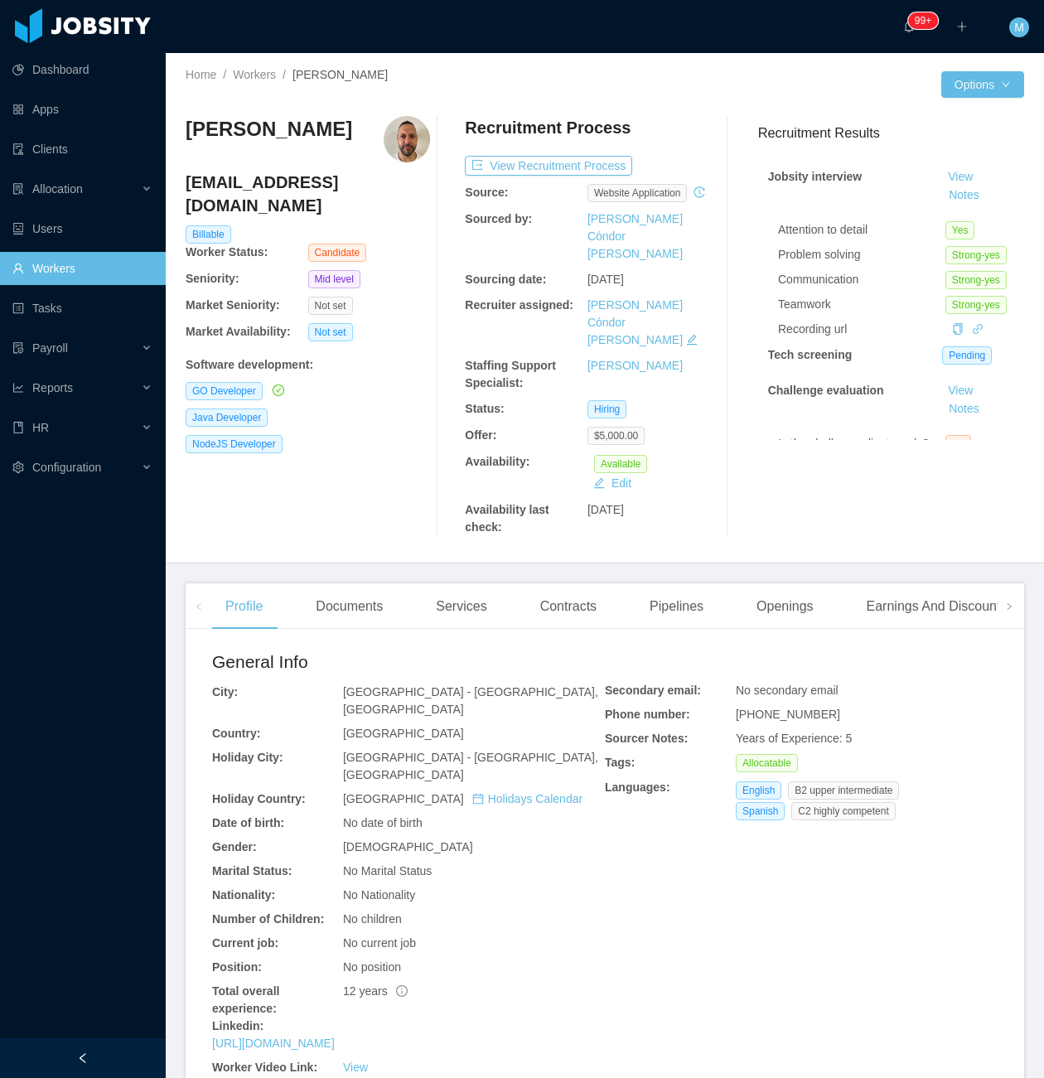
click at [372, 453] on div "[PERSON_NAME] [EMAIL_ADDRESS][DOMAIN_NAME] Billable Worker Status: Candidate Se…" at bounding box center [308, 326] width 245 height 420
click at [363, 584] on div "Documents" at bounding box center [350, 607] width 94 height 46
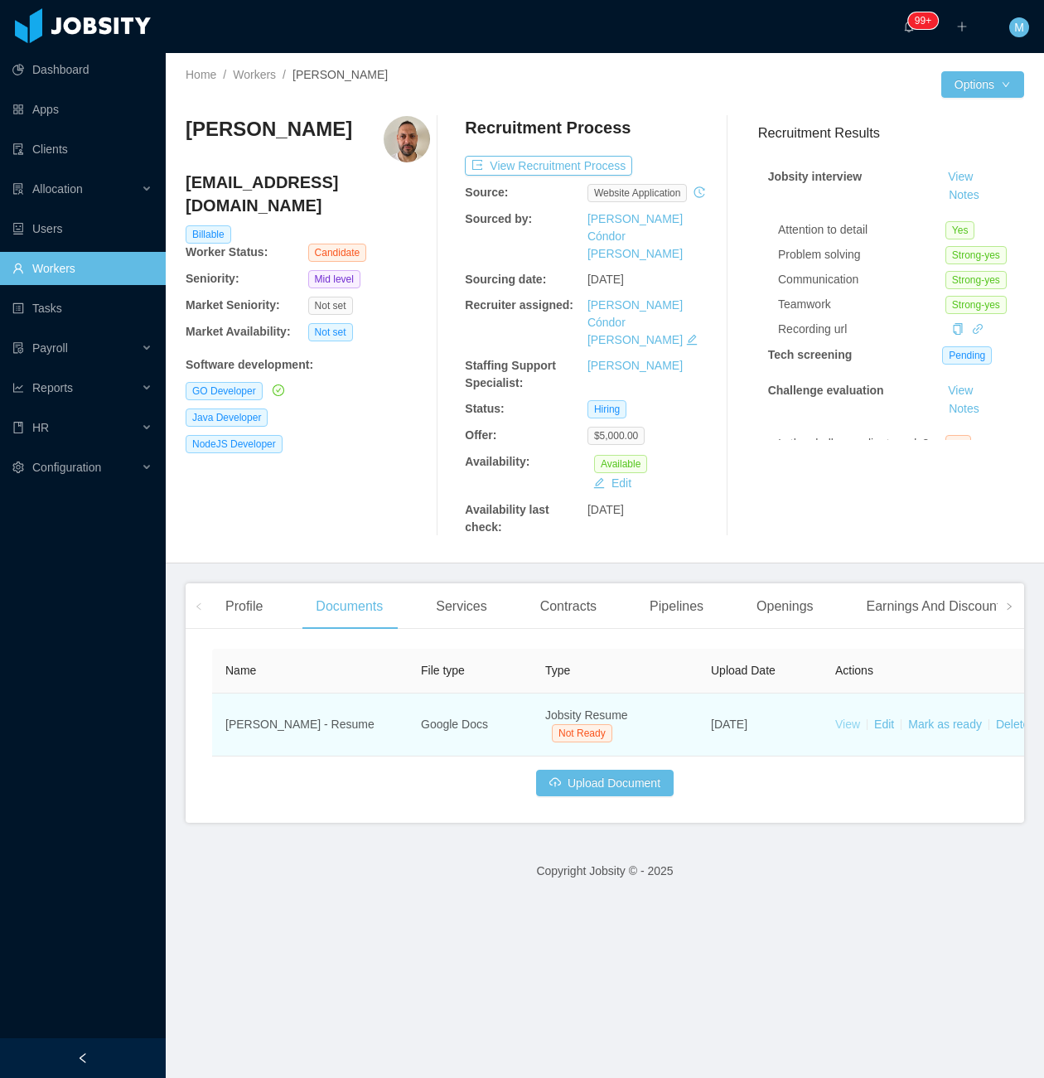
click at [850, 718] on link "View" at bounding box center [848, 724] width 25 height 13
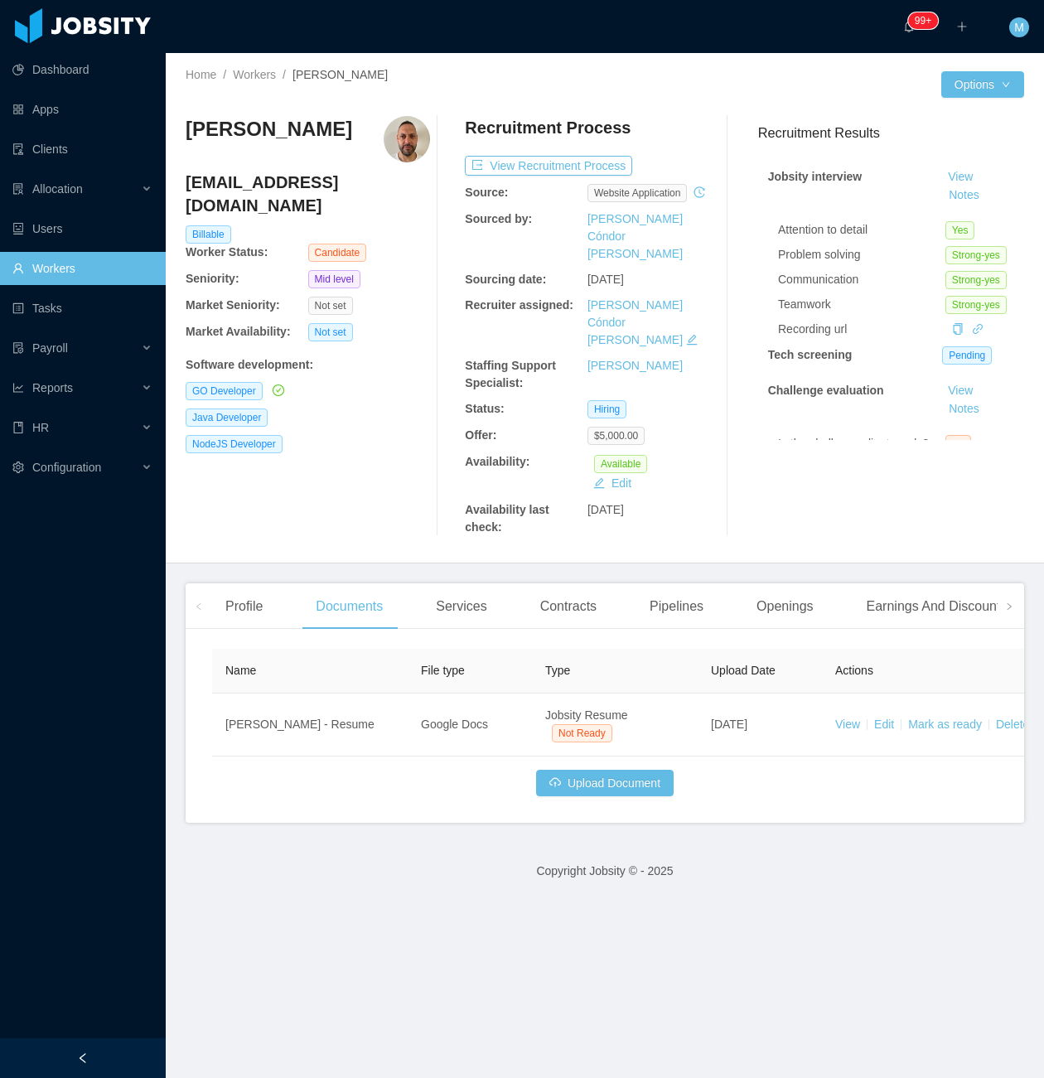
drag, startPoint x: 332, startPoint y: 123, endPoint x: 186, endPoint y: 141, distance: 147.0
click at [186, 141] on div "Hernán Fiorini" at bounding box center [308, 139] width 245 height 46
copy h3 "Hernán Fiorini"
click at [326, 157] on div "Hernán Fiorini" at bounding box center [308, 139] width 245 height 46
copy h3 "Hernán Fiorini"
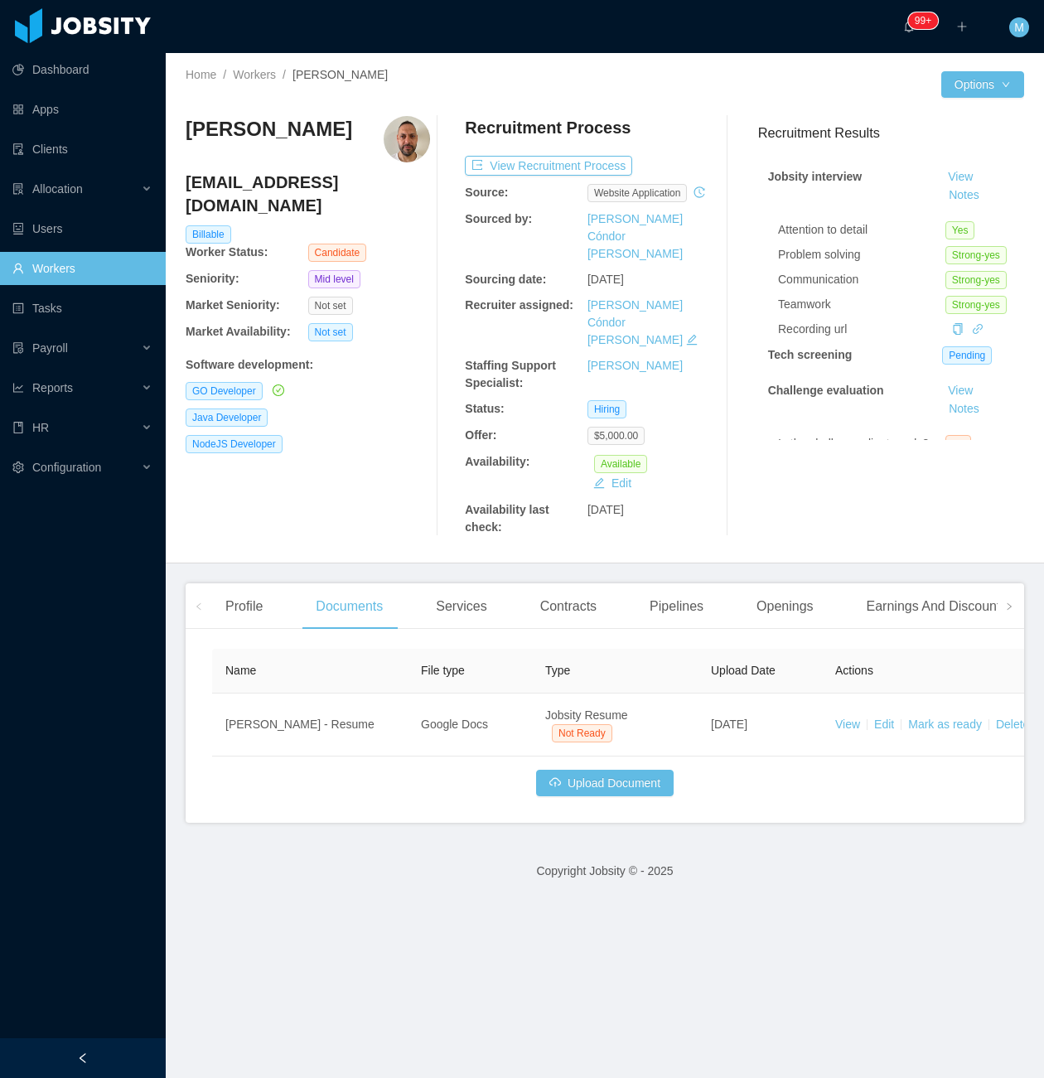
drag, startPoint x: 504, startPoint y: 531, endPoint x: 551, endPoint y: 469, distance: 77.4
click at [504, 531] on main "Home / Workers / Hernán Fiorini / Options Hernán Fiorini hernanfiorini@gmail.co…" at bounding box center [605, 565] width 879 height 1025
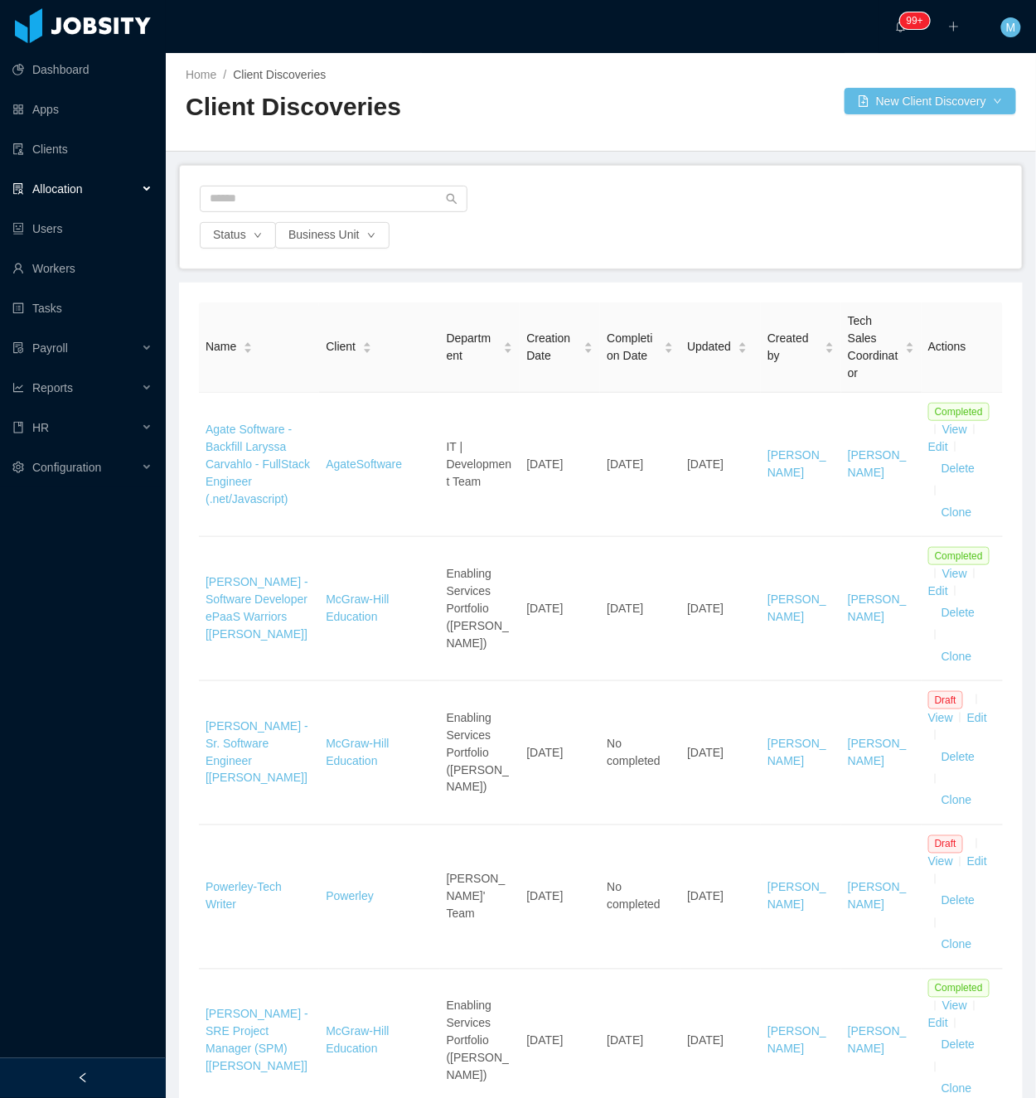
click at [124, 1059] on aside "Dashboard Apps Clients Allocation Users Workers Tasks Payroll Reports HR Config…" at bounding box center [83, 529] width 166 height 1059
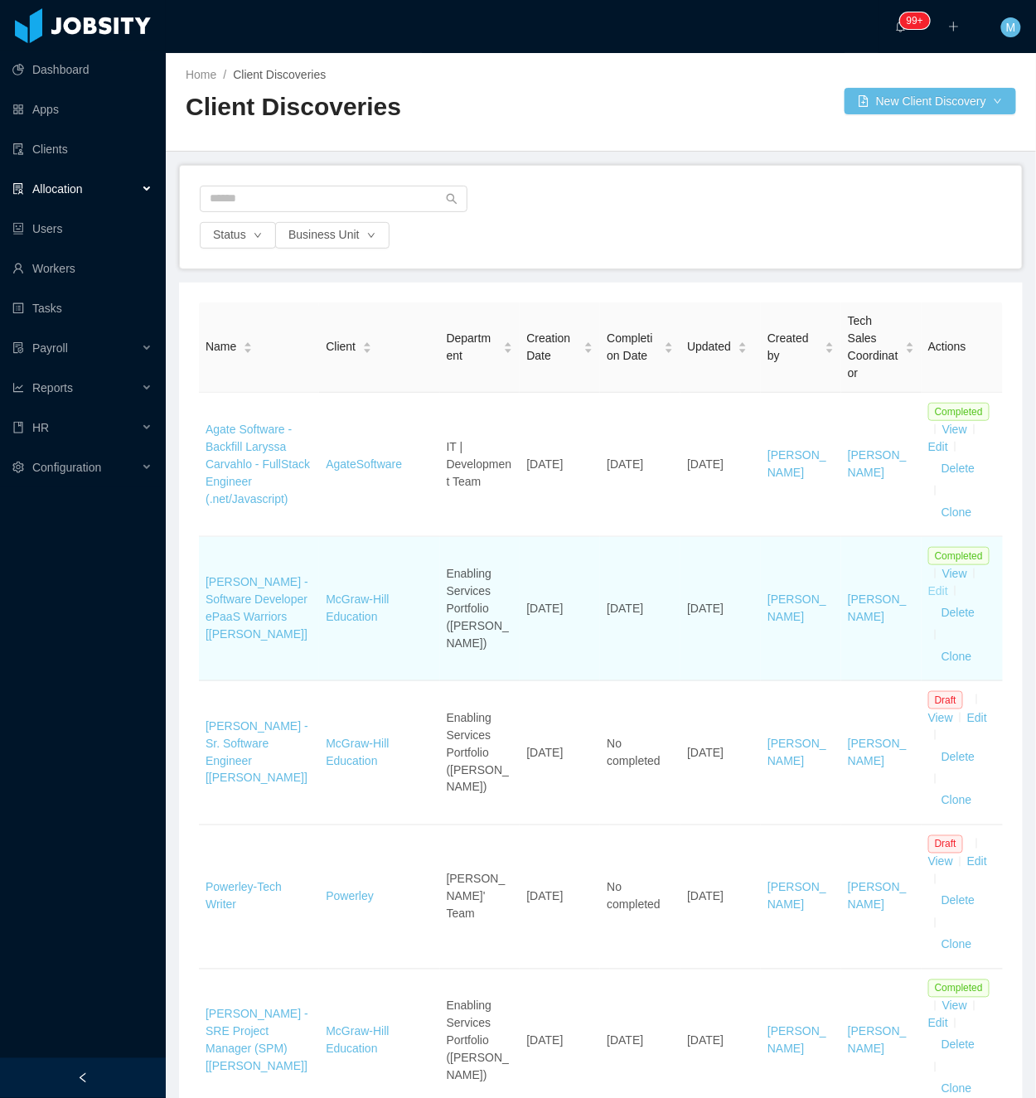
click at [928, 595] on link "Edit" at bounding box center [938, 590] width 20 height 13
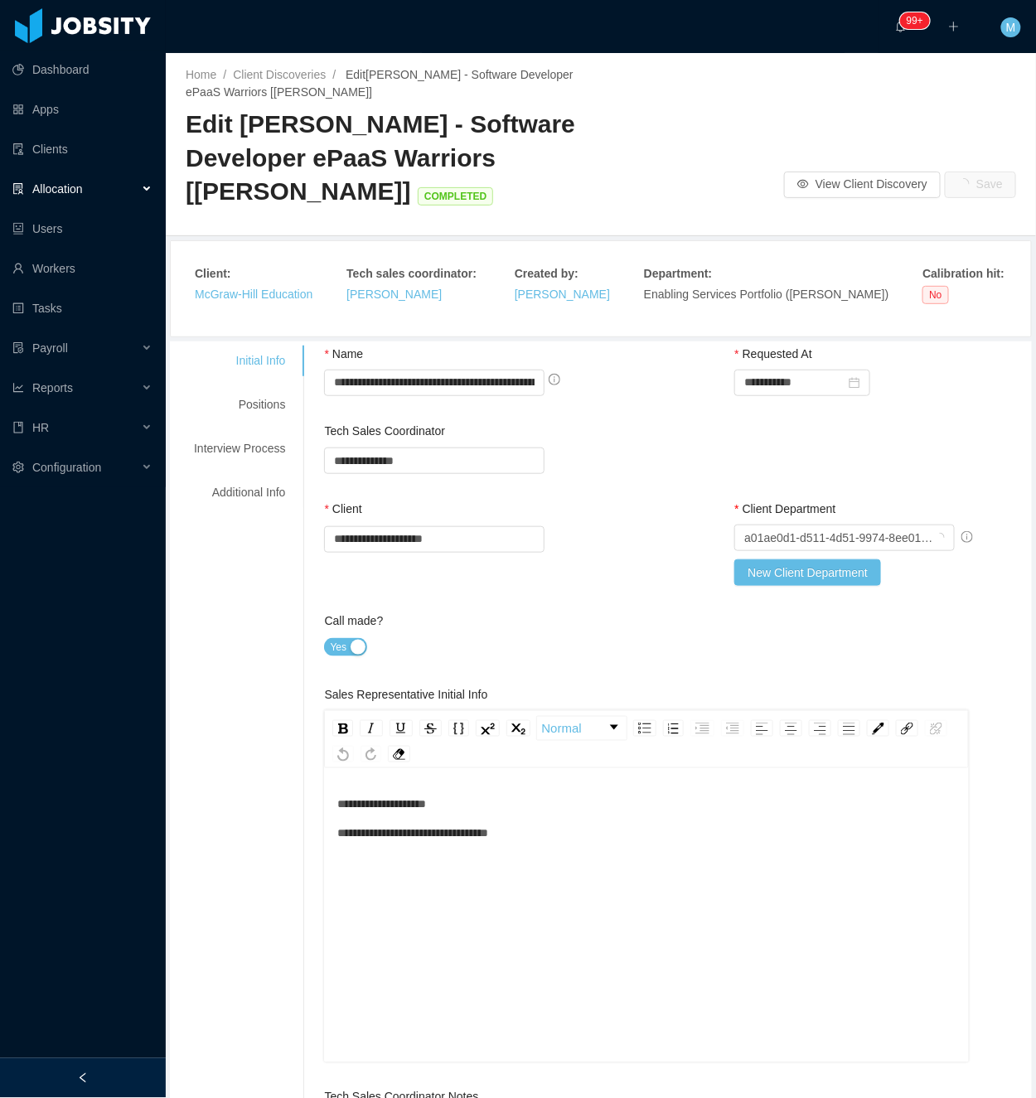
type input "*"
click at [263, 406] on div "Positions" at bounding box center [239, 405] width 131 height 31
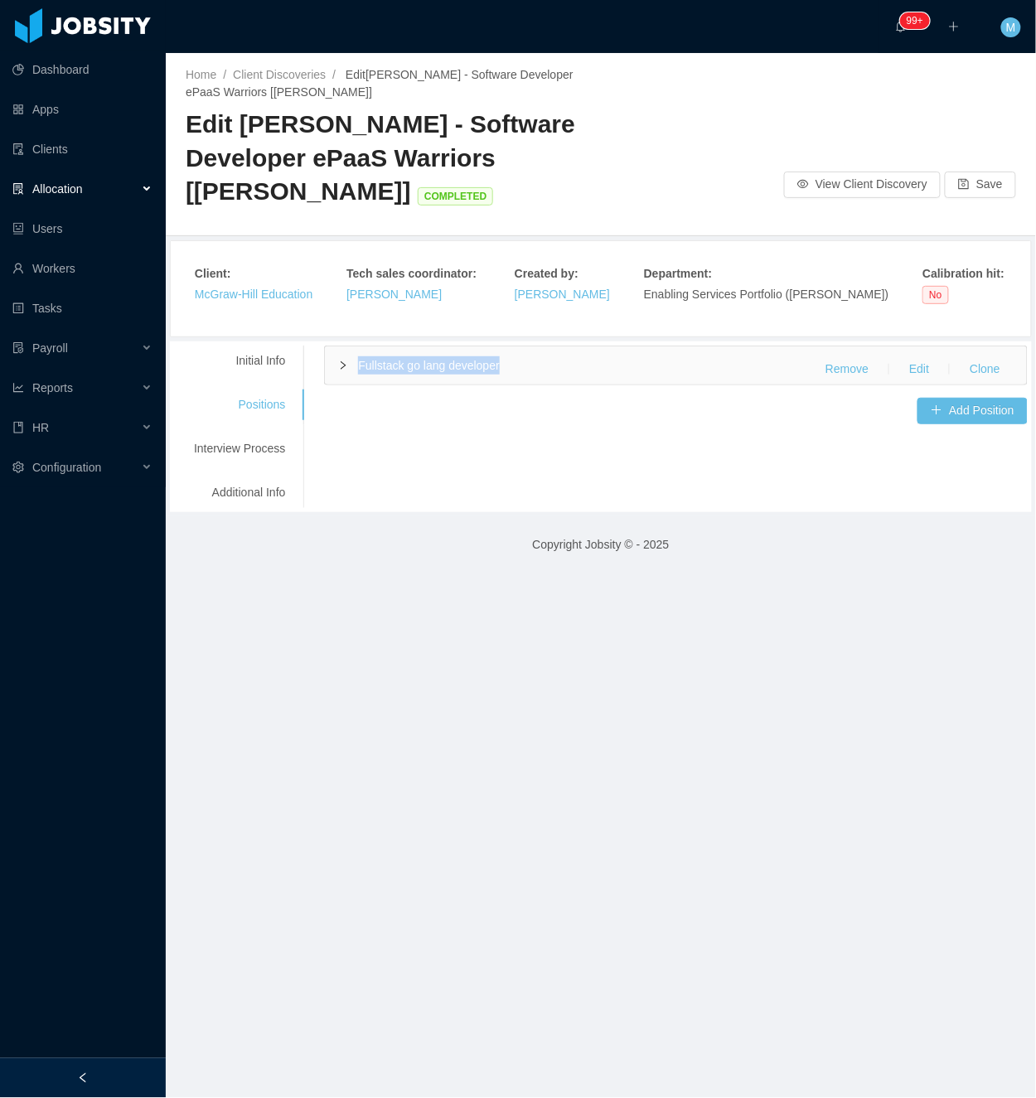
drag, startPoint x: 262, startPoint y: 408, endPoint x: 356, endPoint y: 385, distance: 97.3
click at [356, 385] on div "Fullstack go lang developer Remove Edit Clone" at bounding box center [676, 365] width 702 height 38
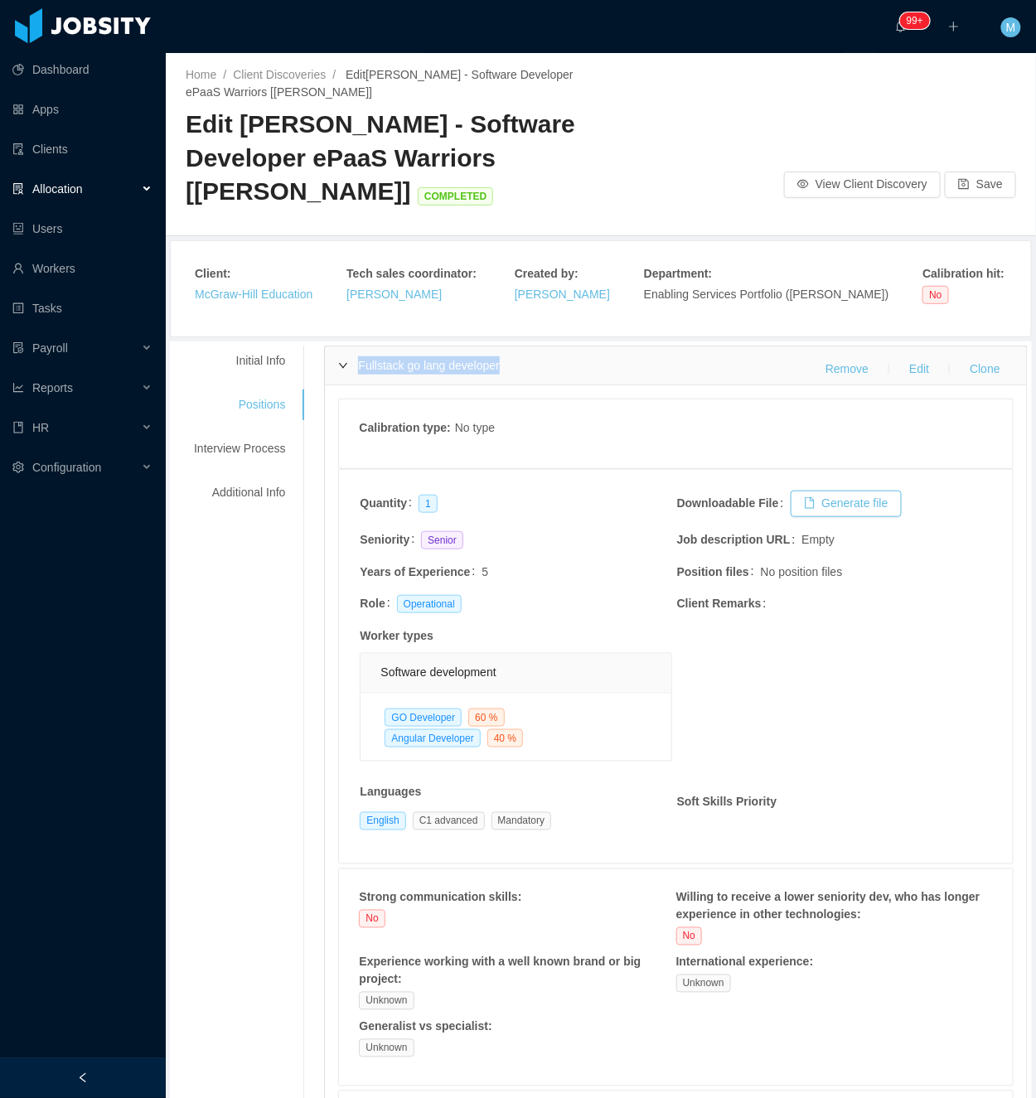
copy span "Fullstack go lang developer"
drag, startPoint x: 296, startPoint y: 159, endPoint x: 497, endPoint y: 160, distance: 201.4
click at [497, 160] on h2 "Edit McGraw-Hill - Software Developer ePaaS Warriors [Mohammed Zayeem] COMPLETED" at bounding box center [393, 158] width 415 height 101
copy span "r ePaaS Warriors"
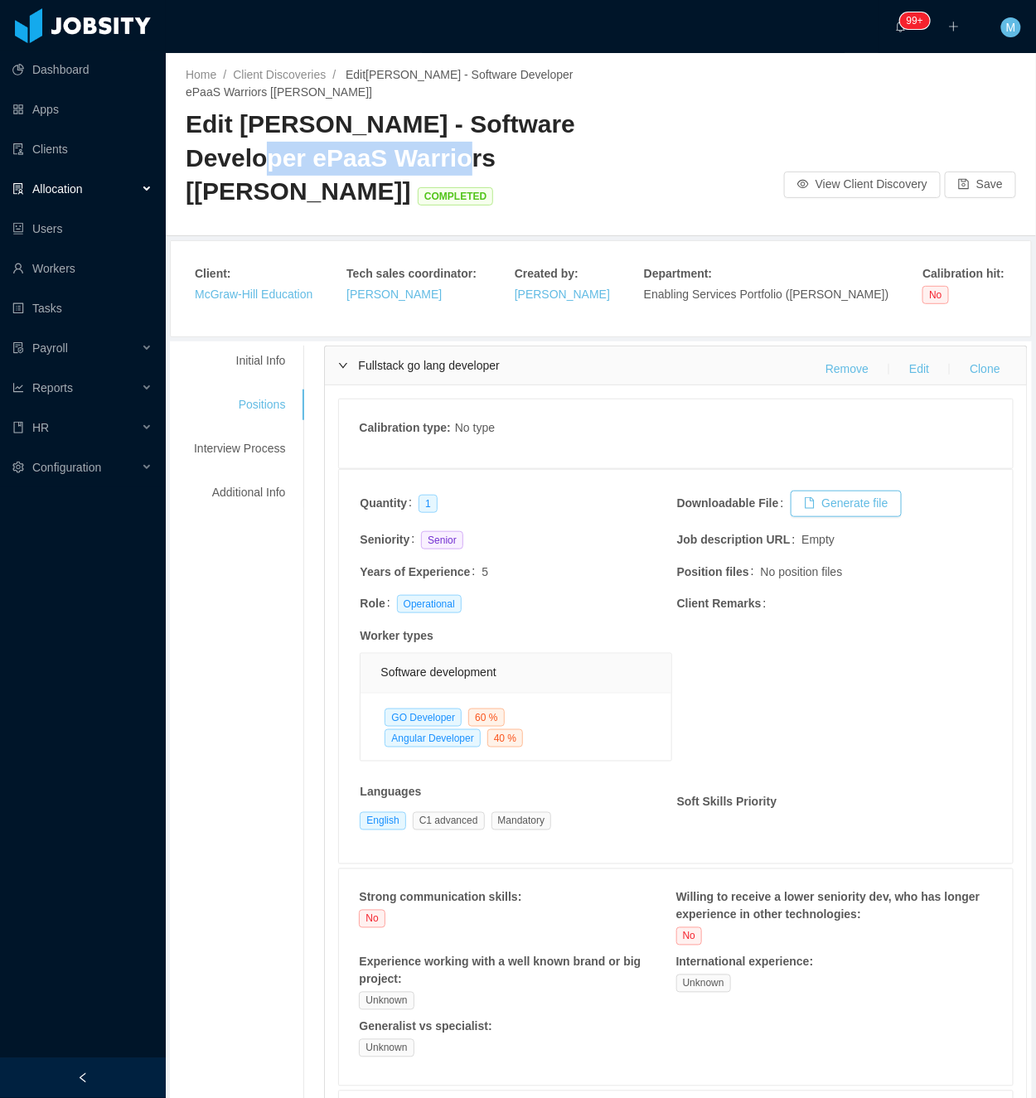
drag, startPoint x: 497, startPoint y: 160, endPoint x: 322, endPoint y: 150, distance: 176.0
click at [353, 161] on span "Edit McGraw-Hill - Software Developer ePaaS Warriors [Mohammed Zayeem] COMPLETED" at bounding box center [381, 157] width 390 height 94
drag, startPoint x: 305, startPoint y: 157, endPoint x: 433, endPoint y: 196, distance: 133.5
click at [433, 196] on span "Edit McGraw-Hill - Software Developer ePaaS Warriors [Mohammed Zayeem] COMPLETED" at bounding box center [381, 157] width 390 height 94
copy span "ePaaS Warriors [Mohammed Zayeem]"
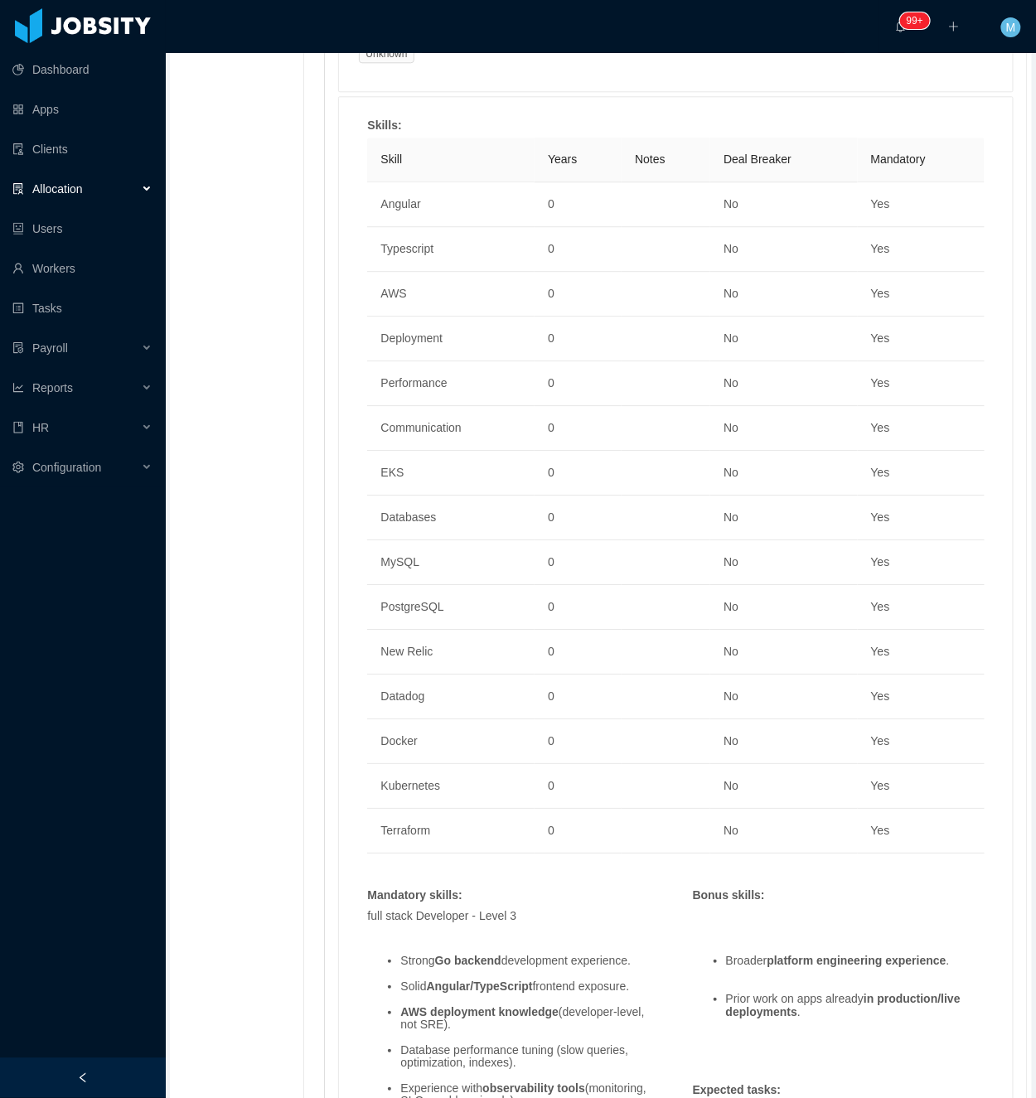
scroll to position [1437, 0]
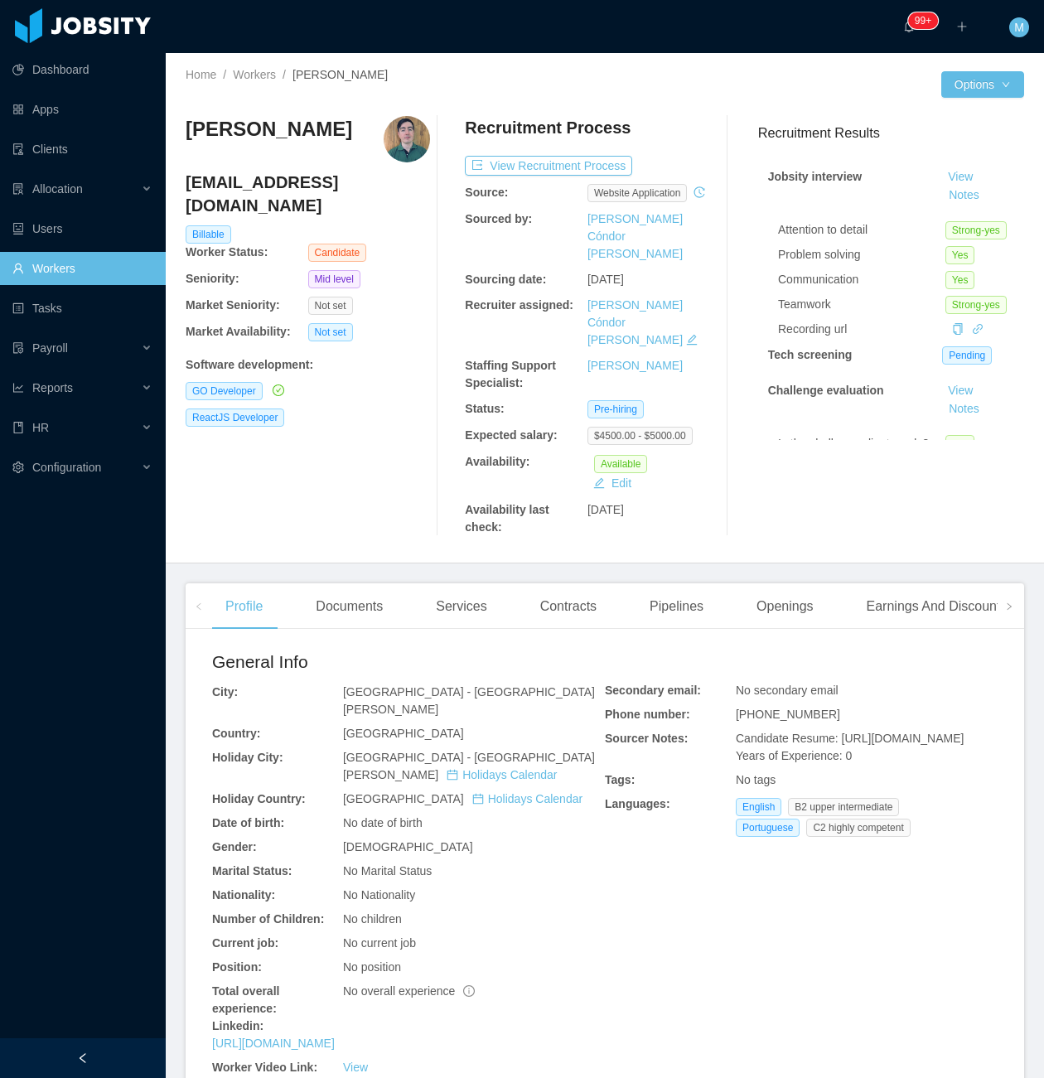
click at [336, 486] on div "[PERSON_NAME] [PERSON_NAME][EMAIL_ADDRESS][DOMAIN_NAME] Billable Worker Status:…" at bounding box center [605, 326] width 839 height 447
click at [313, 584] on div "Documents" at bounding box center [350, 607] width 94 height 46
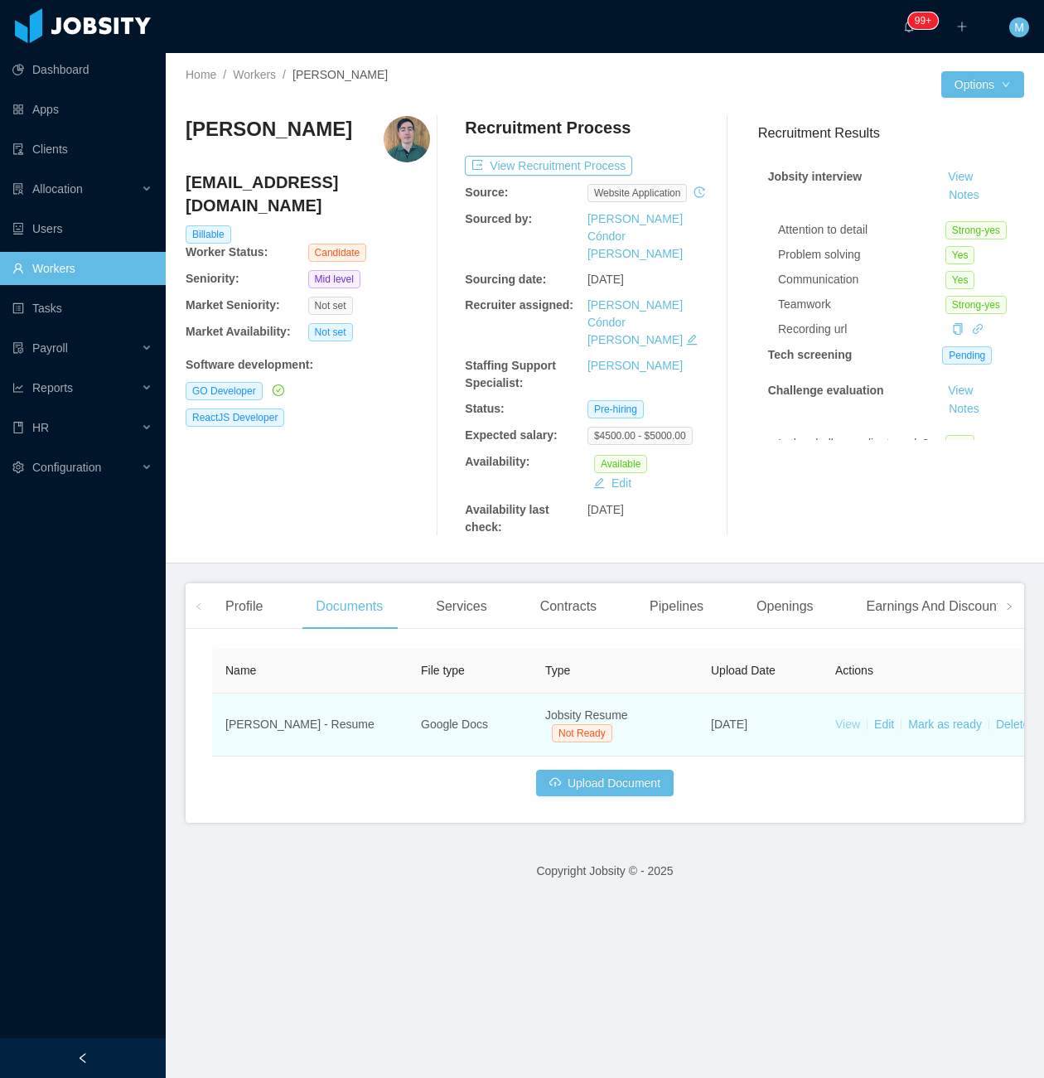
click at [856, 718] on link "View" at bounding box center [848, 724] width 25 height 13
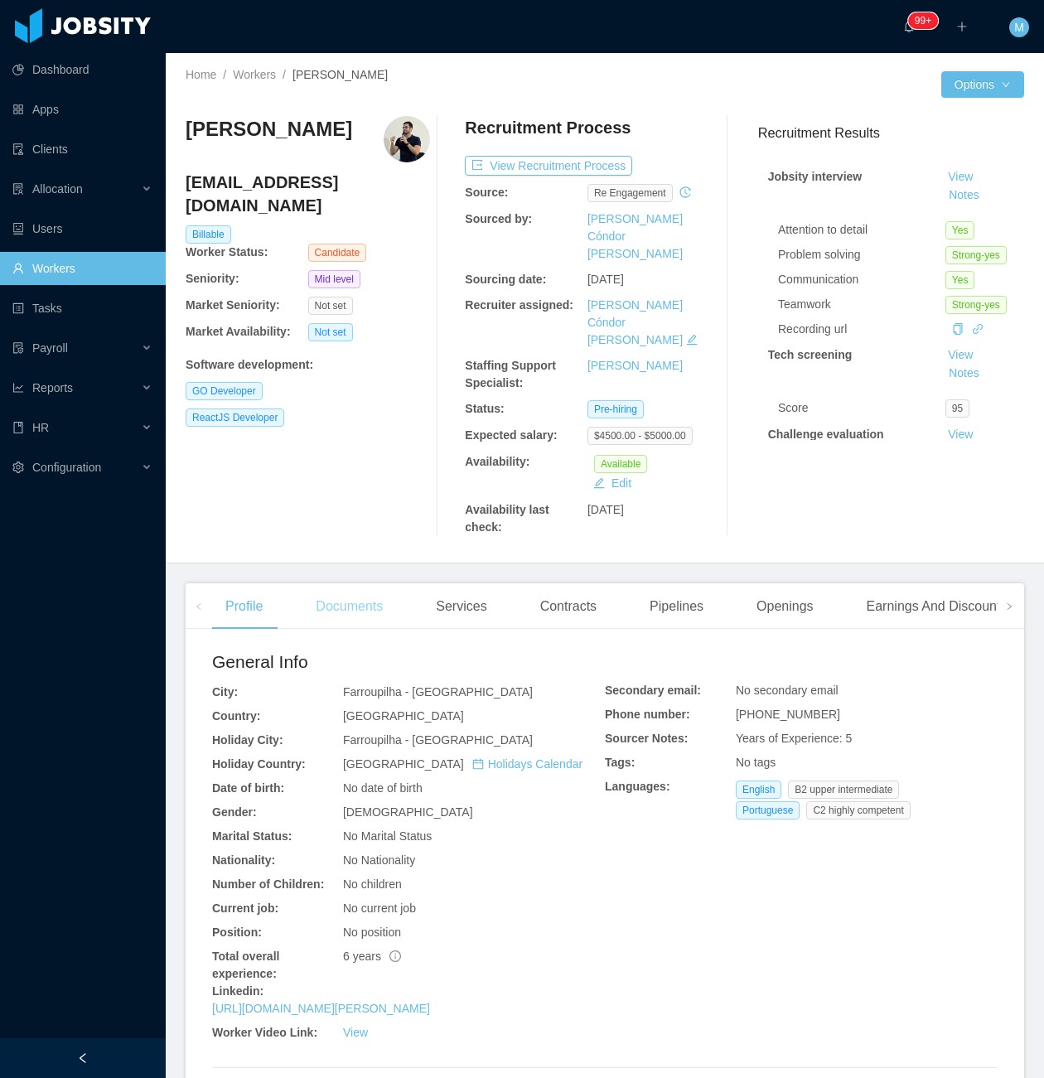
click at [358, 584] on div "Documents" at bounding box center [350, 607] width 94 height 46
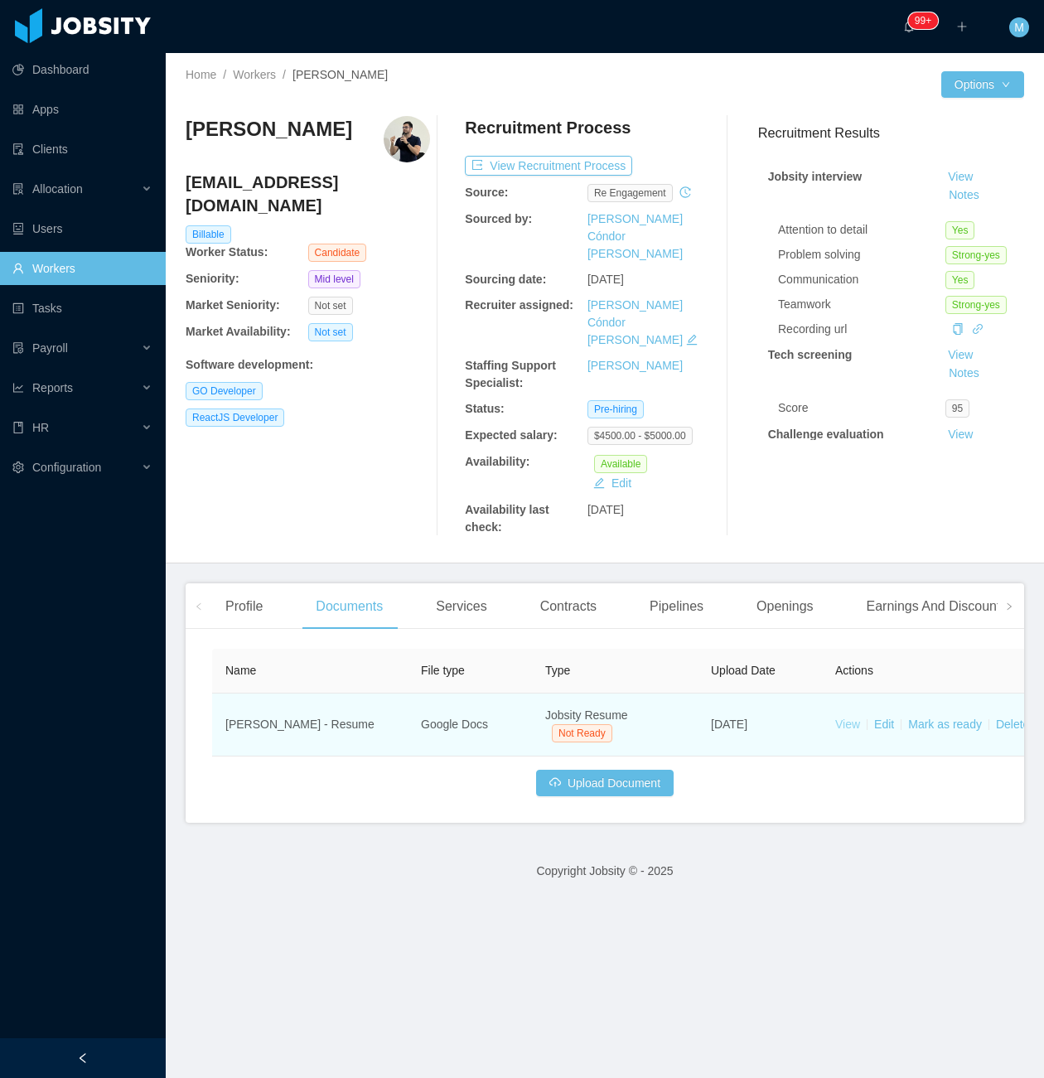
click at [855, 718] on link "View" at bounding box center [848, 724] width 25 height 13
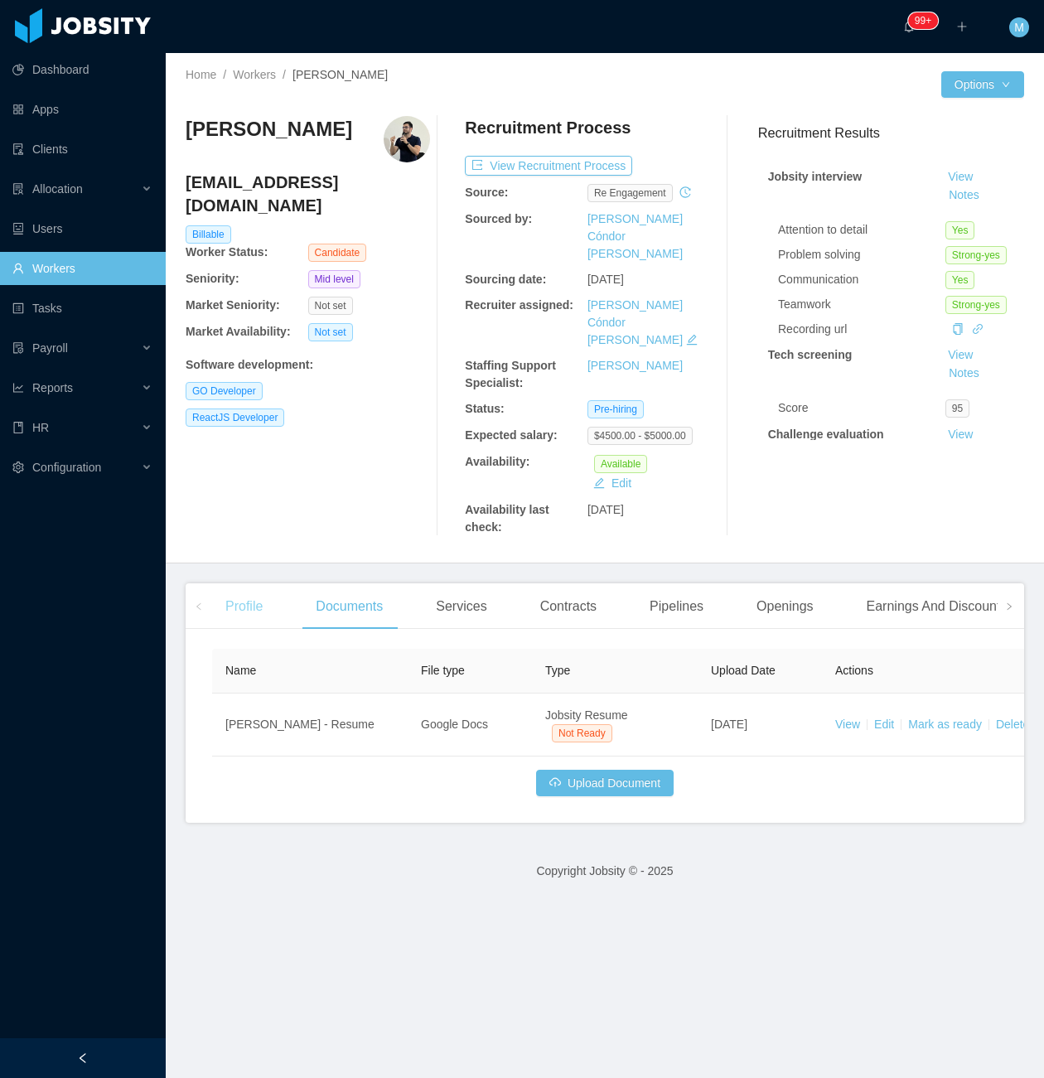
click at [244, 584] on div "Profile" at bounding box center [244, 607] width 64 height 46
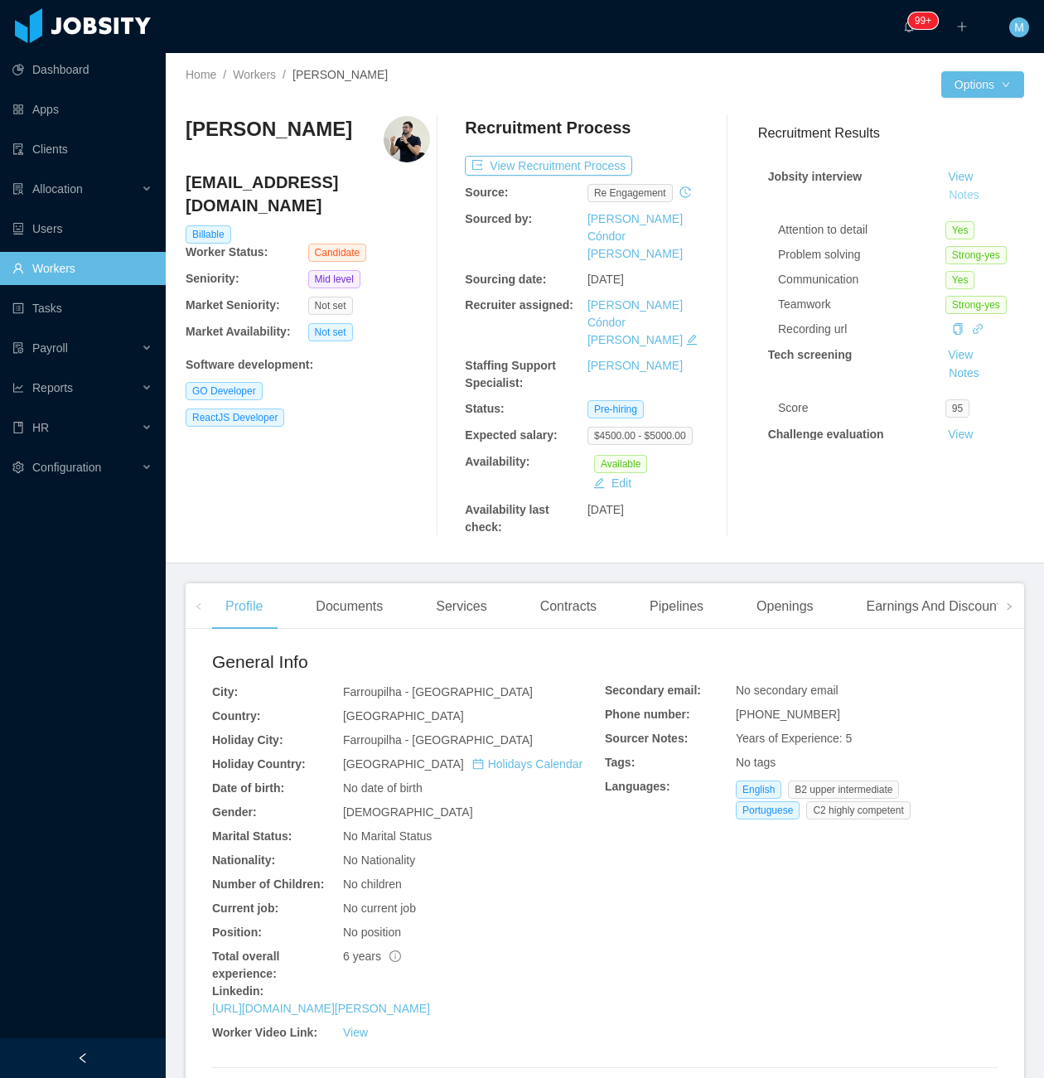
click at [942, 193] on button "Notes" at bounding box center [964, 196] width 44 height 20
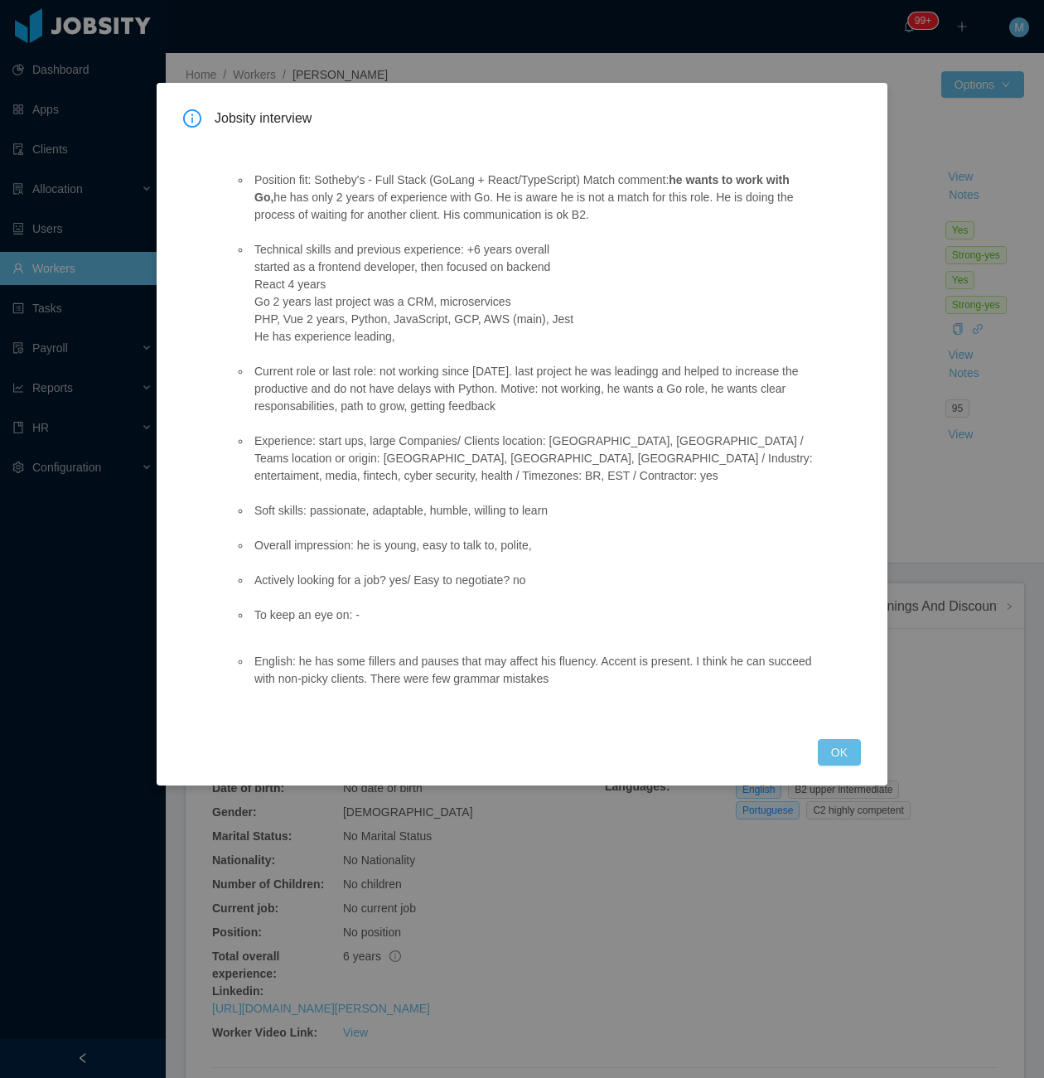
click at [865, 743] on div "Jobsity interview Position fit: Sotheby's - Full Stack (GoLang + React/TypeScri…" at bounding box center [522, 434] width 731 height 703
click at [844, 749] on div "Jobsity interview Position fit: Sotheby's - Full Stack (GoLang + React/TypeScri…" at bounding box center [522, 434] width 731 height 703
drag, startPoint x: 842, startPoint y: 727, endPoint x: 617, endPoint y: 819, distance: 243.5
click at [842, 739] on button "OK" at bounding box center [839, 752] width 43 height 27
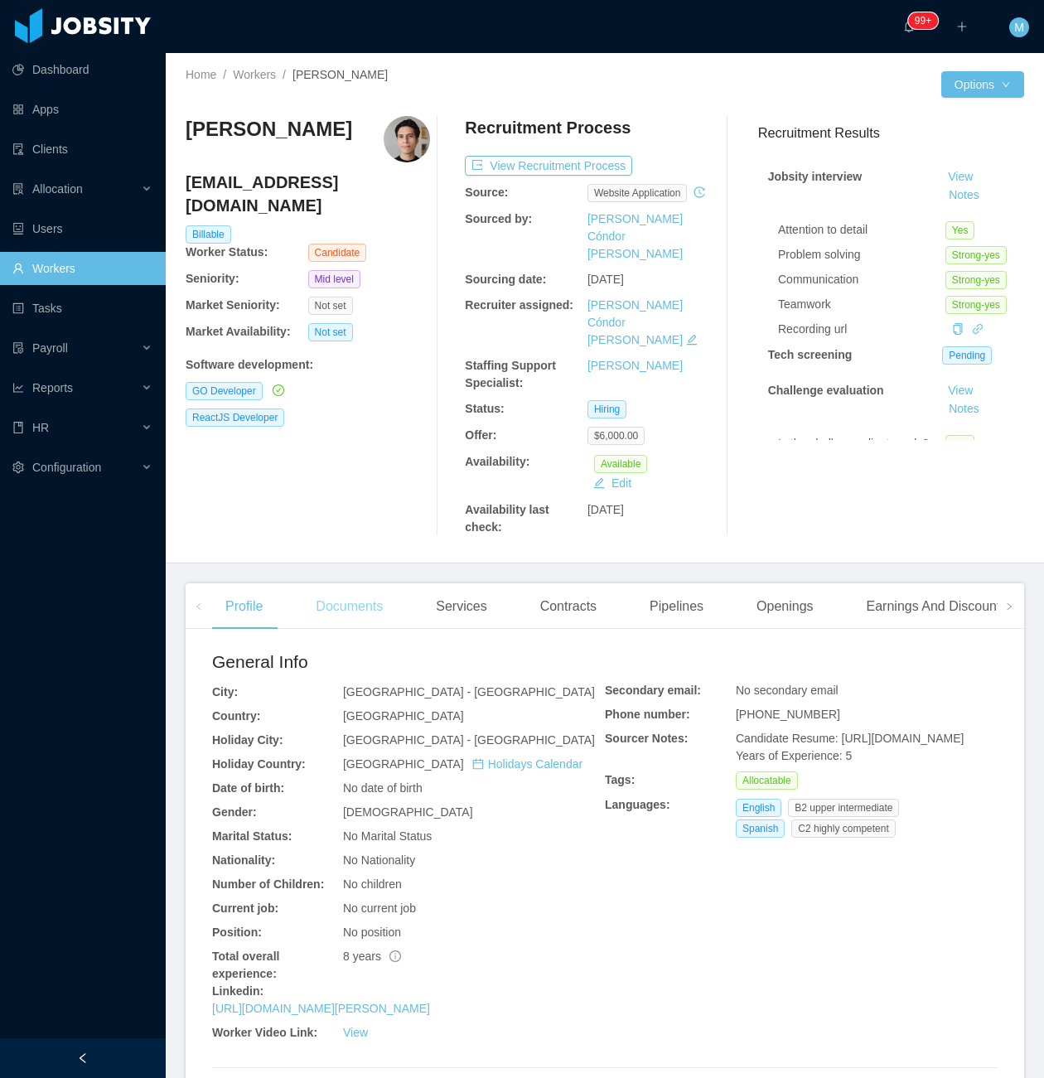
click at [315, 584] on div "Documents" at bounding box center [350, 607] width 94 height 46
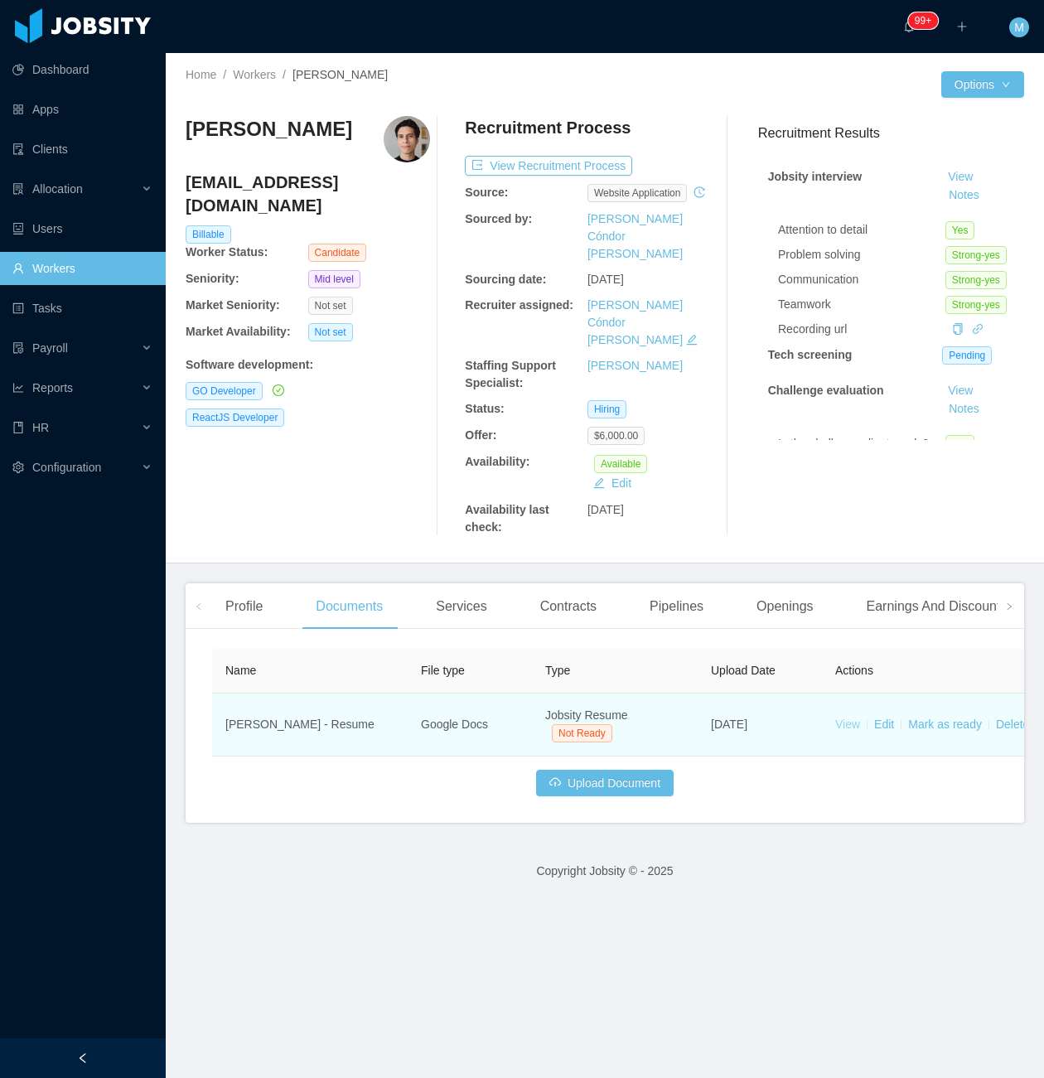
click at [845, 718] on link "View" at bounding box center [848, 724] width 25 height 13
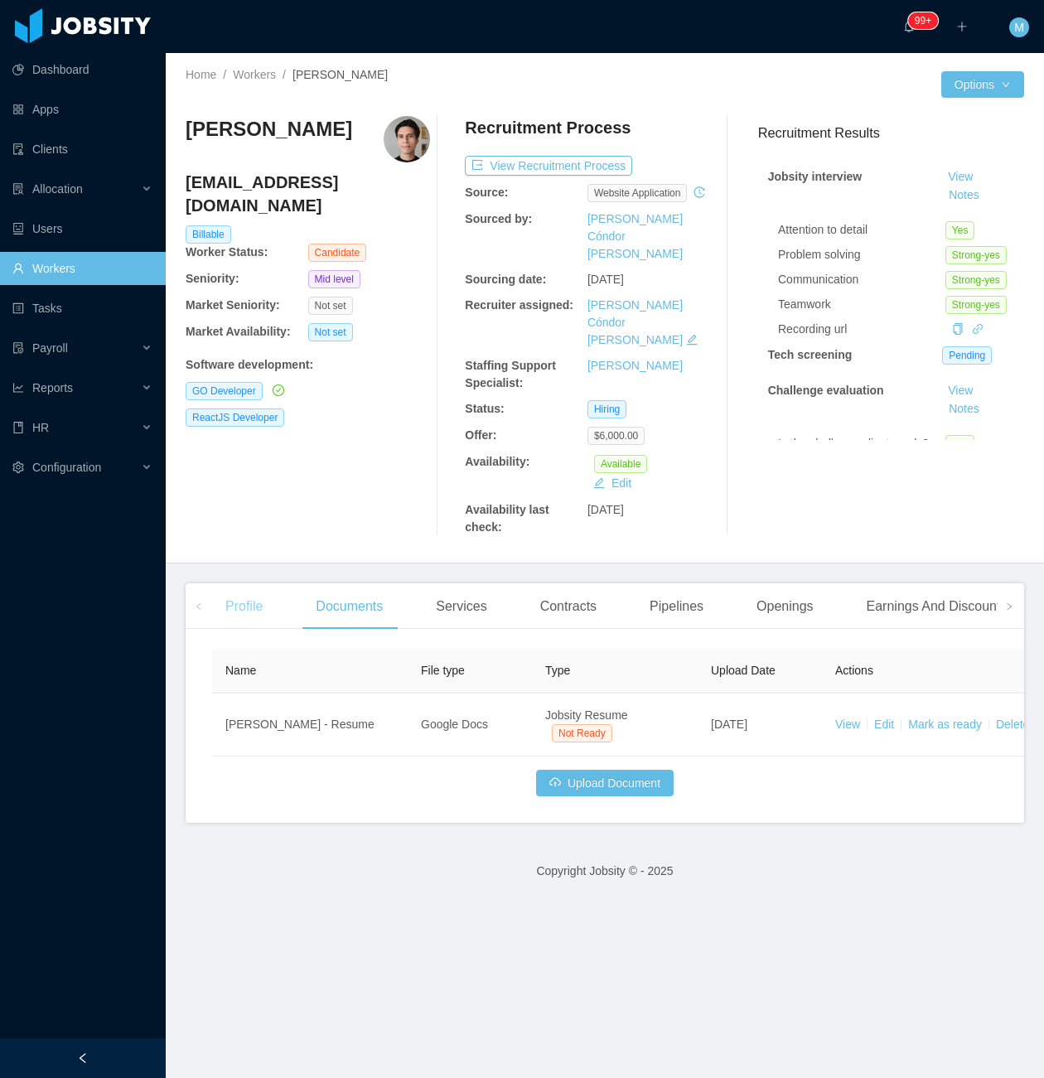
click at [259, 584] on div "Profile" at bounding box center [244, 607] width 64 height 46
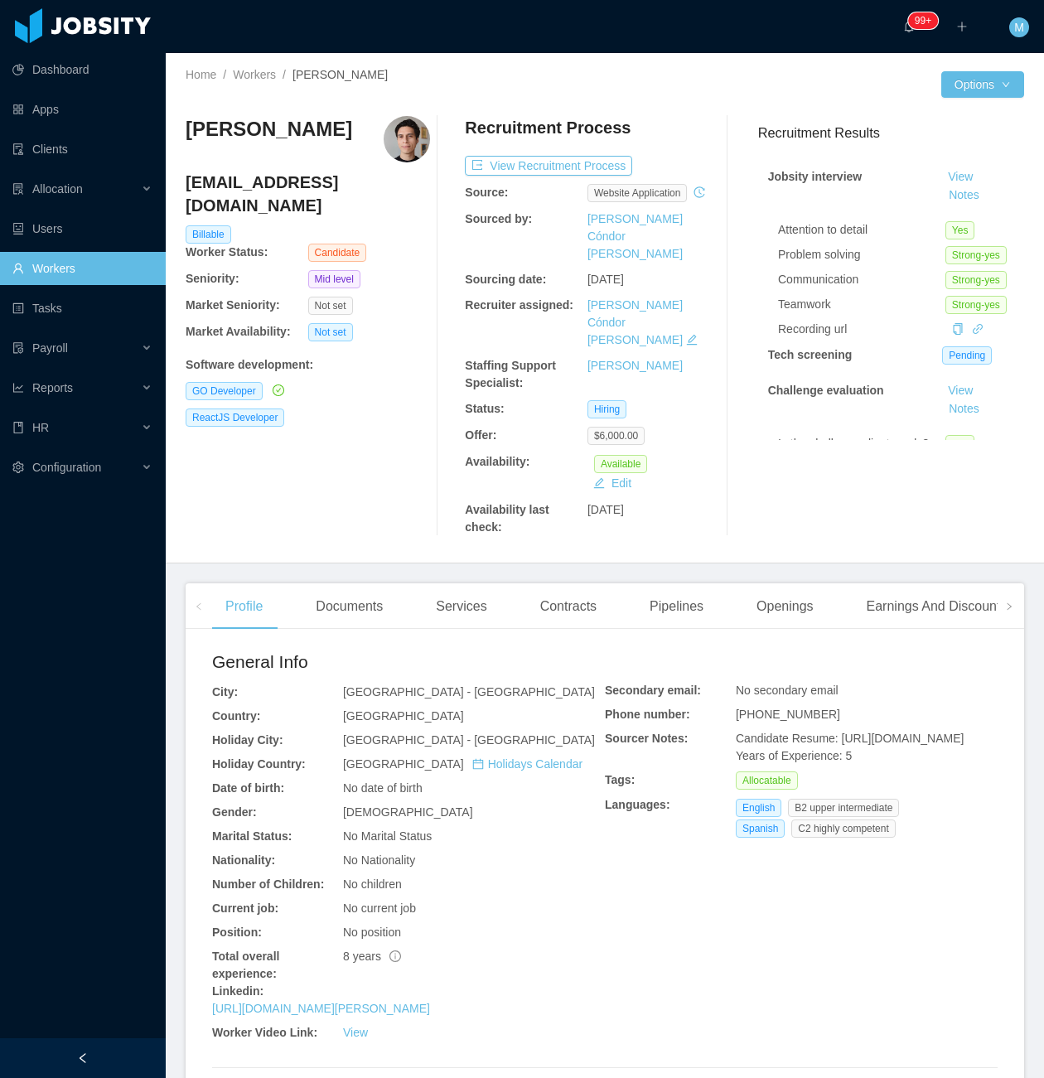
click at [538, 983] on div "Linkedin:" at bounding box center [408, 991] width 393 height 17
click at [952, 194] on button "Notes" at bounding box center [964, 196] width 44 height 20
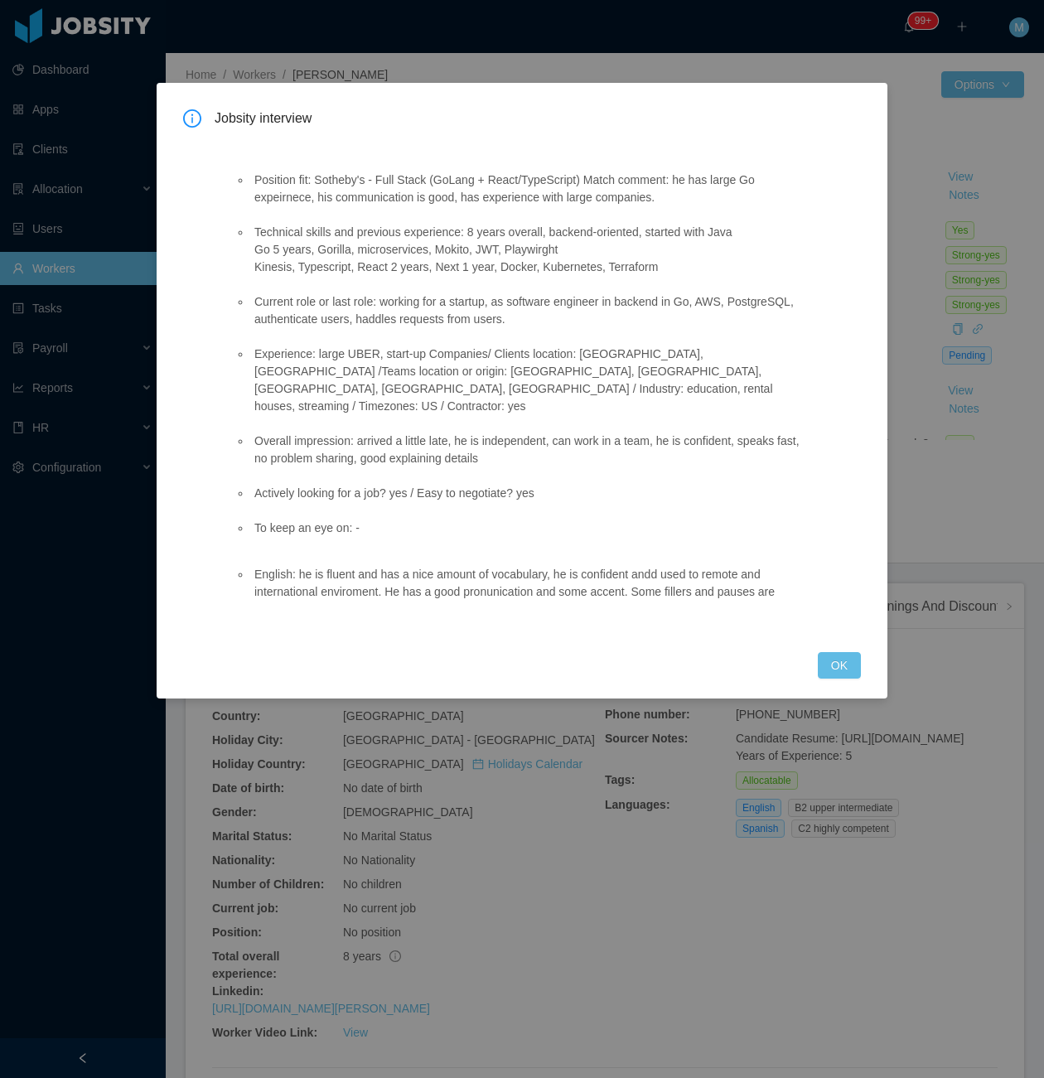
scroll to position [655, 0]
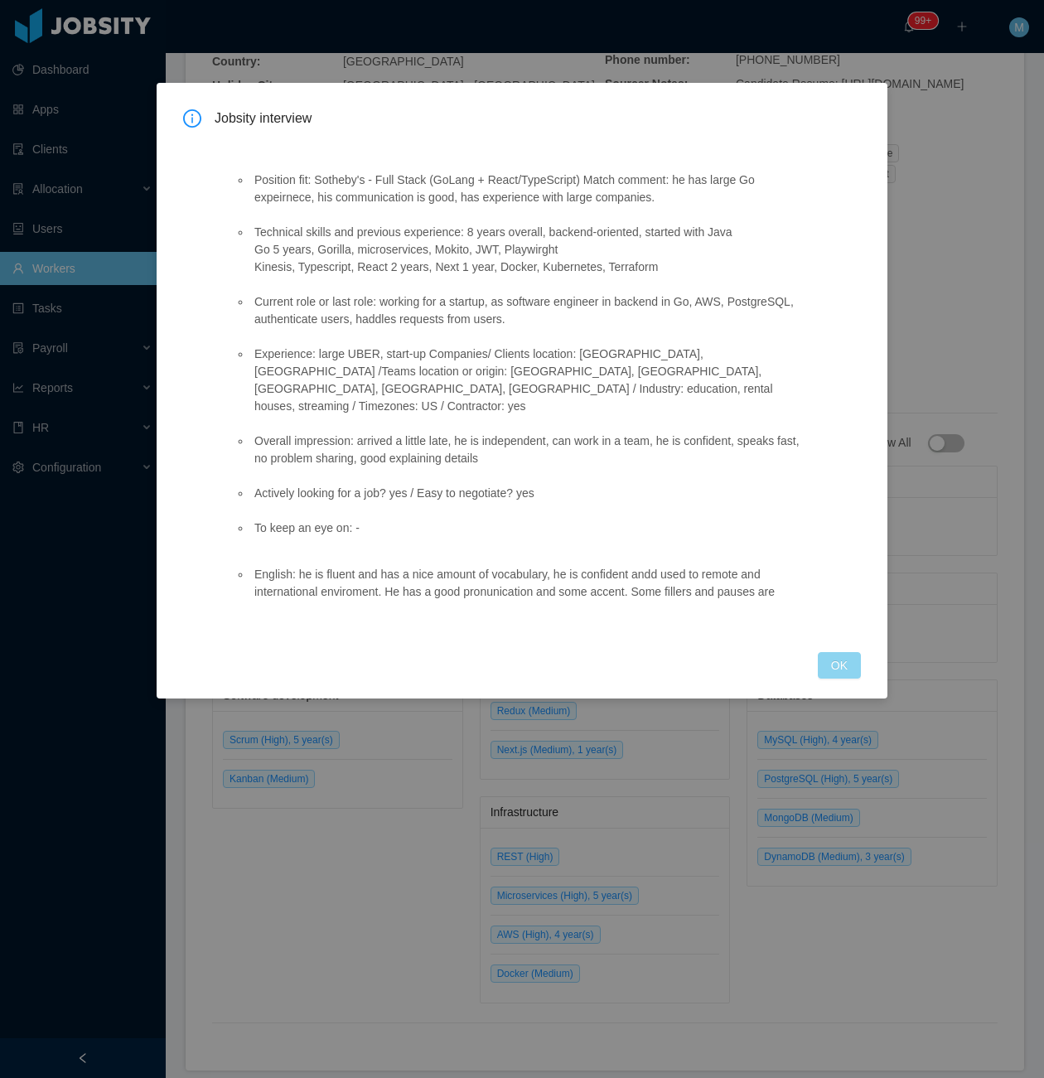
drag, startPoint x: 836, startPoint y: 633, endPoint x: 769, endPoint y: 627, distance: 66.6
click at [834, 652] on button "OK" at bounding box center [839, 665] width 43 height 27
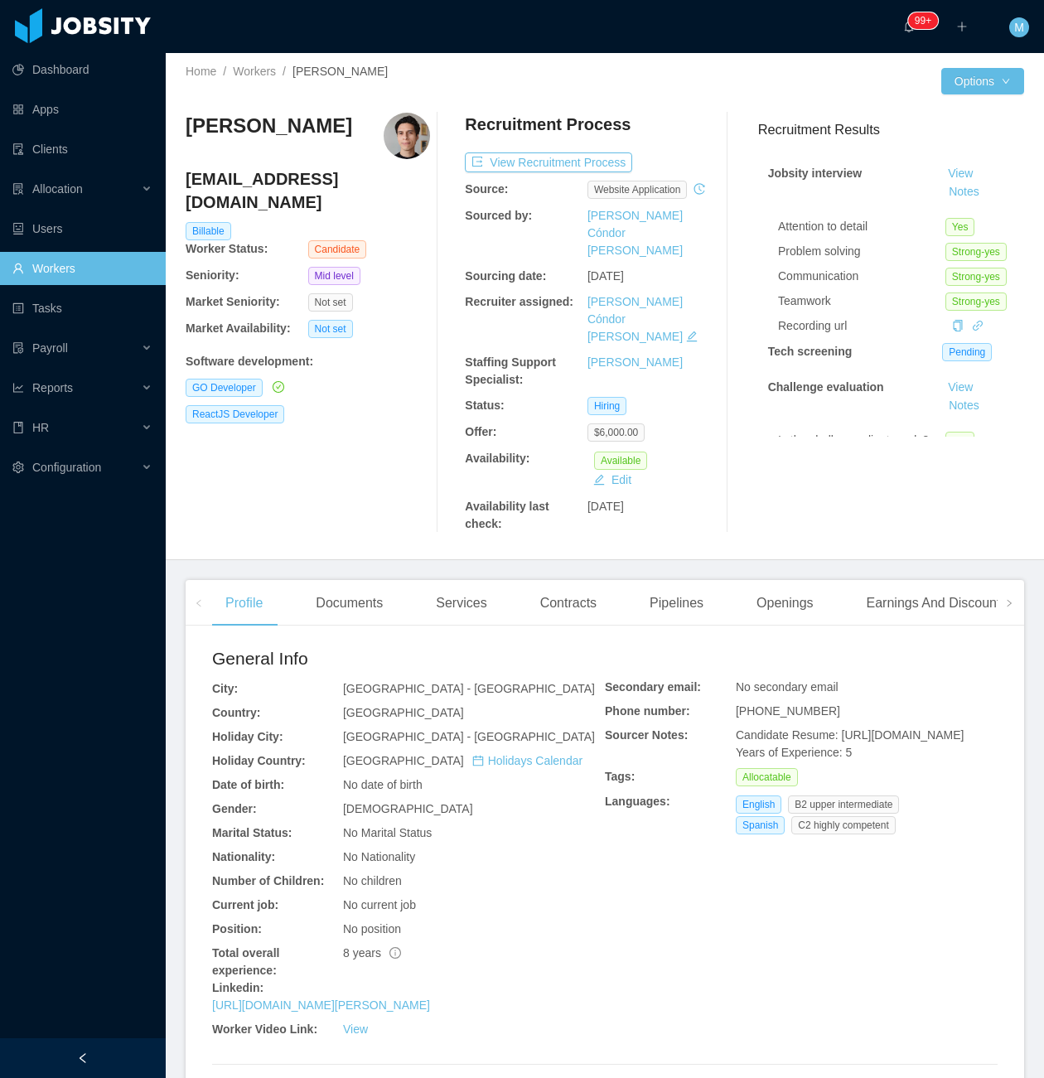
scroll to position [0, 0]
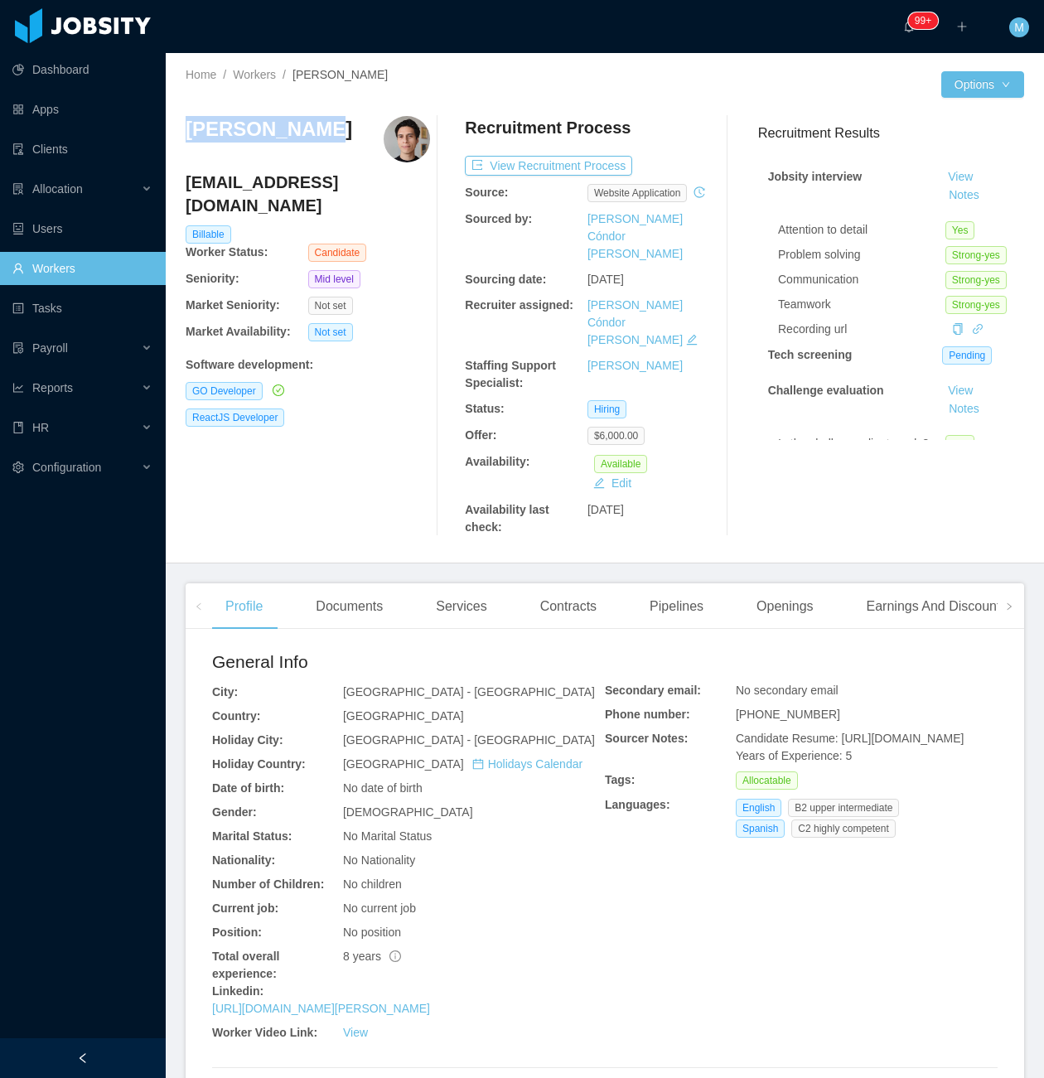
drag, startPoint x: 317, startPoint y: 124, endPoint x: 187, endPoint y: 134, distance: 129.7
click at [187, 134] on div "Erick Suarez" at bounding box center [308, 139] width 245 height 46
copy h3 "Erick Suarez"
drag, startPoint x: 220, startPoint y: 465, endPoint x: 471, endPoint y: 196, distance: 367.7
click at [235, 456] on div "Erick Suarez ericksuarezdev@gmail.com Billable Worker Status: Candidate Seniori…" at bounding box center [308, 326] width 245 height 420
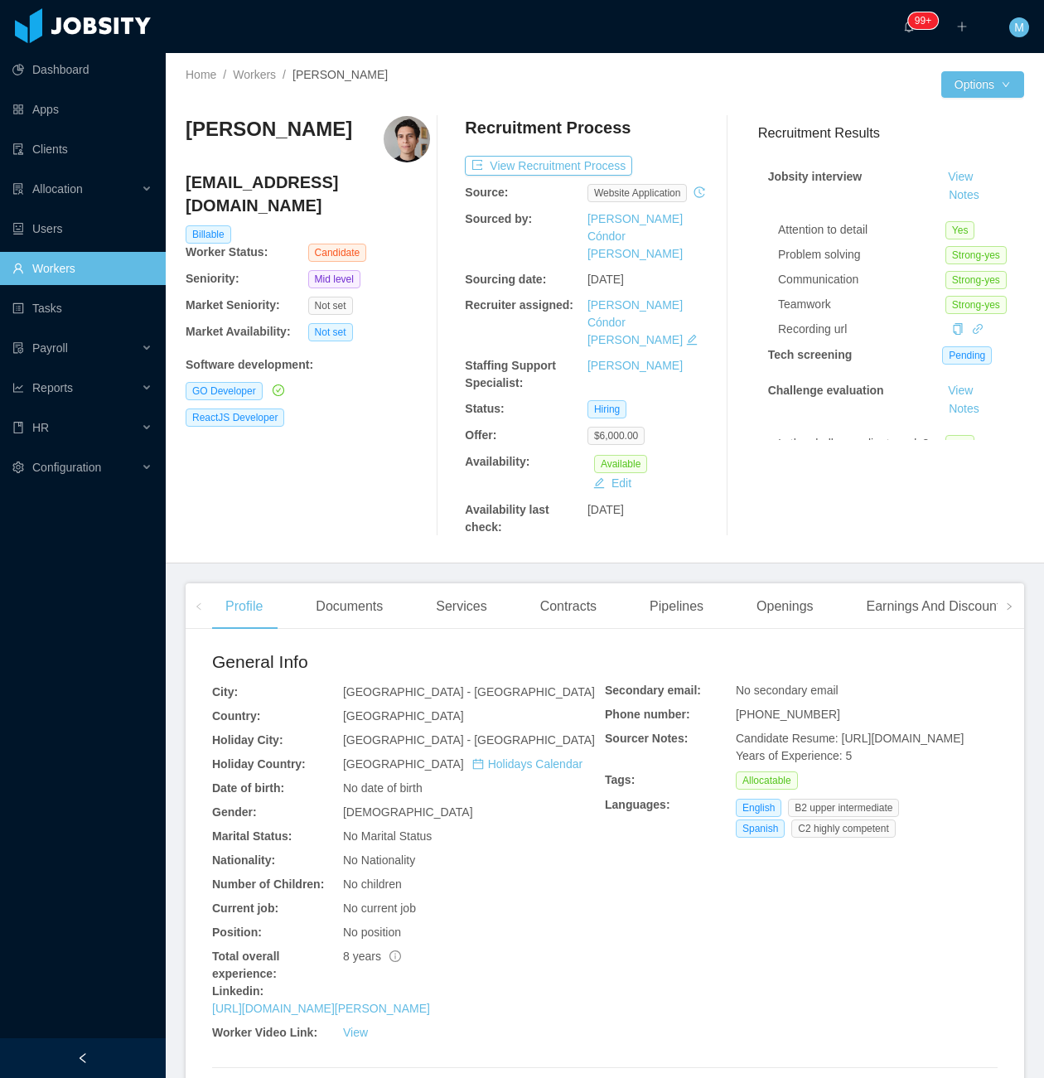
drag, startPoint x: 14, startPoint y: 496, endPoint x: 50, endPoint y: 482, distance: 38.0
click at [48, 484] on div "Dashboard Apps Clients Allocation Users Workers Tasks Payroll Reports HR Config…" at bounding box center [83, 499] width 166 height 999
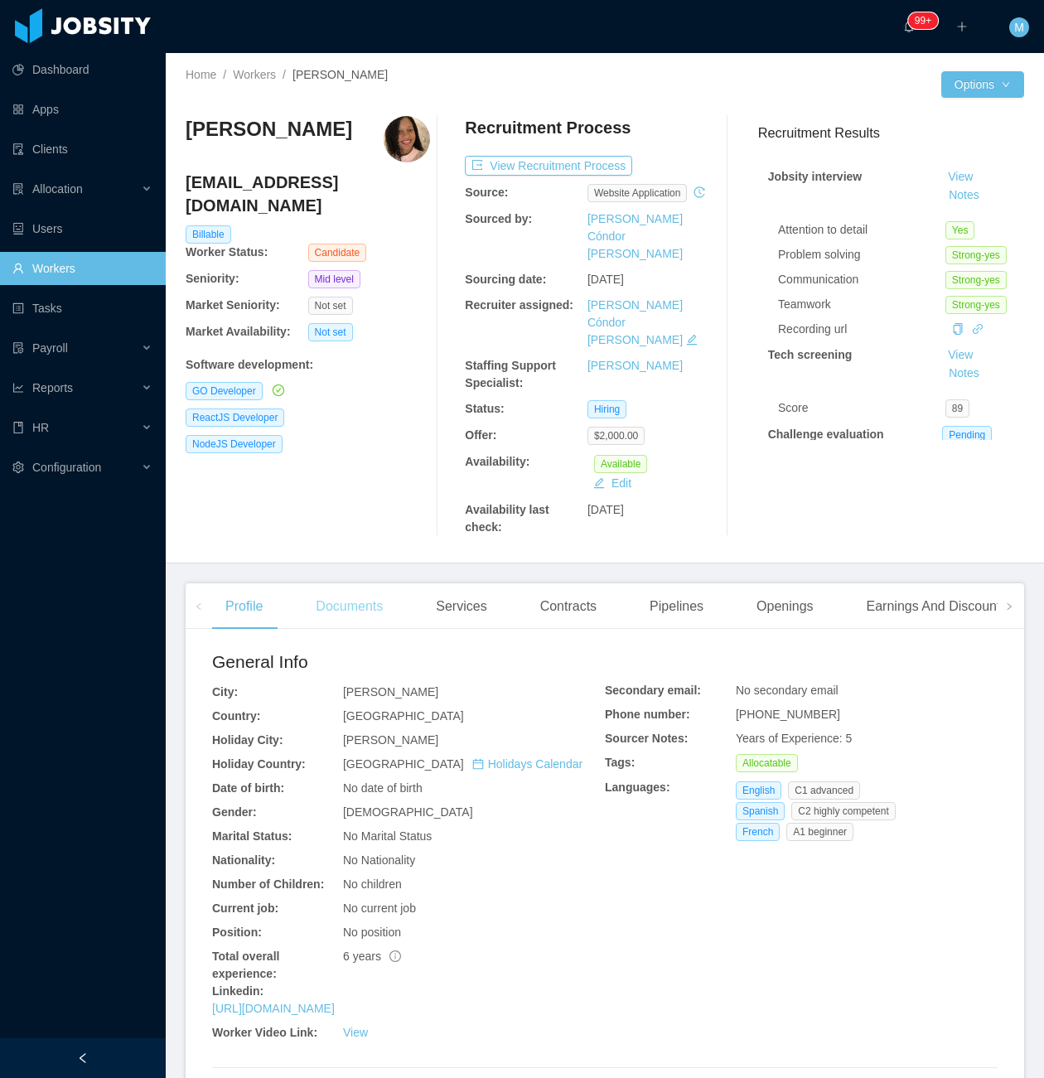
click at [371, 584] on div "Documents" at bounding box center [350, 607] width 94 height 46
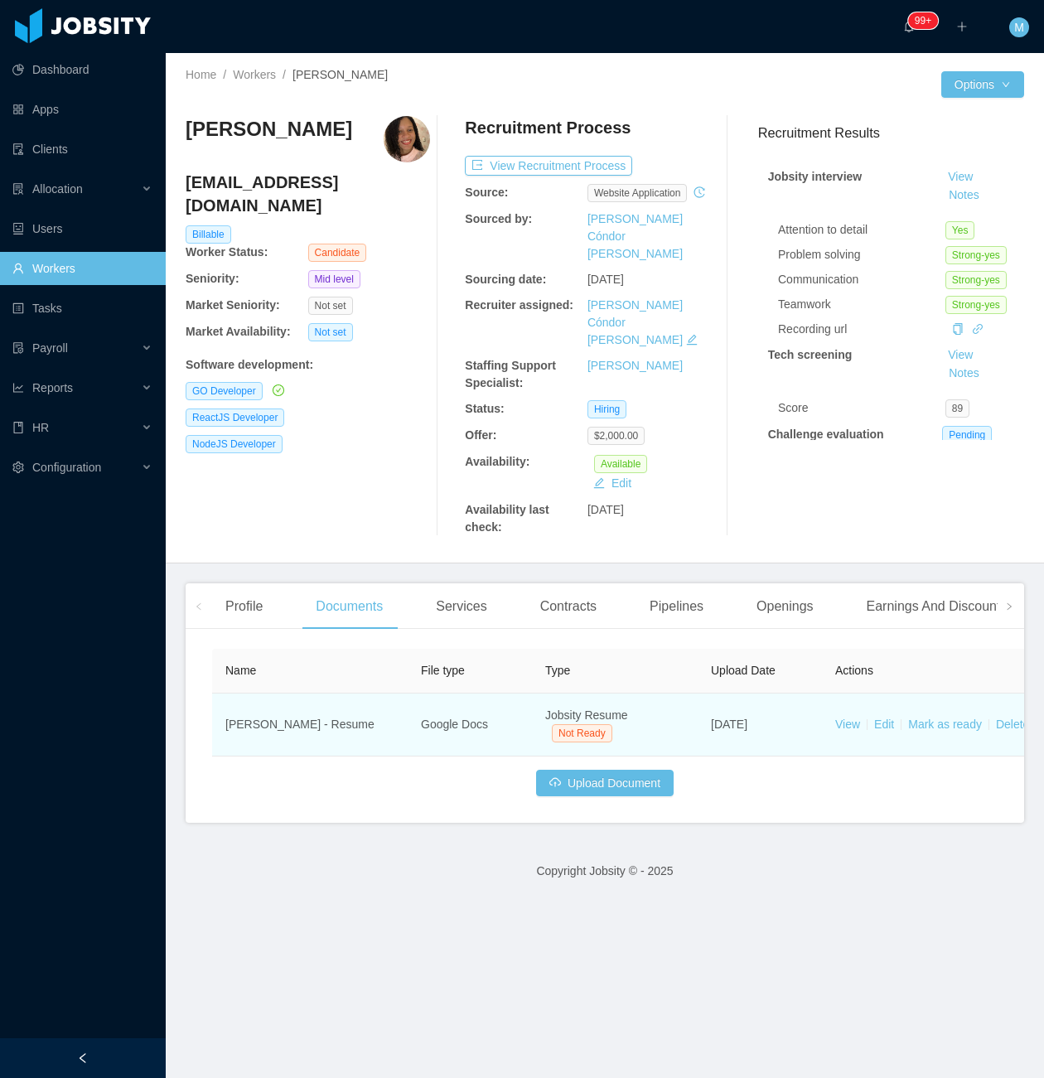
click at [857, 694] on td "View Edit Mark as ready Delete" at bounding box center [946, 725] width 249 height 63
click at [850, 718] on link "View" at bounding box center [848, 724] width 25 height 13
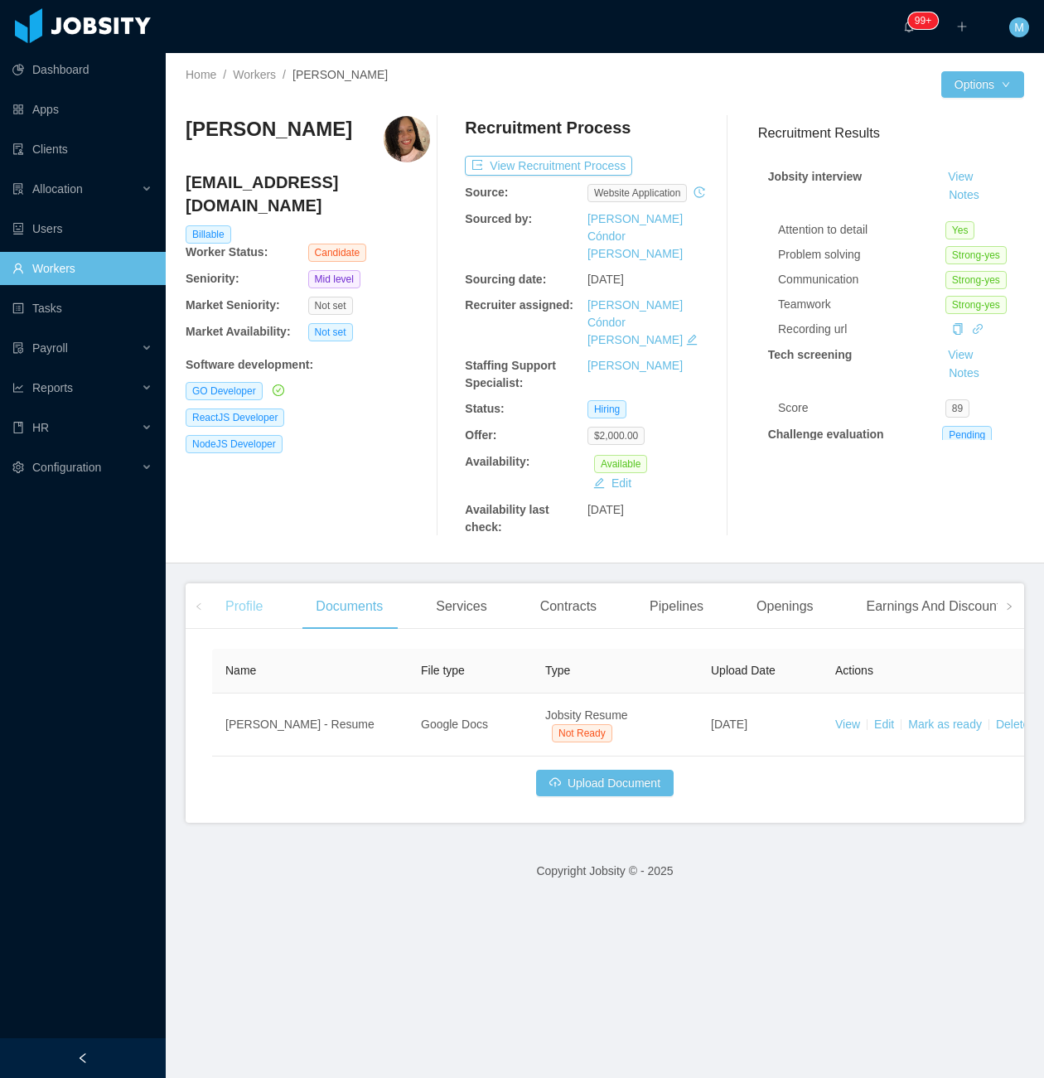
click at [226, 584] on div "Profile" at bounding box center [244, 607] width 64 height 46
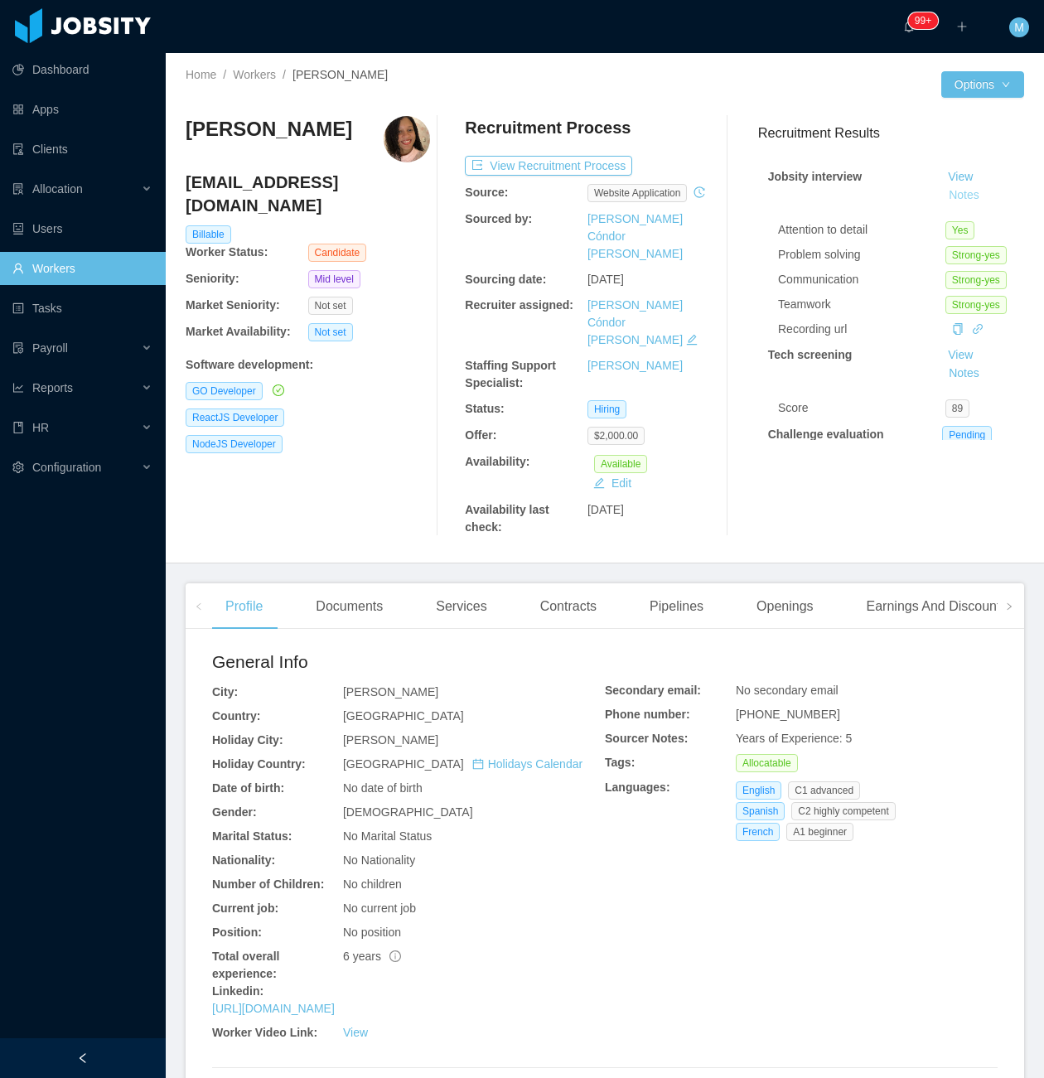
click at [956, 199] on button "Notes" at bounding box center [964, 196] width 44 height 20
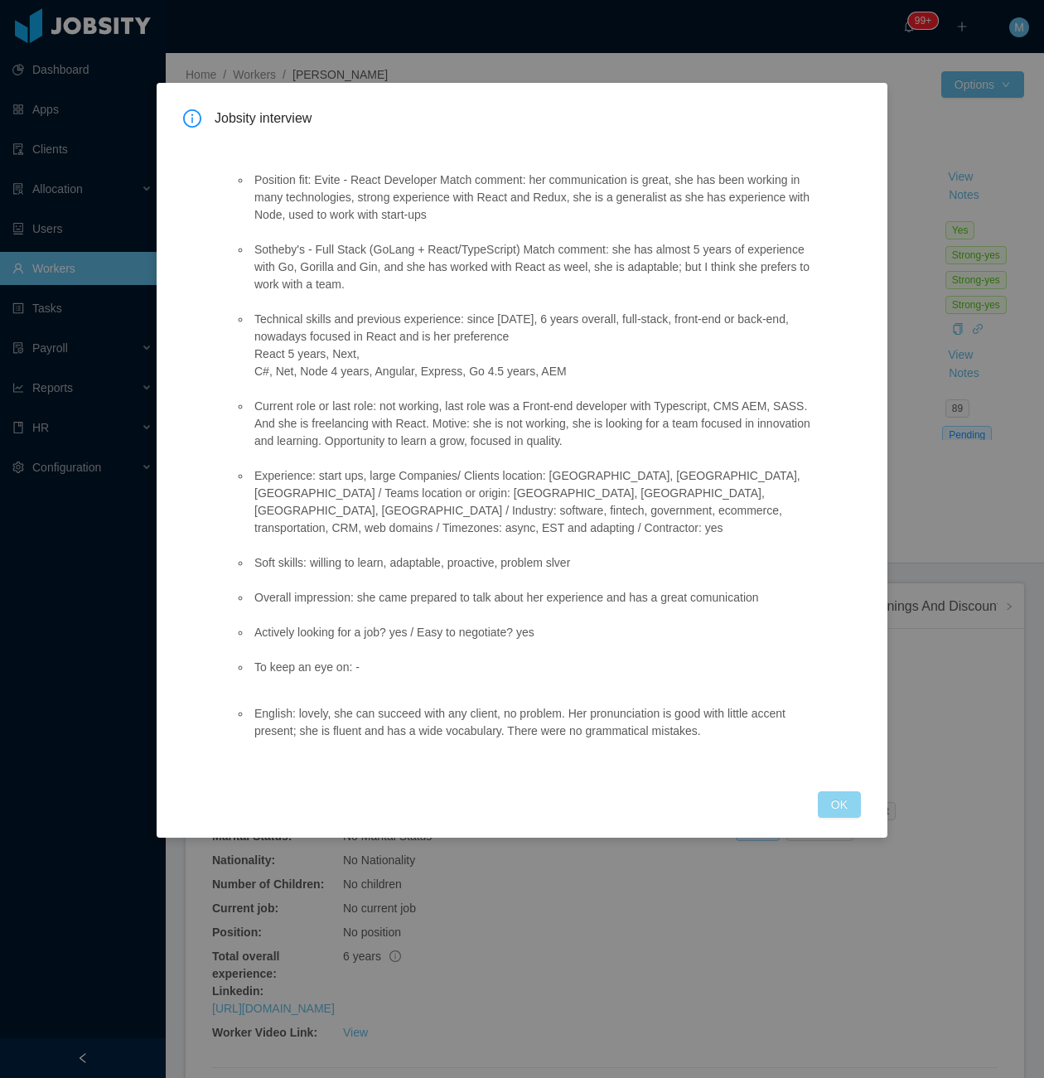
drag, startPoint x: 833, startPoint y: 761, endPoint x: 830, endPoint y: 774, distance: 13.7
click at [832, 767] on div "Jobsity interview Position fit: Evite - React Developer Match comment: her comm…" at bounding box center [522, 463] width 678 height 709
click at [831, 792] on button "OK" at bounding box center [839, 805] width 43 height 27
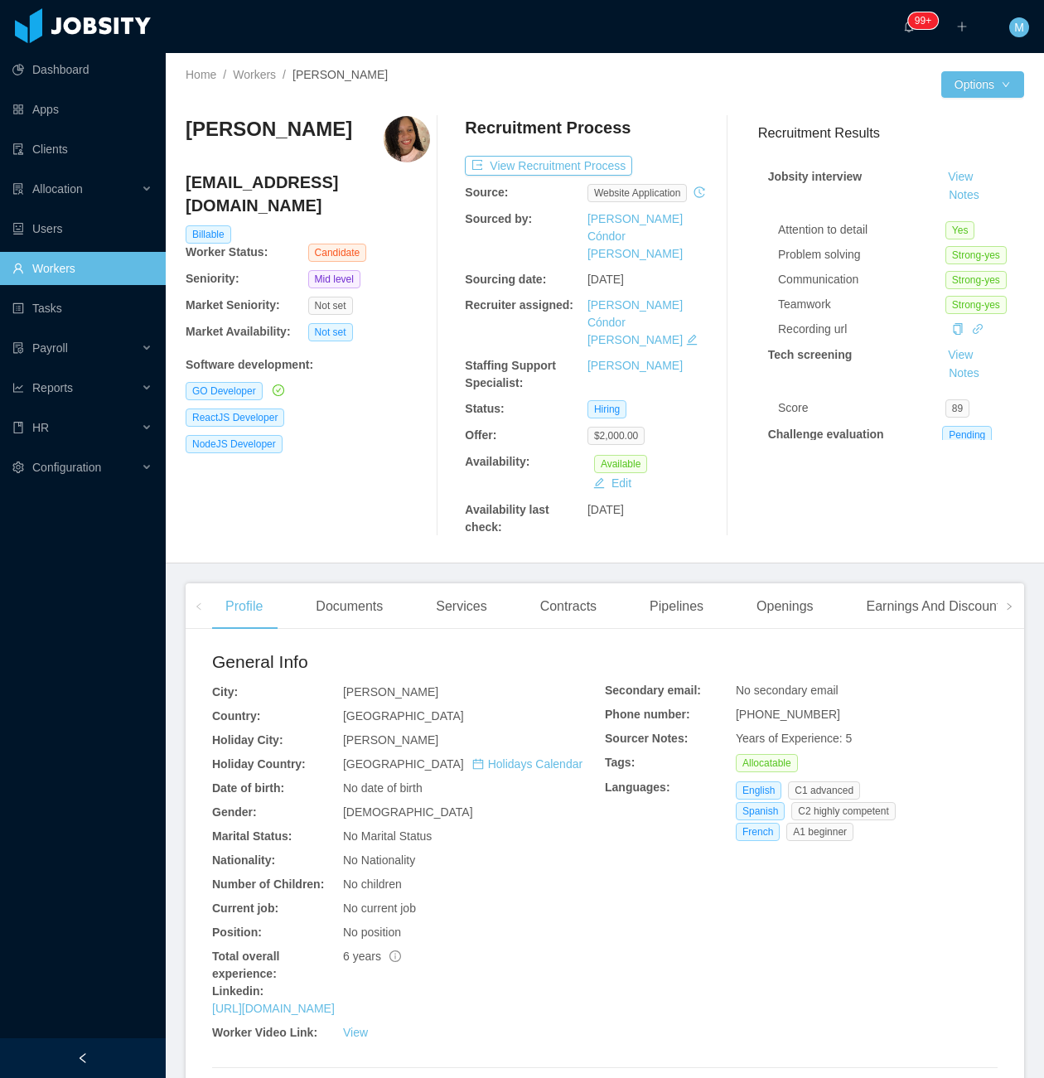
drag, startPoint x: 320, startPoint y: 147, endPoint x: 187, endPoint y: 139, distance: 132.8
click at [187, 139] on div "Maryelin Ramirez" at bounding box center [308, 139] width 245 height 46
copy h3 "Maryelin Ramirez"
click at [611, 505] on div "Home / Workers / Maryelin Ramirez / Options Maryelin Ramirez maryelinram@gmail.…" at bounding box center [605, 308] width 879 height 511
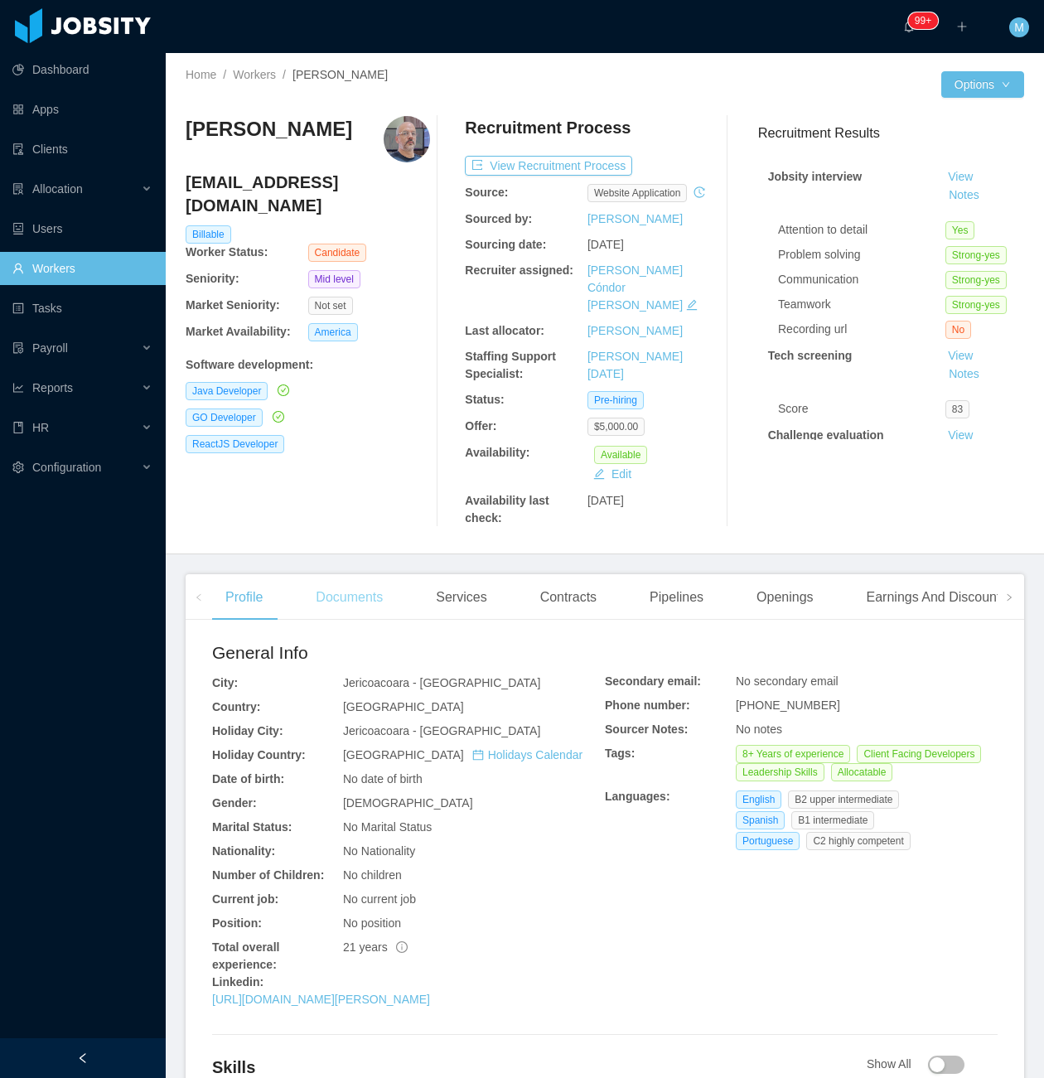
click at [361, 589] on div "Documents" at bounding box center [350, 597] width 94 height 46
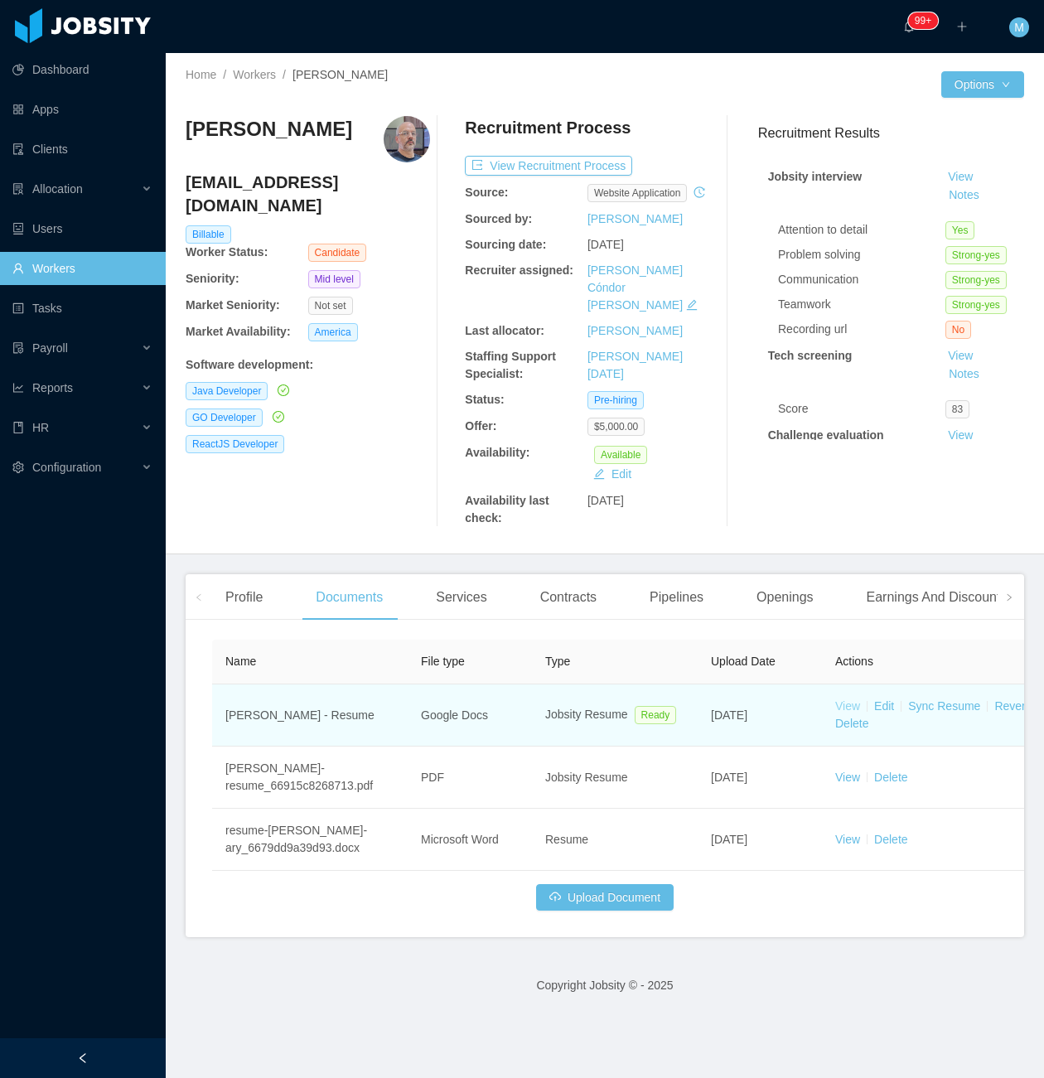
click at [850, 700] on link "View" at bounding box center [848, 706] width 25 height 13
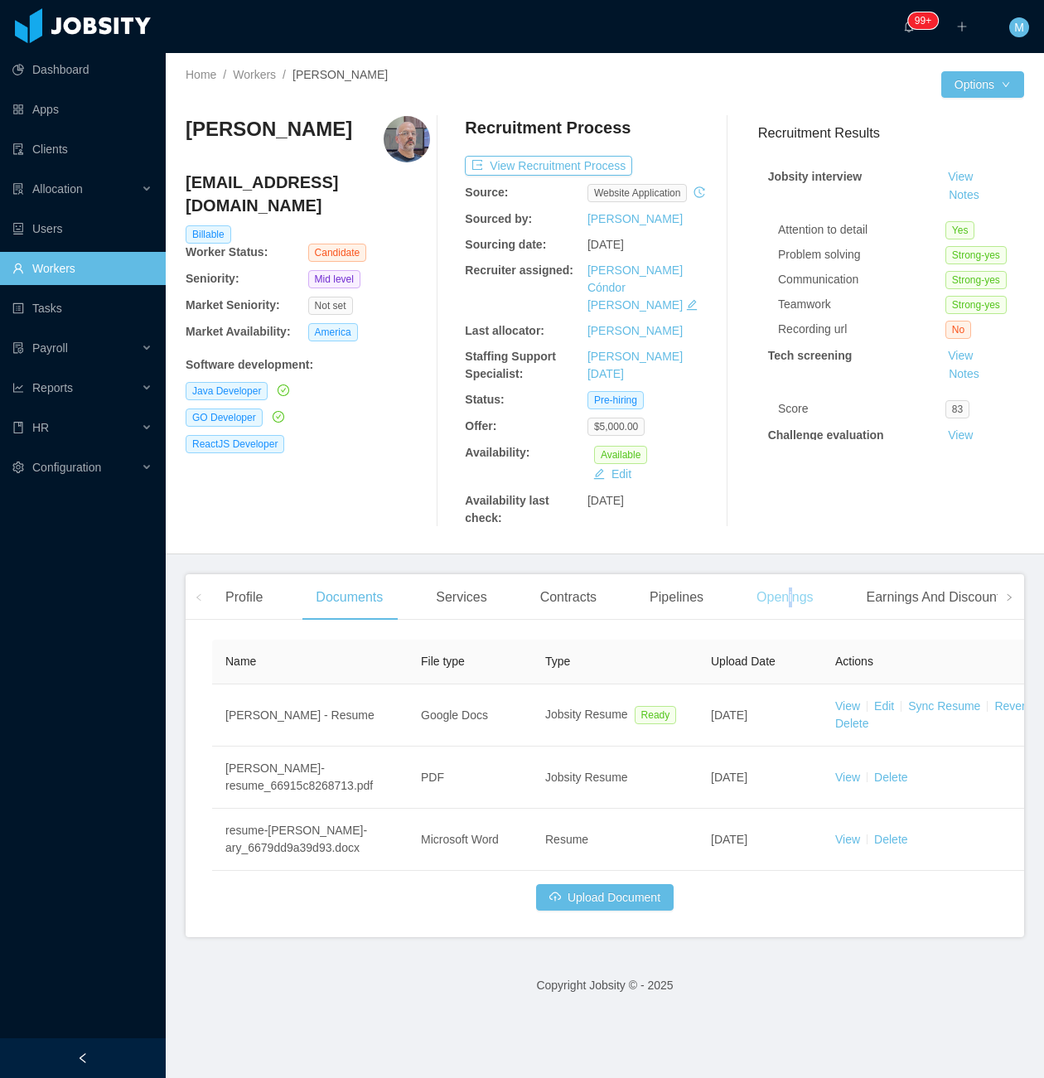
drag, startPoint x: 784, startPoint y: 594, endPoint x: 770, endPoint y: 590, distance: 14.5
click at [783, 594] on div "Openings" at bounding box center [786, 597] width 84 height 46
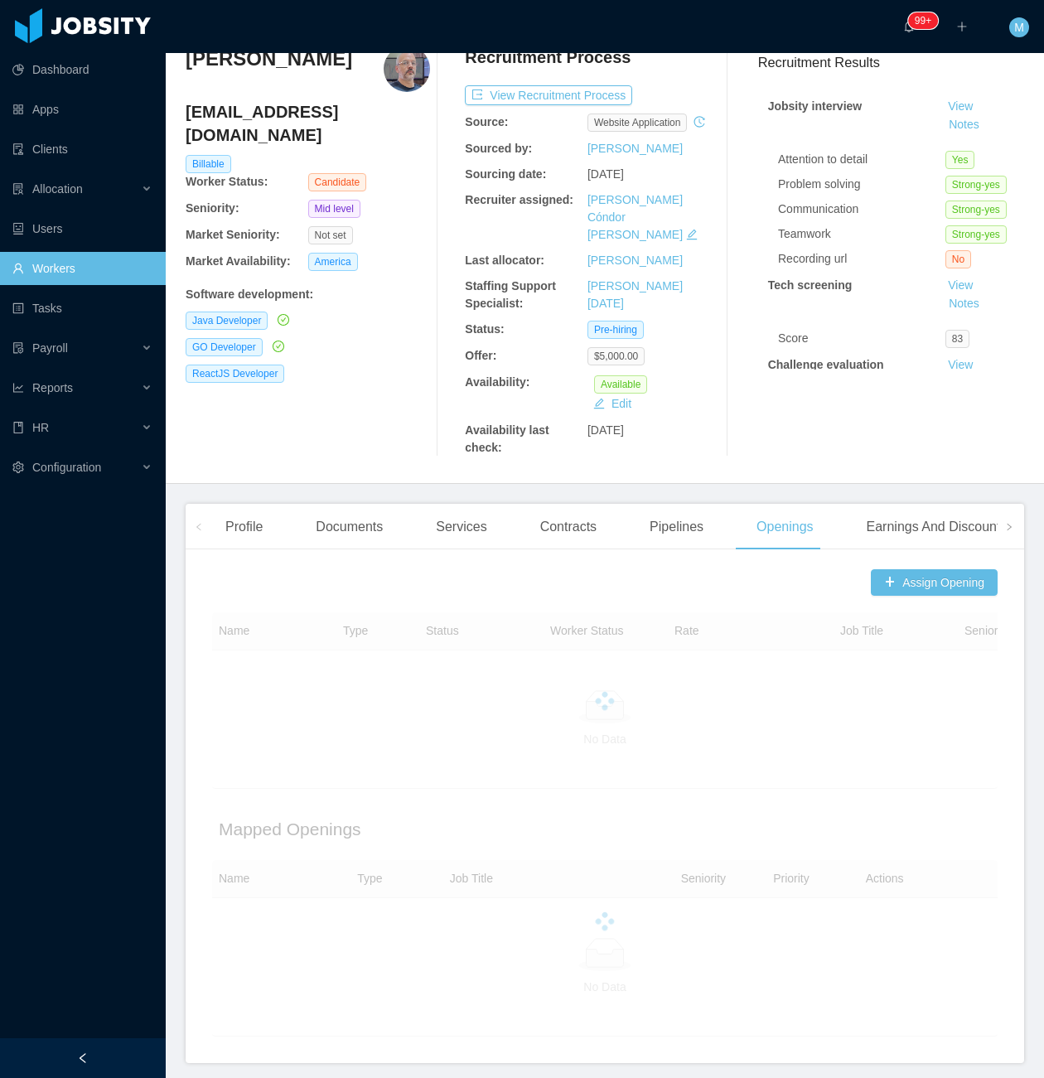
scroll to position [110, 0]
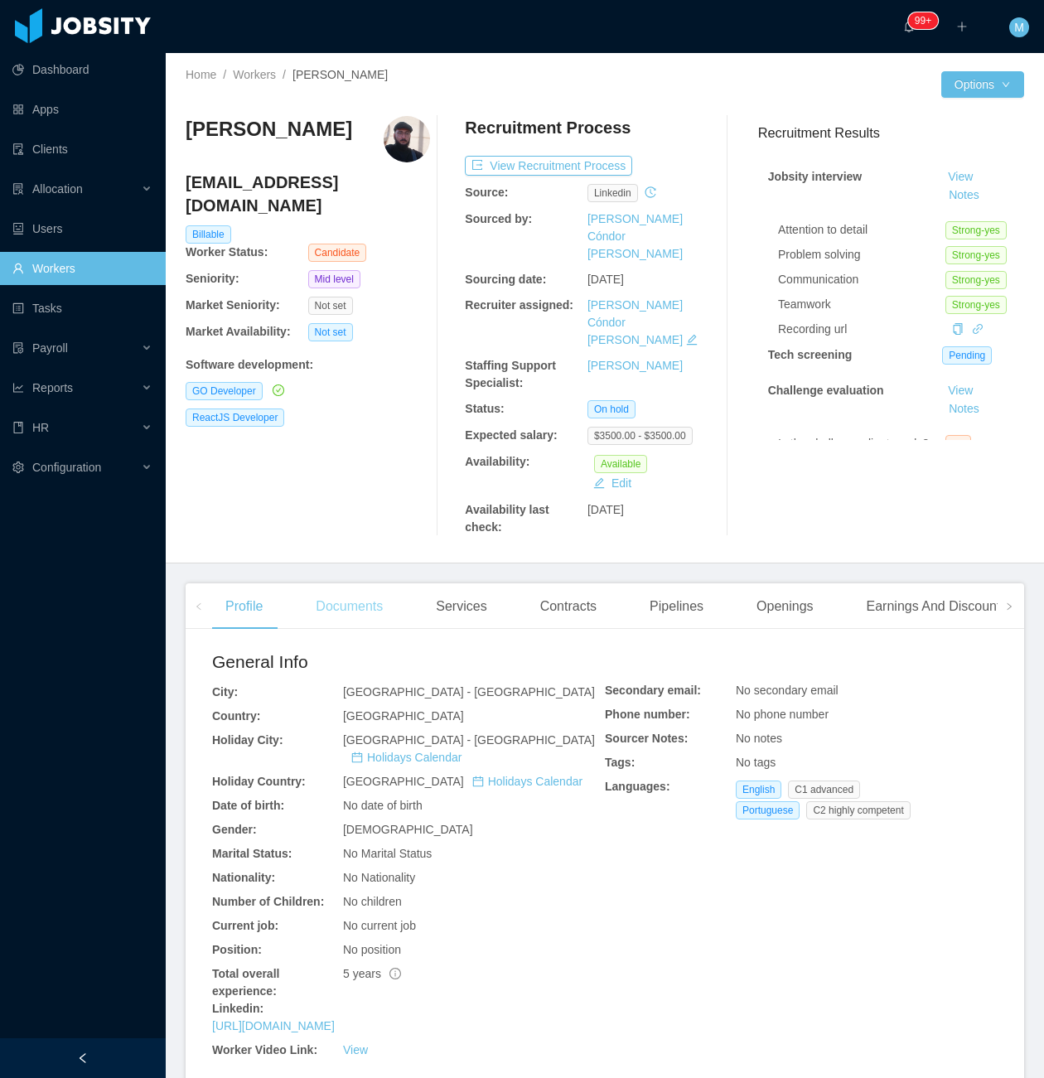
drag, startPoint x: 405, startPoint y: 516, endPoint x: 383, endPoint y: 550, distance: 41.4
click at [405, 516] on main "Home / Workers / [PERSON_NAME] / Options [PERSON_NAME] [EMAIL_ADDRESS][DOMAIN_N…" at bounding box center [605, 565] width 879 height 1025
click at [750, 584] on div "Openings" at bounding box center [786, 607] width 84 height 46
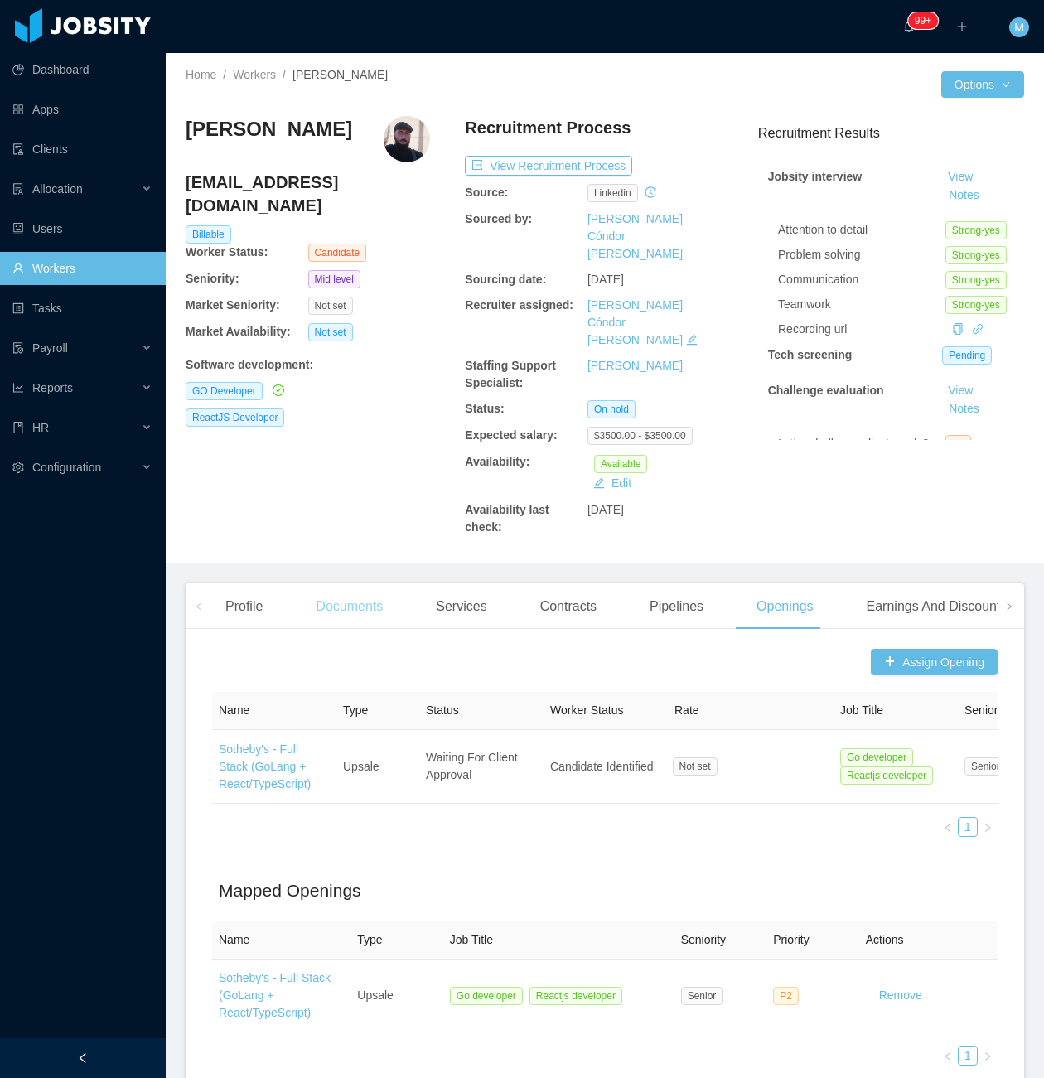
click at [373, 584] on div "Documents" at bounding box center [350, 607] width 94 height 46
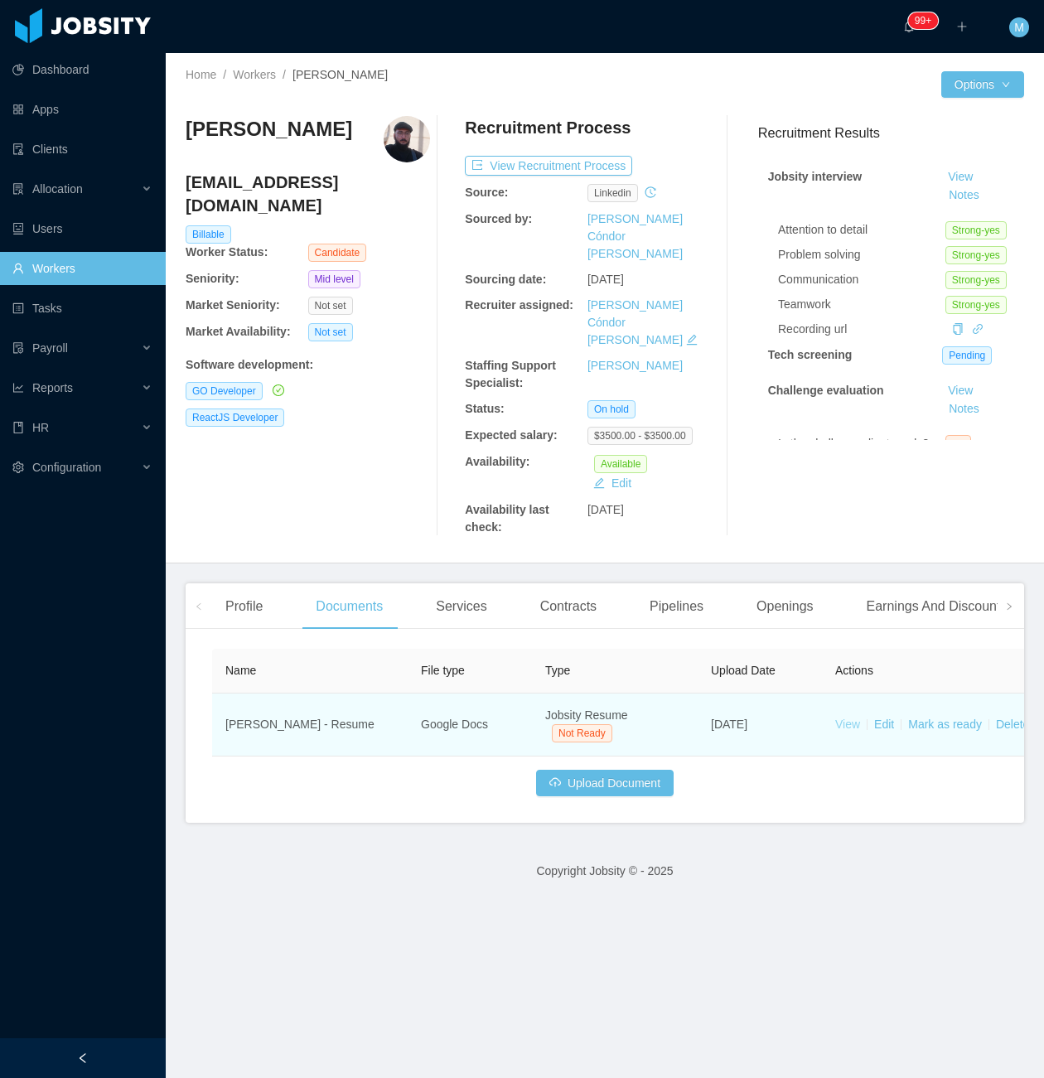
click at [843, 718] on link "View" at bounding box center [848, 724] width 25 height 13
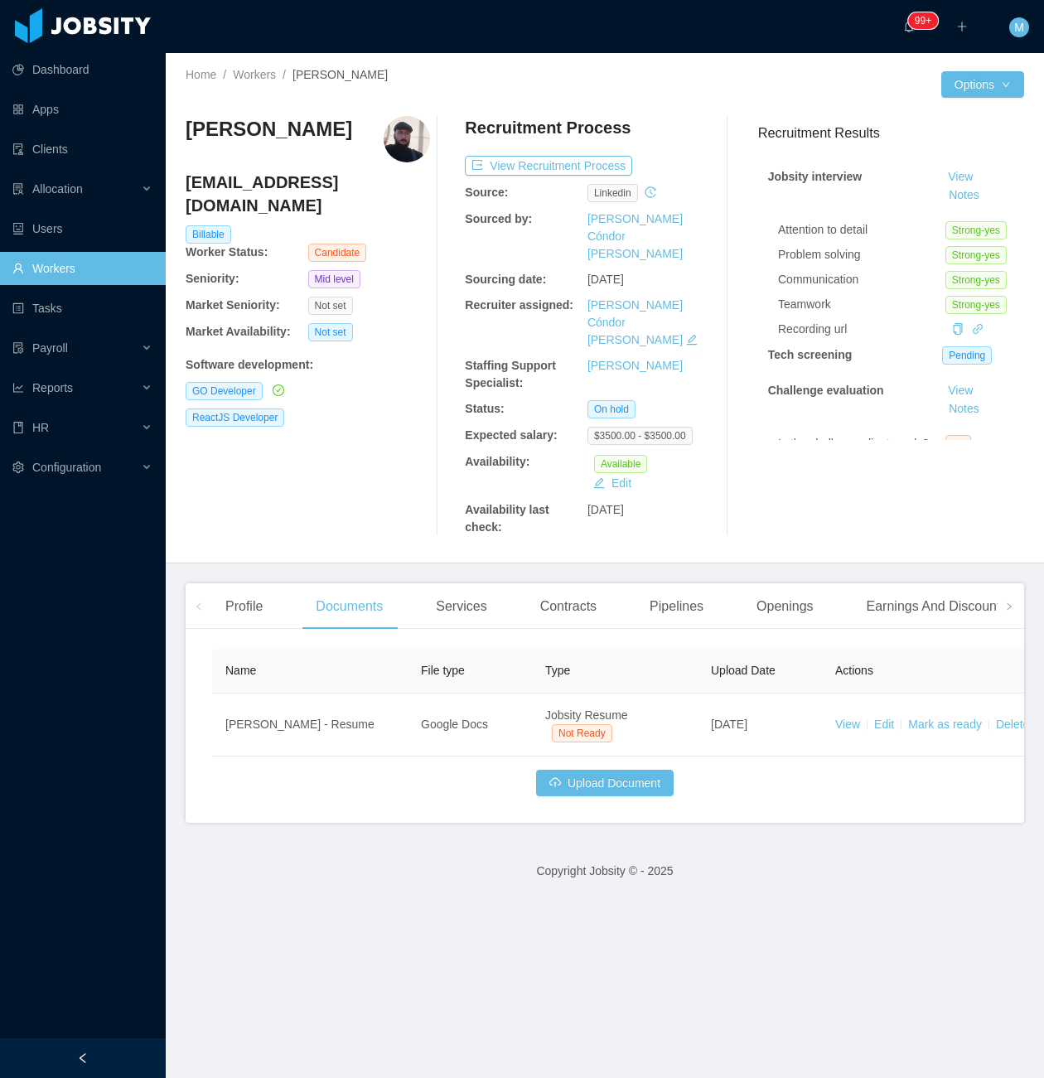
drag, startPoint x: 358, startPoint y: 131, endPoint x: 182, endPoint y: 130, distance: 175.7
click at [182, 130] on div "Home / Workers / Vinicius Carvalho / Options Vinicius Carvalho vseabracarvalho@…" at bounding box center [605, 308] width 879 height 511
copy h3 "Vinicius Carvalho"
drag, startPoint x: 343, startPoint y: 468, endPoint x: 422, endPoint y: 100, distance: 376.4
click at [349, 459] on div "Vinicius Carvalho vseabracarvalho@gmail.com Billable Worker Status: Candidate S…" at bounding box center [308, 326] width 245 height 420
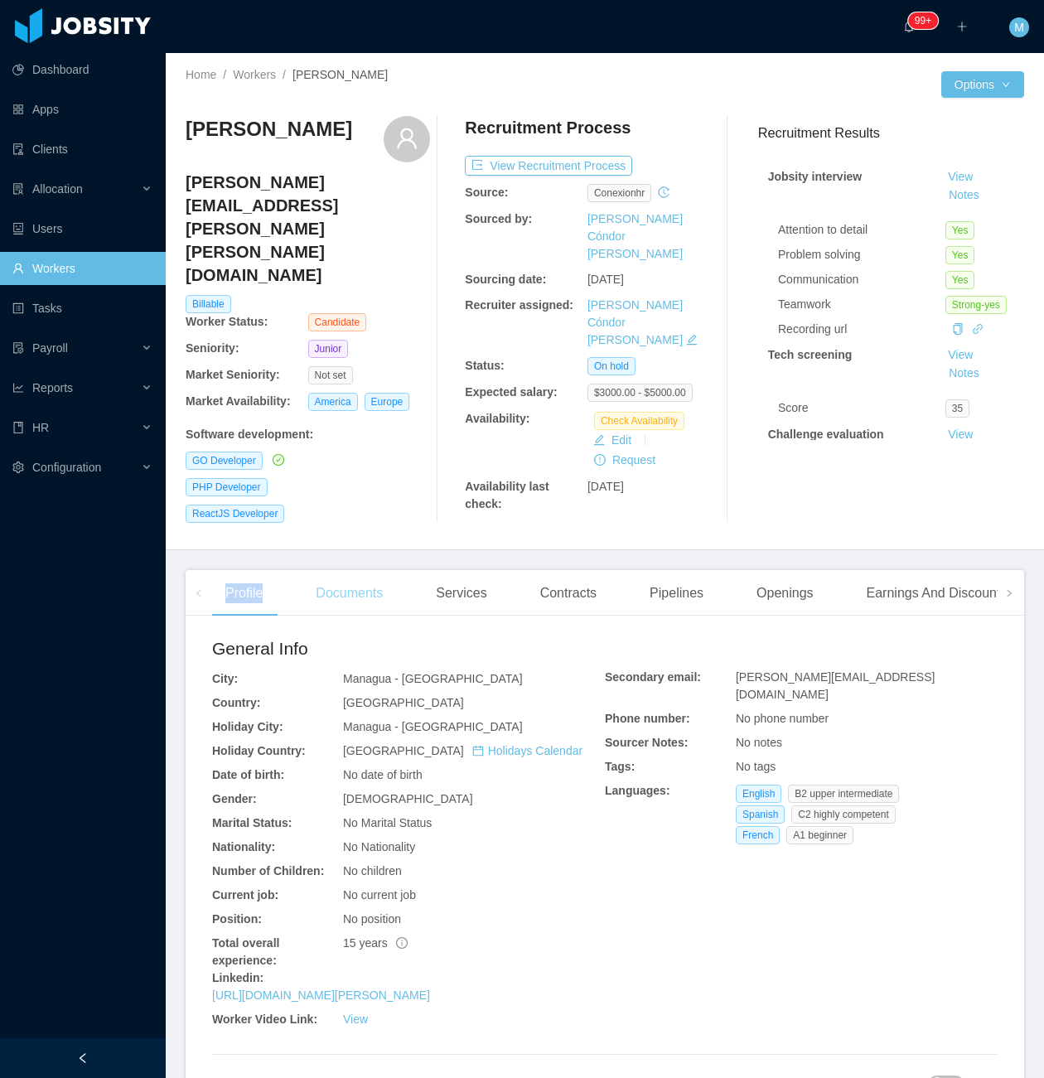
click at [333, 509] on main "Home / Workers / [PERSON_NAME] / Options [PERSON_NAME] [PERSON_NAME][EMAIL_ADDR…" at bounding box center [605, 565] width 879 height 1025
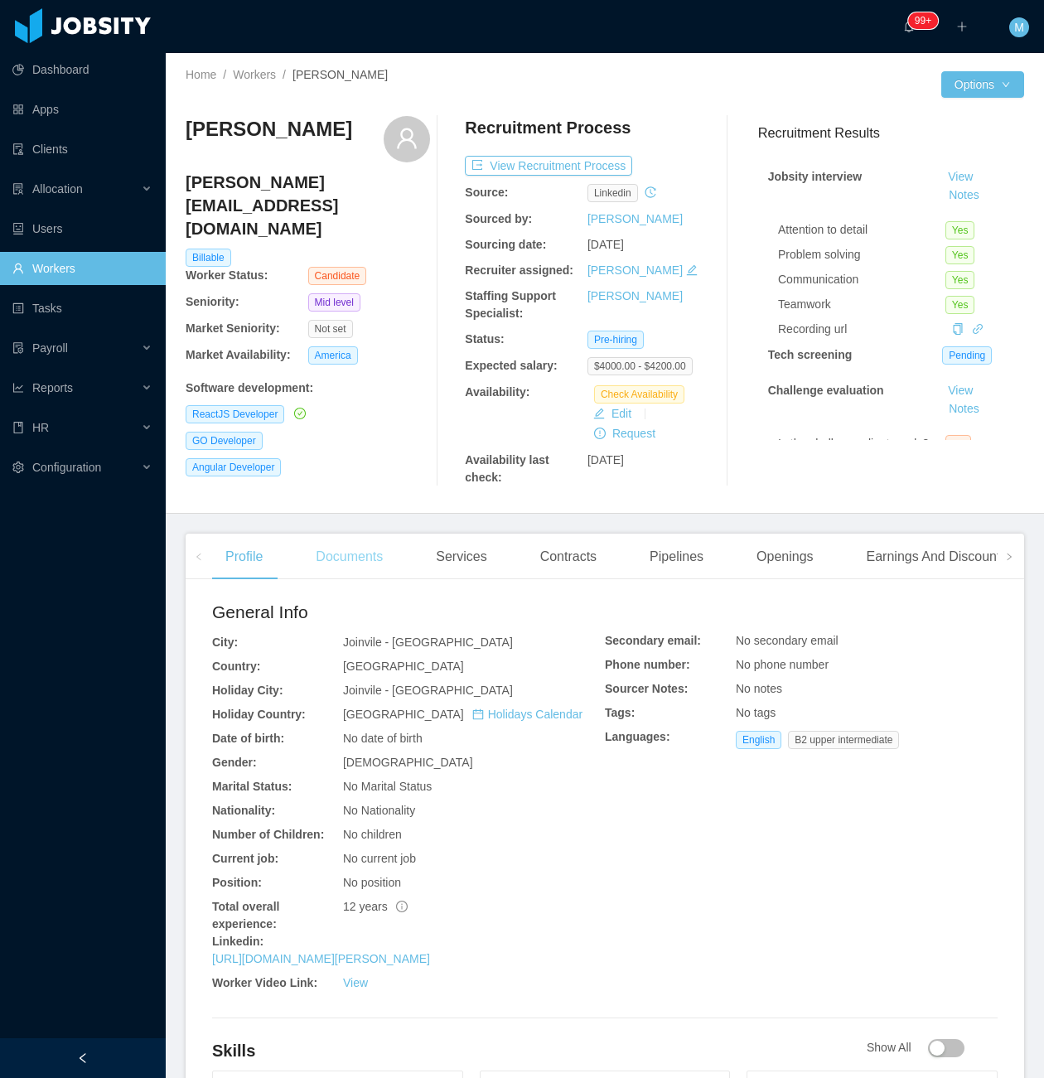
click at [346, 542] on div "Documents" at bounding box center [350, 557] width 94 height 46
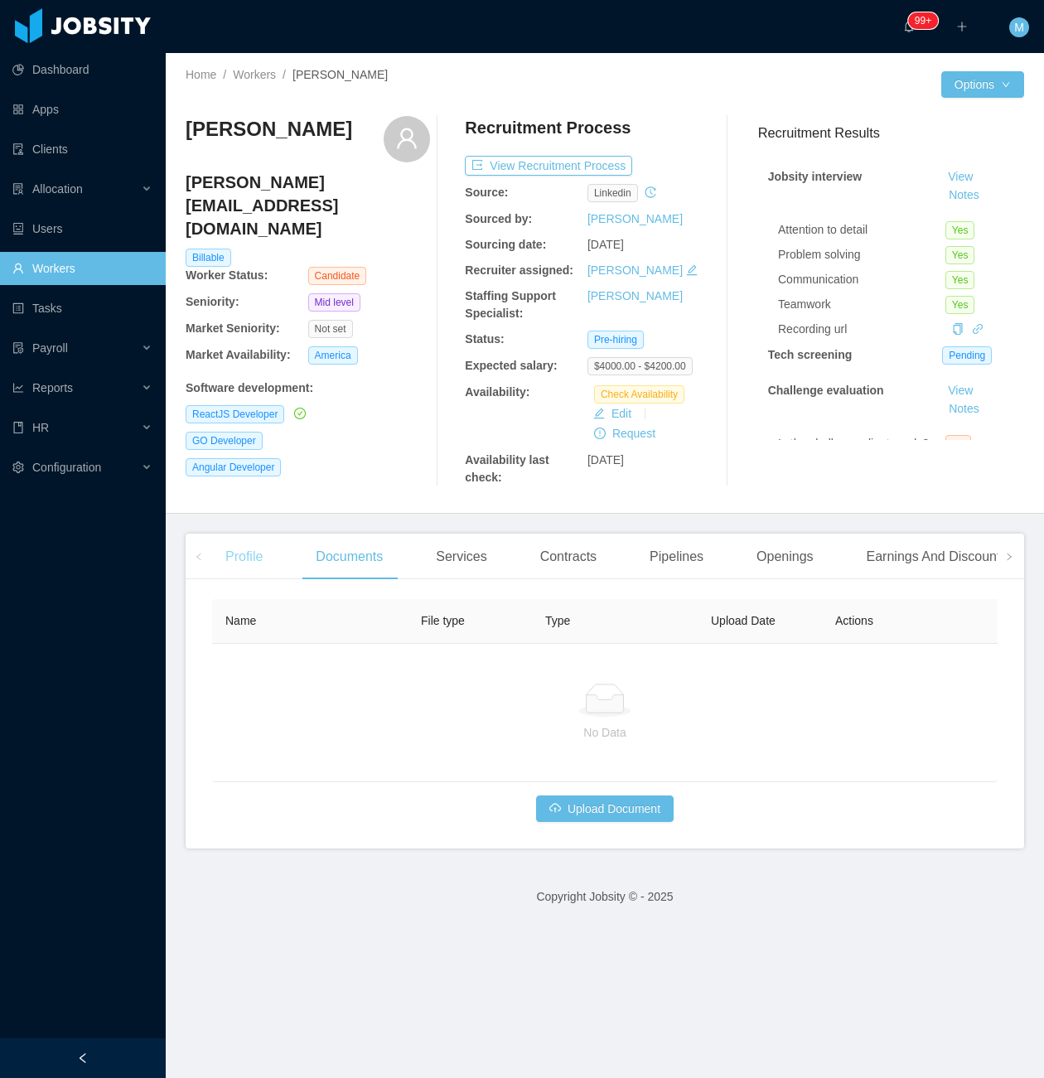
click at [233, 564] on div "Profile" at bounding box center [244, 557] width 64 height 46
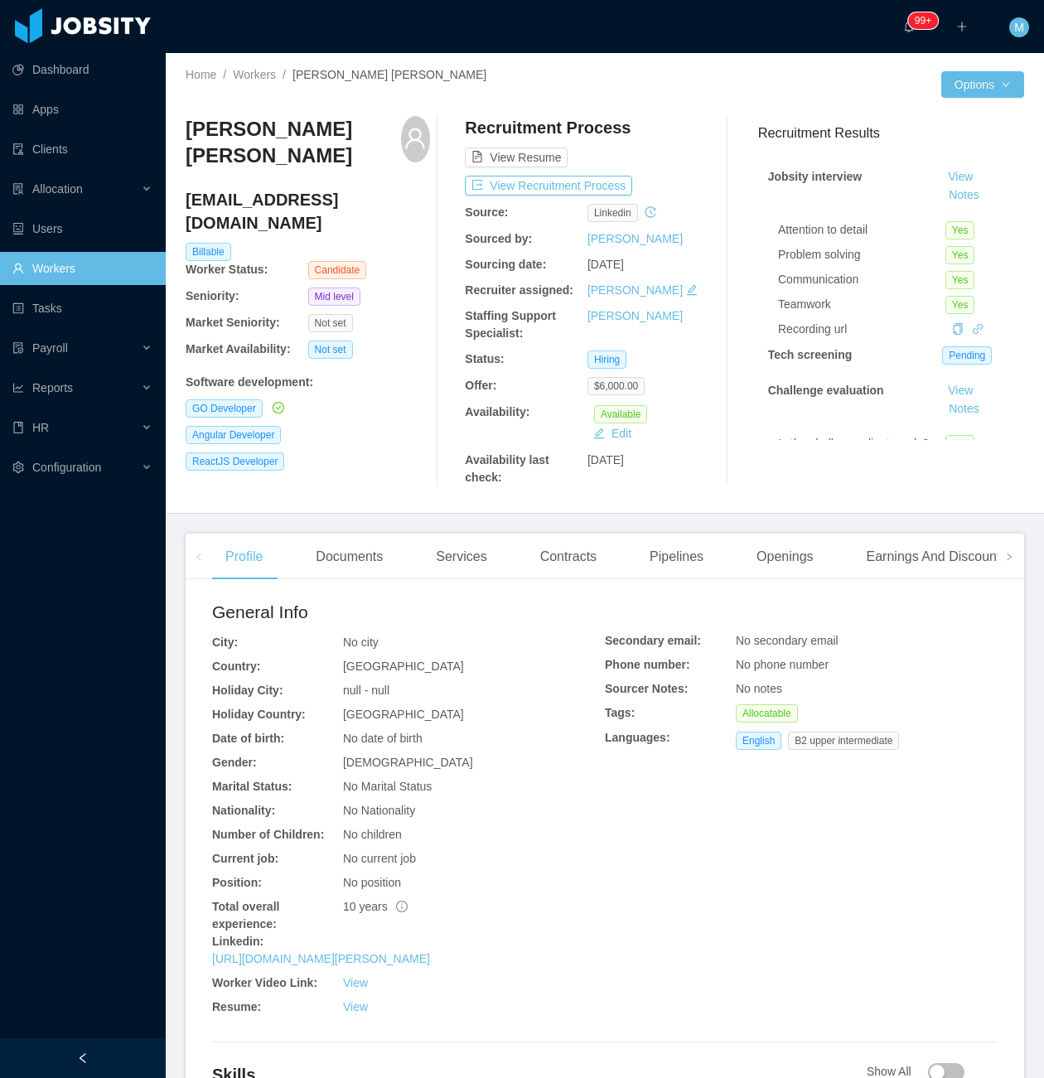
drag, startPoint x: 412, startPoint y: 406, endPoint x: 403, endPoint y: 429, distance: 24.9
click at [408, 418] on div "Guido Hernan Medina guidohernan93@gmail.com Billable Worker Status: Candidate S…" at bounding box center [308, 301] width 245 height 371
click at [315, 550] on div "Documents" at bounding box center [350, 557] width 94 height 46
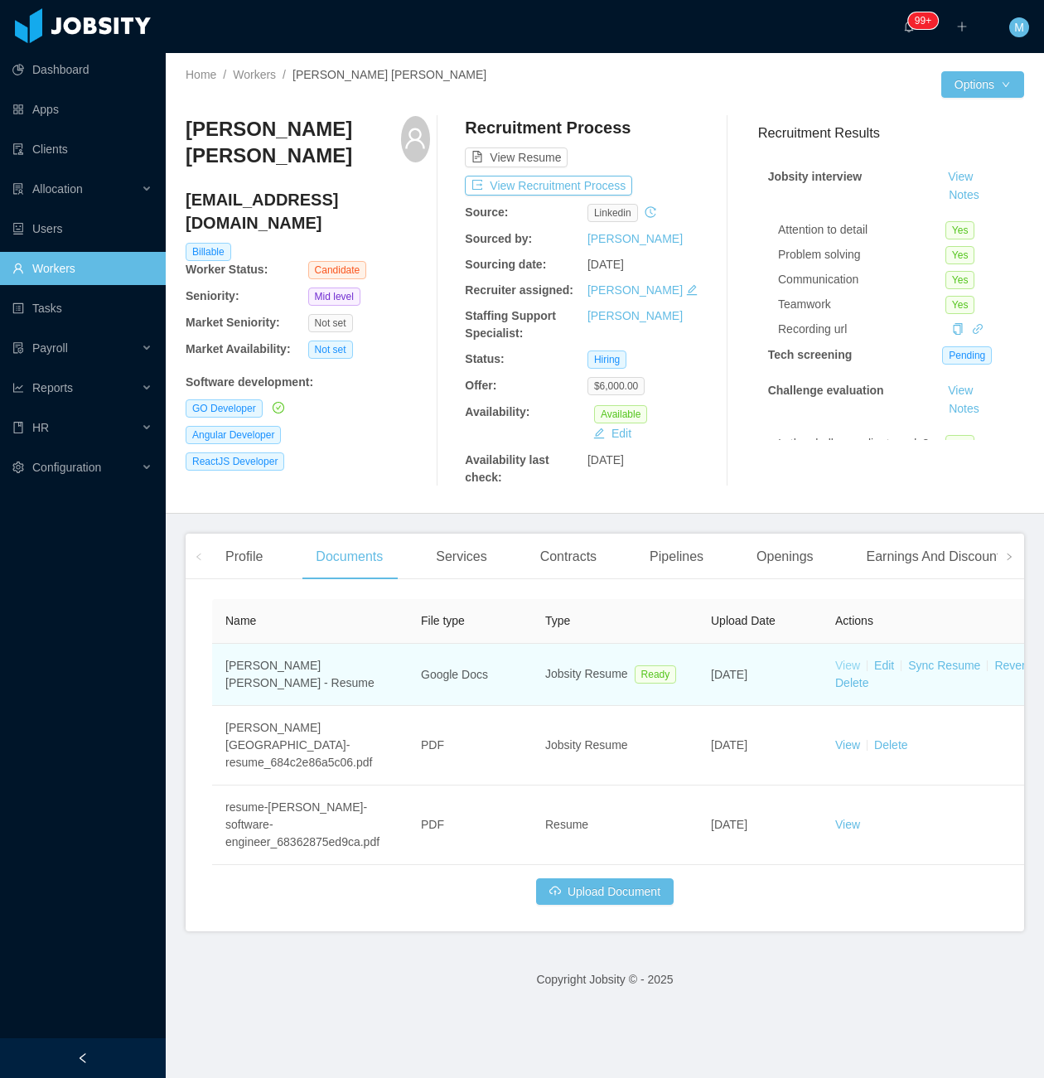
click at [846, 660] on link "View" at bounding box center [848, 665] width 25 height 13
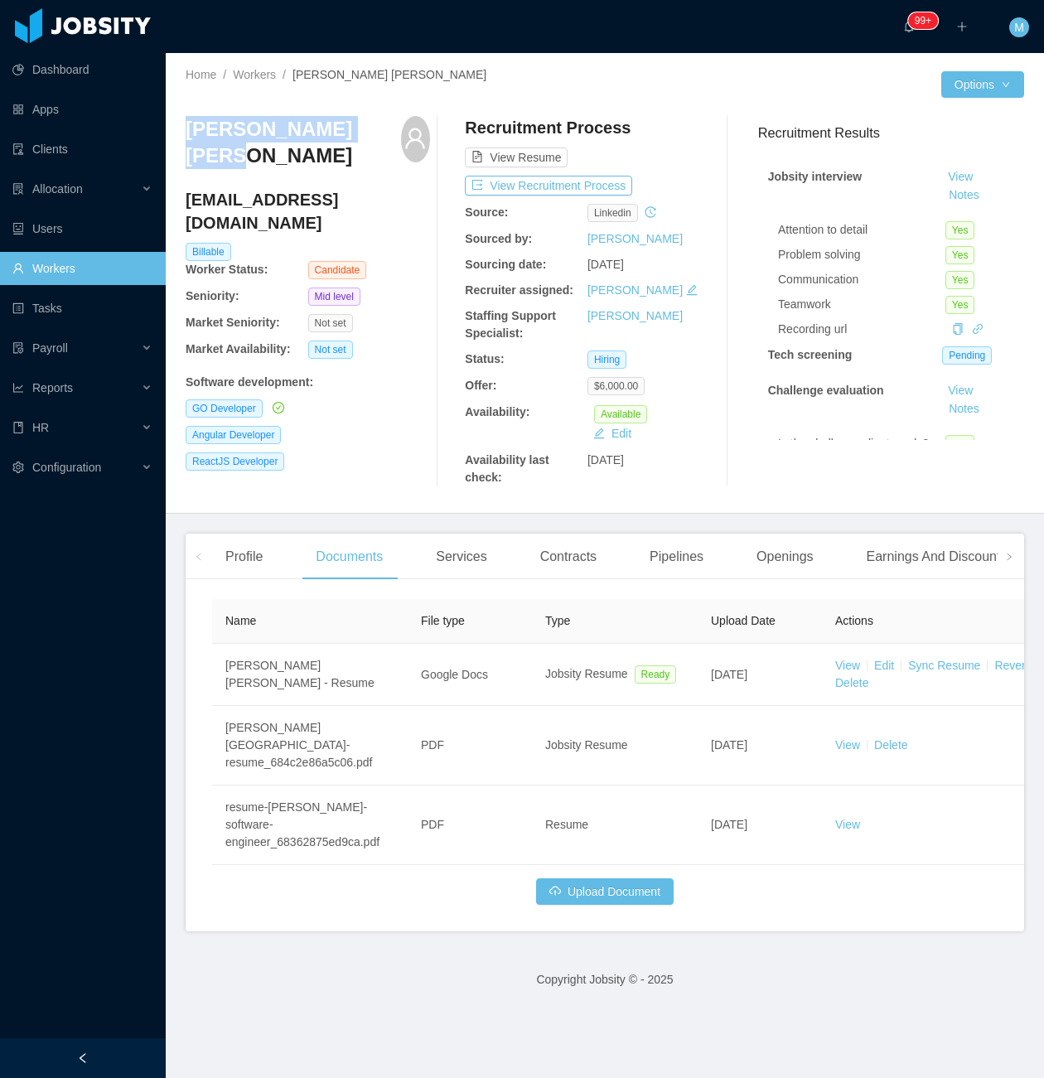
drag, startPoint x: 303, startPoint y: 157, endPoint x: 184, endPoint y: 139, distance: 120.6
click at [184, 139] on div "Home / Workers / Guido Hernan Medina / Options Guido Hernan Medina guidohernan9…" at bounding box center [605, 283] width 879 height 461
copy h3 "Guido Hernan Medina"
click at [340, 453] on div "ReactJS Developer" at bounding box center [308, 462] width 245 height 18
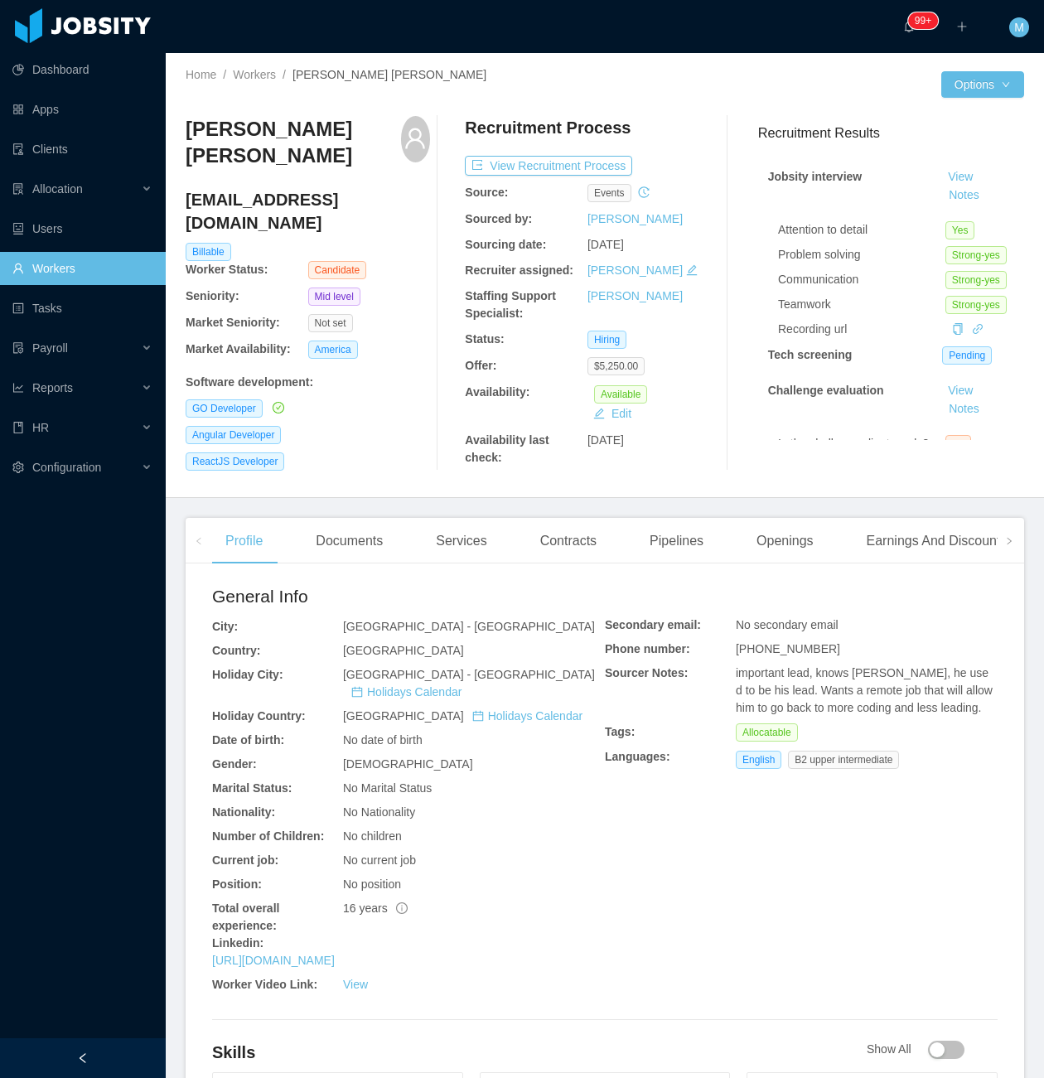
click at [342, 567] on div "Profile Documents Services Contracts Pipelines Openings Earnings And Discounts …" at bounding box center [605, 1078] width 839 height 1121
click at [346, 549] on div "Documents" at bounding box center [350, 541] width 94 height 46
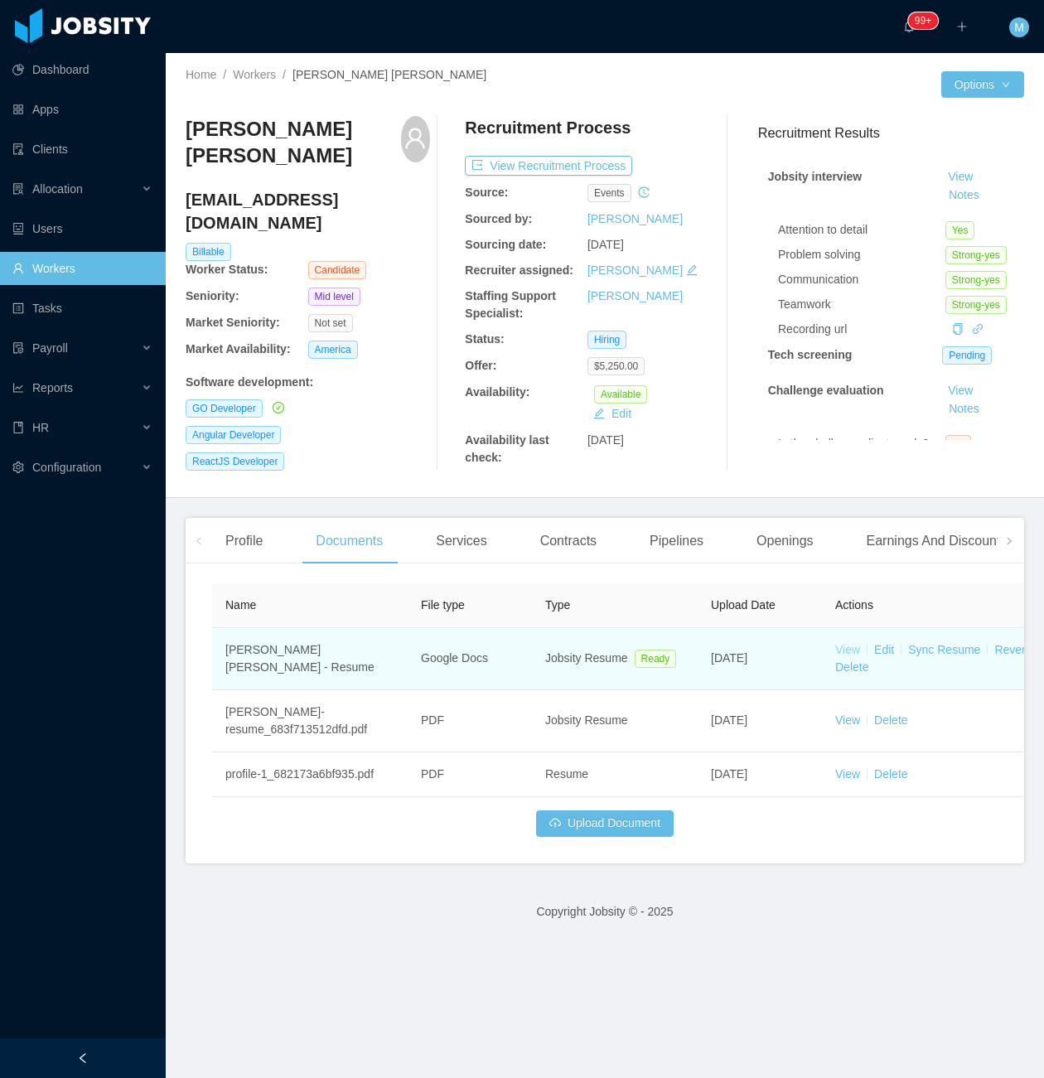
click at [841, 647] on link "View" at bounding box center [848, 649] width 25 height 13
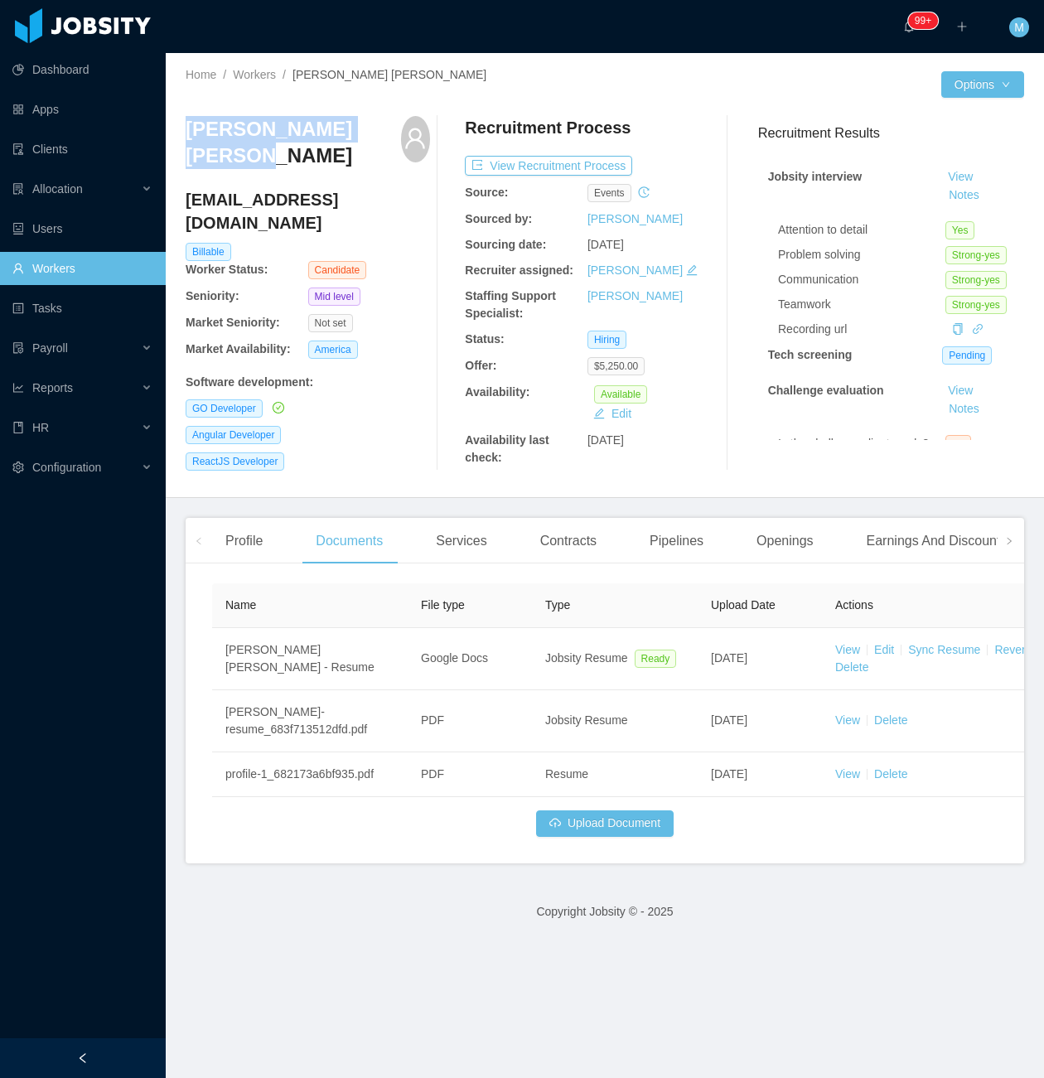
drag, startPoint x: 257, startPoint y: 159, endPoint x: 179, endPoint y: 123, distance: 86.0
click at [179, 123] on div "Home / Workers / [PERSON_NAME] [PERSON_NAME] / Options [PERSON_NAME] [PERSON_NA…" at bounding box center [605, 275] width 879 height 445
copy h3 "[PERSON_NAME] [PERSON_NAME]"
click at [685, 476] on div "[PERSON_NAME] [PERSON_NAME] [EMAIL_ADDRESS][DOMAIN_NAME] Billable Worker Status…" at bounding box center [605, 293] width 839 height 381
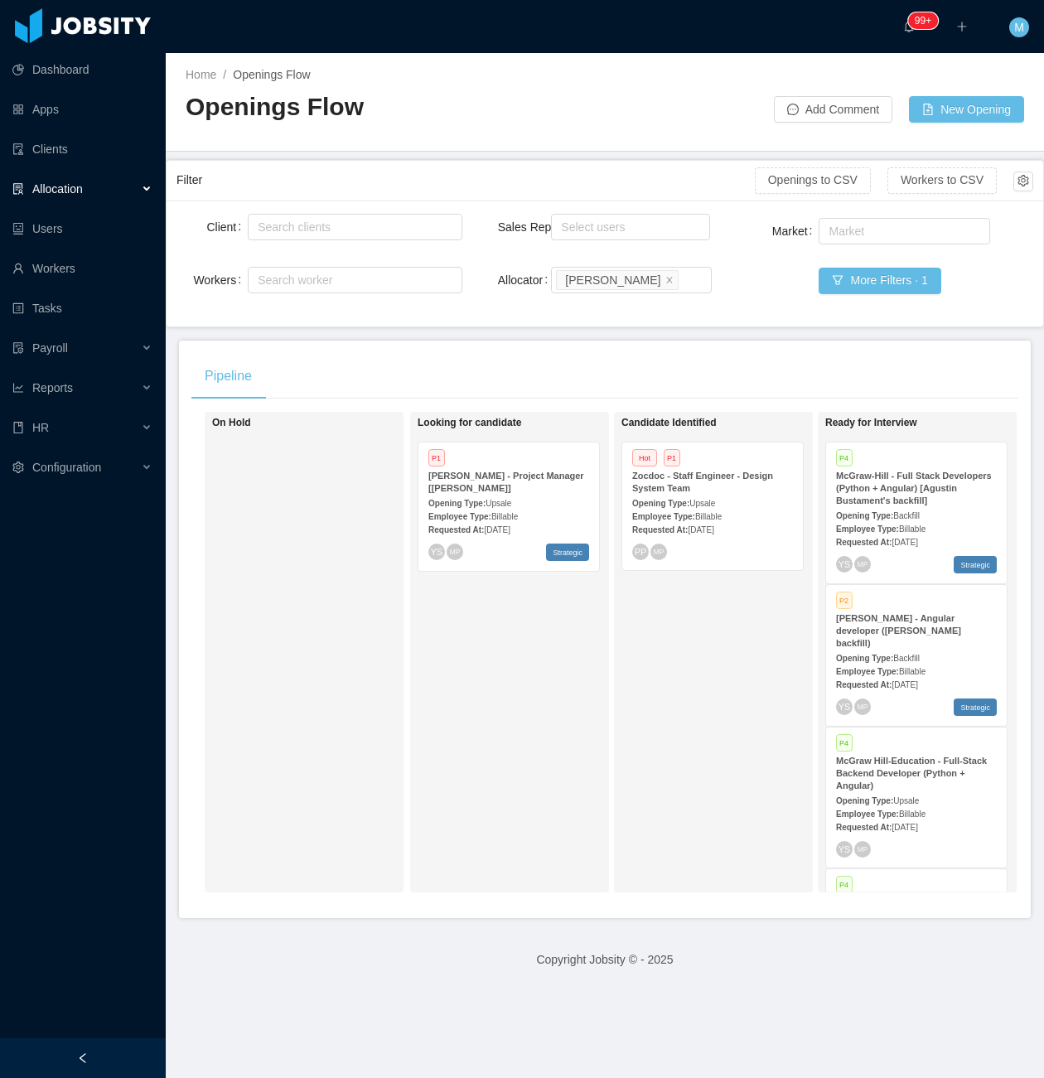
click at [486, 734] on div "Looking for candidate P1 [PERSON_NAME] - Project Manager [[PERSON_NAME]] Openin…" at bounding box center [534, 652] width 232 height 466
click at [303, 723] on div "On Hold" at bounding box center [328, 652] width 232 height 466
click at [141, 1046] on div at bounding box center [83, 1059] width 166 height 40
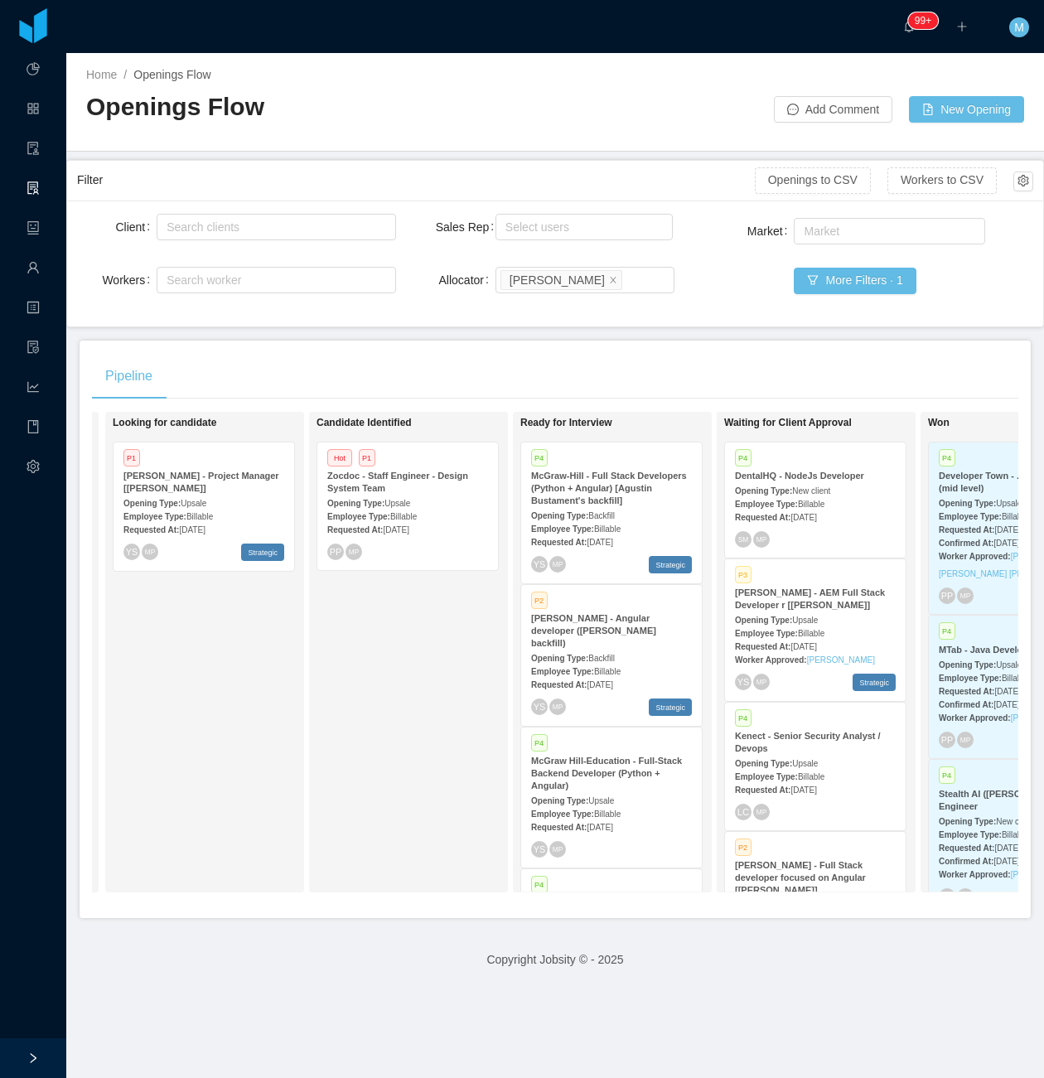
scroll to position [0, 203]
click at [366, 753] on div "Candidate Identified Hot P1 Zocdoc - Staff Engineer - Design System Team Openin…" at bounding box center [435, 652] width 232 height 466
